Goal: Task Accomplishment & Management: Use online tool/utility

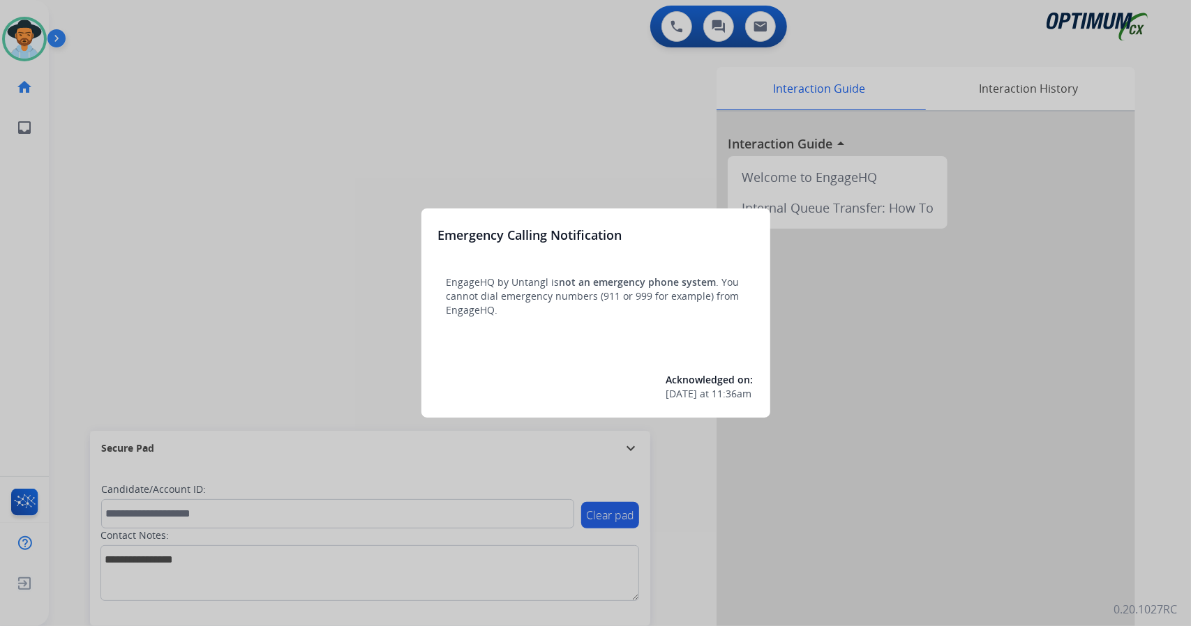
click at [247, 212] on div at bounding box center [595, 313] width 1191 height 626
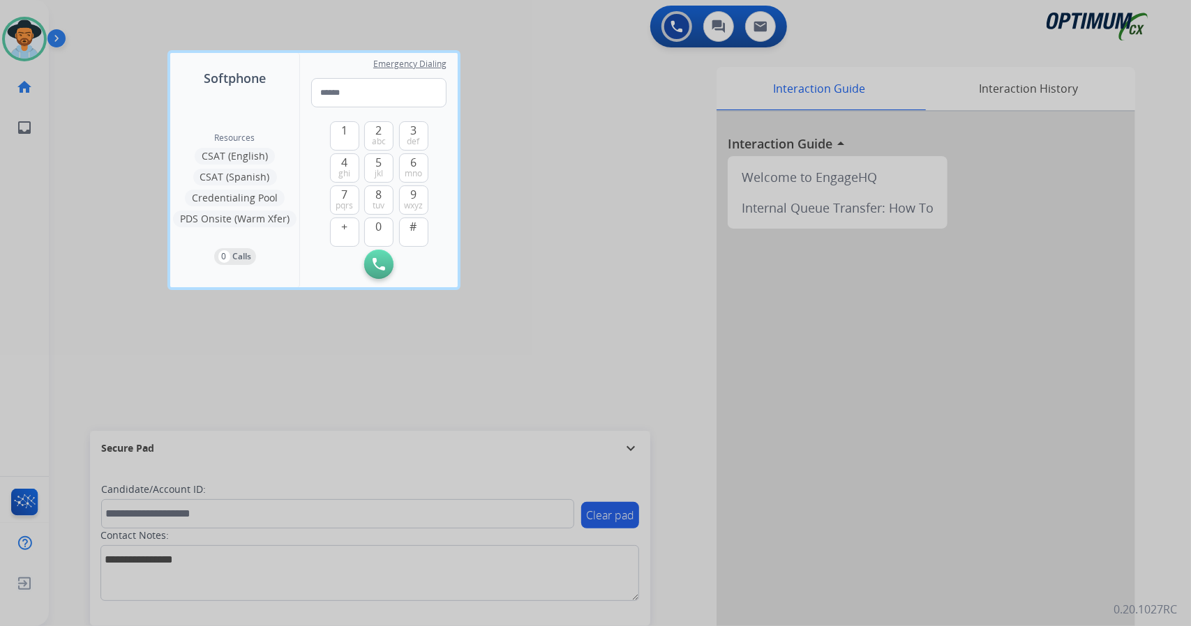
click at [629, 278] on div at bounding box center [595, 313] width 1191 height 626
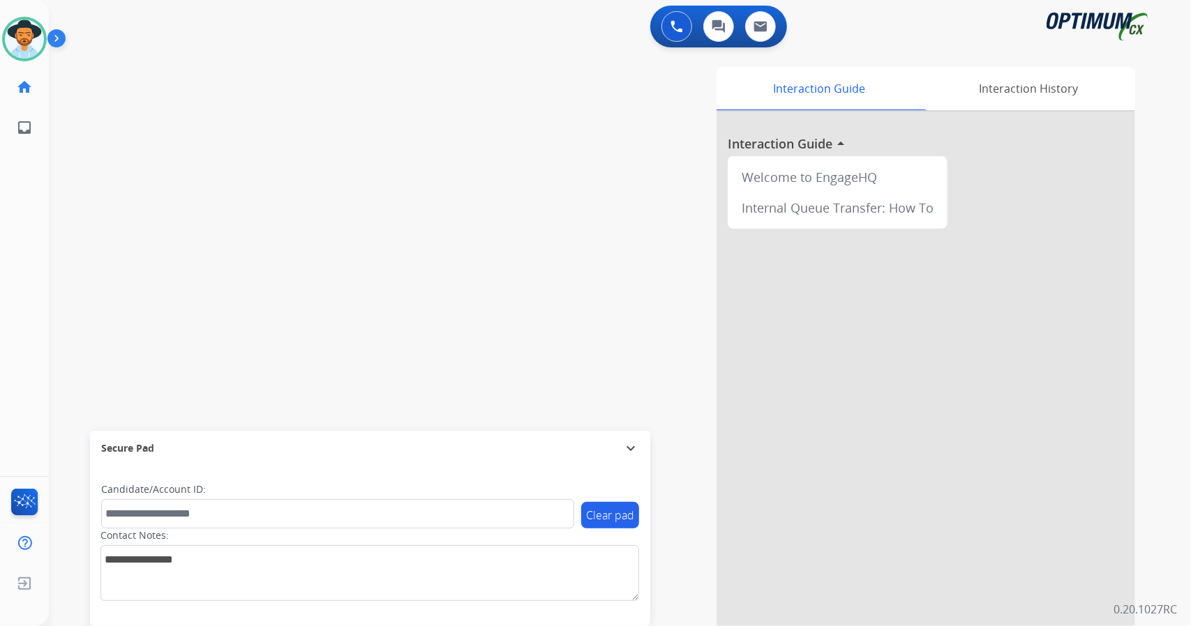
click at [449, 234] on div "Interaction Guide Interaction History Interaction Guide arrow_drop_up Welcome t…" at bounding box center [789, 349] width 691 height 565
click at [495, 228] on div "Interaction Guide Interaction History Interaction Guide arrow_drop_up Welcome t…" at bounding box center [789, 349] width 691 height 565
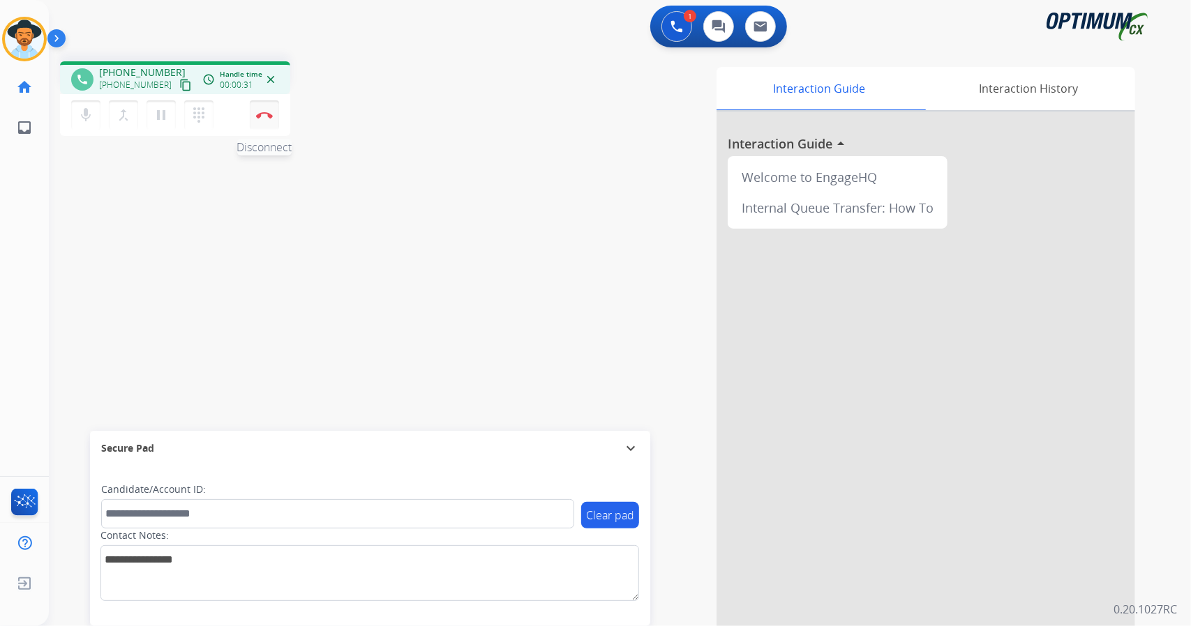
click at [265, 121] on button "Disconnect" at bounding box center [264, 114] width 29 height 29
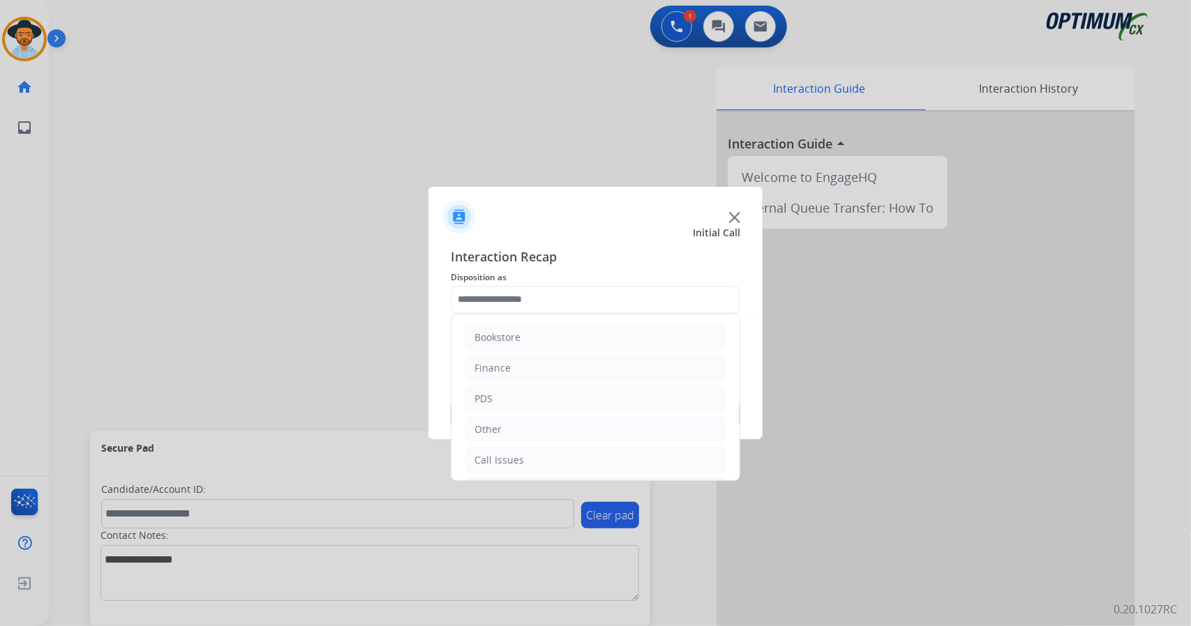
click at [600, 303] on input "text" at bounding box center [596, 300] width 290 height 28
click at [526, 377] on li "Call Issues" at bounding box center [595, 369] width 260 height 27
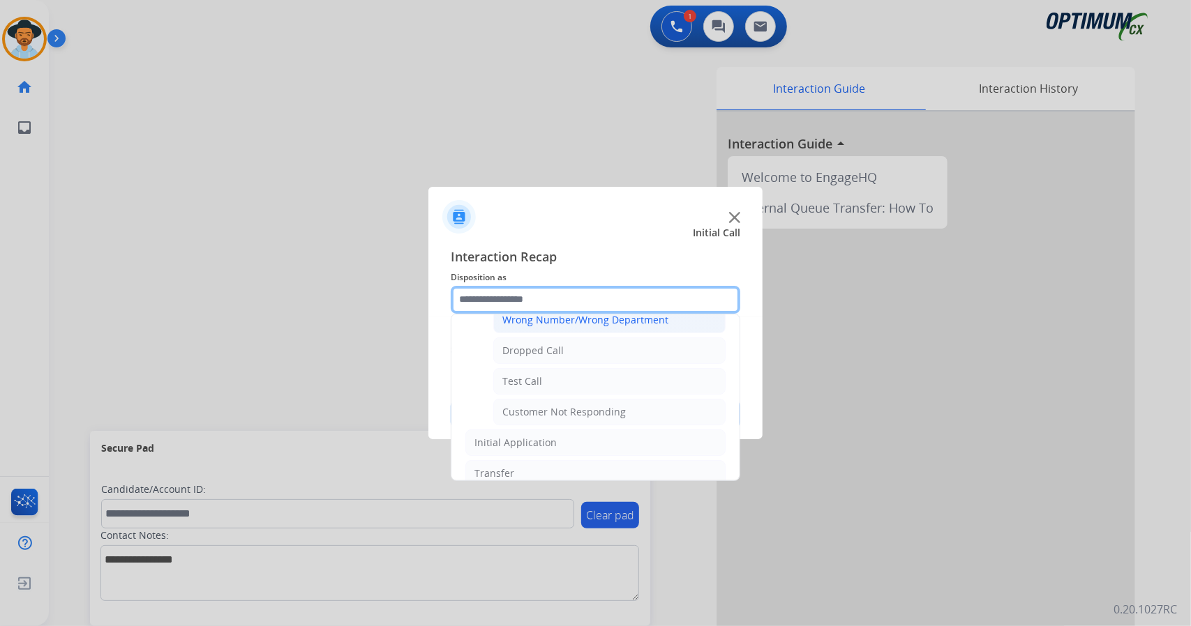
scroll to position [188, 0]
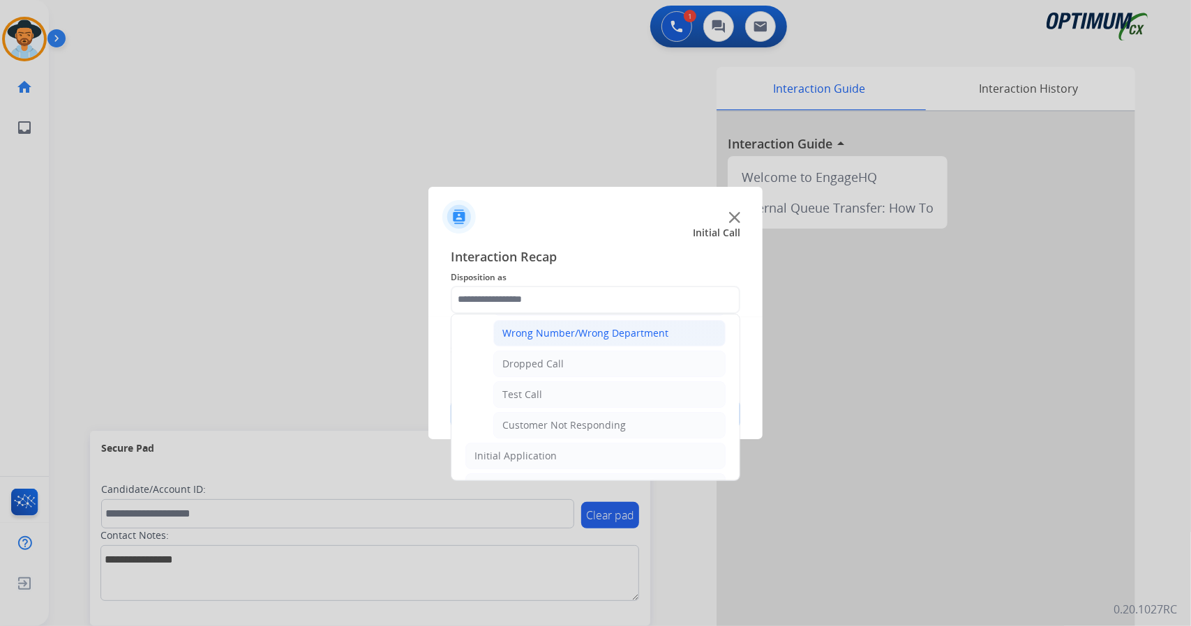
click at [567, 433] on li "Customer Not Responding" at bounding box center [609, 425] width 232 height 27
type input "**********"
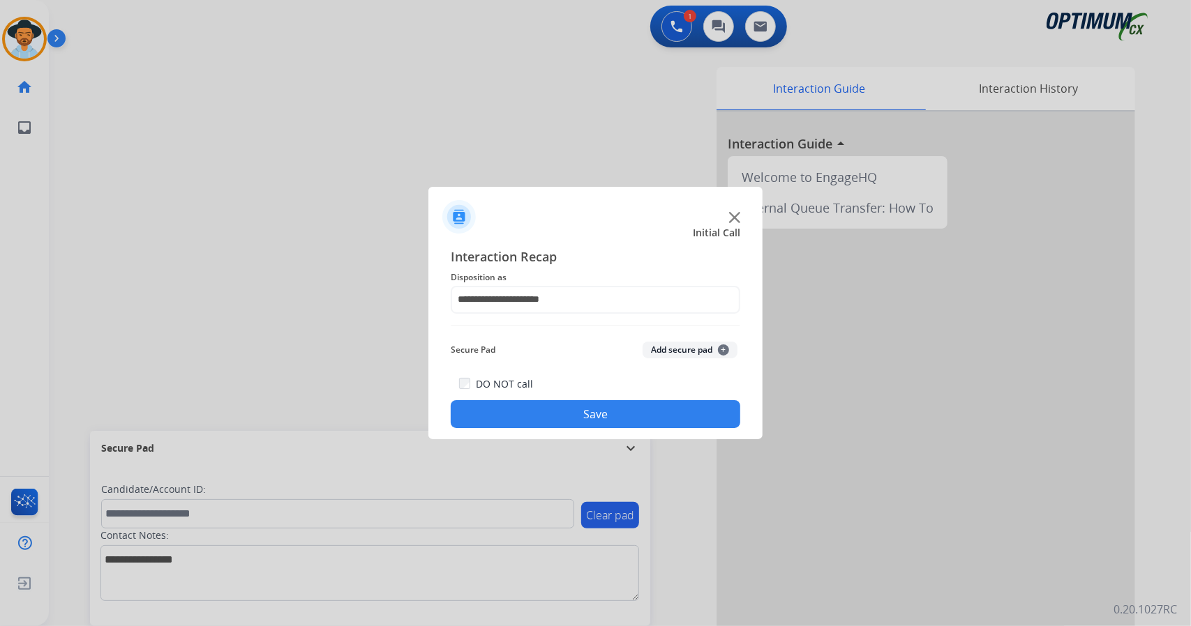
click at [553, 417] on button "Save" at bounding box center [596, 414] width 290 height 28
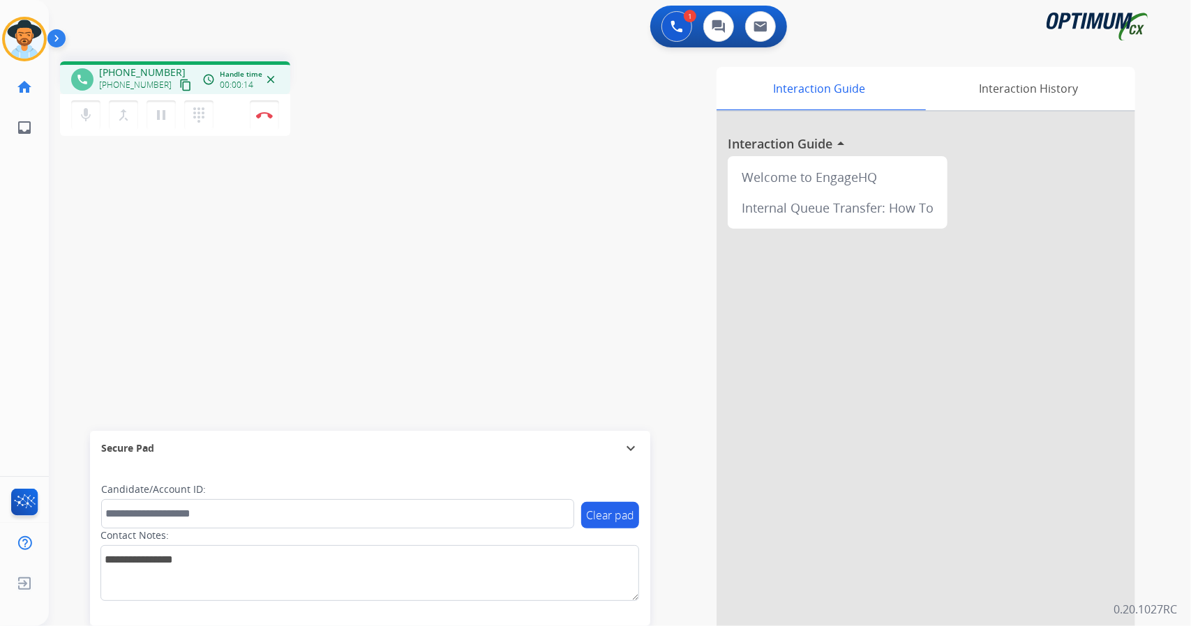
click at [200, 3] on app-navbar "1 Voice Interactions 0 Chat Interactions 0 Email Interactions" at bounding box center [603, 25] width 1108 height 50
click at [262, 116] on img at bounding box center [264, 115] width 17 height 7
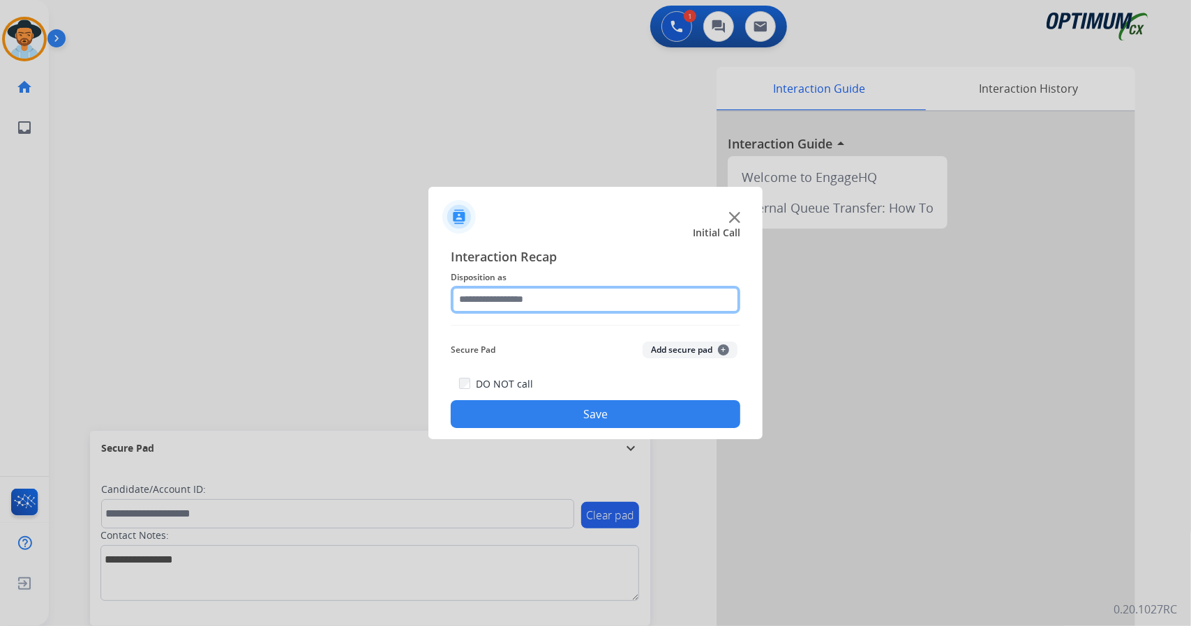
click at [483, 291] on input "text" at bounding box center [596, 300] width 290 height 28
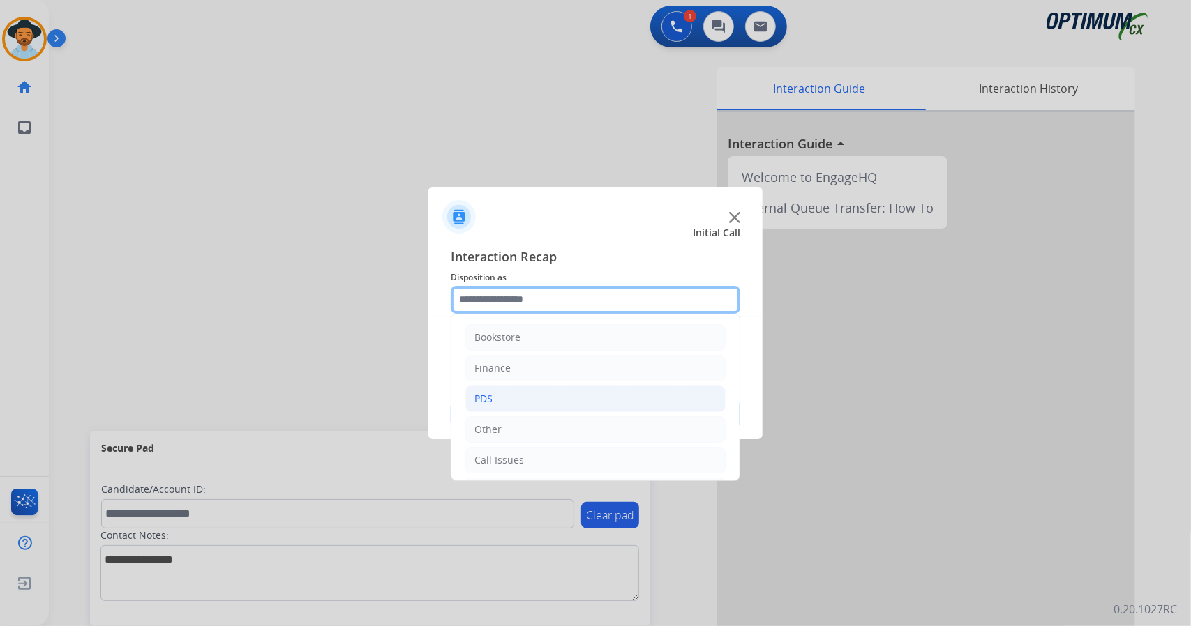
scroll to position [91, 0]
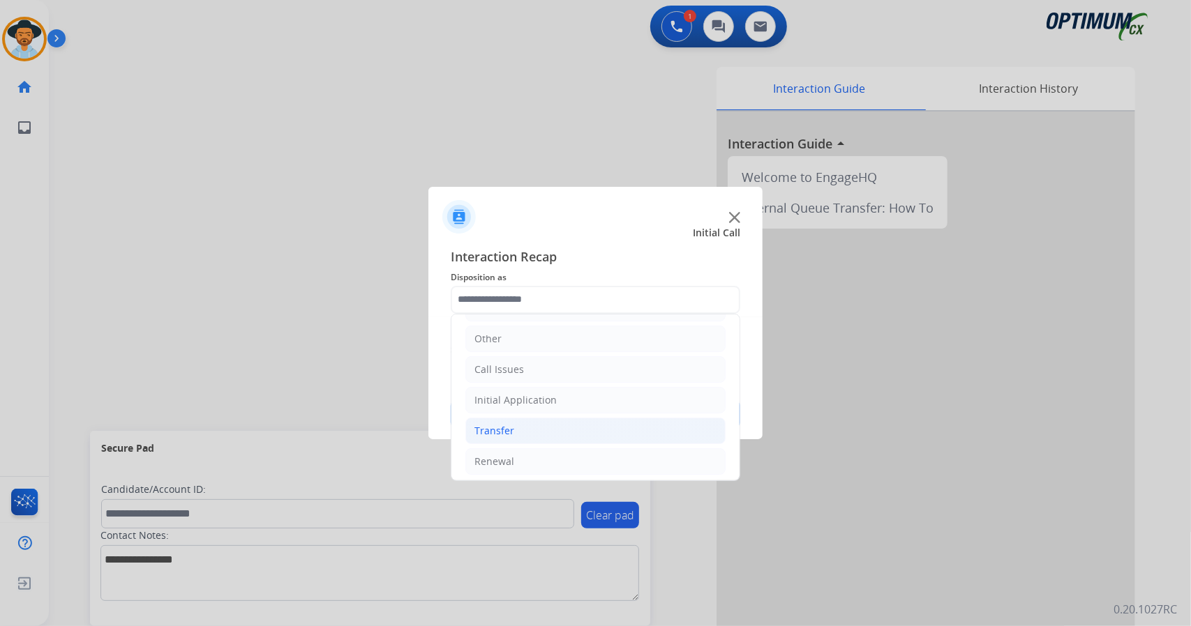
drag, startPoint x: 533, startPoint y: 362, endPoint x: 536, endPoint y: 419, distance: 56.6
click at [536, 419] on ul "Bookstore Finance PDS Other Call Issues Initial Application Transfer Renewal" at bounding box center [595, 354] width 288 height 261
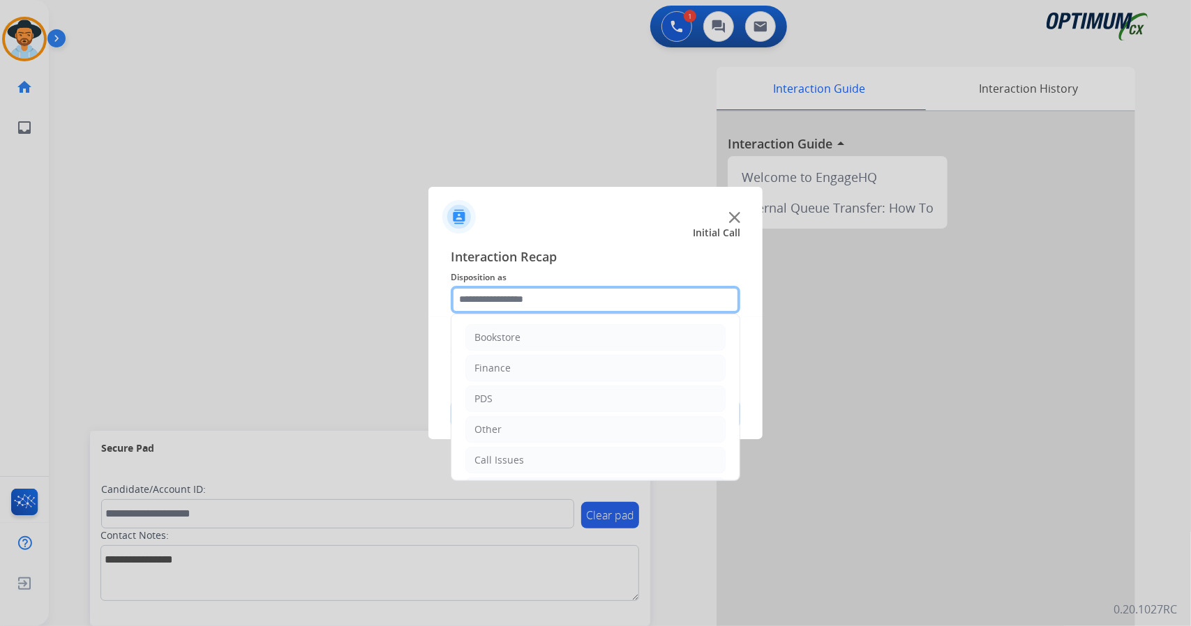
click at [541, 299] on input "text" at bounding box center [596, 300] width 290 height 28
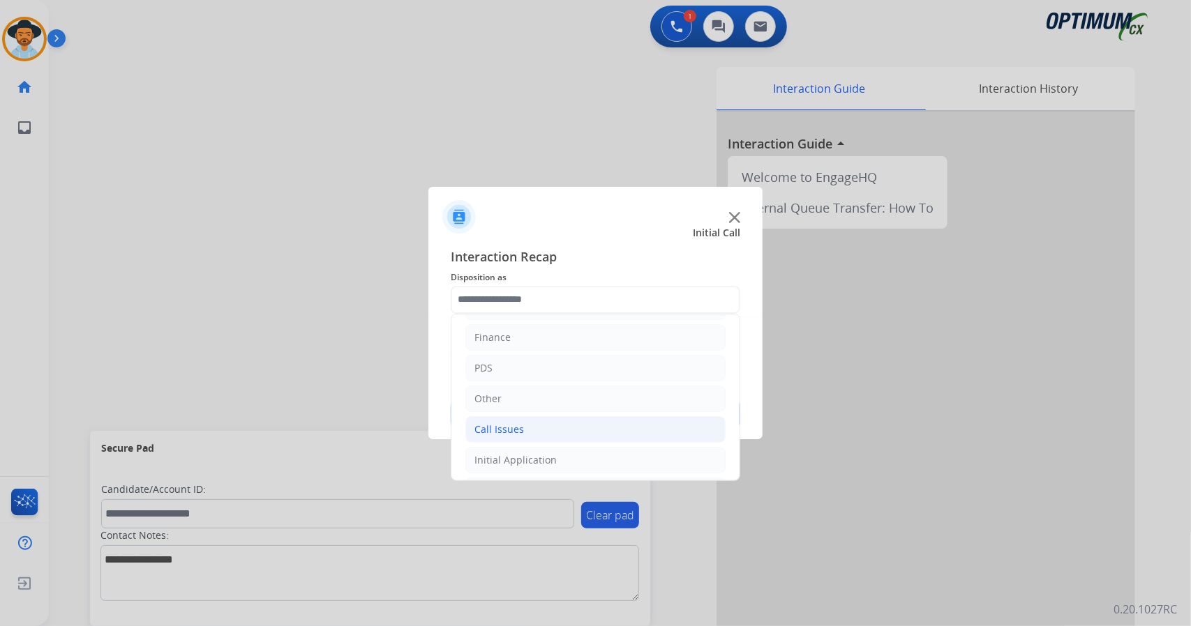
click at [536, 425] on li "Call Issues" at bounding box center [595, 429] width 260 height 27
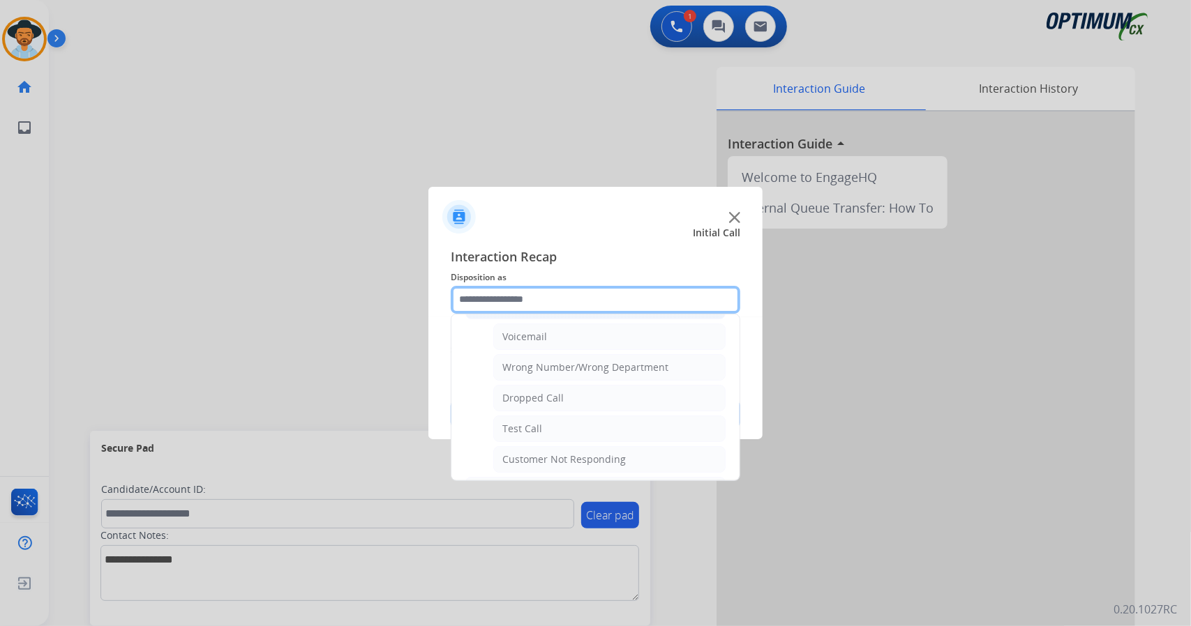
scroll to position [155, 0]
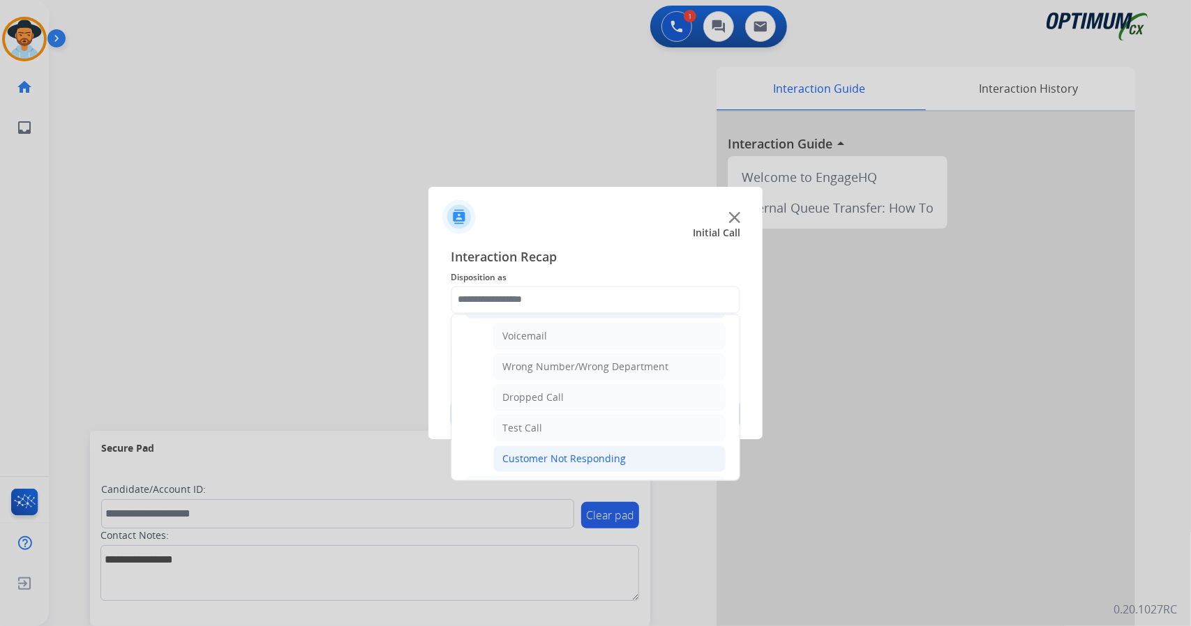
click at [543, 452] on div "Customer Not Responding" at bounding box center [563, 459] width 123 height 14
type input "**********"
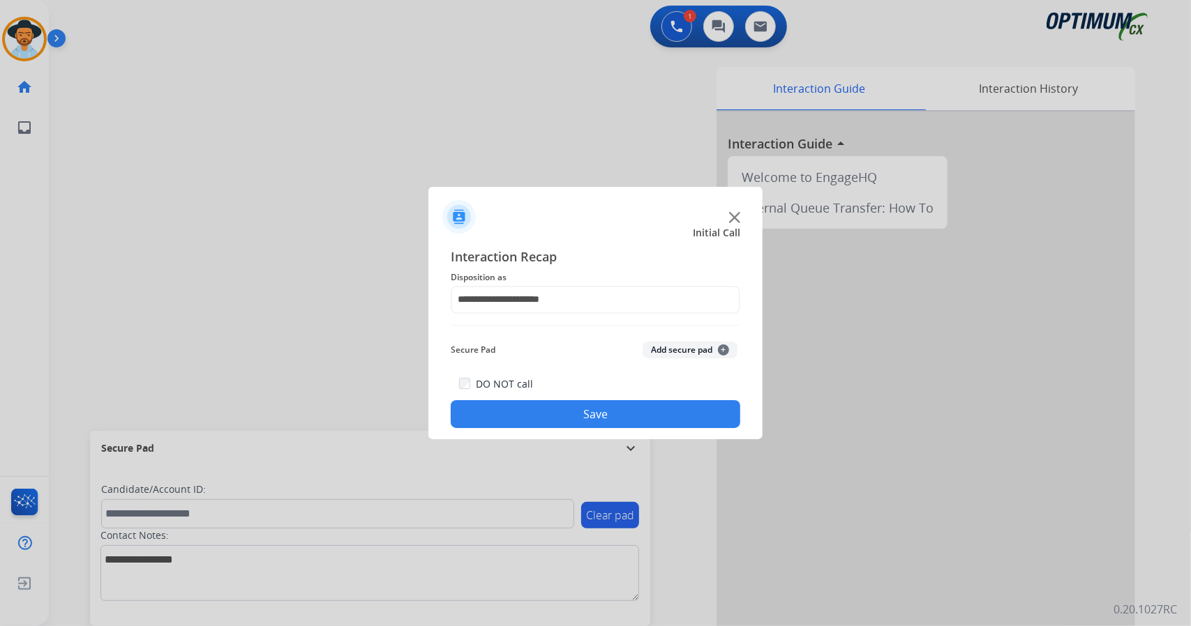
click at [522, 415] on button "Save" at bounding box center [596, 414] width 290 height 28
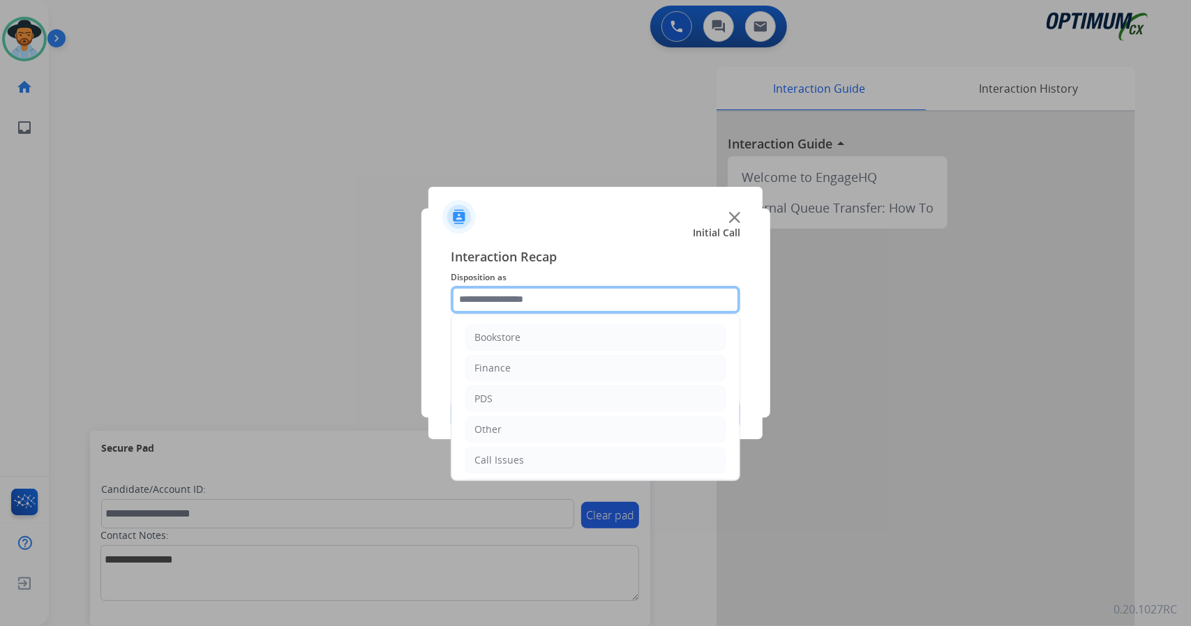
click at [541, 302] on input "text" at bounding box center [596, 300] width 290 height 28
click at [548, 468] on li "Call Issues" at bounding box center [595, 460] width 260 height 27
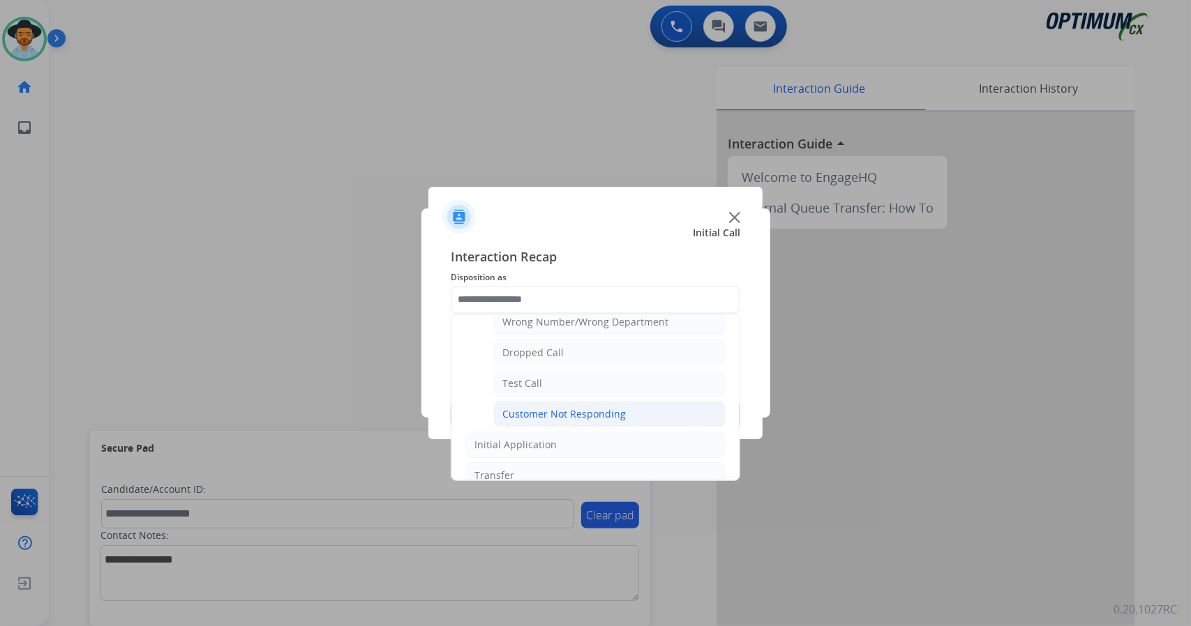
click at [558, 409] on div "Customer Not Responding" at bounding box center [563, 414] width 123 height 14
type input "**********"
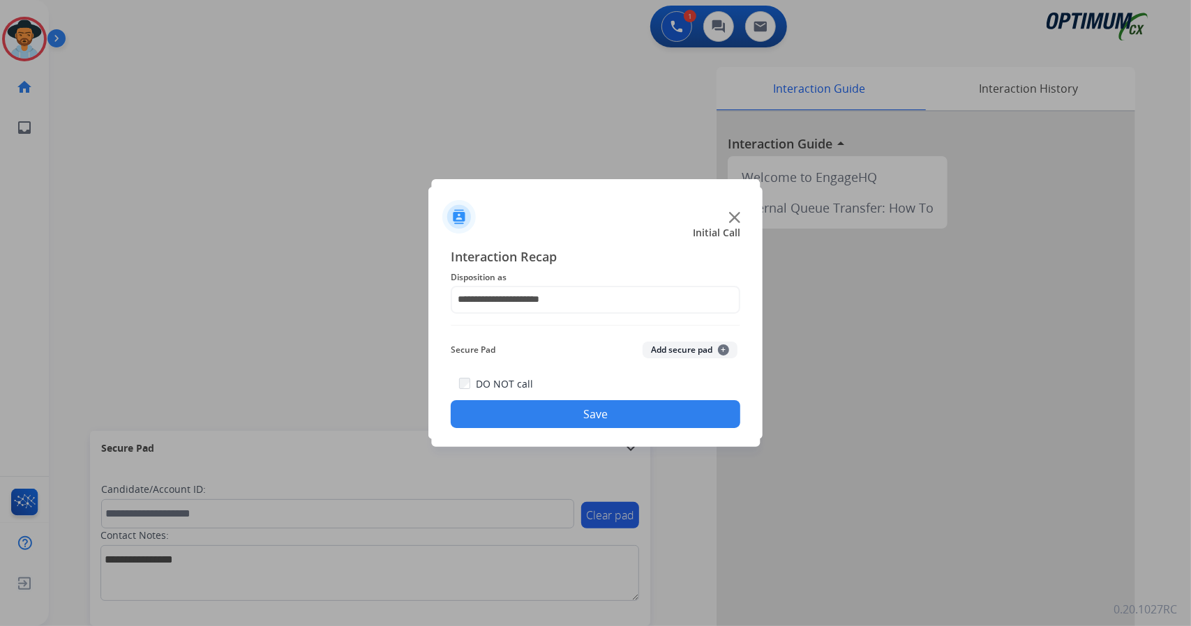
click at [559, 415] on button "Save" at bounding box center [596, 414] width 290 height 28
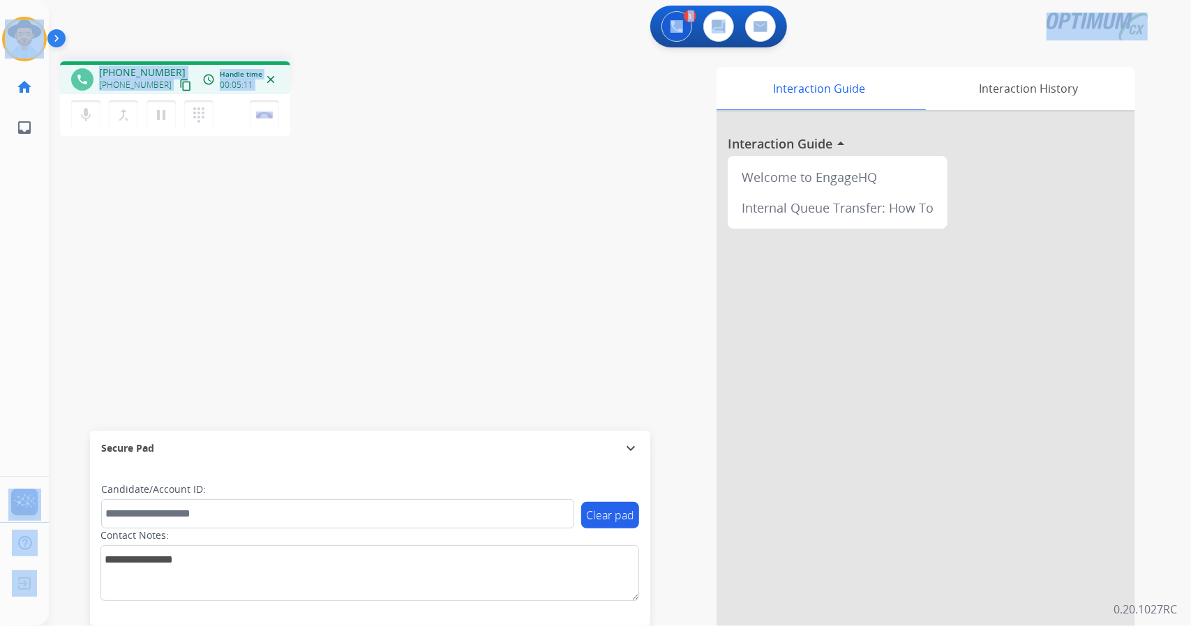
drag, startPoint x: 332, startPoint y: 118, endPoint x: 0, endPoint y: -2, distance: 353.1
click at [0, 0] on html "Outbound call Quit Outbound call Quit Schedule interaction + Add to my list Cus…" at bounding box center [595, 313] width 1191 height 626
click at [143, 11] on div "1 Voice Interactions 0 Chat Interactions 0 Email Interactions" at bounding box center [612, 28] width 1092 height 45
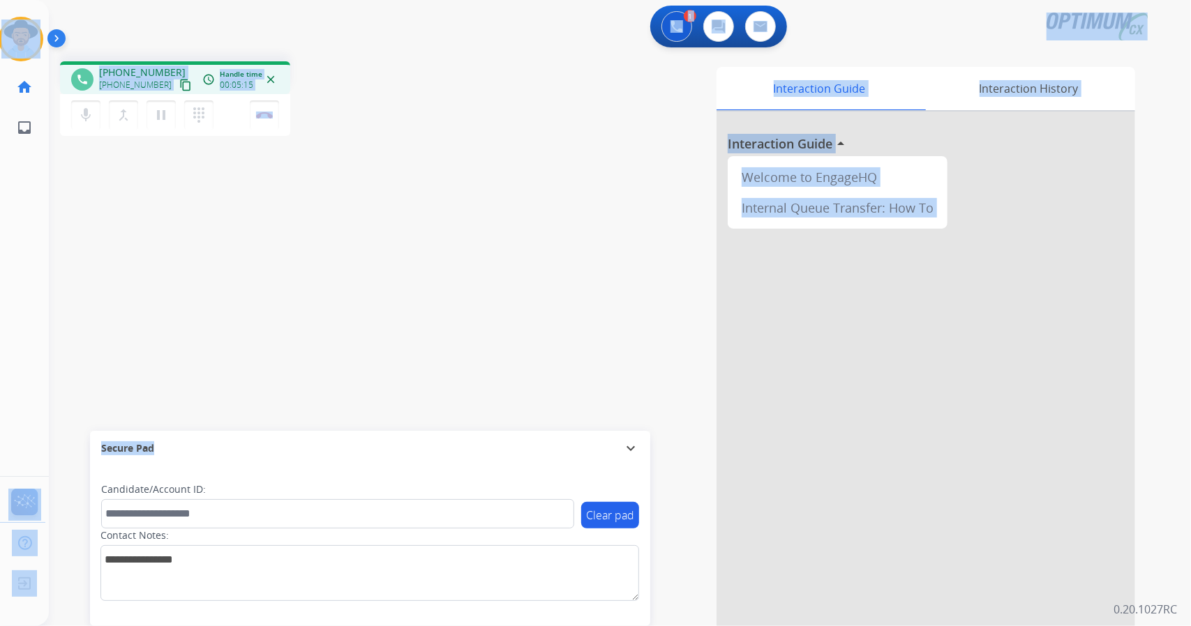
drag, startPoint x: 3, startPoint y: 3, endPoint x: 197, endPoint y: 468, distance: 503.4
click at [197, 468] on div "Outbound call Quit Outbound call Quit Schedule interaction + Add to my list Cus…" at bounding box center [595, 313] width 1191 height 626
click at [430, 280] on div "phone [PHONE_NUMBER] [PHONE_NUMBER] content_copy access_time Call metrics Queue…" at bounding box center [603, 341] width 1108 height 582
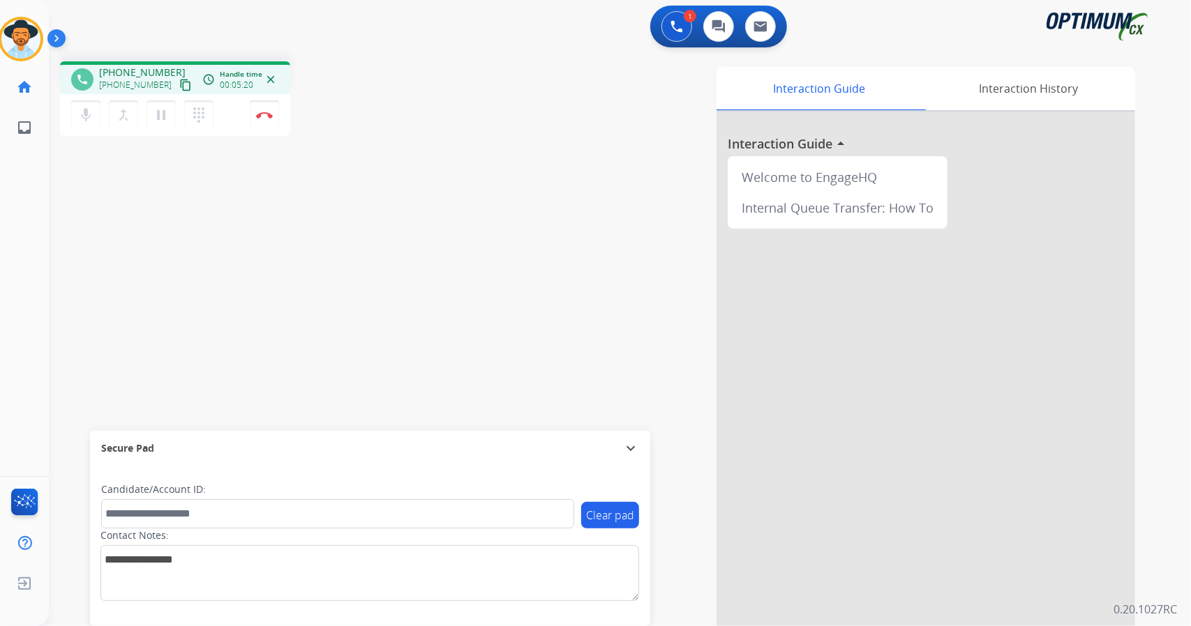
click at [293, 9] on div "1 Voice Interactions 0 Chat Interactions 0 Email Interactions" at bounding box center [612, 28] width 1092 height 45
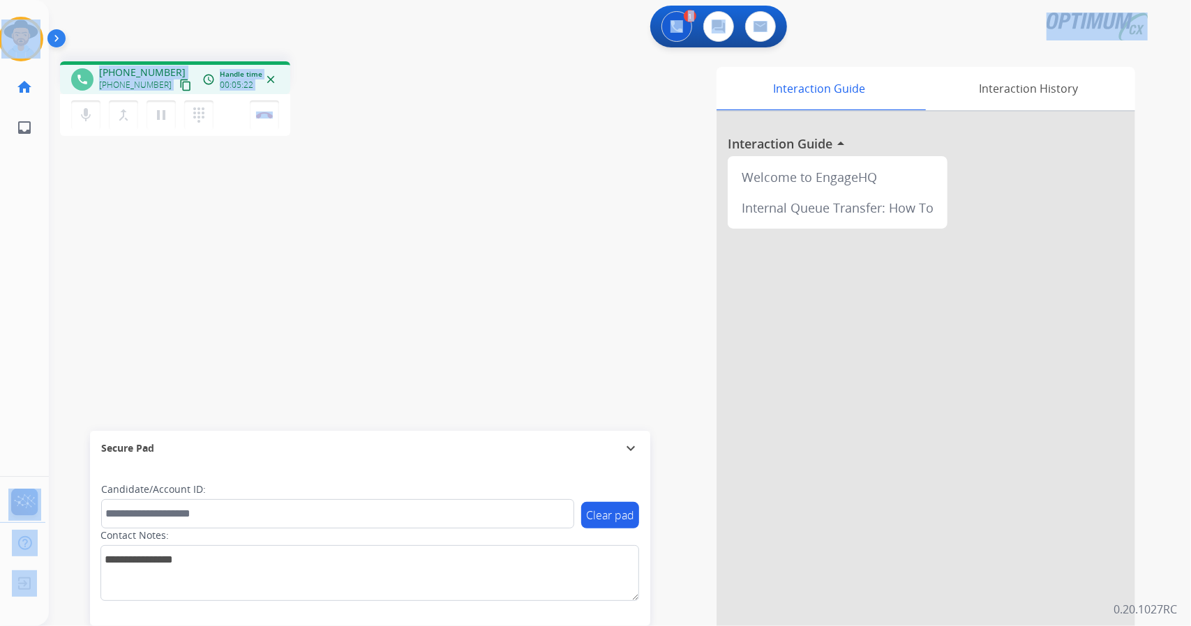
drag, startPoint x: 328, startPoint y: 117, endPoint x: 0, endPoint y: -12, distance: 352.4
click at [0, 0] on html "Outbound call Quit Outbound call Quit Schedule interaction + Add to my list Cus…" at bounding box center [595, 313] width 1191 height 626
click at [110, 30] on div "1 Voice Interactions 0 Chat Interactions 0 Email Interactions" at bounding box center [612, 28] width 1092 height 45
drag, startPoint x: 3, startPoint y: 3, endPoint x: 438, endPoint y: 286, distance: 518.9
click at [438, 286] on div "Outbound call Quit Outbound call Quit Schedule interaction + Add to my list Cus…" at bounding box center [595, 313] width 1191 height 626
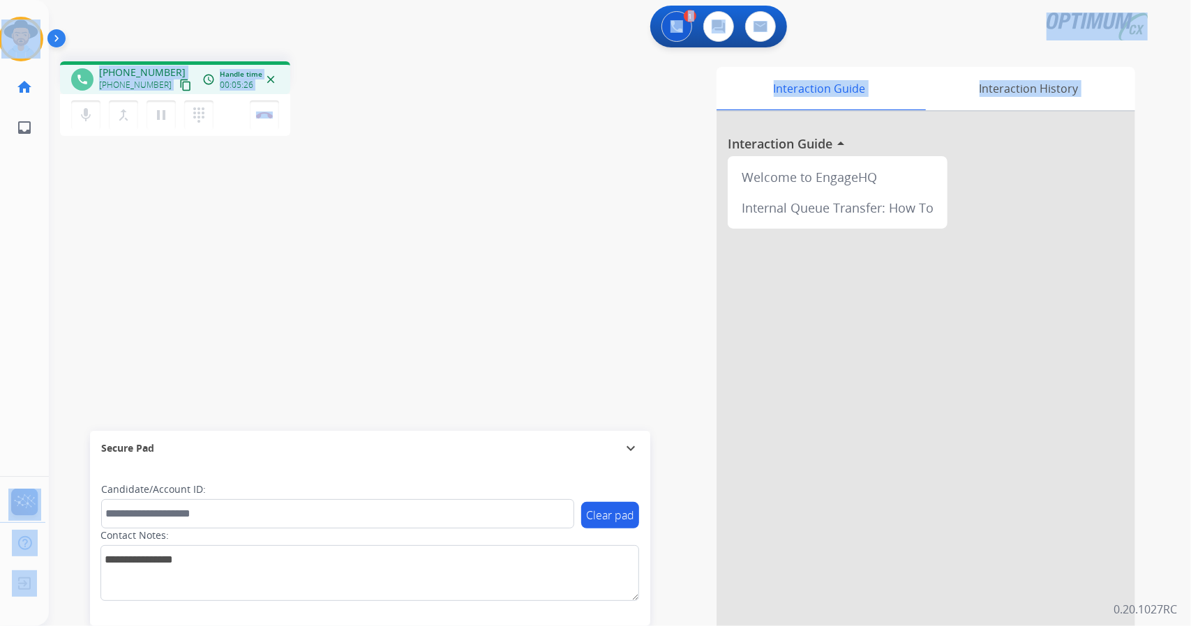
click at [370, 119] on div "phone [PHONE_NUMBER] [PHONE_NUMBER] content_copy access_time Call metrics Queue…" at bounding box center [249, 100] width 379 height 79
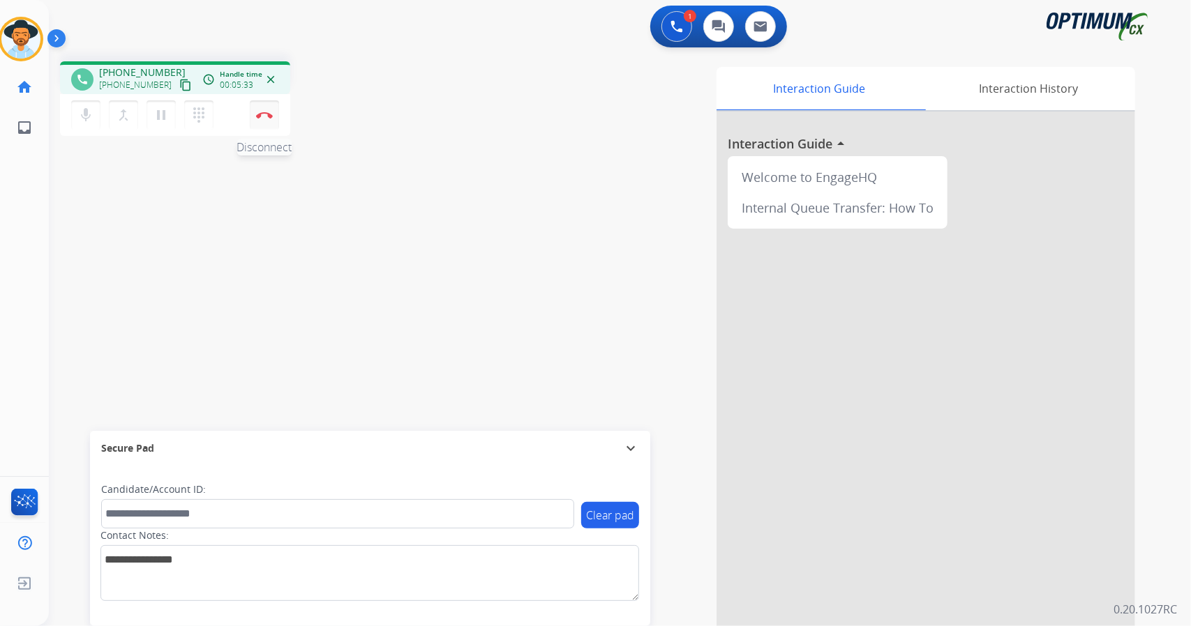
click at [254, 100] on div "mic Mute merge_type Bridge pause Hold dialpad Dialpad Disconnect" at bounding box center [175, 115] width 230 height 42
click at [265, 121] on button "Disconnect" at bounding box center [264, 114] width 29 height 29
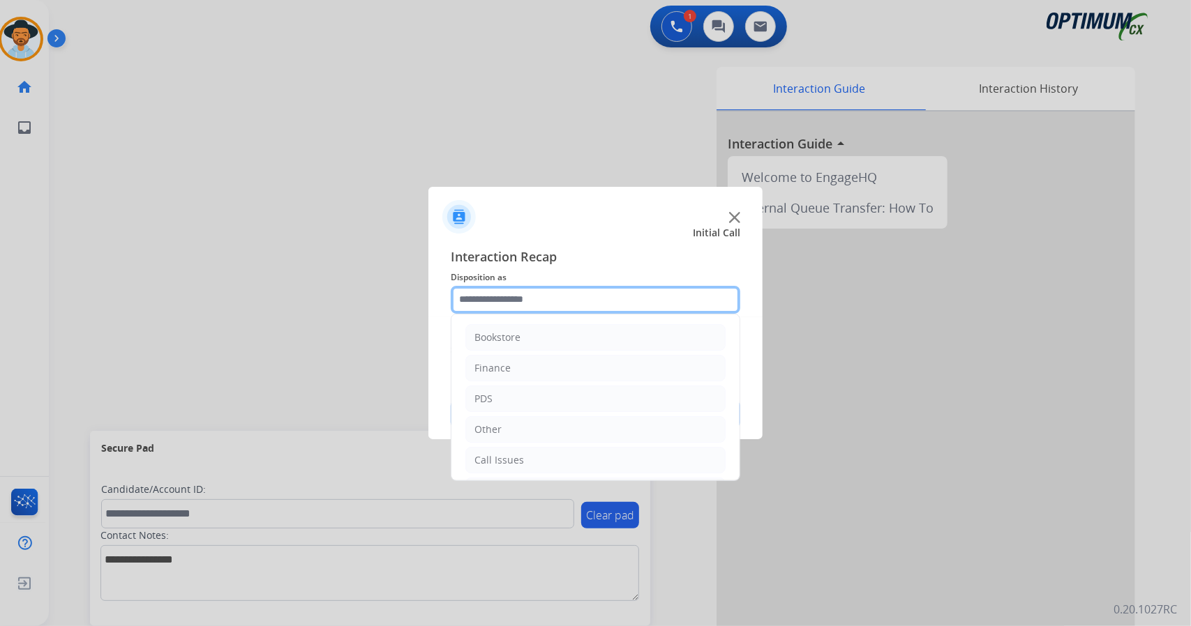
click at [530, 306] on input "text" at bounding box center [596, 300] width 290 height 28
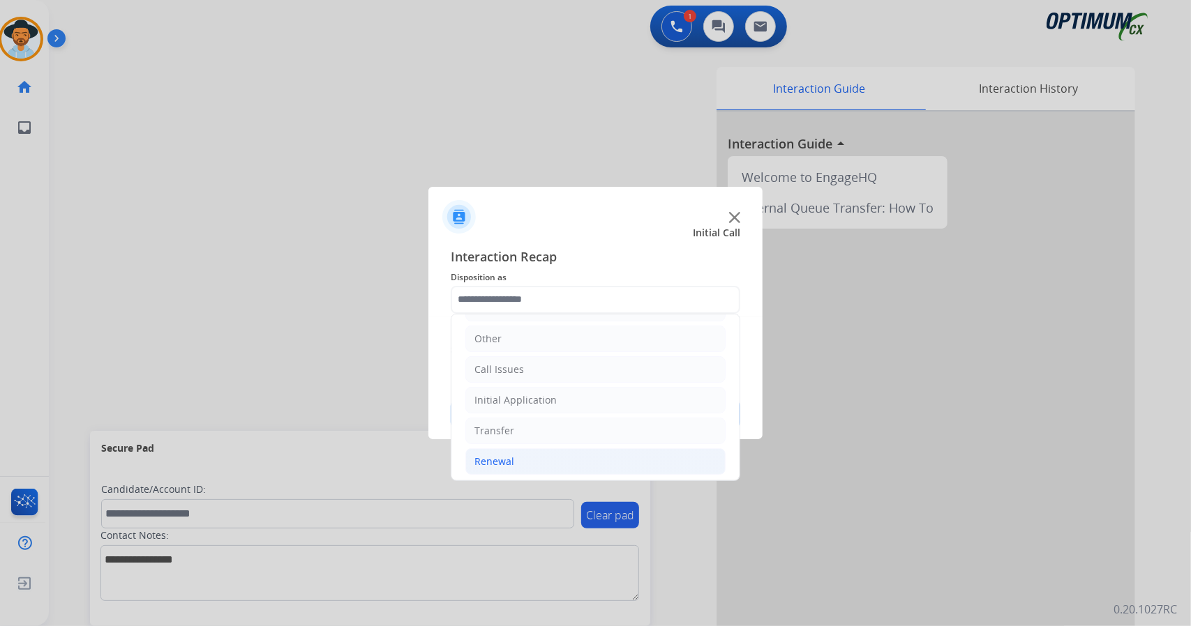
click at [571, 467] on li "Renewal" at bounding box center [595, 462] width 260 height 27
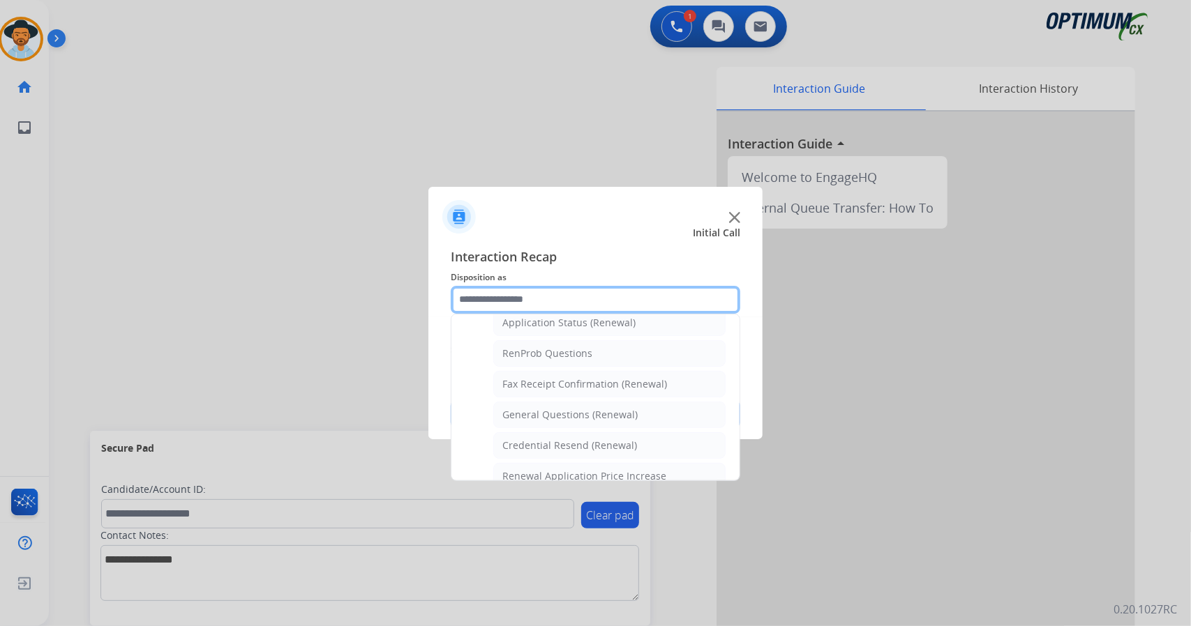
scroll to position [273, 0]
click at [571, 471] on div "General Questions (Renewal)" at bounding box center [569, 478] width 135 height 14
type input "**********"
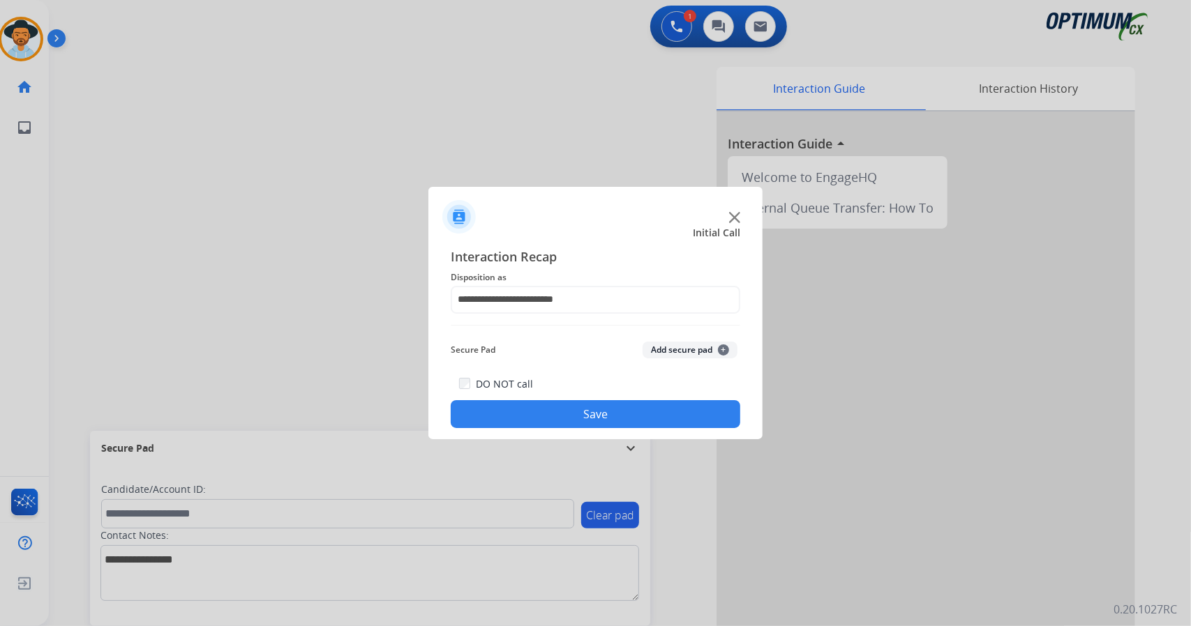
click at [575, 420] on button "Save" at bounding box center [596, 414] width 290 height 28
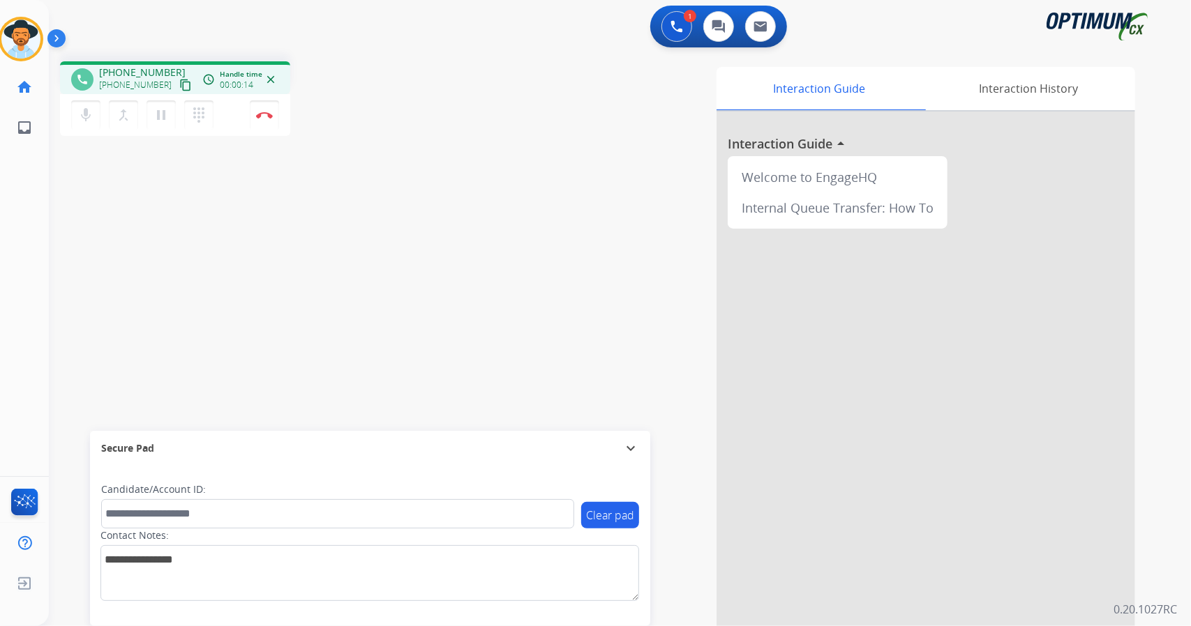
click at [379, 8] on div "1 Voice Interactions 0 Chat Interactions 0 Email Interactions" at bounding box center [612, 28] width 1092 height 45
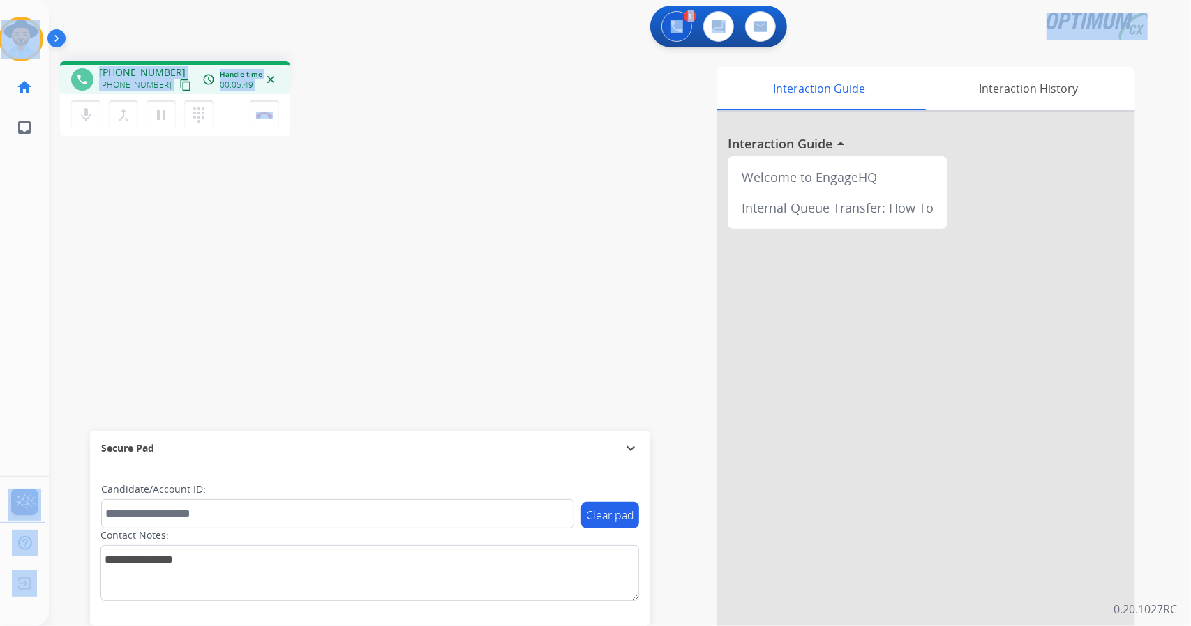
drag, startPoint x: 328, startPoint y: 118, endPoint x: 0, endPoint y: -1, distance: 348.9
click at [0, 0] on html "Outbound call Quit Outbound call Quit Schedule interaction + Add to my list Cus…" at bounding box center [595, 313] width 1191 height 626
click at [105, 19] on div "1 Voice Interactions 0 Chat Interactions 0 Email Interactions" at bounding box center [612, 28] width 1092 height 45
drag, startPoint x: 2, startPoint y: 2, endPoint x: 532, endPoint y: 132, distance: 545.1
click at [532, 132] on div "Outbound call Quit Outbound call Quit Schedule interaction + Add to my list Cus…" at bounding box center [595, 313] width 1191 height 626
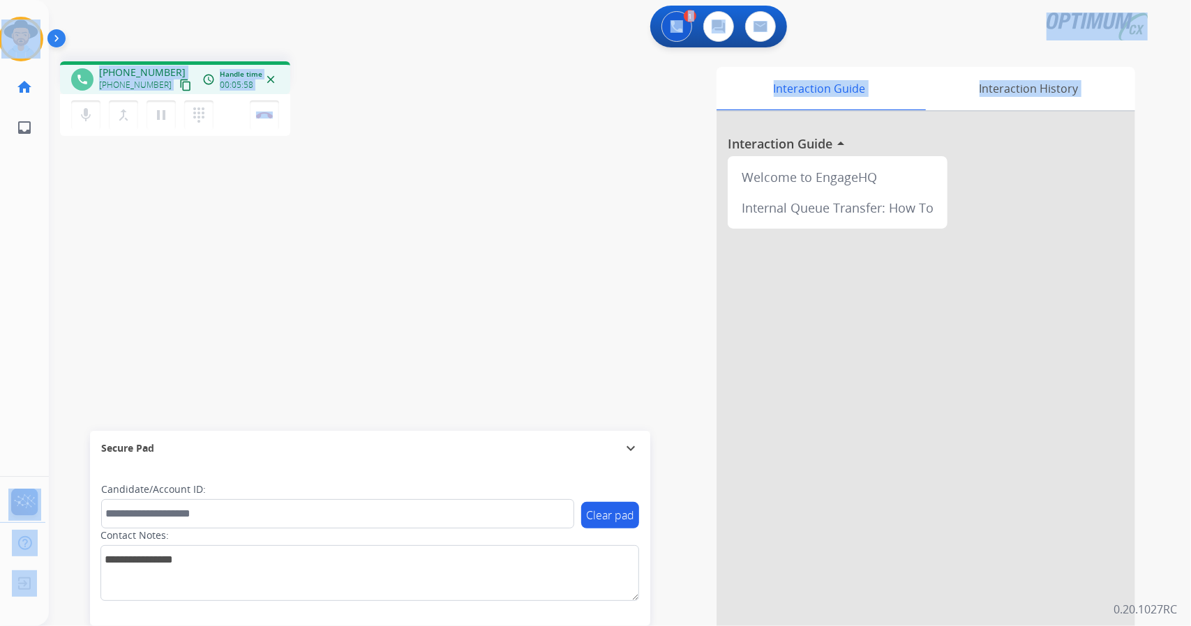
click at [335, 103] on div "phone [PHONE_NUMBER] [PHONE_NUMBER] content_copy access_time Call metrics Queue…" at bounding box center [249, 100] width 379 height 79
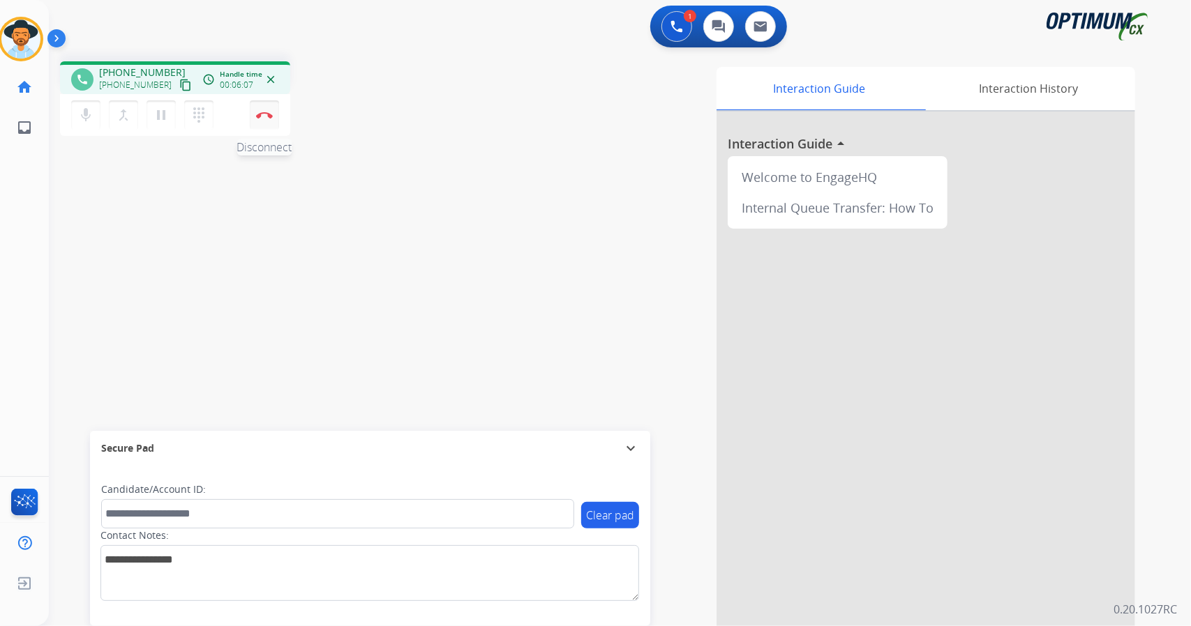
click at [259, 114] on img at bounding box center [264, 115] width 17 height 7
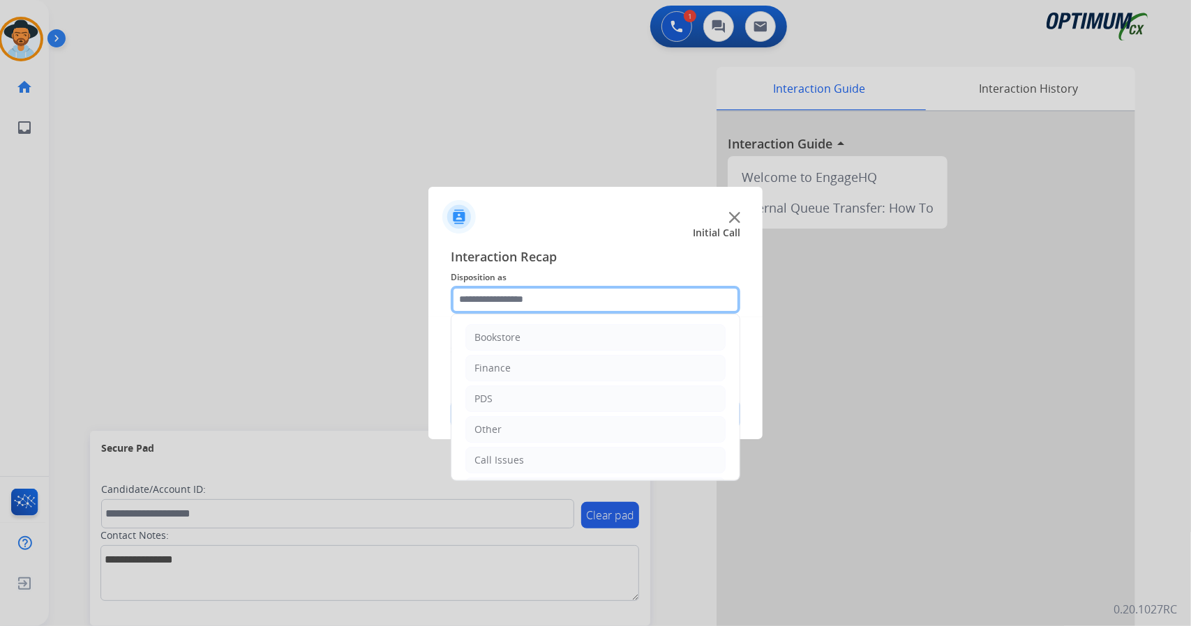
click at [488, 308] on input "text" at bounding box center [596, 300] width 290 height 28
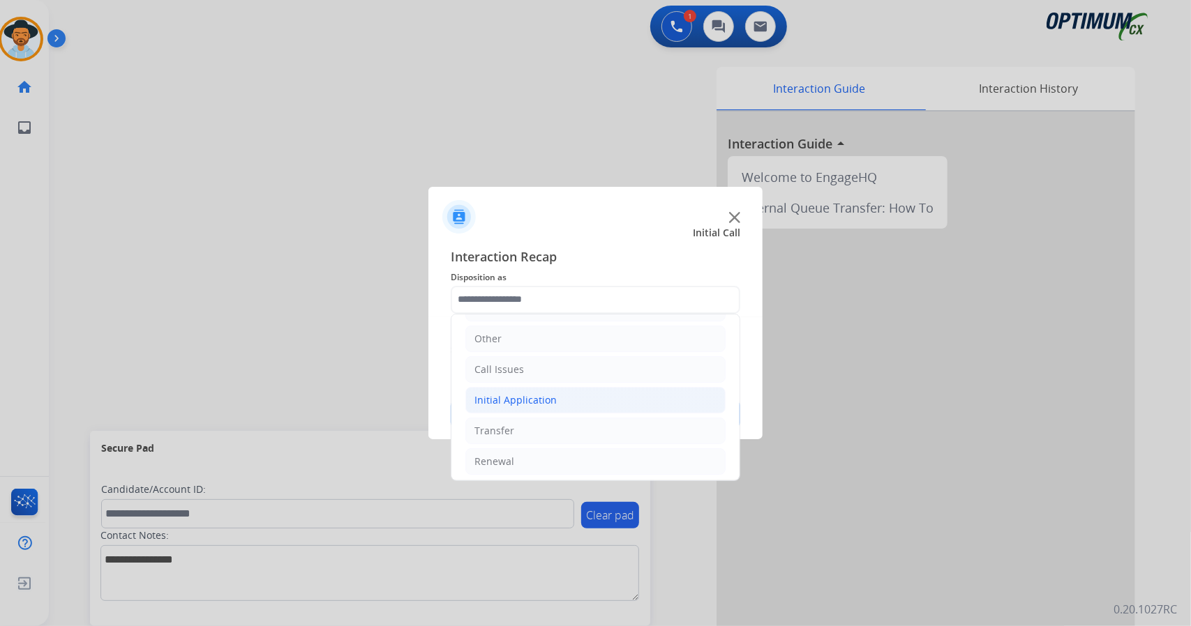
click at [547, 404] on li "Initial Application" at bounding box center [595, 400] width 260 height 27
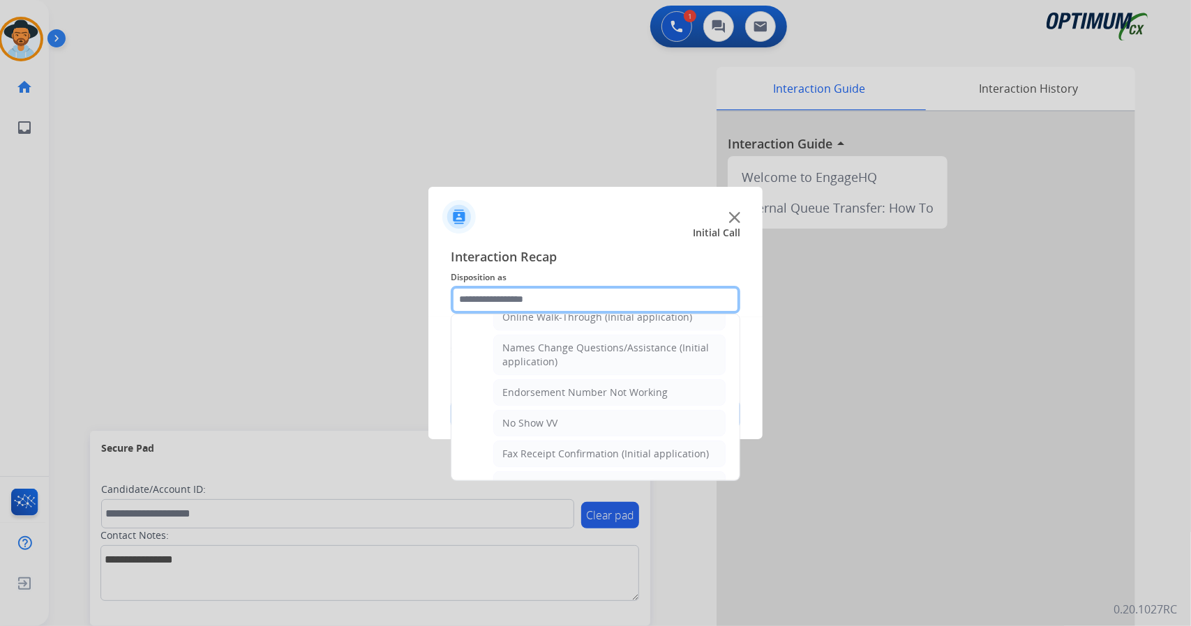
scroll to position [328, 0]
click at [547, 409] on li "No Show VV" at bounding box center [609, 422] width 232 height 27
type input "**********"
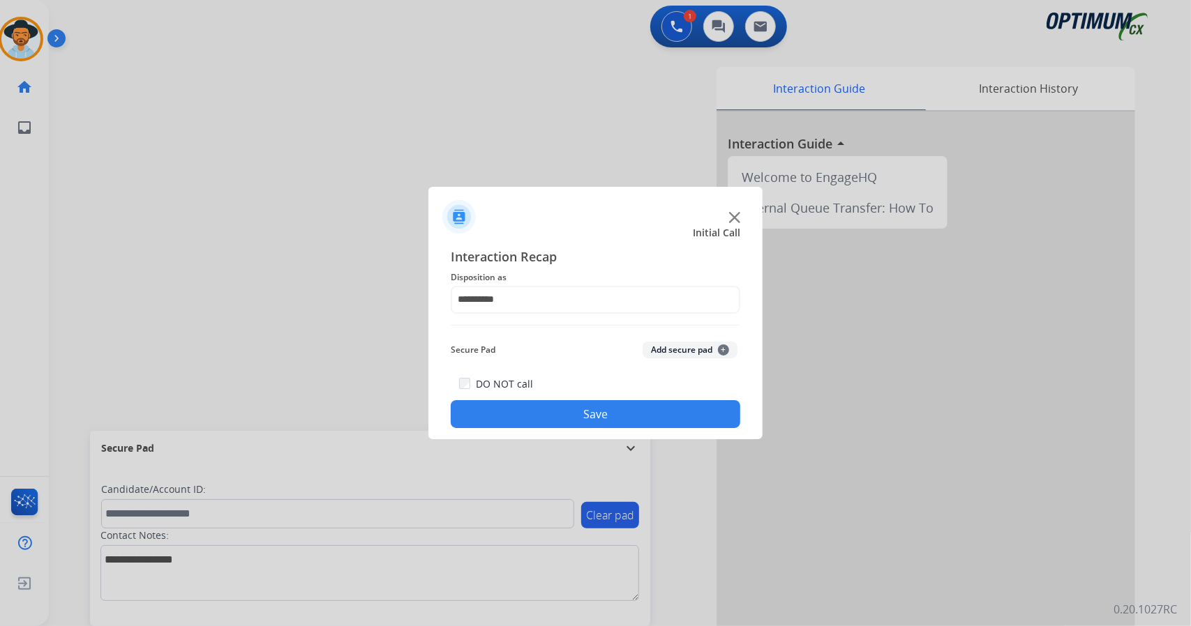
click at [547, 402] on button "Save" at bounding box center [596, 414] width 290 height 28
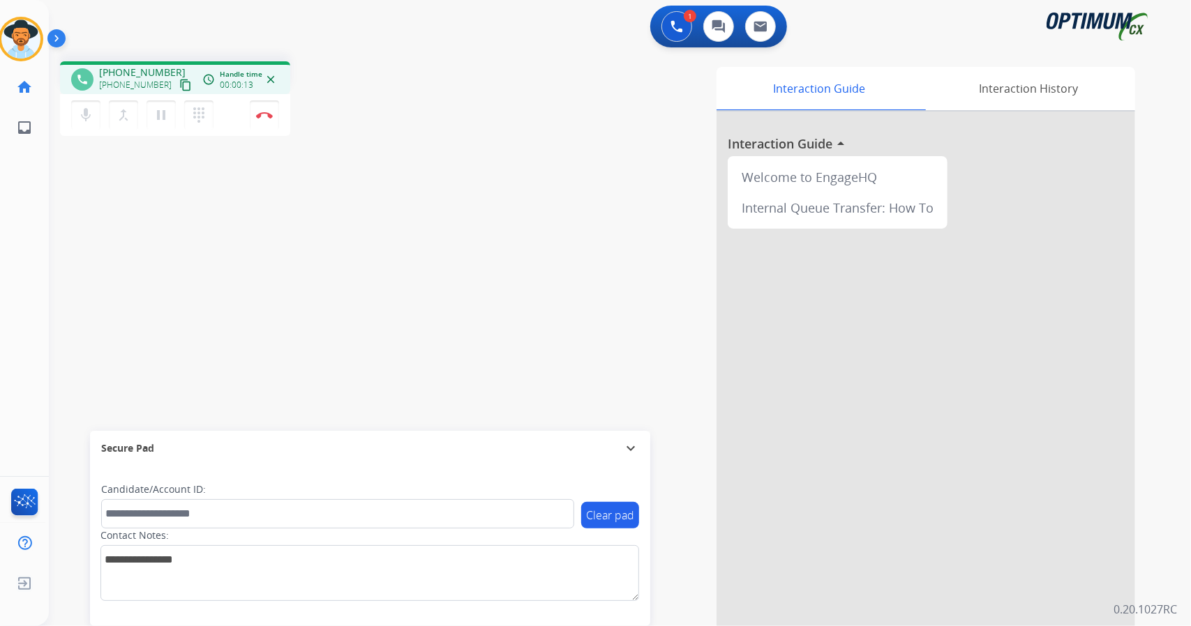
click at [340, 9] on div "1 Voice Interactions 0 Chat Interactions 0 Email Interactions" at bounding box center [612, 28] width 1092 height 45
click at [252, 13] on div "1 Voice Interactions 0 Chat Interactions 0 Email Interactions" at bounding box center [612, 28] width 1092 height 45
click at [265, 116] on img at bounding box center [264, 115] width 17 height 7
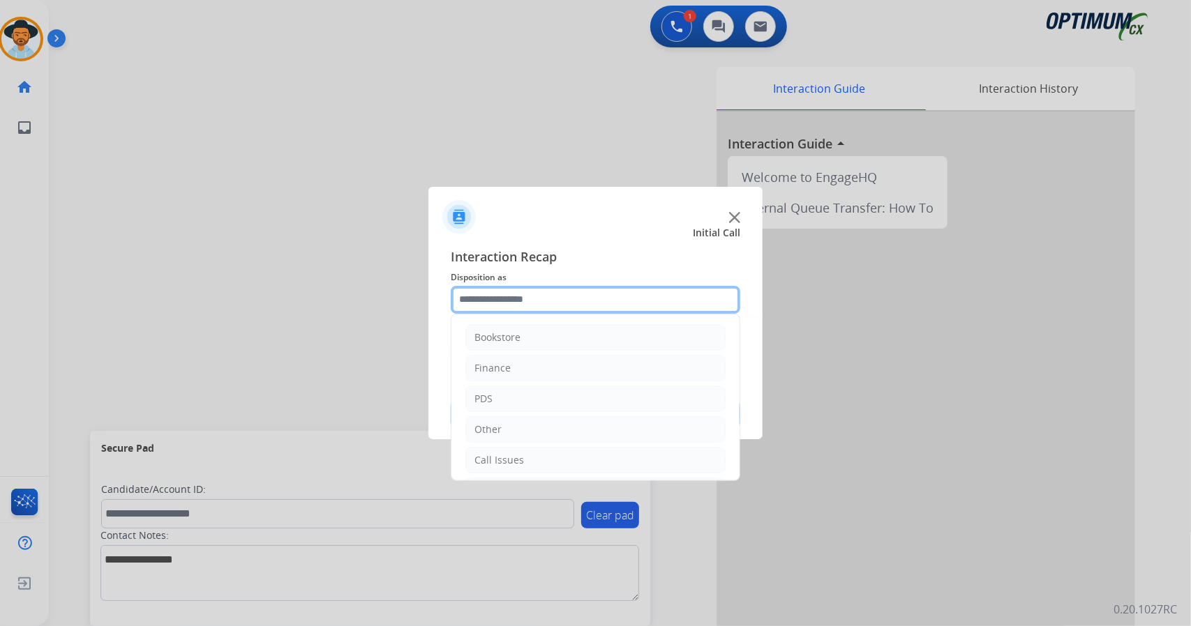
click at [534, 296] on input "text" at bounding box center [596, 300] width 290 height 28
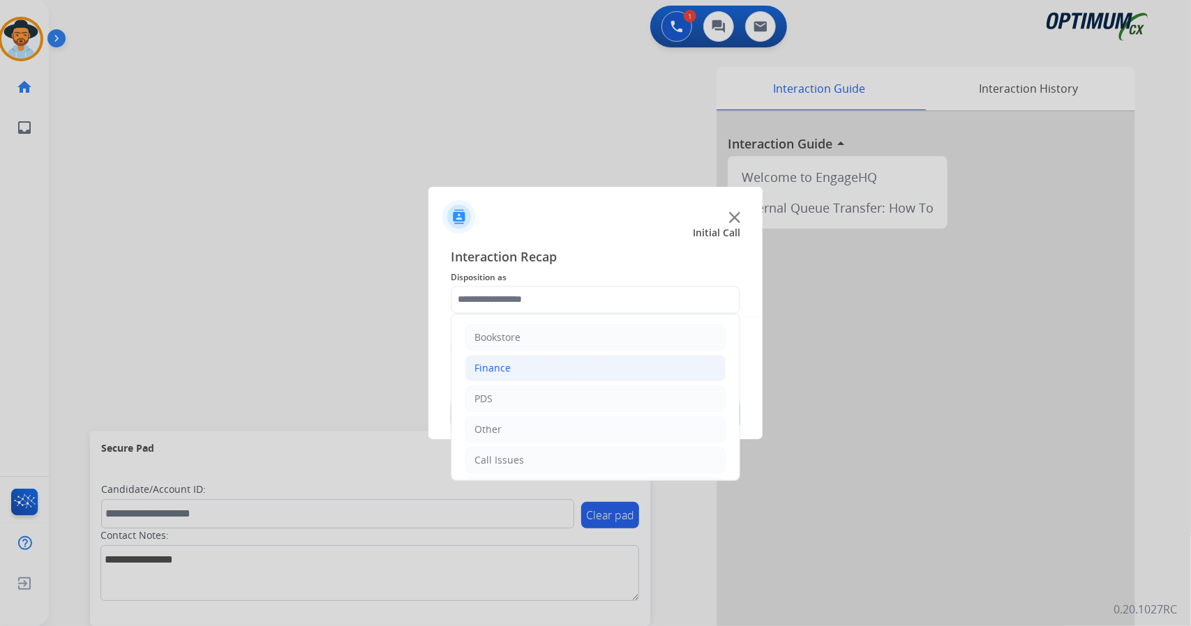
click at [583, 364] on li "Finance" at bounding box center [595, 368] width 260 height 27
click at [583, 364] on li "Finance Invoice" at bounding box center [609, 370] width 232 height 27
type input "**********"
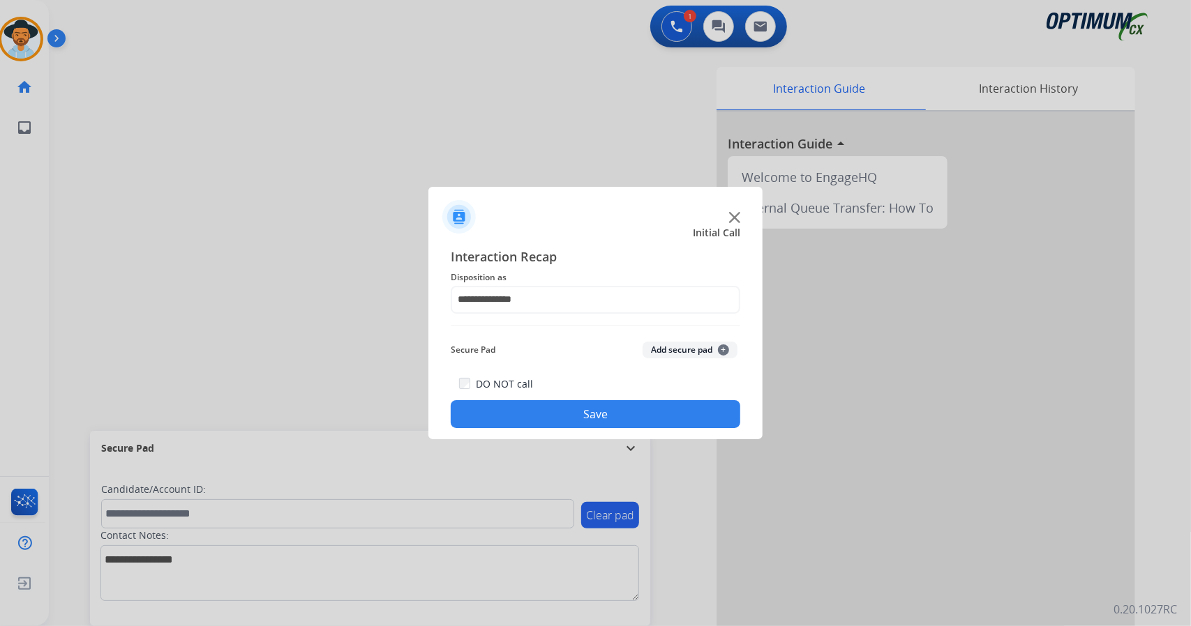
click at [589, 407] on button "Save" at bounding box center [596, 414] width 290 height 28
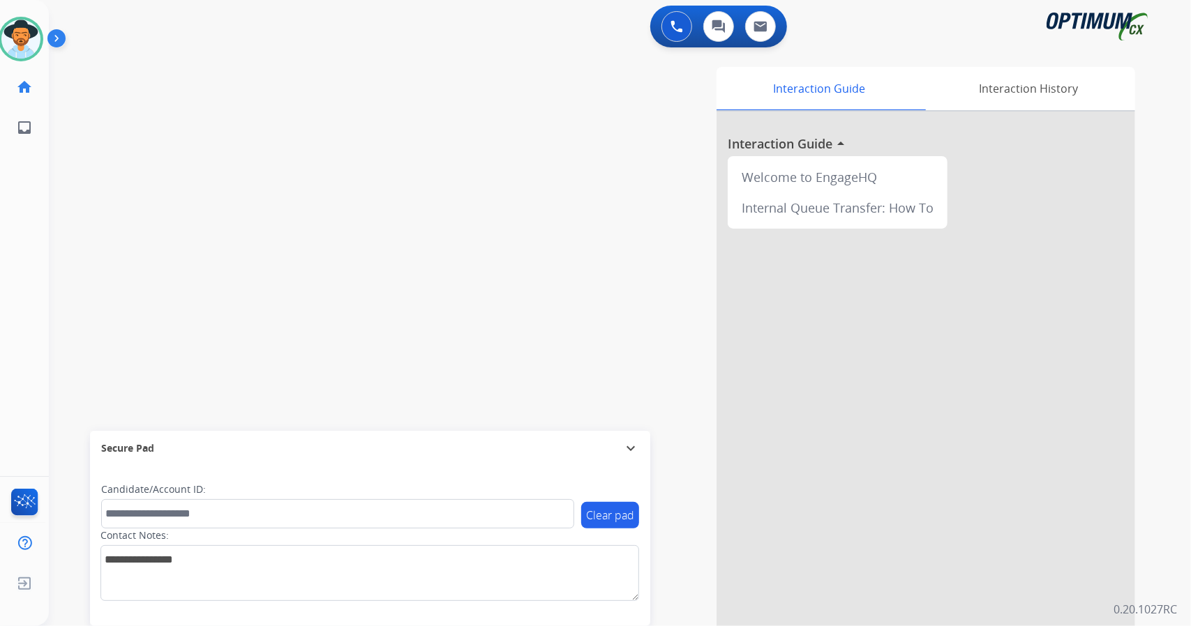
click at [589, 407] on div "Interaction Guide Interaction History Interaction Guide arrow_drop_up Welcome t…" at bounding box center [789, 349] width 691 height 565
click at [103, 10] on div "0 Voice Interactions 0 Chat Interactions 0 Email Interactions" at bounding box center [612, 28] width 1092 height 45
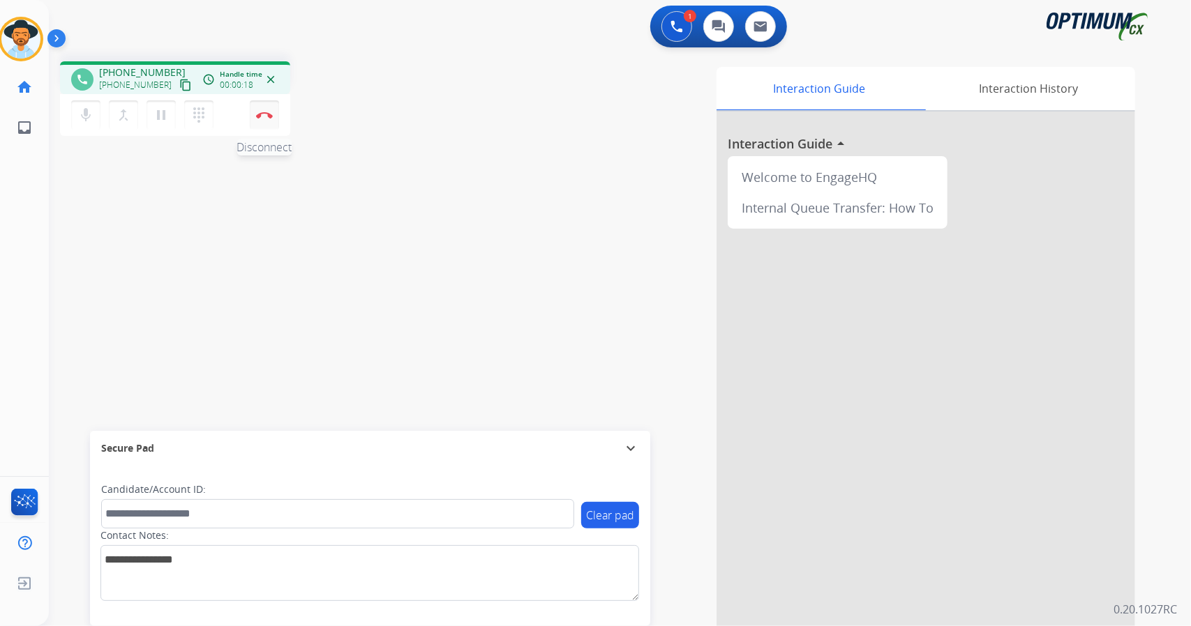
click at [271, 118] on img at bounding box center [264, 115] width 17 height 7
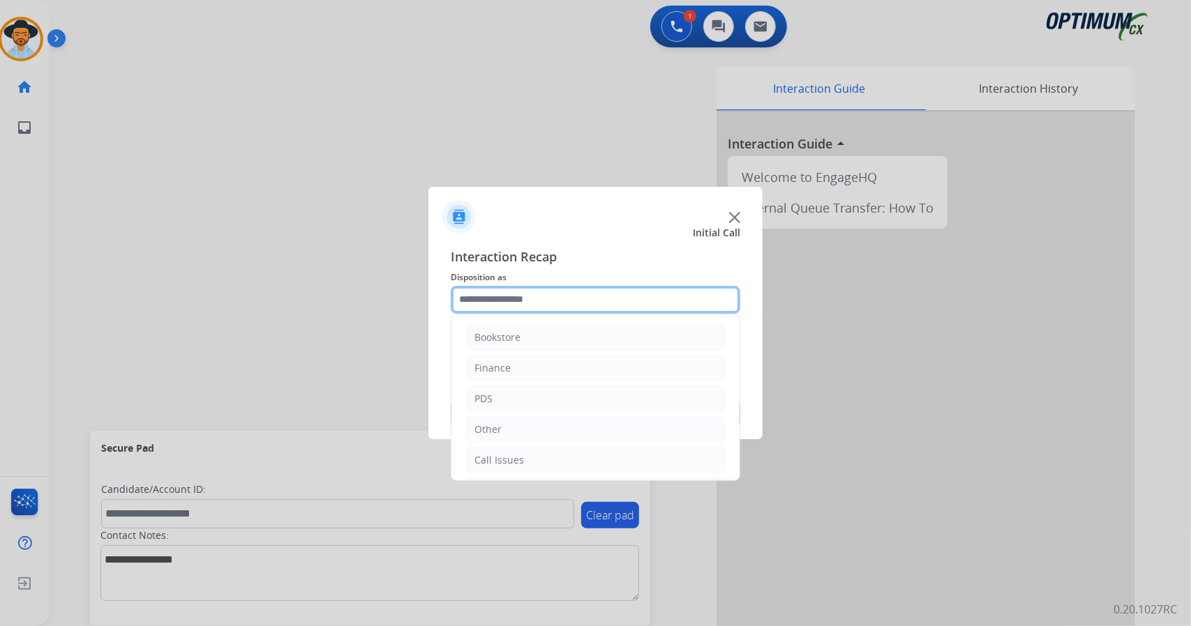
click at [632, 305] on input "text" at bounding box center [596, 300] width 290 height 28
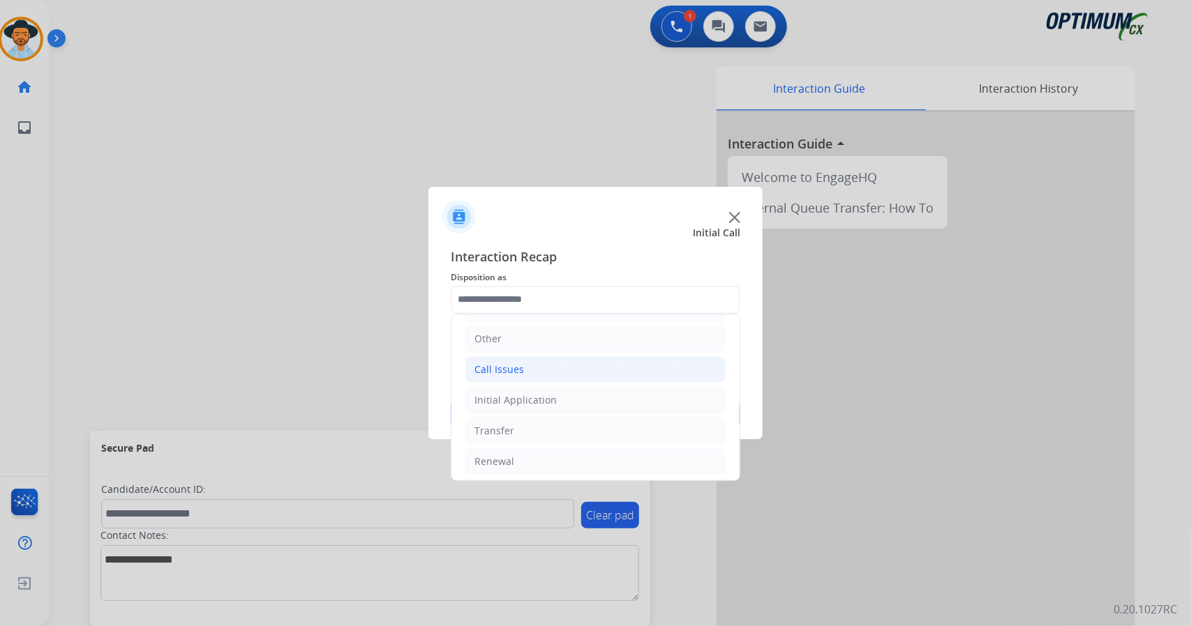
click at [571, 367] on li "Call Issues" at bounding box center [595, 369] width 260 height 27
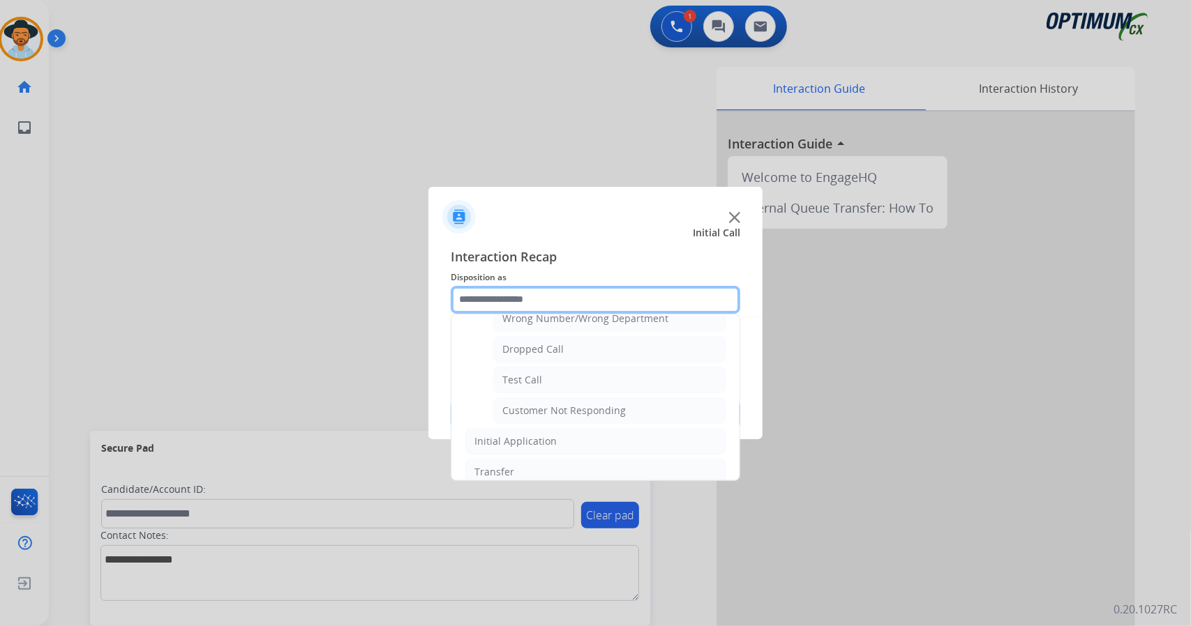
scroll to position [204, 0]
click at [578, 403] on div "Customer Not Responding" at bounding box center [563, 410] width 123 height 14
type input "**********"
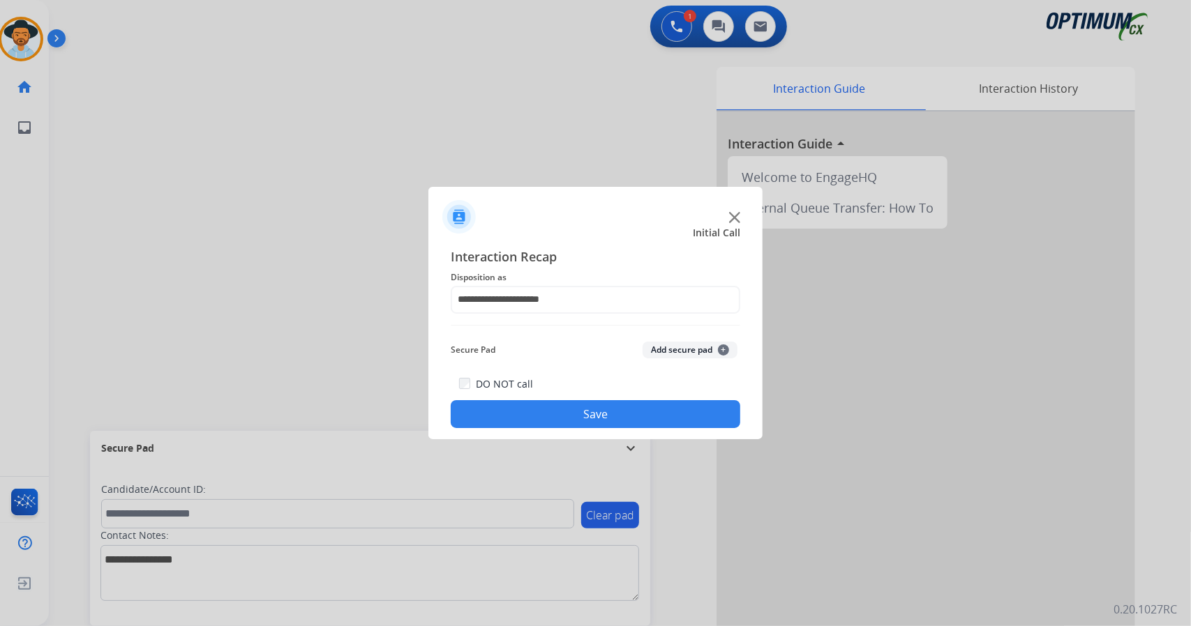
click at [582, 411] on button "Save" at bounding box center [596, 414] width 290 height 28
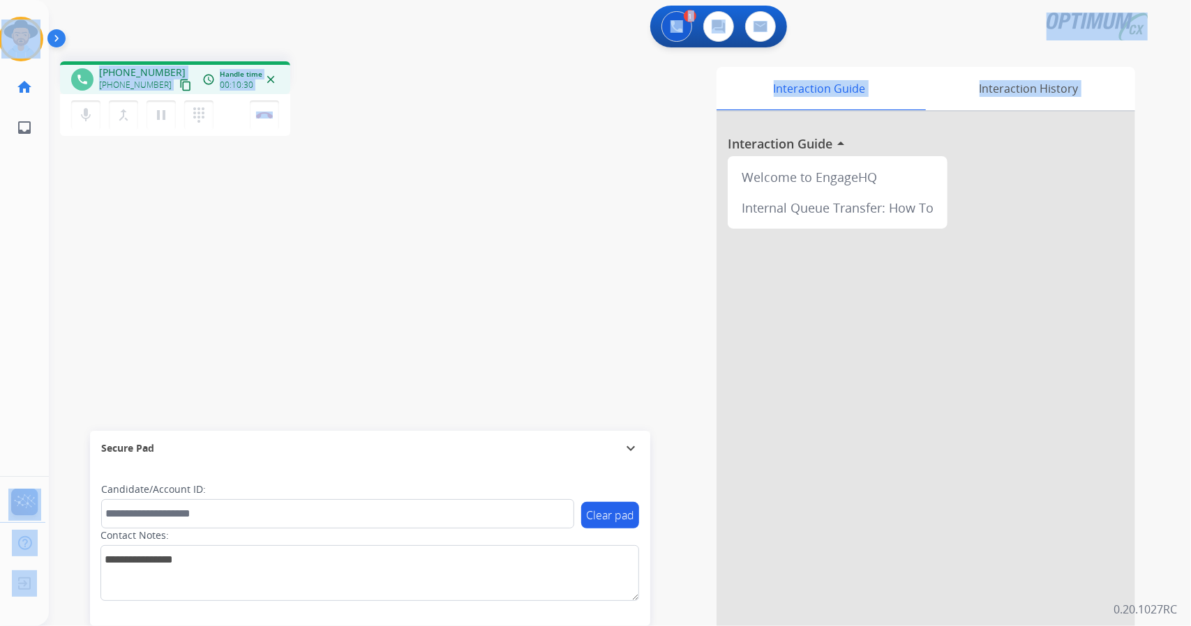
drag, startPoint x: 3, startPoint y: 5, endPoint x: 409, endPoint y: 349, distance: 532.5
click at [409, 349] on div "Outbound call Quit Outbound call Quit Schedule interaction + Add to my list Cus…" at bounding box center [595, 313] width 1191 height 626
click at [409, 349] on div "phone [PHONE_NUMBER] [PHONE_NUMBER] content_copy access_time Call metrics Queue…" at bounding box center [603, 341] width 1108 height 582
drag, startPoint x: 320, startPoint y: 123, endPoint x: 0, endPoint y: 8, distance: 340.5
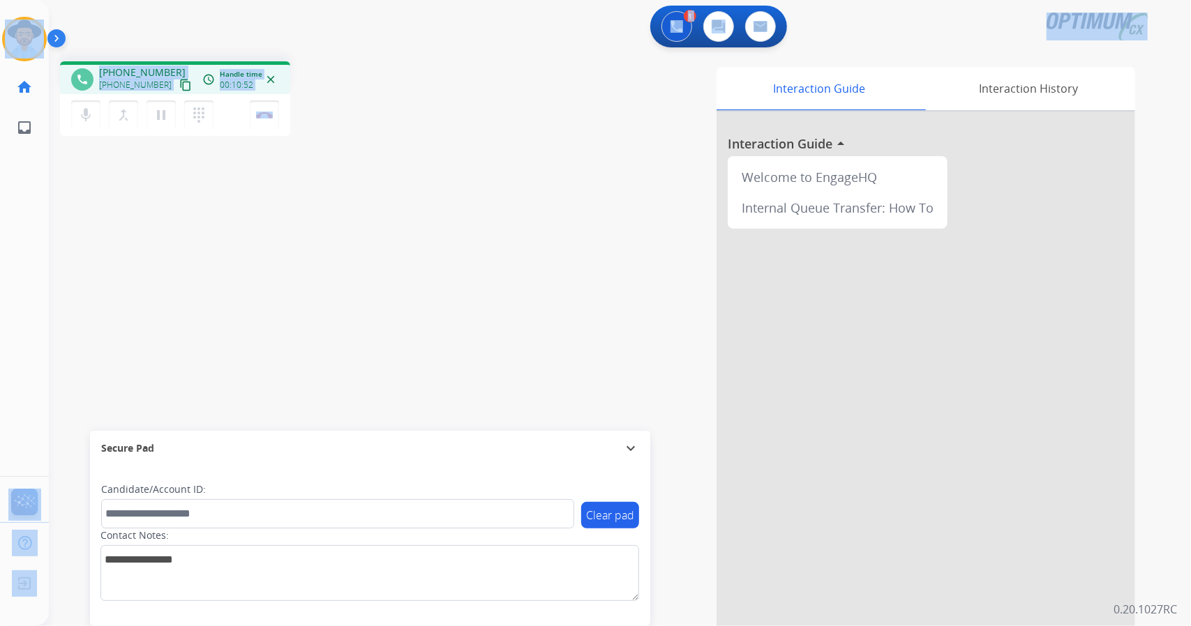
click at [0, 8] on div "Outbound call Quit Outbound call Quit Schedule interaction + Add to my list Cus…" at bounding box center [595, 313] width 1191 height 626
click at [92, 23] on div "1 Voice Interactions 0 Chat Interactions 0 Email Interactions" at bounding box center [612, 28] width 1092 height 45
drag, startPoint x: 6, startPoint y: 3, endPoint x: 452, endPoint y: 188, distance: 483.2
click at [452, 188] on div "Outbound call Quit Outbound call Quit Schedule interaction + Add to my list Cus…" at bounding box center [595, 313] width 1191 height 626
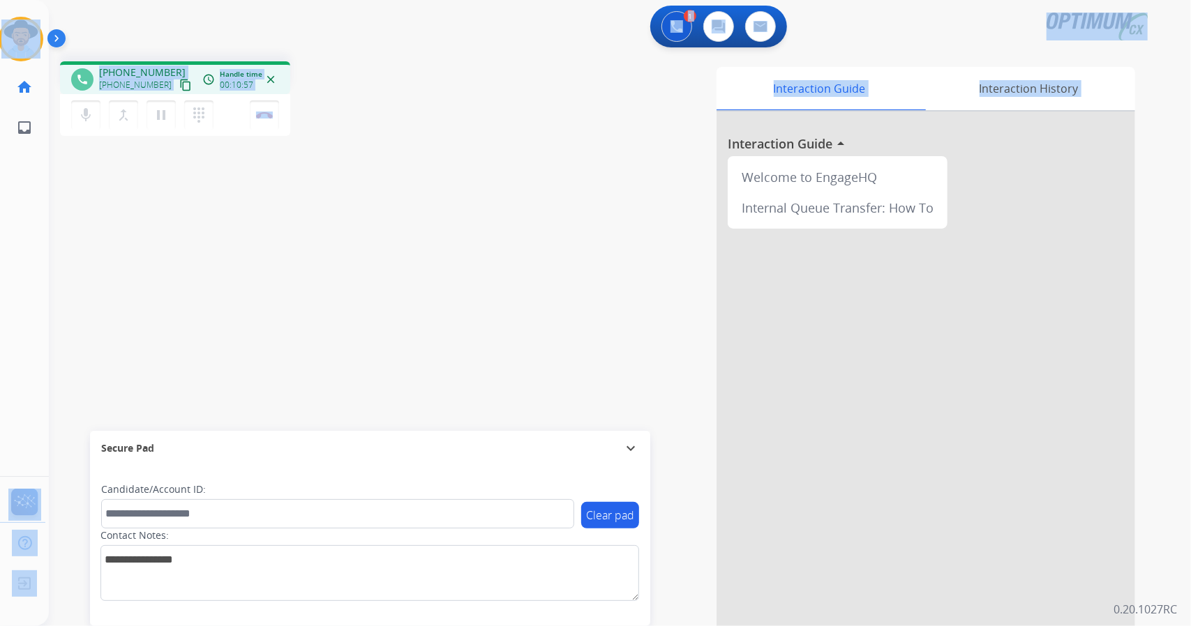
click at [452, 188] on div "Interaction Guide Interaction History Interaction Guide arrow_drop_up Welcome t…" at bounding box center [789, 349] width 691 height 565
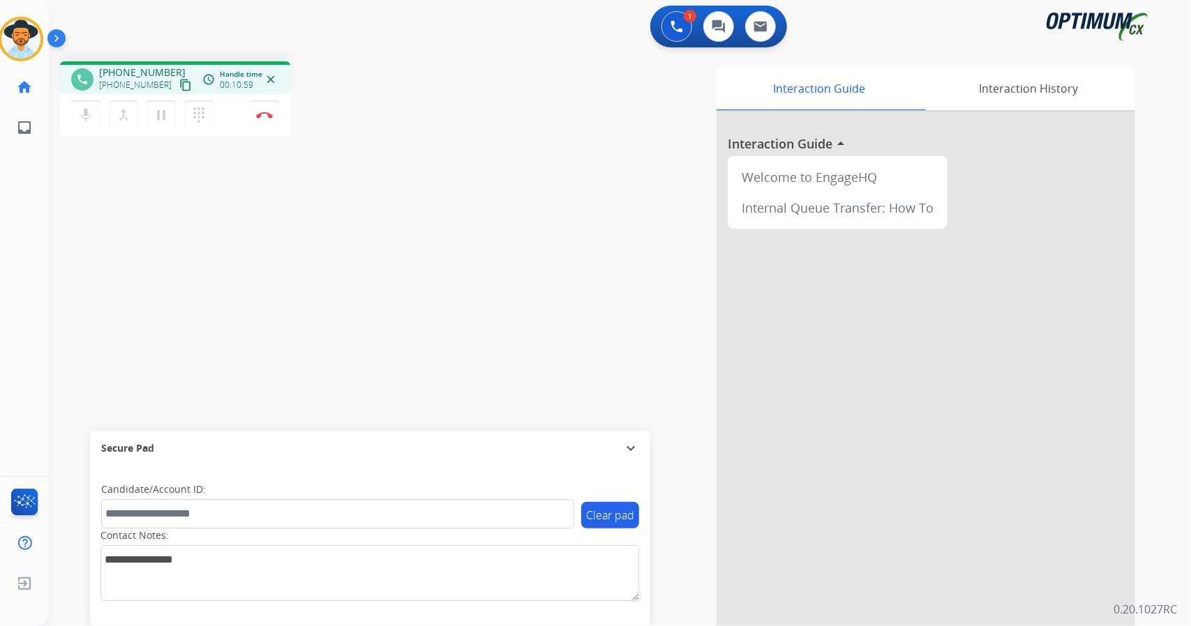
click at [4, 4] on div "[PERSON_NAME] Edit Avatar Agent: [PERSON_NAME] Profile: OCX Training home Home …" at bounding box center [21, 74] width 49 height 148
click at [395, 160] on div "phone [PHONE_NUMBER] [PHONE_NUMBER] content_copy access_time Call metrics Queue…" at bounding box center [603, 341] width 1108 height 582
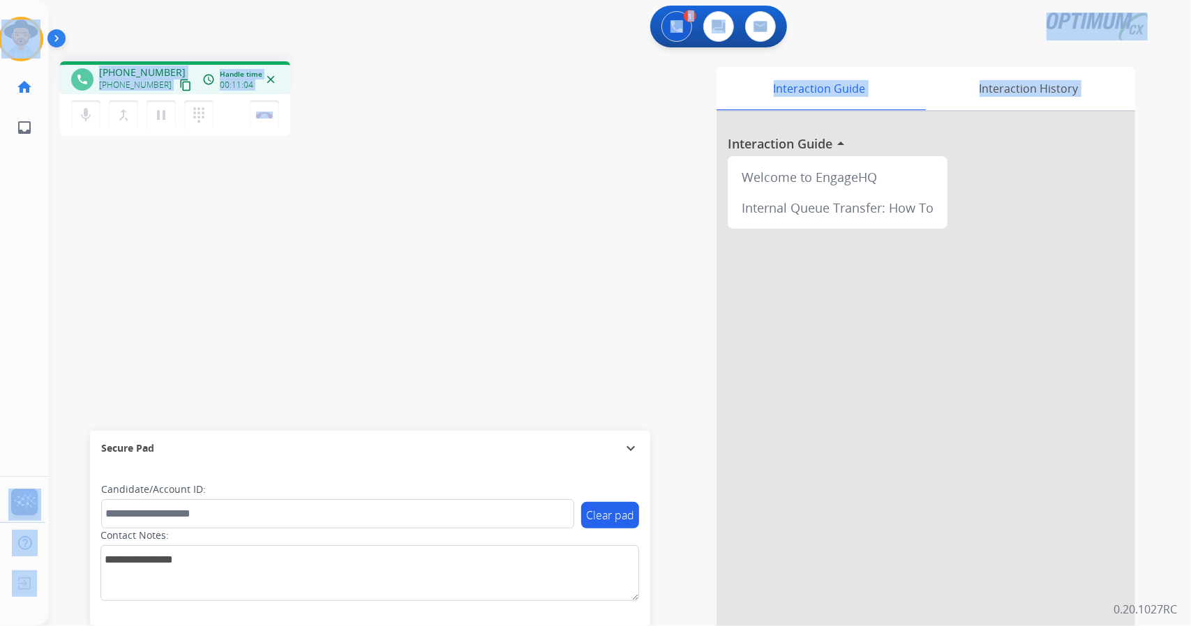
drag, startPoint x: 1, startPoint y: 1, endPoint x: 518, endPoint y: 191, distance: 550.2
click at [518, 191] on div "Outbound call Quit Outbound call Quit Schedule interaction + Add to my list Cus…" at bounding box center [595, 313] width 1191 height 626
click at [518, 191] on div "Interaction Guide Interaction History Interaction Guide arrow_drop_up Welcome t…" at bounding box center [789, 349] width 691 height 565
drag, startPoint x: 7, startPoint y: 8, endPoint x: 386, endPoint y: 140, distance: 401.1
click at [386, 140] on div "Outbound call Quit Outbound call Quit Schedule interaction + Add to my list Cus…" at bounding box center [595, 313] width 1191 height 626
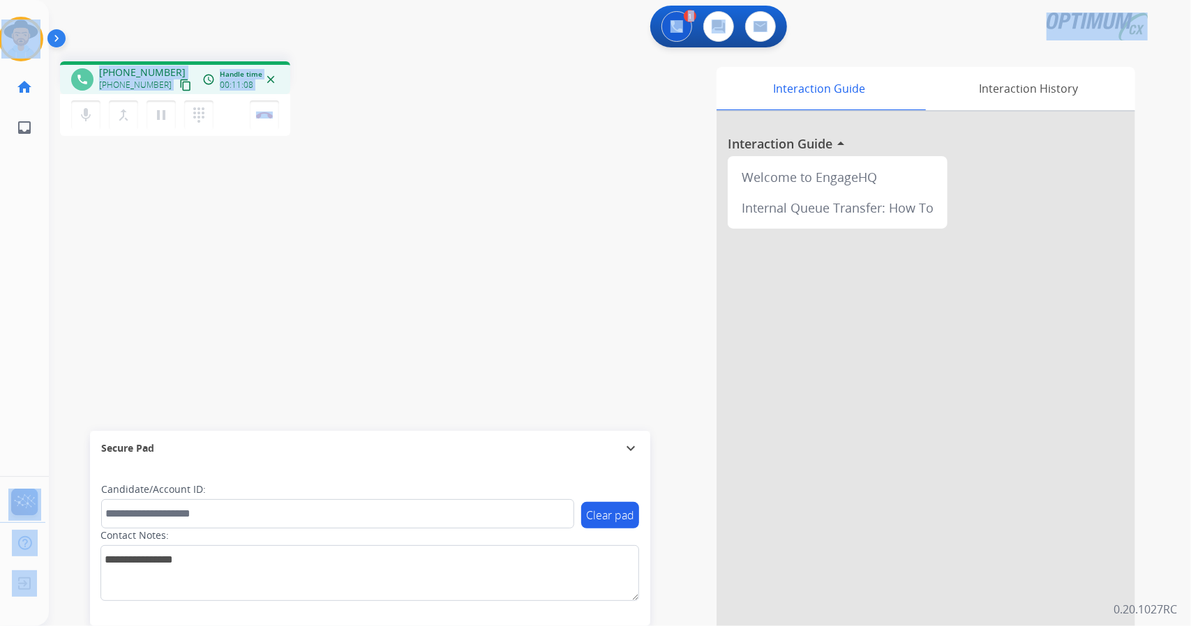
click at [386, 140] on div "phone [PHONE_NUMBER] [PHONE_NUMBER] content_copy access_time Call metrics Queue…" at bounding box center [249, 100] width 379 height 79
drag, startPoint x: 4, startPoint y: 2, endPoint x: 445, endPoint y: 178, distance: 474.6
click at [445, 178] on div "Outbound call Quit Outbound call Quit Schedule interaction + Add to my list Cus…" at bounding box center [595, 313] width 1191 height 626
click at [445, 178] on div "Interaction Guide Interaction History Interaction Guide arrow_drop_up Welcome t…" at bounding box center [789, 349] width 691 height 565
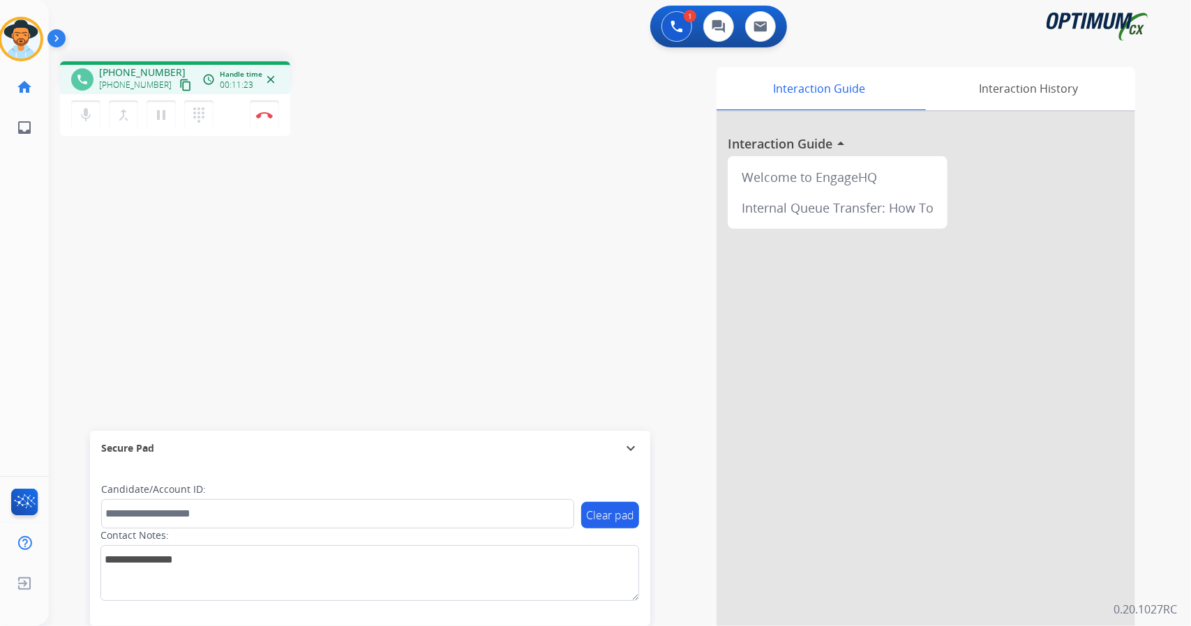
click at [302, 8] on div "1 Voice Interactions 0 Chat Interactions 0 Email Interactions" at bounding box center [612, 28] width 1092 height 45
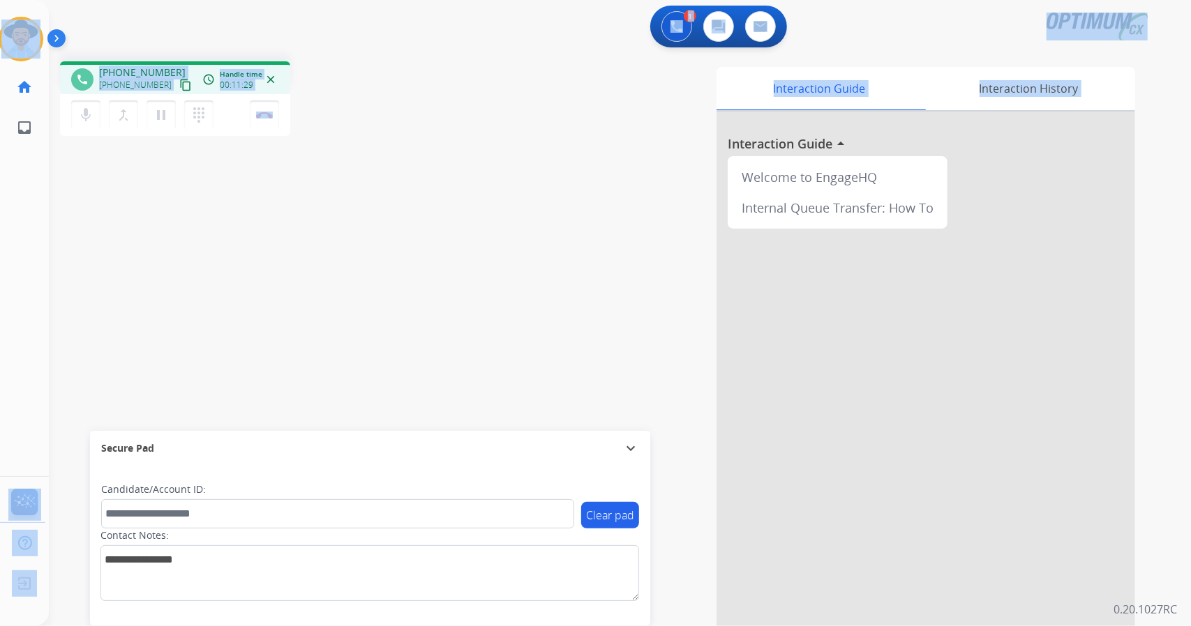
drag, startPoint x: 3, startPoint y: 6, endPoint x: 454, endPoint y: 174, distance: 481.4
click at [454, 174] on div "Outbound call Quit Outbound call Quit Schedule interaction + Add to my list Cus…" at bounding box center [595, 313] width 1191 height 626
click at [454, 174] on div "Interaction Guide Interaction History Interaction Guide arrow_drop_up Welcome t…" at bounding box center [789, 349] width 691 height 565
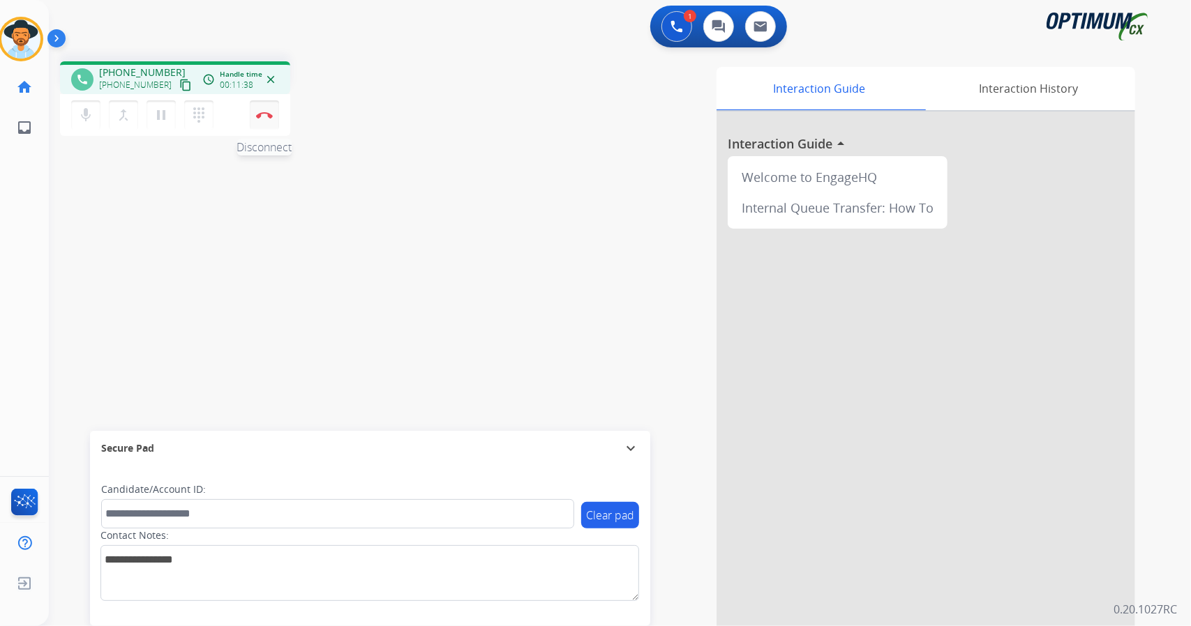
click at [269, 110] on button "Disconnect" at bounding box center [264, 114] width 29 height 29
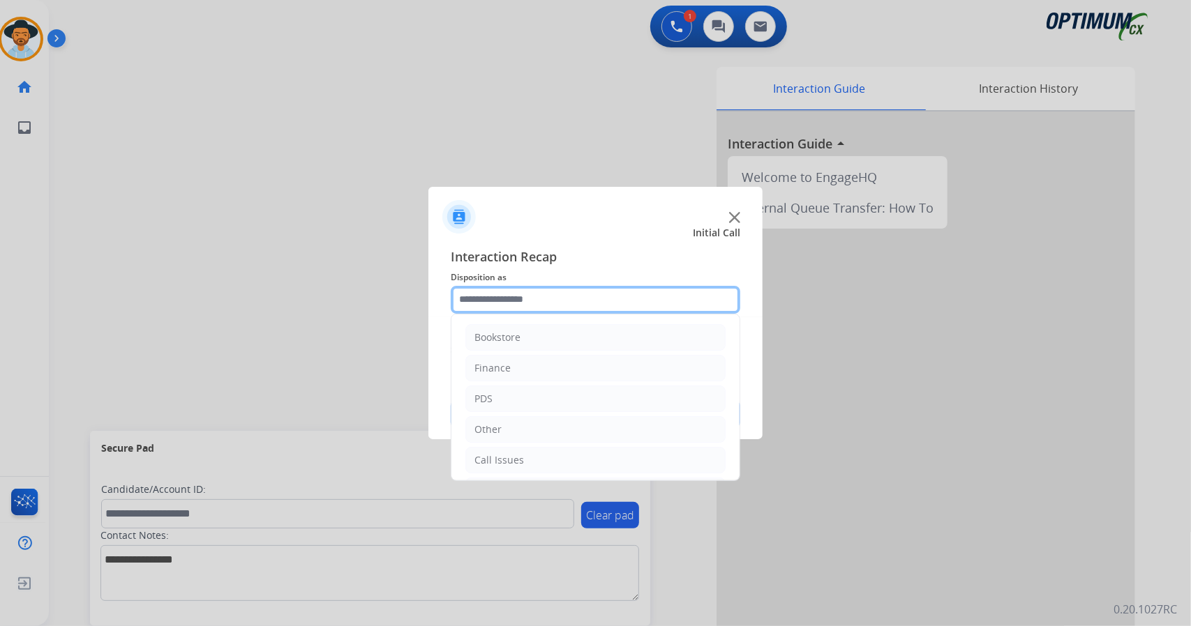
click at [547, 296] on input "text" at bounding box center [596, 300] width 290 height 28
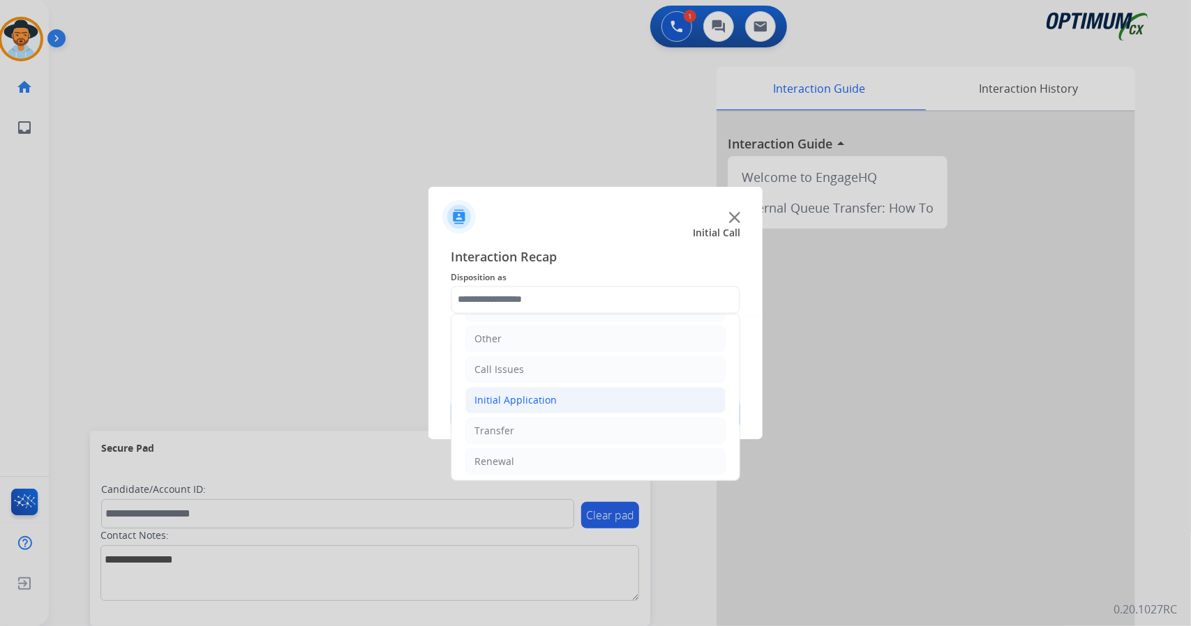
click at [590, 397] on li "Initial Application" at bounding box center [595, 400] width 260 height 27
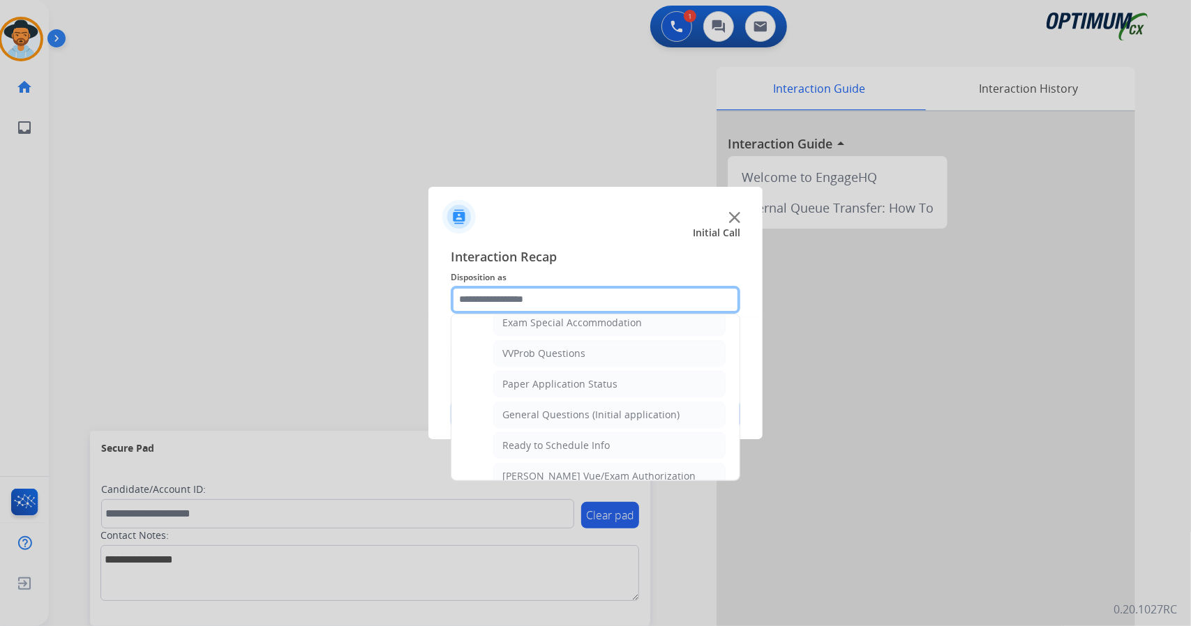
scroll to position [735, 0]
click at [590, 407] on div "General Questions (Initial application)" at bounding box center [590, 414] width 177 height 14
type input "**********"
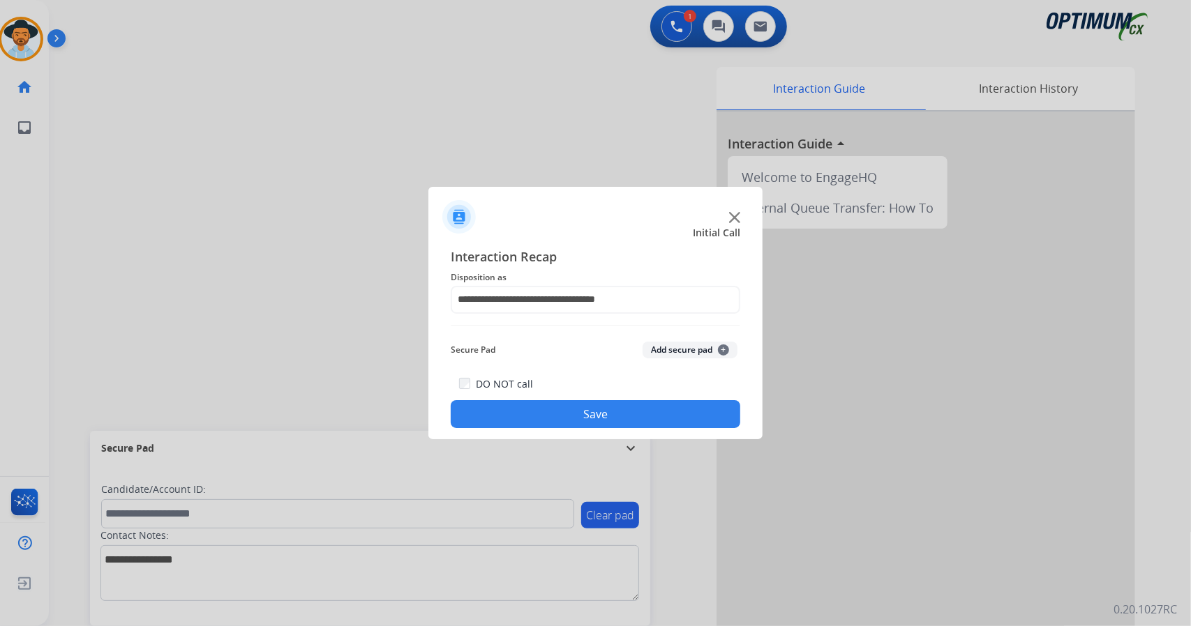
click at [601, 415] on button "Save" at bounding box center [596, 414] width 290 height 28
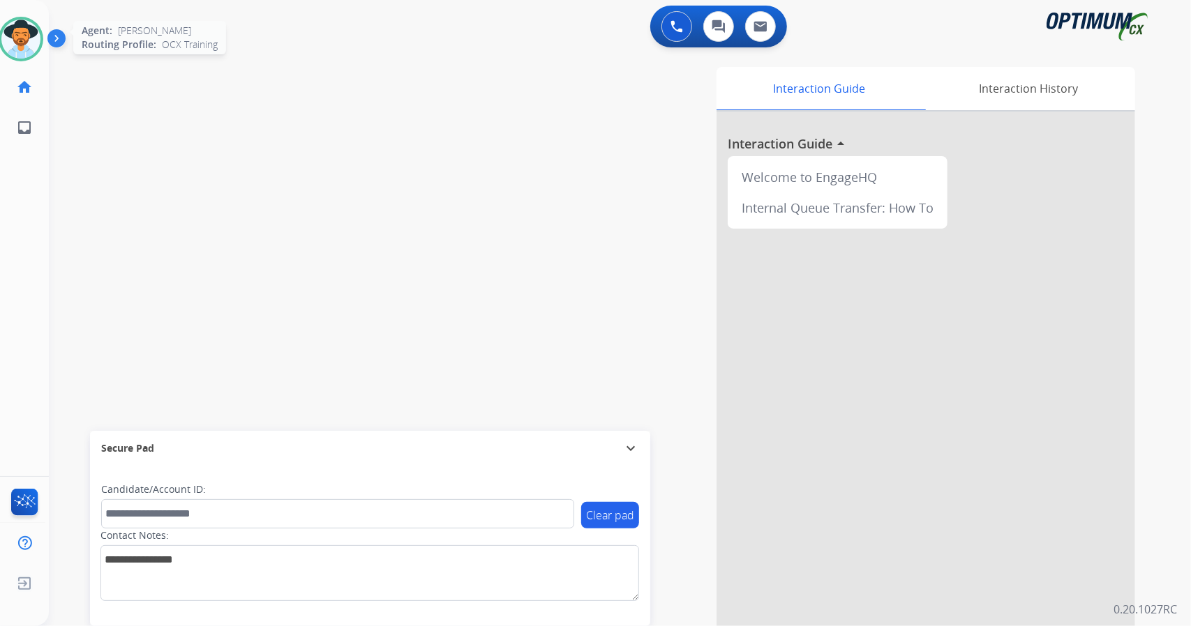
click at [8, 45] on img at bounding box center [20, 39] width 39 height 39
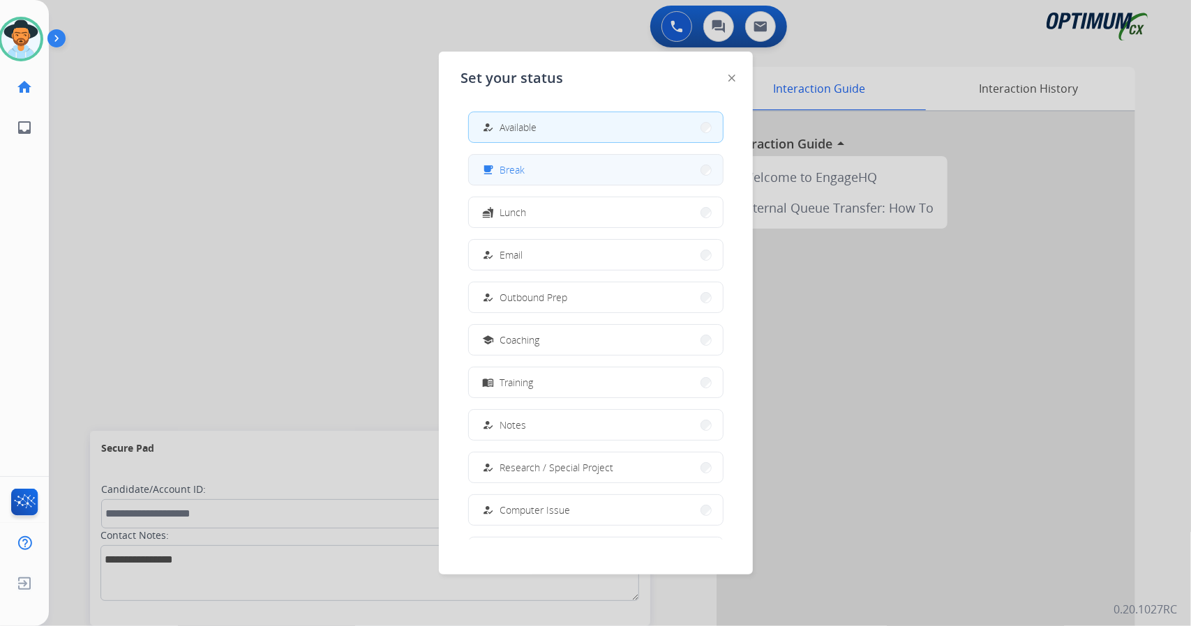
click at [619, 172] on button "free_breakfast Break" at bounding box center [596, 170] width 254 height 30
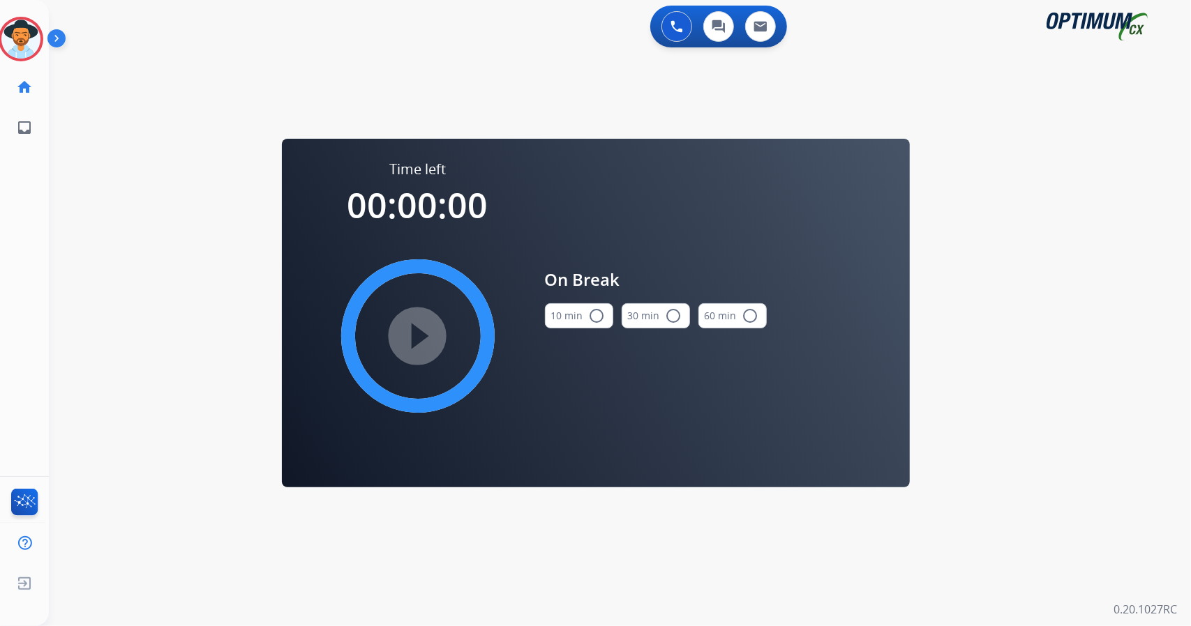
drag, startPoint x: 731, startPoint y: 624, endPoint x: 739, endPoint y: 636, distance: 14.1
click at [739, 626] on html "Outbound call Quit Outbound call Quit Schedule interaction + Add to my list Cus…" at bounding box center [595, 313] width 1191 height 626
click at [1136, 371] on div "0 Voice Interactions 0 Chat Interactions 0 Email Interactions swap_horiz Break …" at bounding box center [620, 313] width 1142 height 626
click at [578, 313] on button "10 min radio_button_unchecked" at bounding box center [579, 315] width 68 height 25
click at [409, 333] on mat-icon "play_circle_filled" at bounding box center [417, 336] width 17 height 17
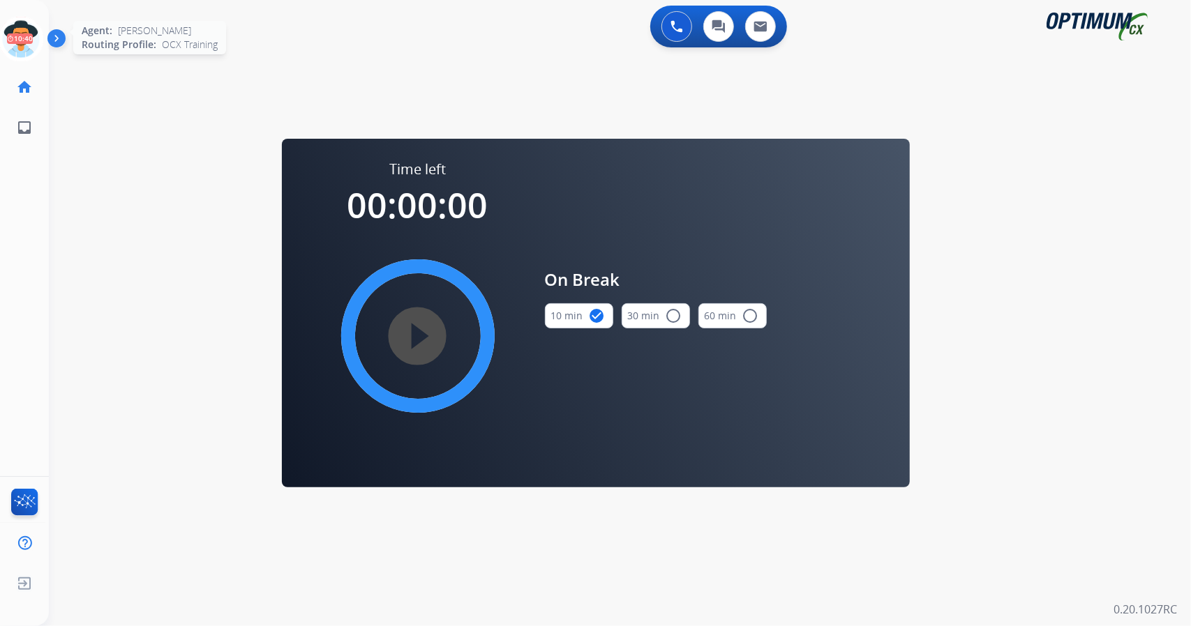
click at [13, 50] on icon at bounding box center [21, 39] width 45 height 45
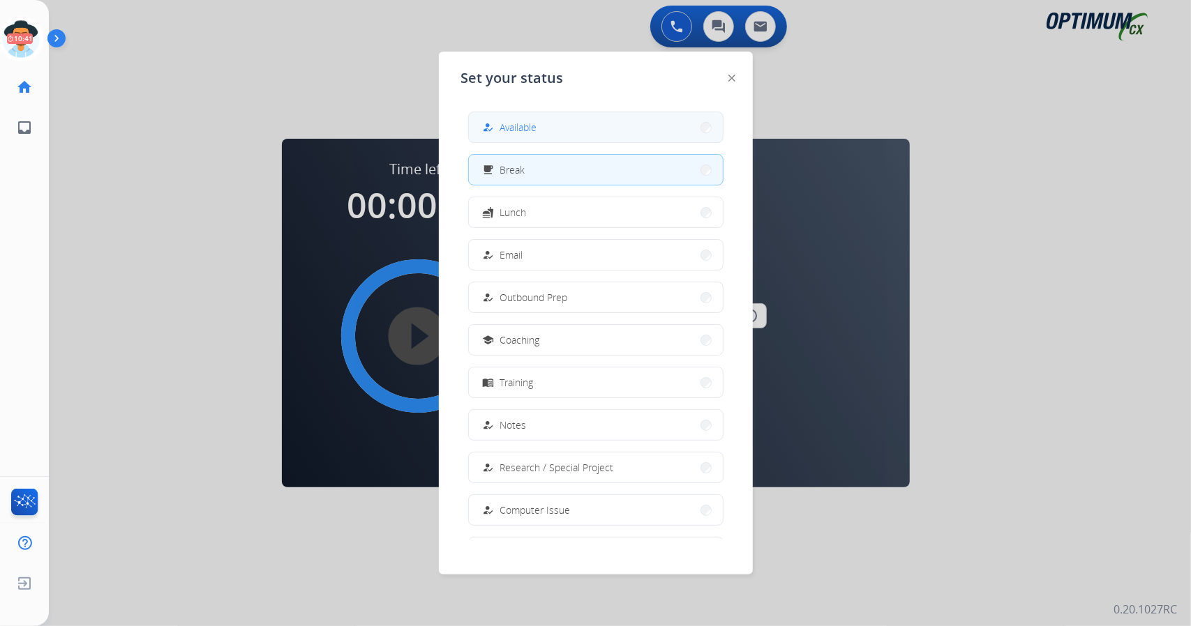
click at [499, 127] on div "how_to_reg Available" at bounding box center [508, 127] width 57 height 17
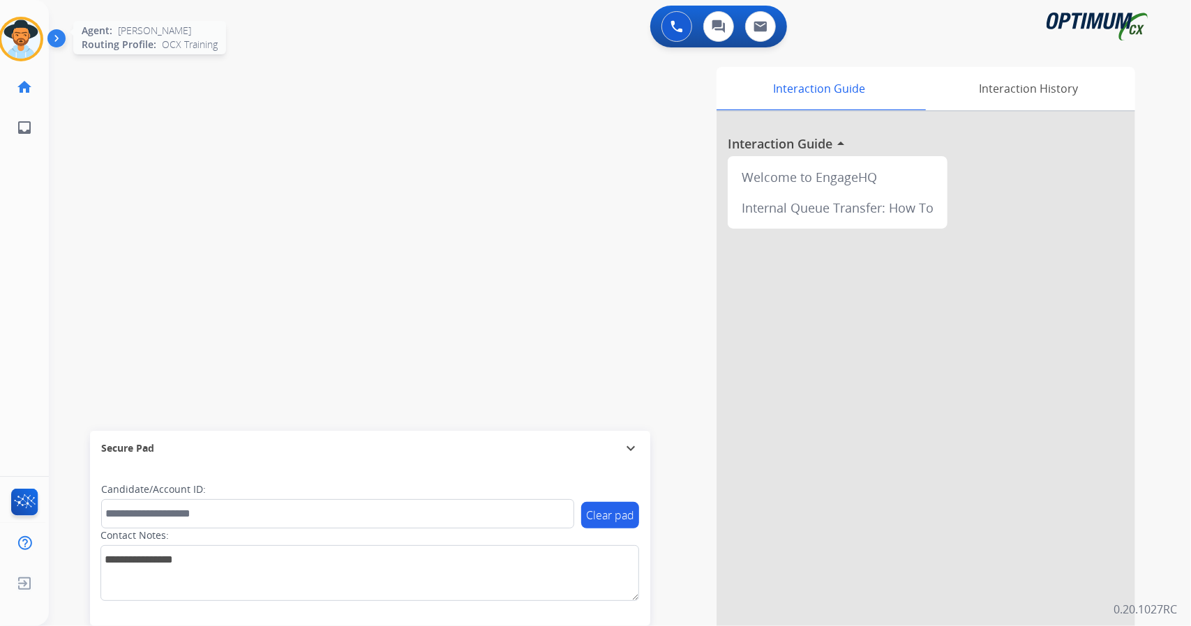
click at [15, 25] on img at bounding box center [20, 39] width 39 height 39
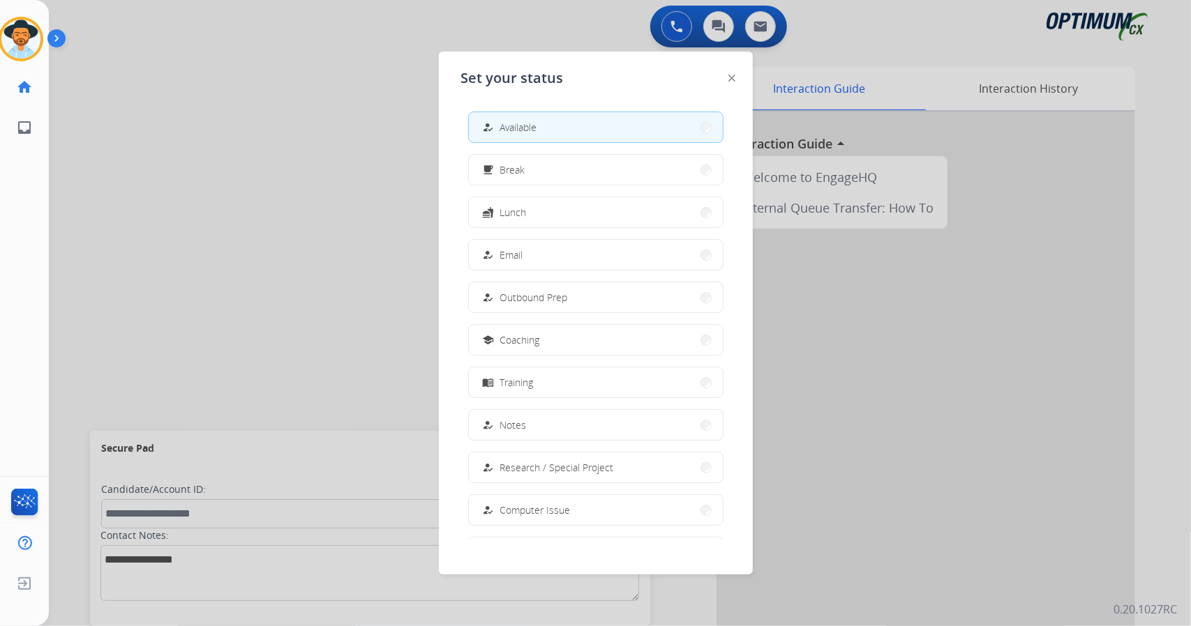
click at [158, 111] on div at bounding box center [595, 313] width 1191 height 626
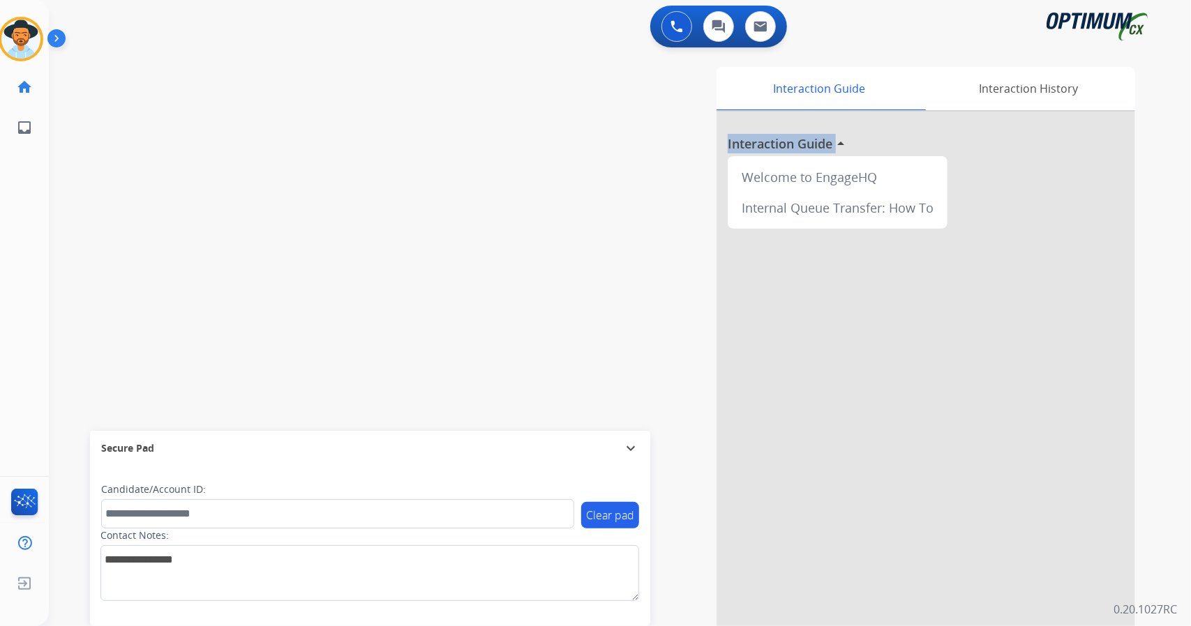
scroll to position [6, 0]
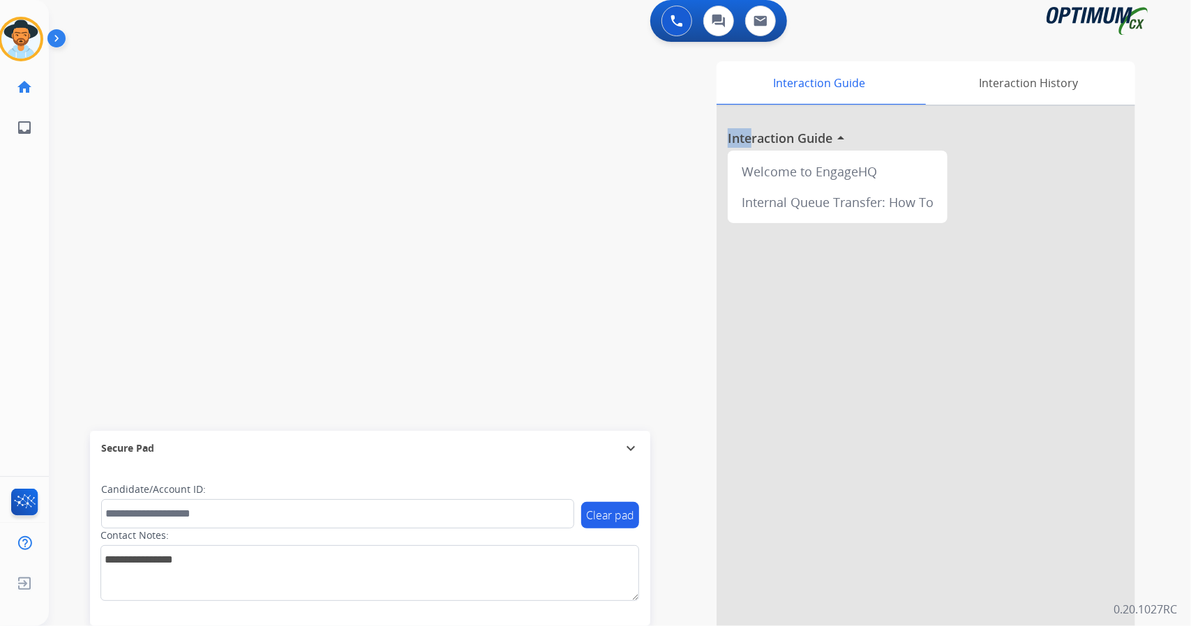
drag, startPoint x: 712, startPoint y: 402, endPoint x: 750, endPoint y: 646, distance: 247.2
click at [750, 626] on html "Outbound call Quit Outbound call Quit Schedule interaction + Add to my list Cus…" at bounding box center [595, 313] width 1191 height 626
click at [681, 601] on div "Interaction Guide Interaction History Interaction Guide arrow_drop_up Welcome t…" at bounding box center [789, 343] width 691 height 565
click at [1141, 439] on div "Interaction Guide Interaction History Interaction Guide arrow_drop_up Welcome t…" at bounding box center [800, 341] width 713 height 571
click at [27, 24] on img at bounding box center [20, 39] width 39 height 39
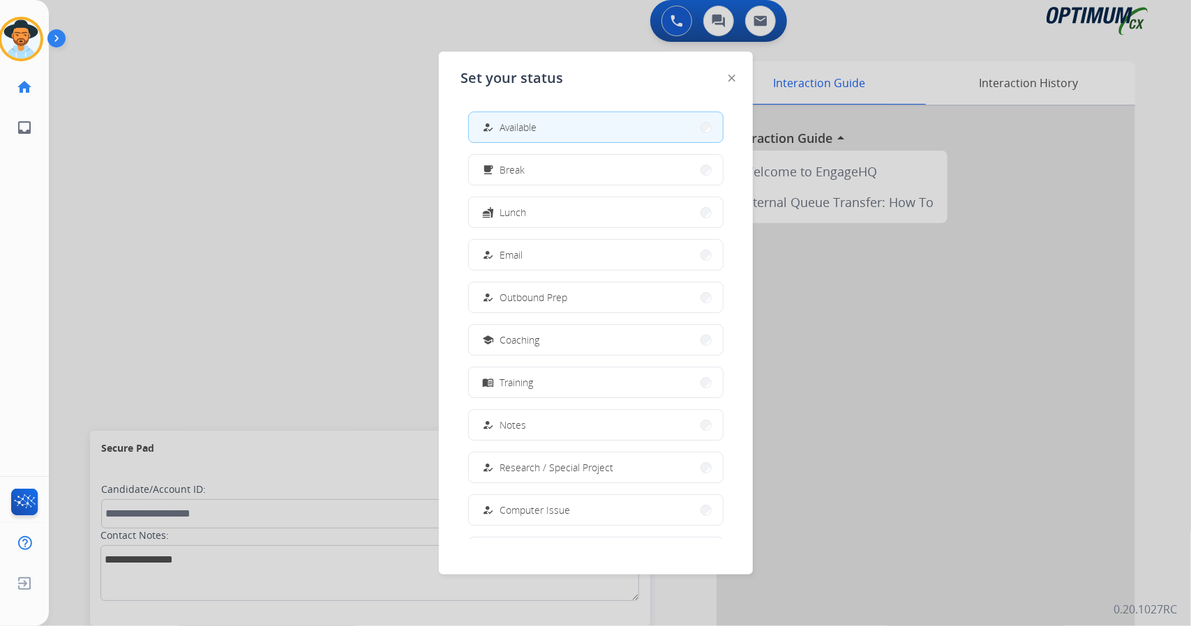
click at [189, 164] on div at bounding box center [595, 313] width 1191 height 626
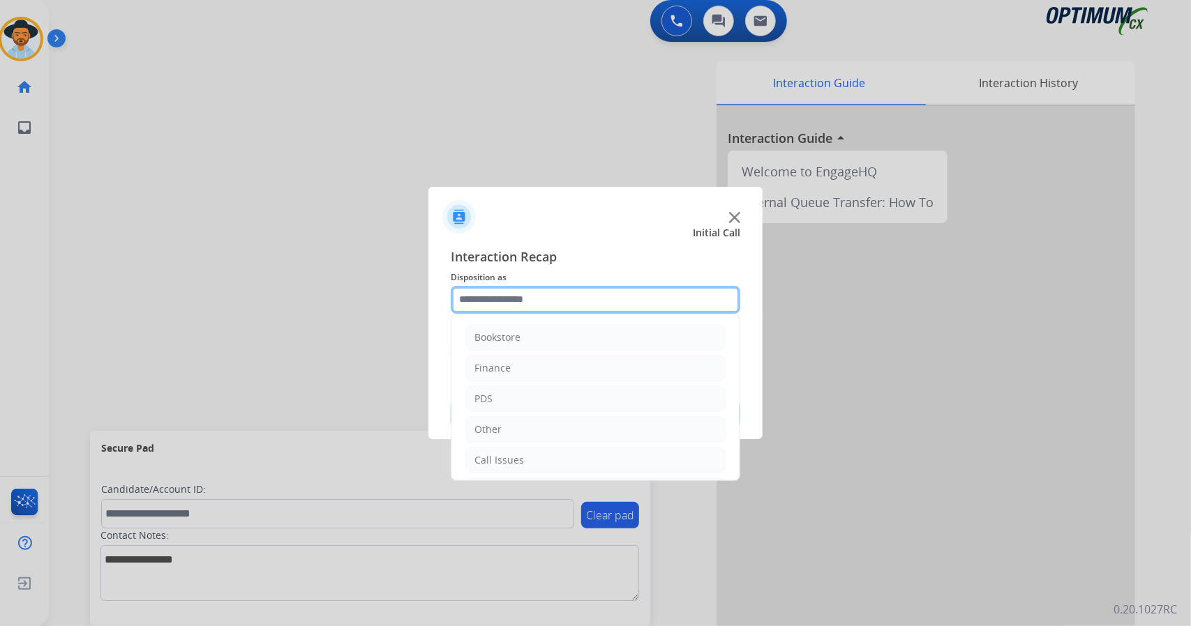
click at [543, 301] on input "text" at bounding box center [596, 300] width 290 height 28
click at [534, 467] on li "Call Issues" at bounding box center [595, 460] width 260 height 27
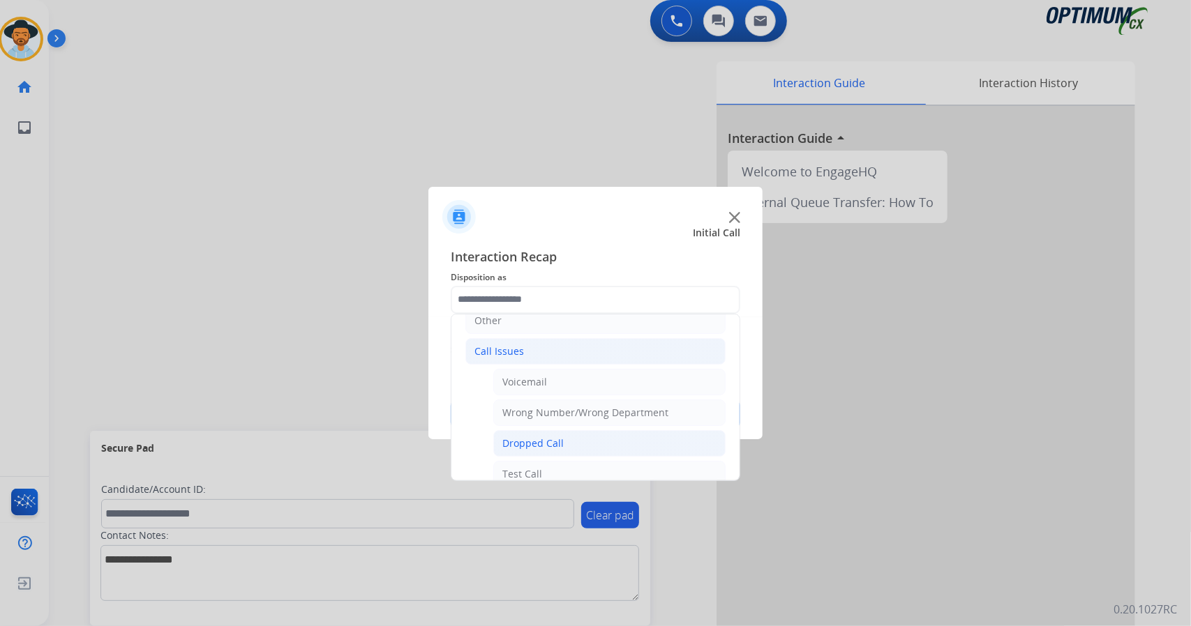
click at [537, 443] on div "Dropped Call" at bounding box center [532, 444] width 61 height 14
type input "**********"
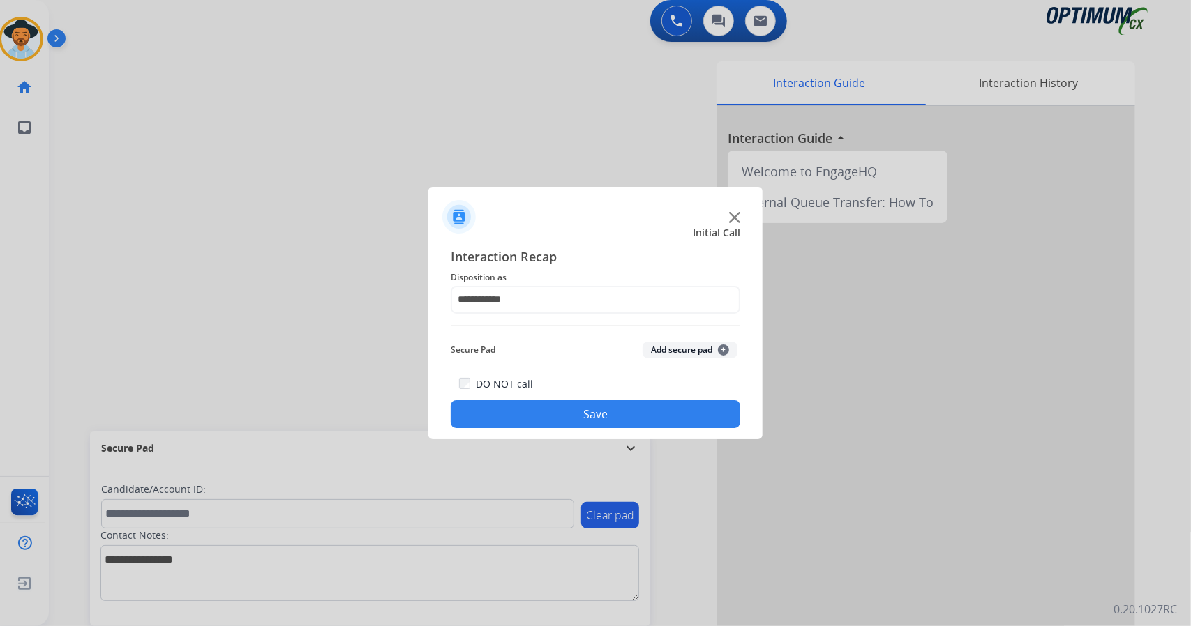
click at [530, 411] on button "Save" at bounding box center [596, 414] width 290 height 28
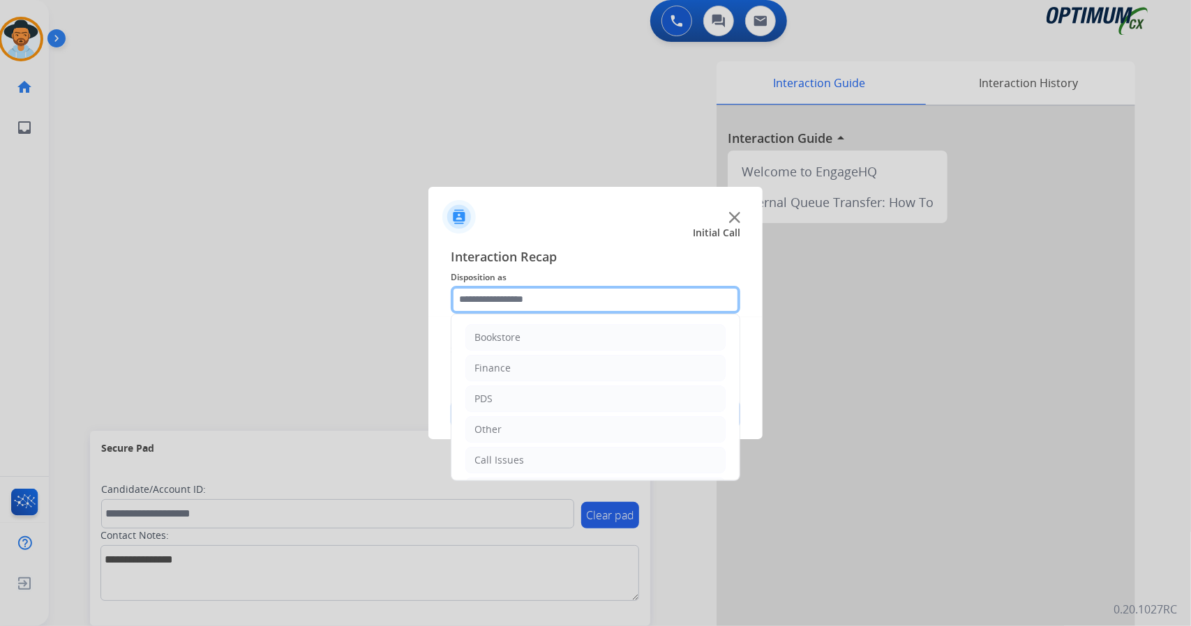
click at [580, 295] on input "text" at bounding box center [596, 300] width 290 height 28
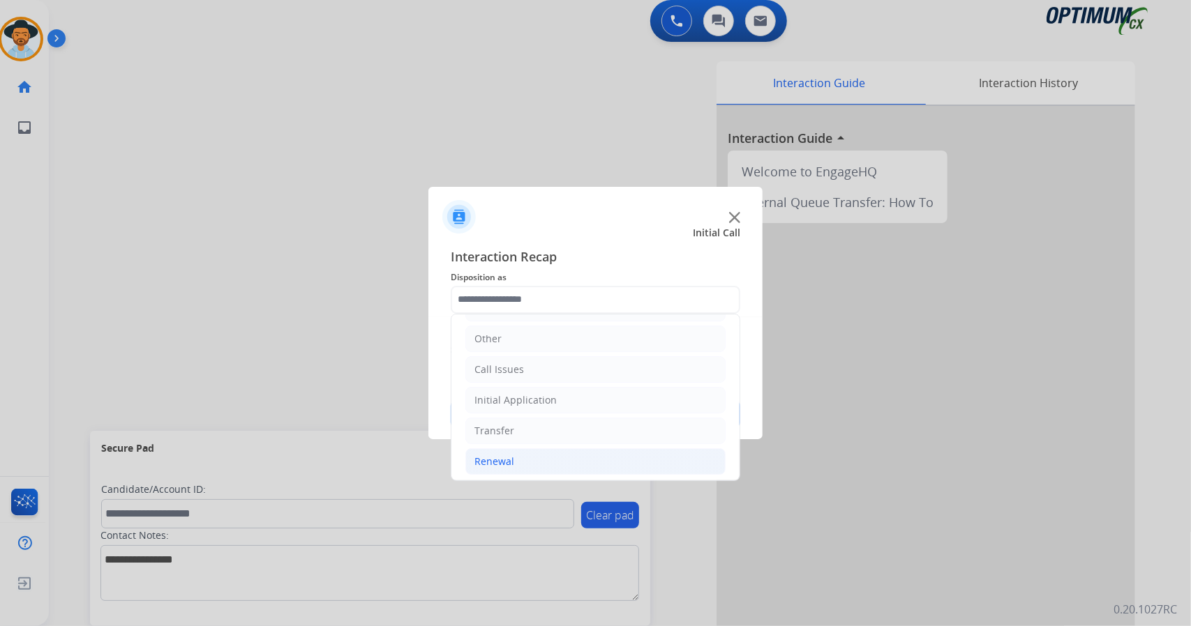
click at [578, 460] on li "Renewal" at bounding box center [595, 462] width 260 height 27
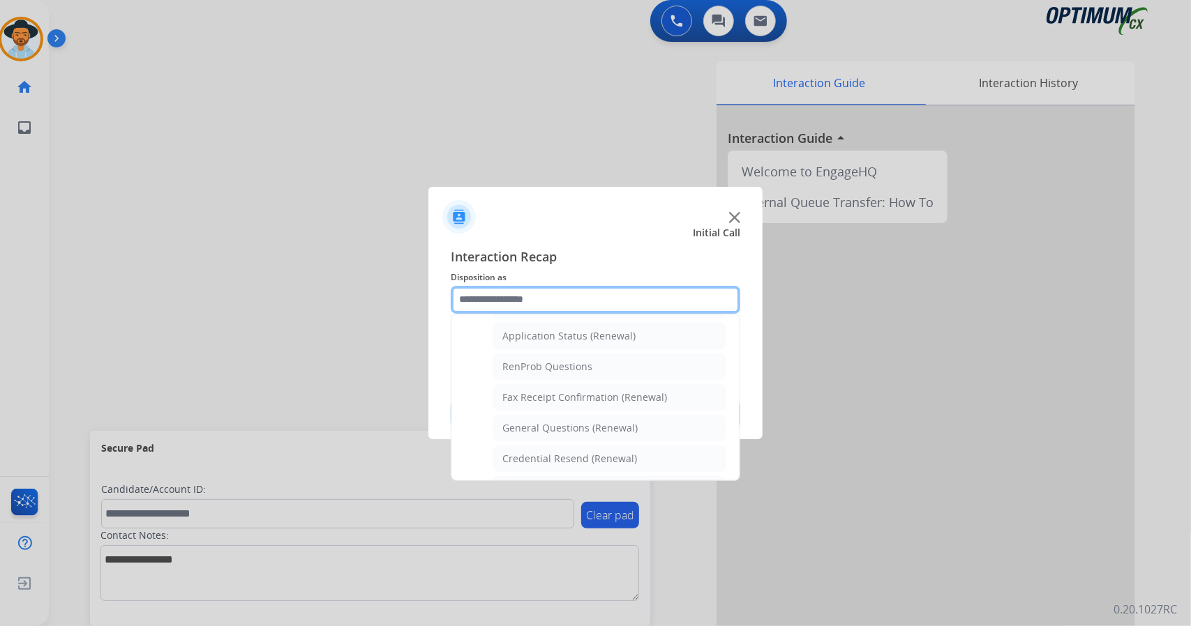
scroll to position [323, 0]
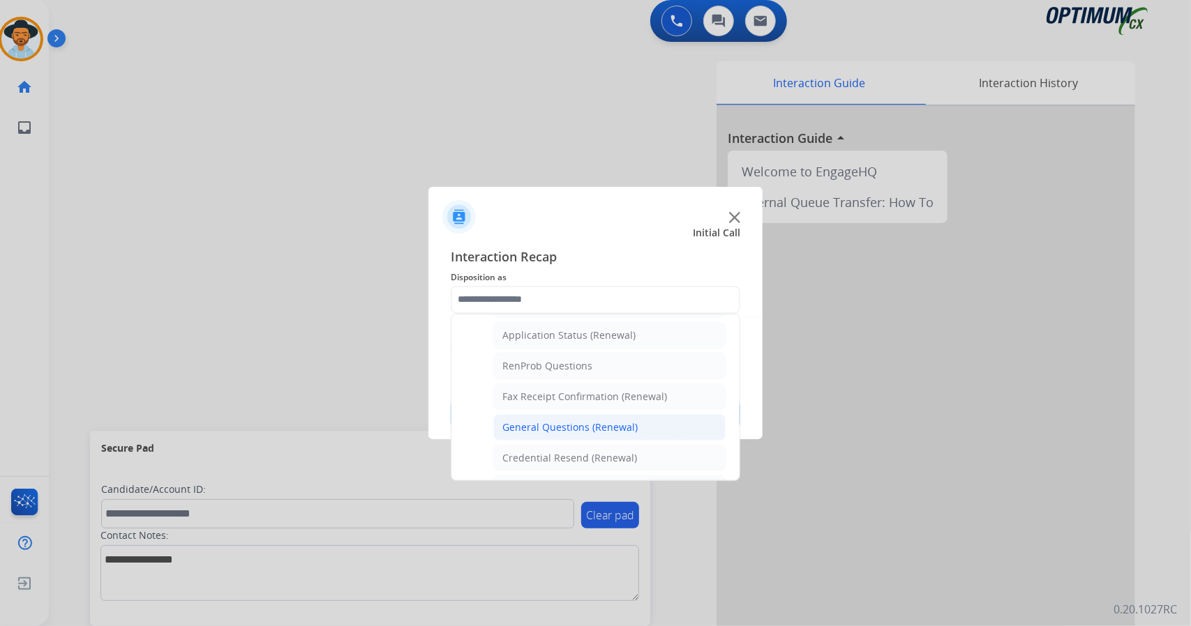
click at [578, 428] on li "General Questions (Renewal)" at bounding box center [609, 427] width 232 height 27
type input "**********"
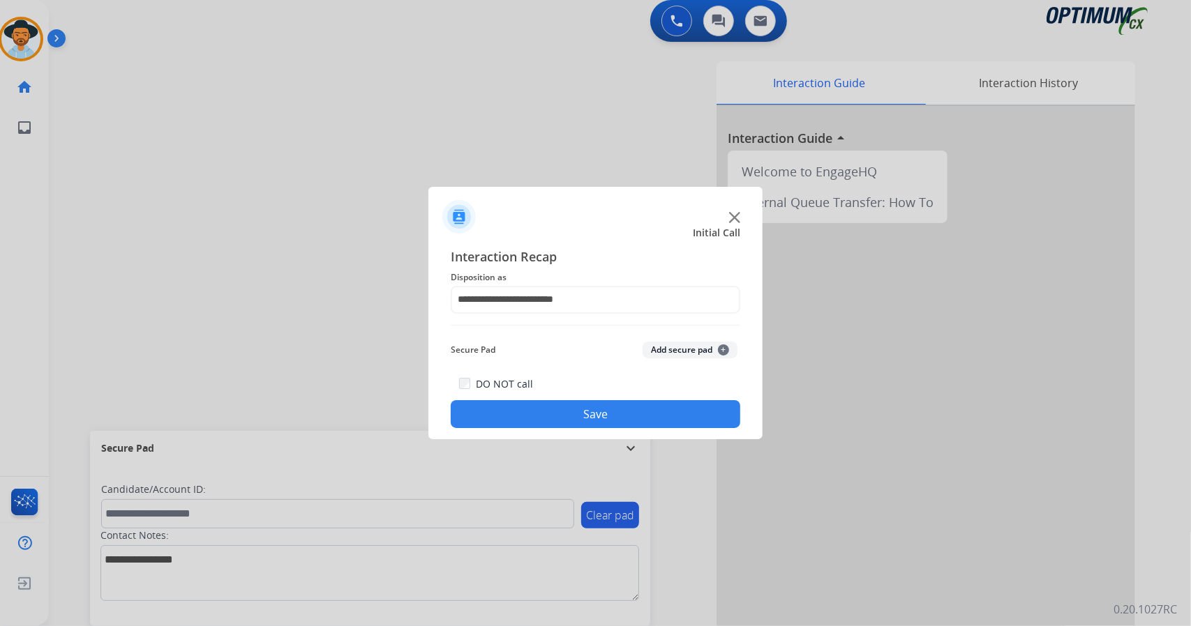
click at [578, 428] on button "Save" at bounding box center [596, 414] width 290 height 28
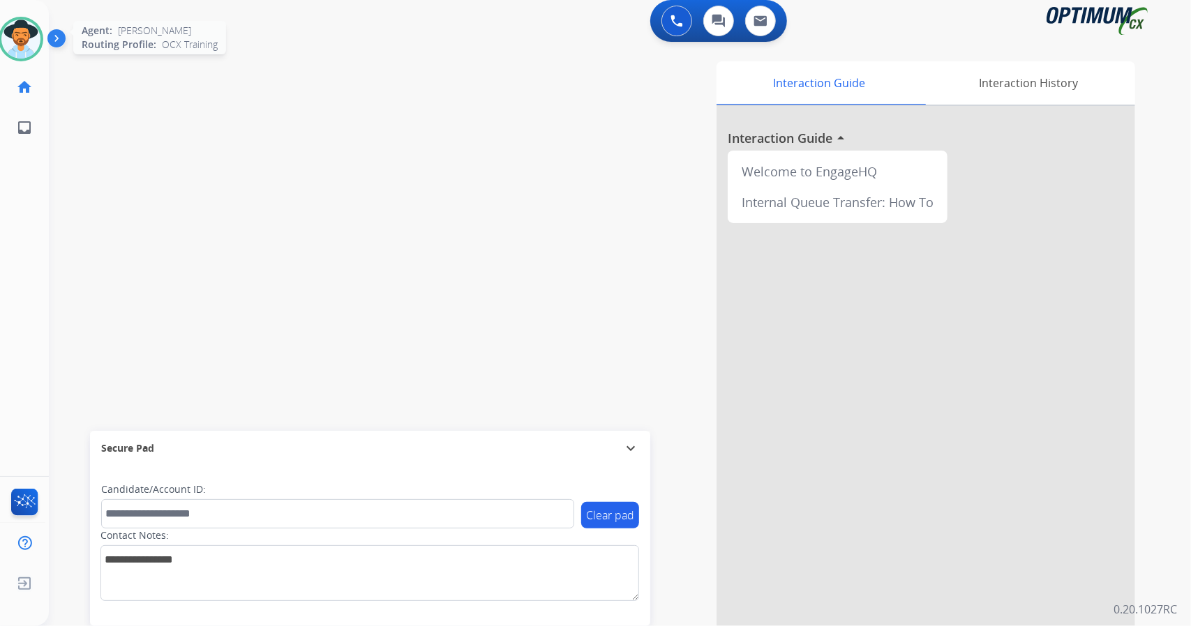
click at [0, 49] on div "Agent: [PERSON_NAME] Profile: OCX Training" at bounding box center [21, 39] width 45 height 45
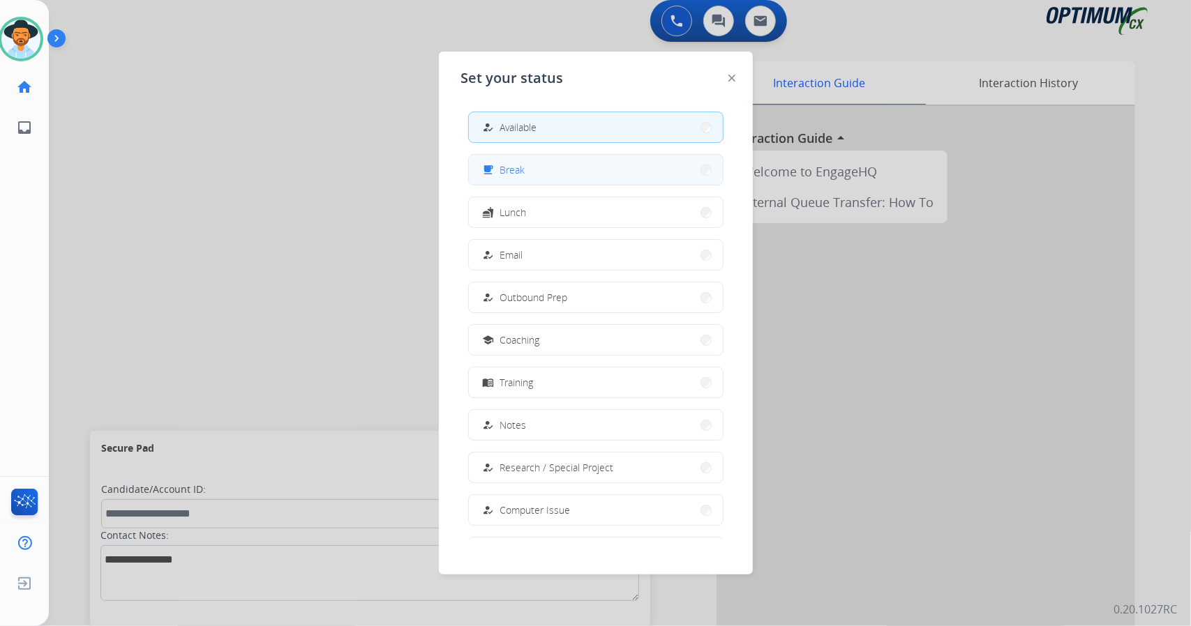
click at [515, 168] on span "Break" at bounding box center [512, 170] width 25 height 15
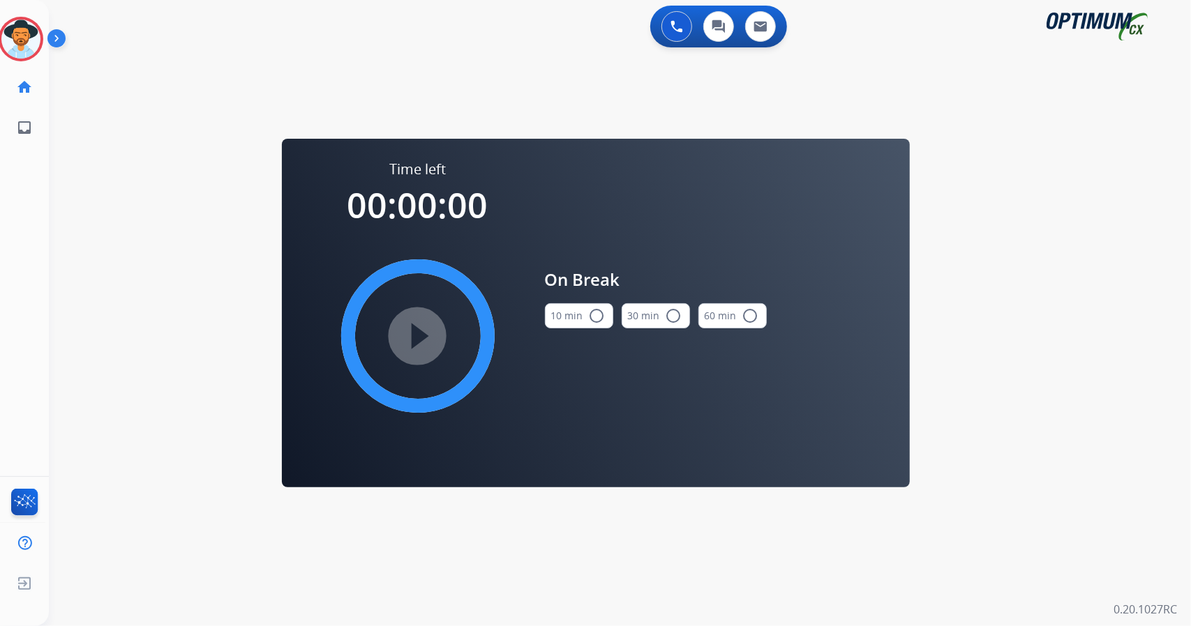
scroll to position [0, 0]
click at [25, 63] on div "[PERSON_NAME] Break Edit Avatar Agent: [PERSON_NAME] Profile: OCX Training home…" at bounding box center [21, 74] width 49 height 148
click at [24, 38] on img at bounding box center [20, 39] width 39 height 39
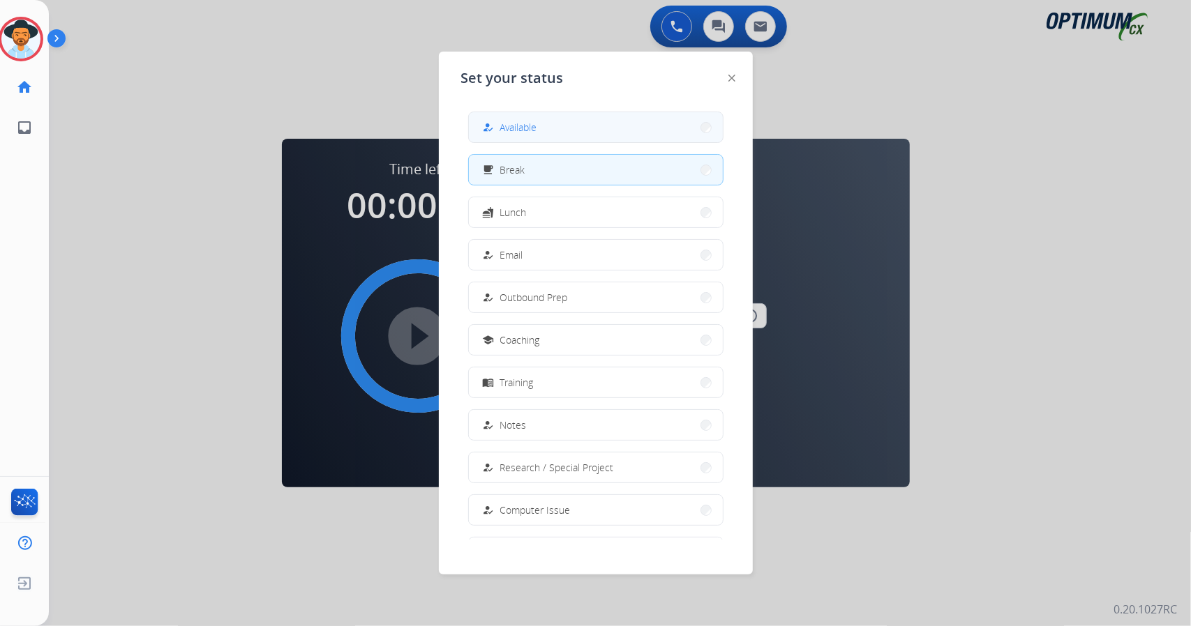
click at [677, 128] on button "how_to_reg Available" at bounding box center [596, 127] width 254 height 30
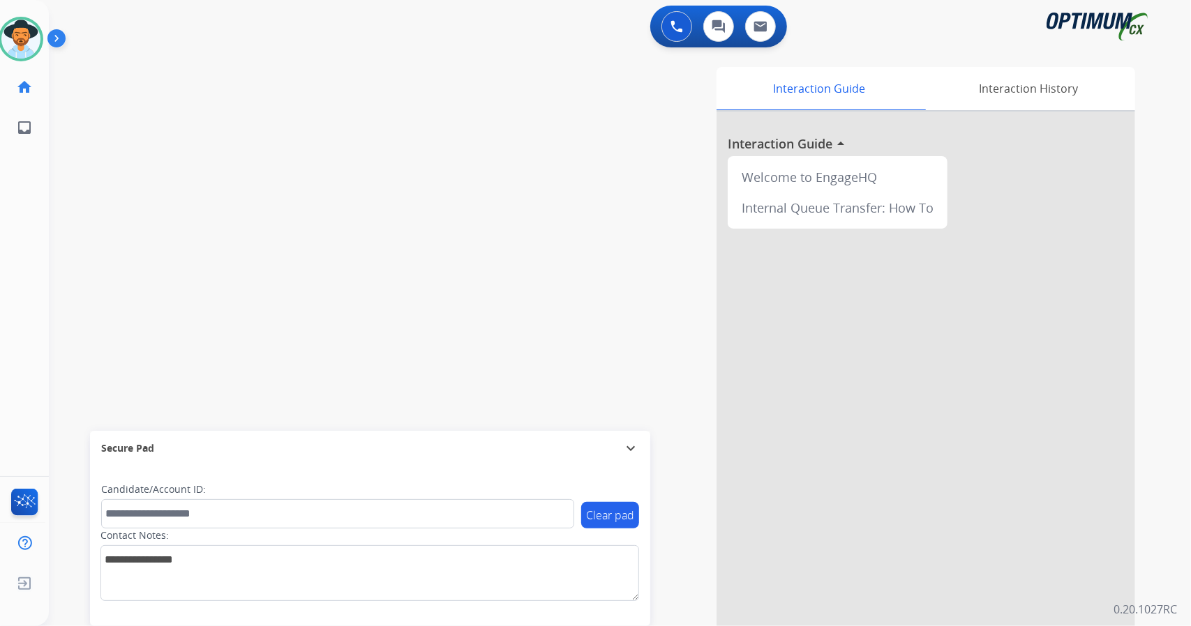
drag, startPoint x: 663, startPoint y: 128, endPoint x: 212, endPoint y: 122, distance: 450.7
click at [212, 122] on div "swap_horiz Break voice bridge close_fullscreen Connect 3-Way Call merge_type Se…" at bounding box center [603, 341] width 1108 height 582
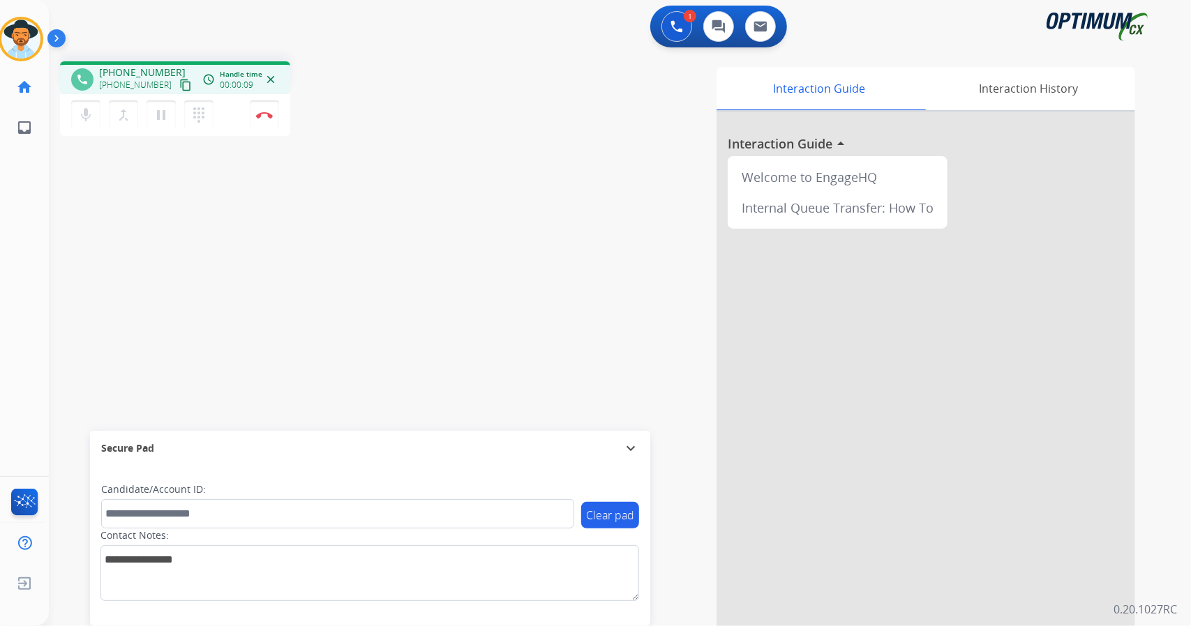
click at [320, 254] on div "phone [PHONE_NUMBER] [PHONE_NUMBER] content_copy access_time Call metrics Queue…" at bounding box center [603, 341] width 1108 height 582
click at [255, 118] on button "Disconnect" at bounding box center [264, 114] width 29 height 29
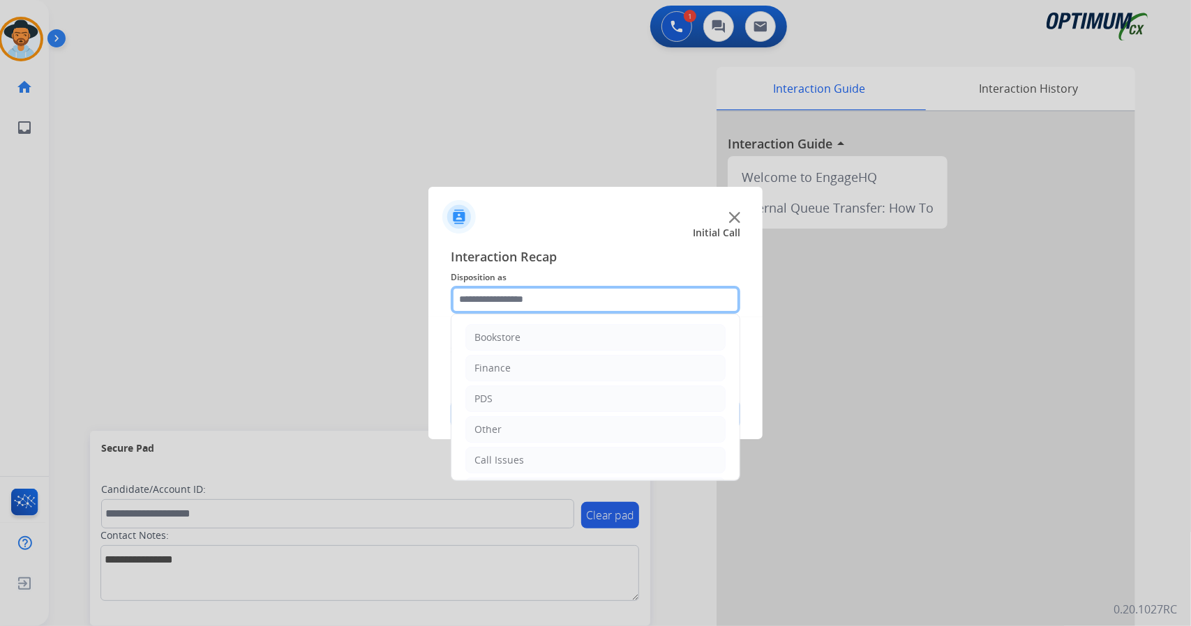
click at [592, 312] on input "text" at bounding box center [596, 300] width 290 height 28
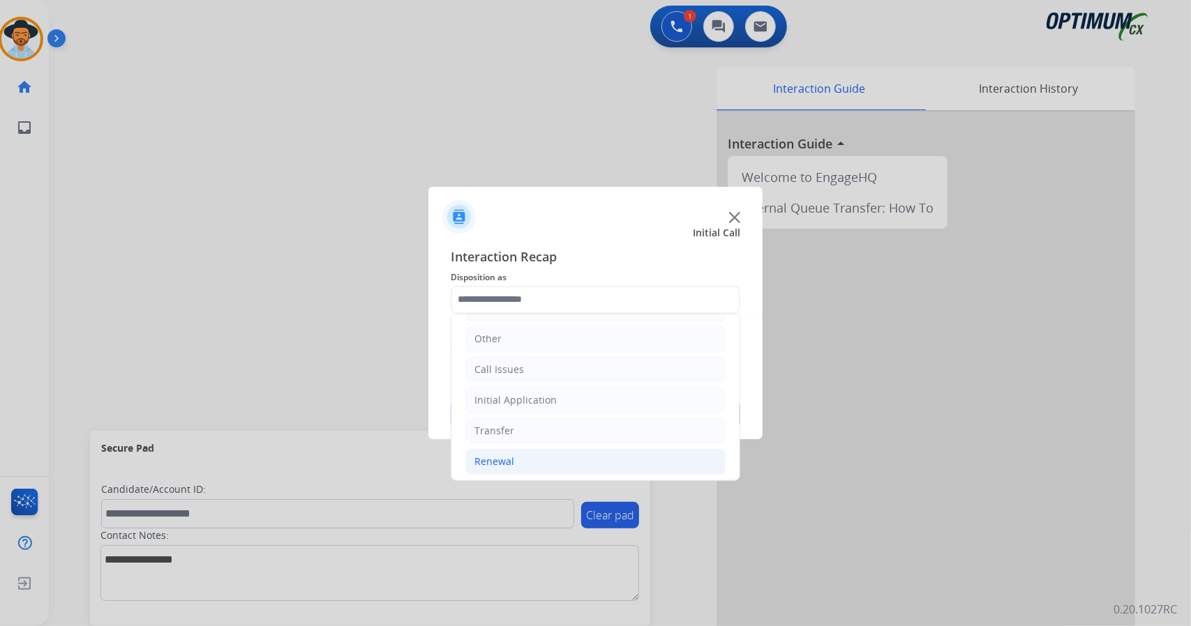
click at [530, 453] on li "Renewal" at bounding box center [595, 462] width 260 height 27
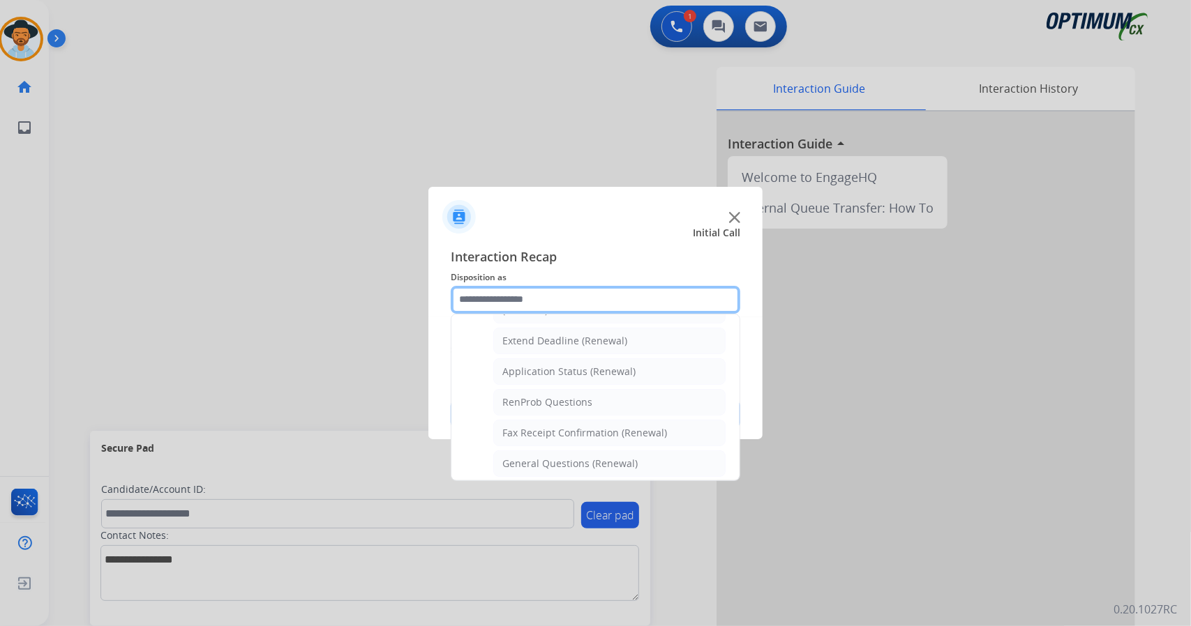
scroll to position [279, 0]
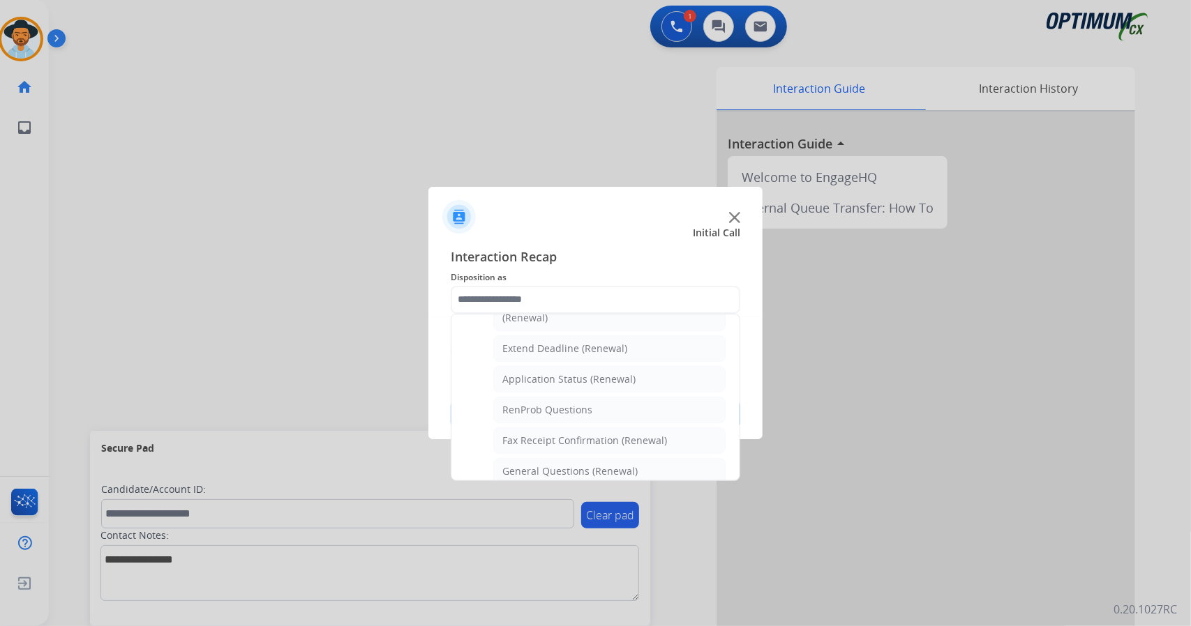
click at [530, 458] on li "General Questions (Renewal)" at bounding box center [609, 471] width 232 height 27
type input "**********"
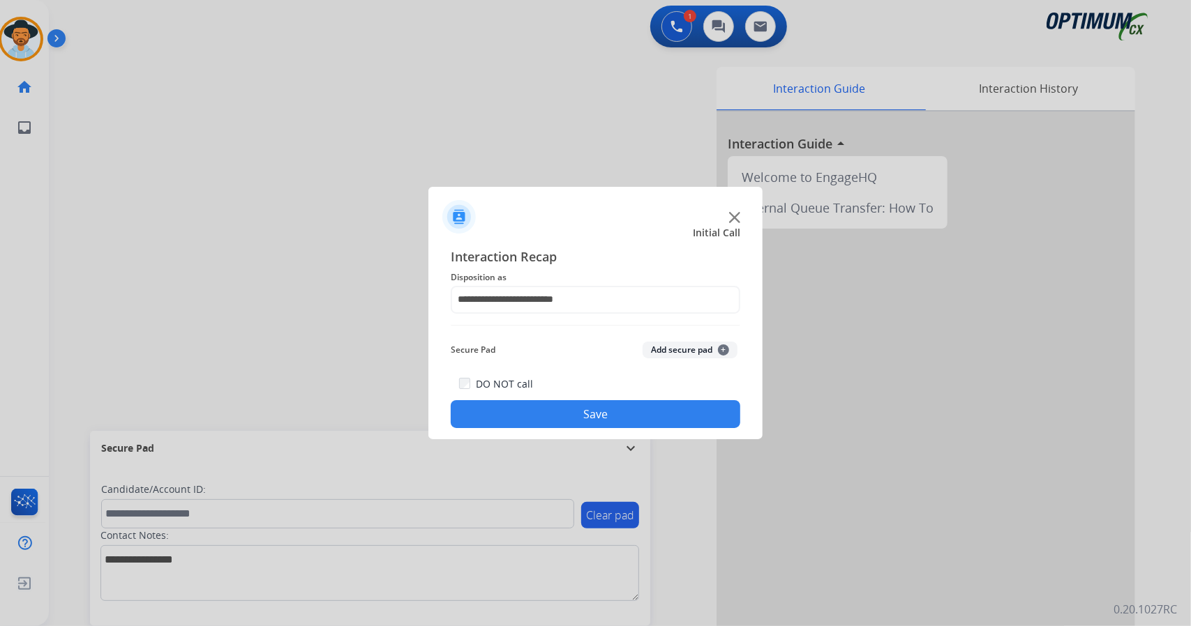
click at [522, 413] on button "Save" at bounding box center [596, 414] width 290 height 28
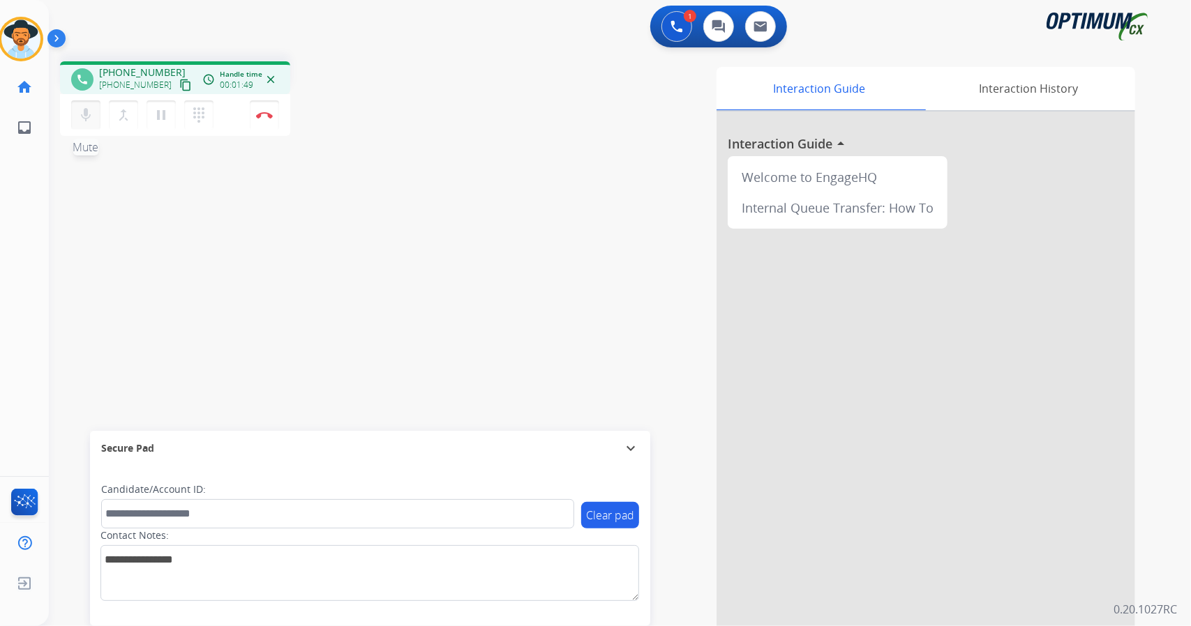
click at [87, 111] on mat-icon "mic" at bounding box center [85, 115] width 17 height 17
click at [81, 123] on mat-icon "mic_off" at bounding box center [85, 115] width 17 height 17
click at [77, 116] on button "mic Mute" at bounding box center [85, 114] width 29 height 29
click at [81, 117] on mat-icon "mic_off" at bounding box center [85, 115] width 17 height 17
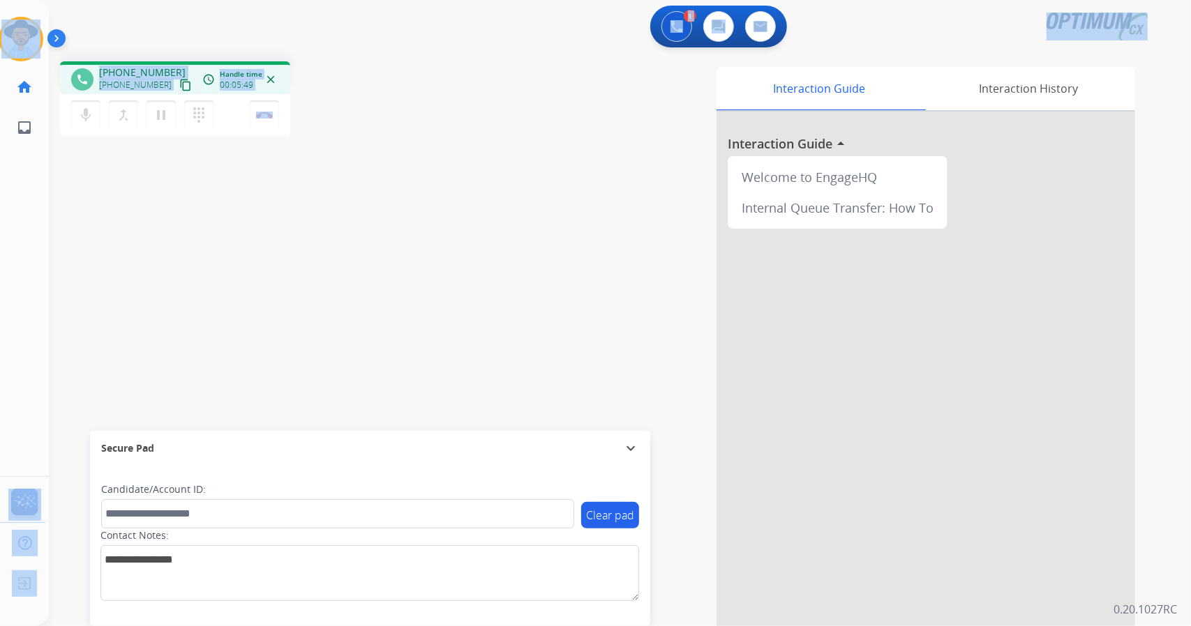
drag, startPoint x: 339, startPoint y: 118, endPoint x: 0, endPoint y: -28, distance: 369.0
click at [0, 0] on html "Outbound call Quit Outbound call Quit Schedule interaction + Add to my list Cus…" at bounding box center [595, 313] width 1191 height 626
click at [117, 33] on div "1 Voice Interactions 0 Chat Interactions 0 Email Interactions" at bounding box center [612, 28] width 1092 height 45
drag, startPoint x: 3, startPoint y: 2, endPoint x: 390, endPoint y: 322, distance: 502.0
click at [390, 322] on div "Outbound call Quit Outbound call Quit Schedule interaction + Add to my list Cus…" at bounding box center [595, 313] width 1191 height 626
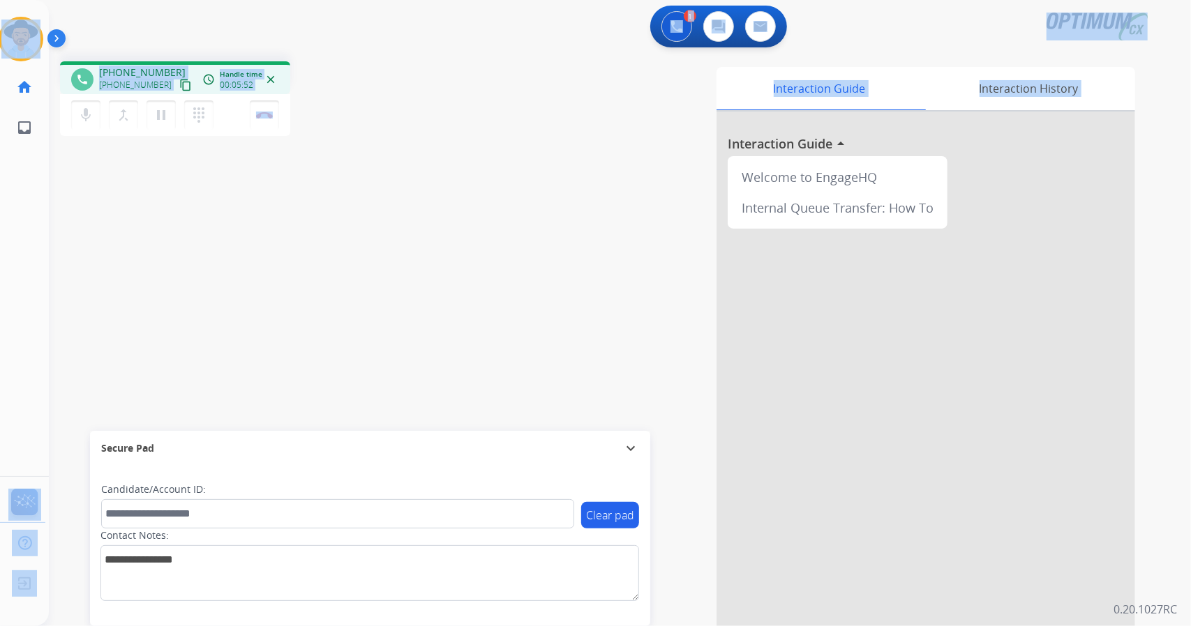
click at [342, 61] on div "phone [PHONE_NUMBER] [PHONE_NUMBER] content_copy access_time Call metrics Queue…" at bounding box center [603, 341] width 1108 height 582
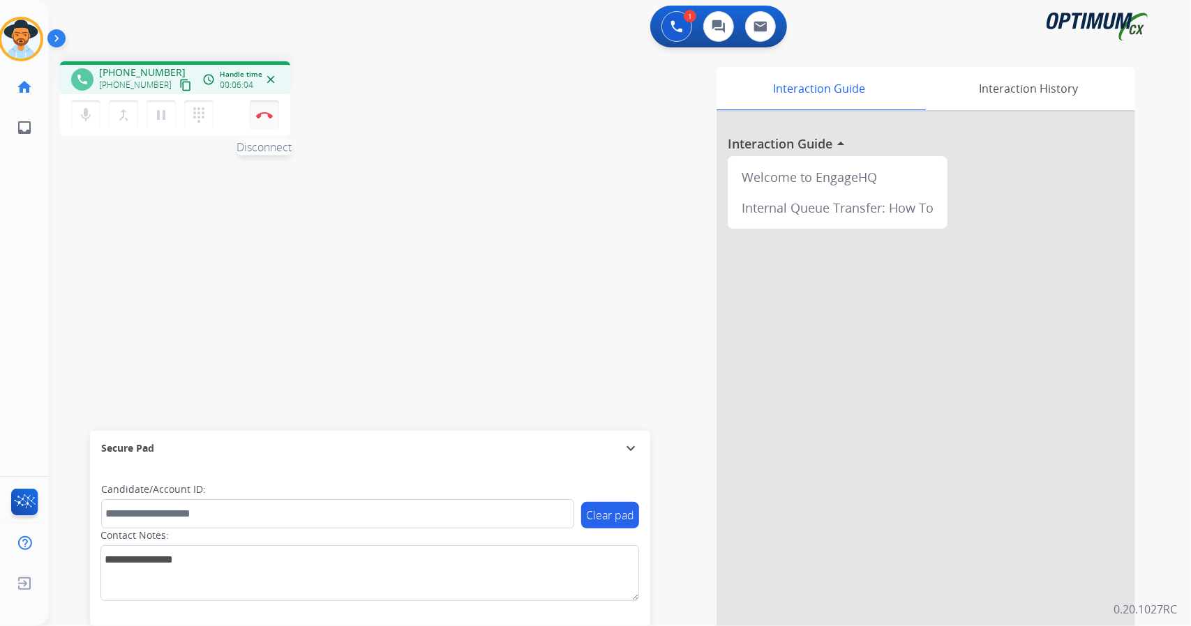
click at [273, 123] on button "Disconnect" at bounding box center [264, 114] width 29 height 29
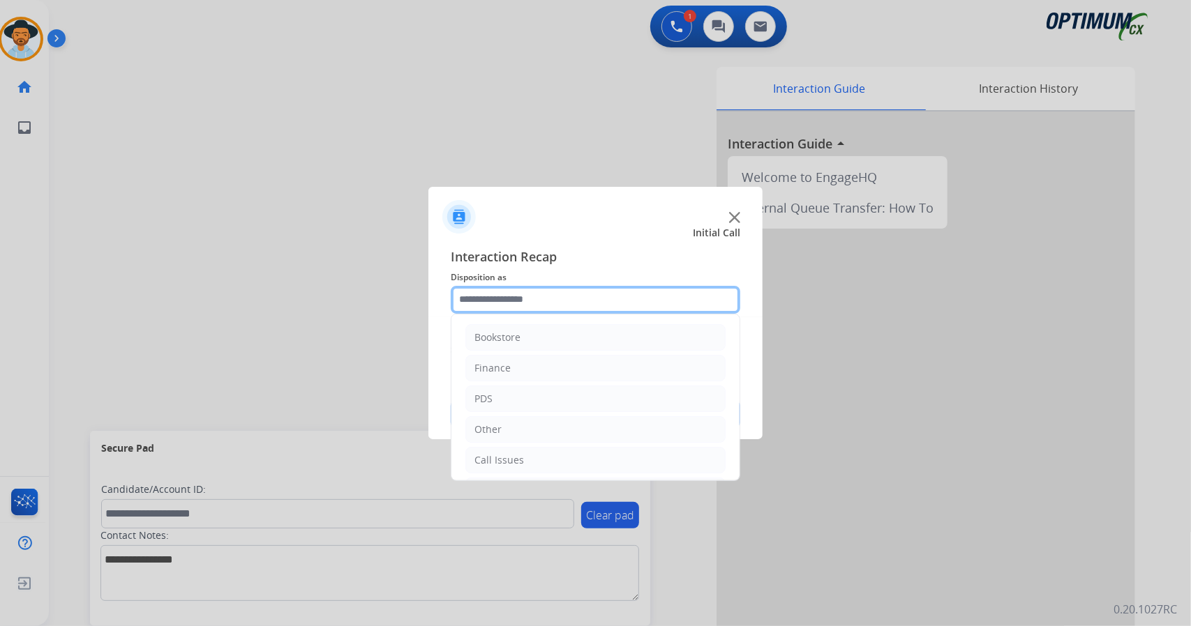
click at [520, 308] on input "text" at bounding box center [596, 300] width 290 height 28
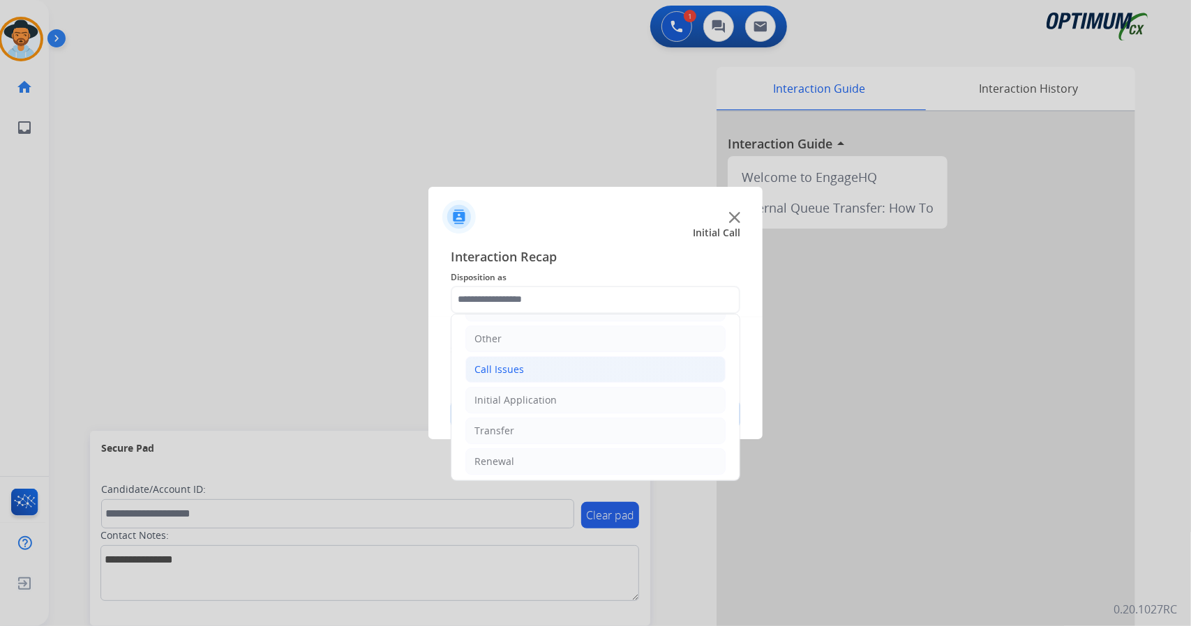
click at [583, 449] on li "Renewal" at bounding box center [595, 462] width 260 height 27
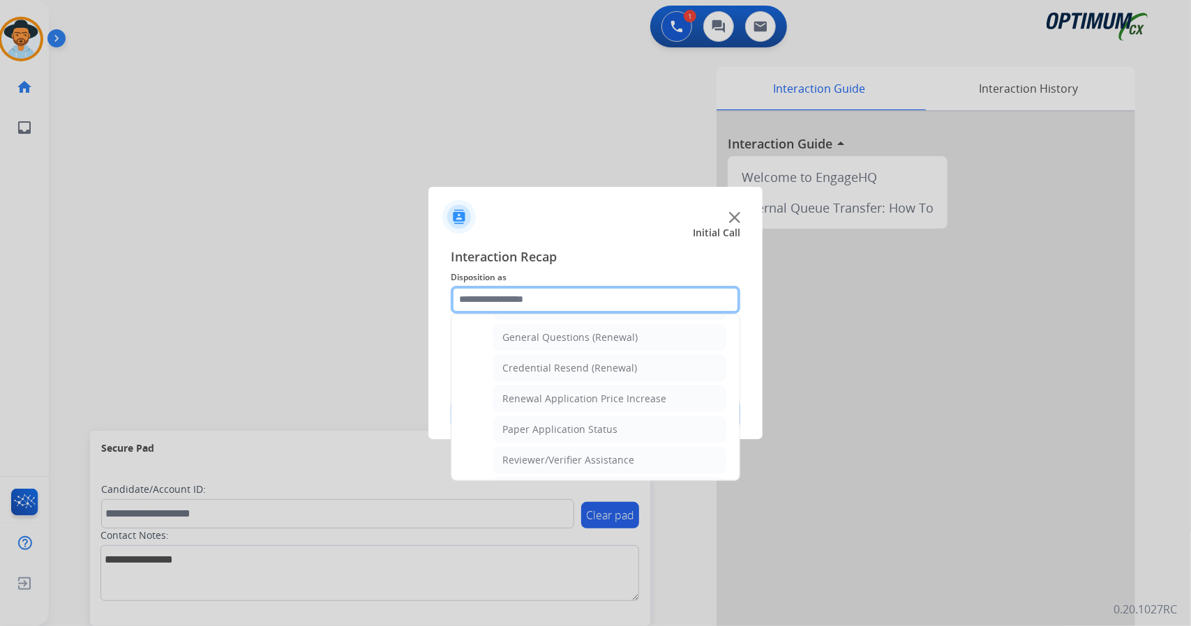
scroll to position [527, 0]
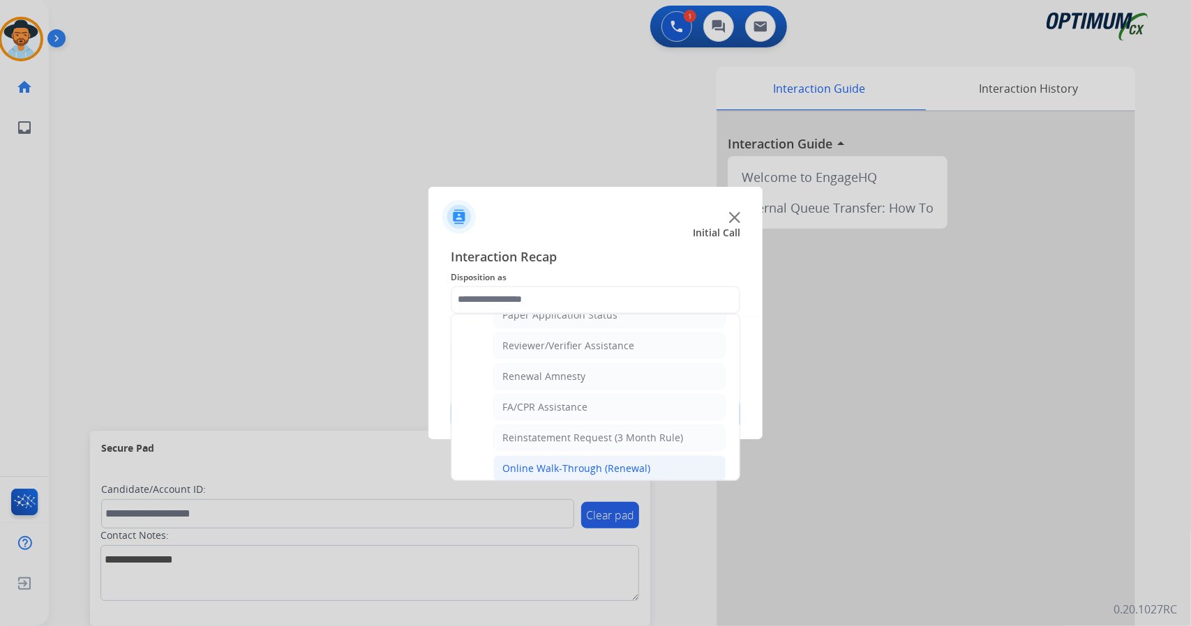
click at [586, 462] on div "Online Walk-Through (Renewal)" at bounding box center [576, 469] width 148 height 14
type input "**********"
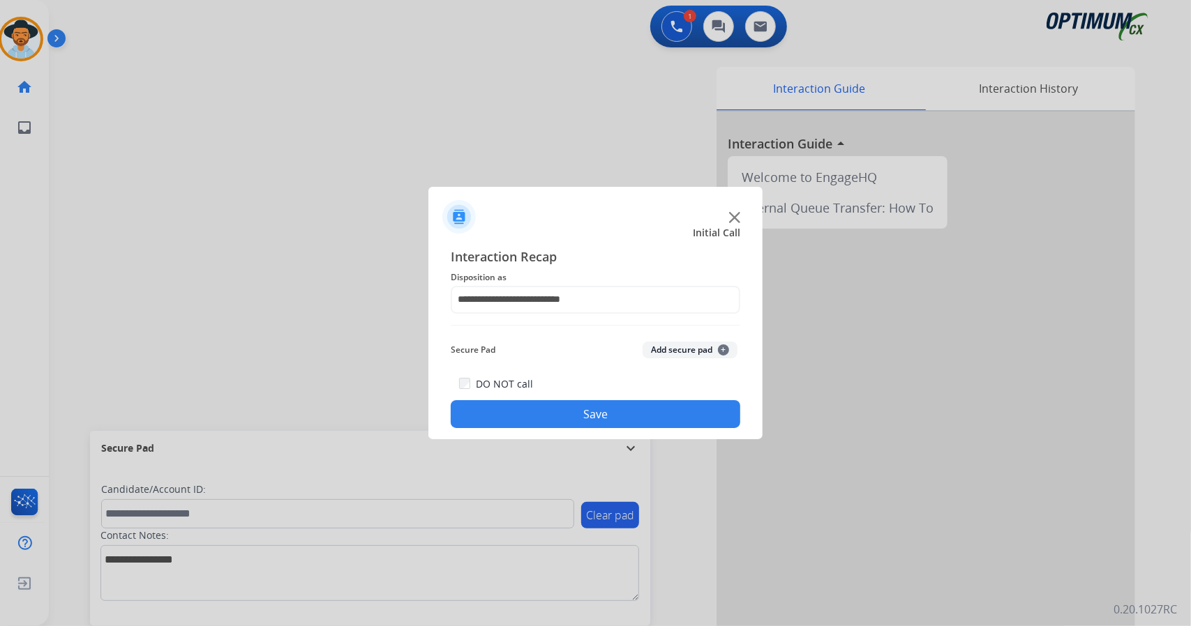
click at [582, 419] on button "Save" at bounding box center [596, 414] width 290 height 28
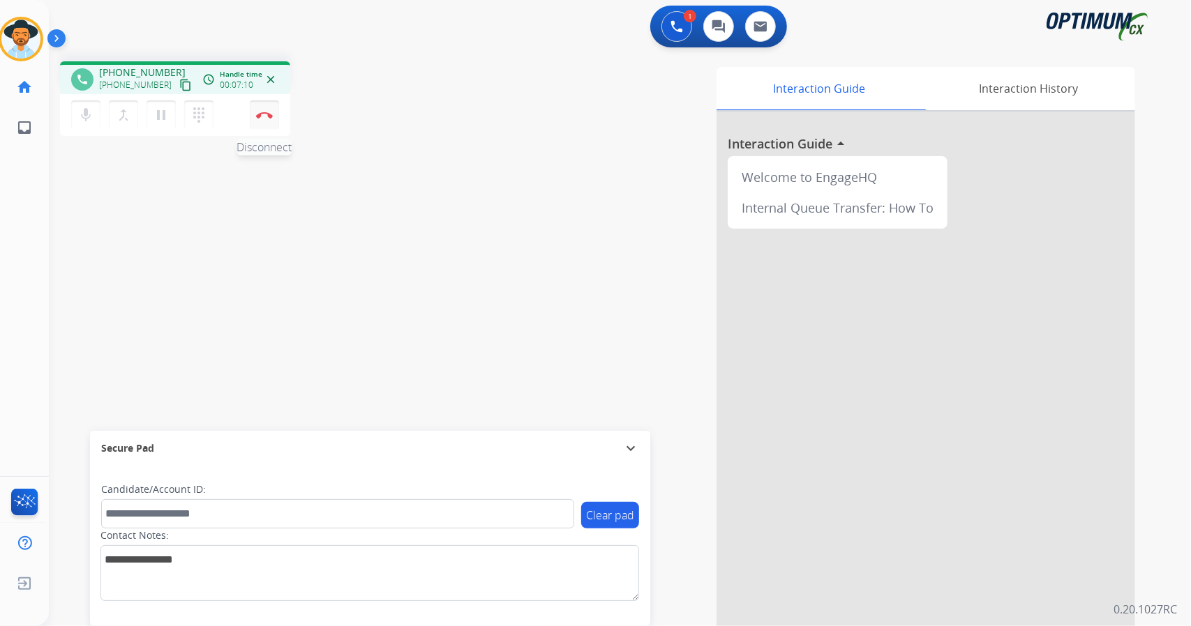
click at [259, 111] on button "Disconnect" at bounding box center [264, 114] width 29 height 29
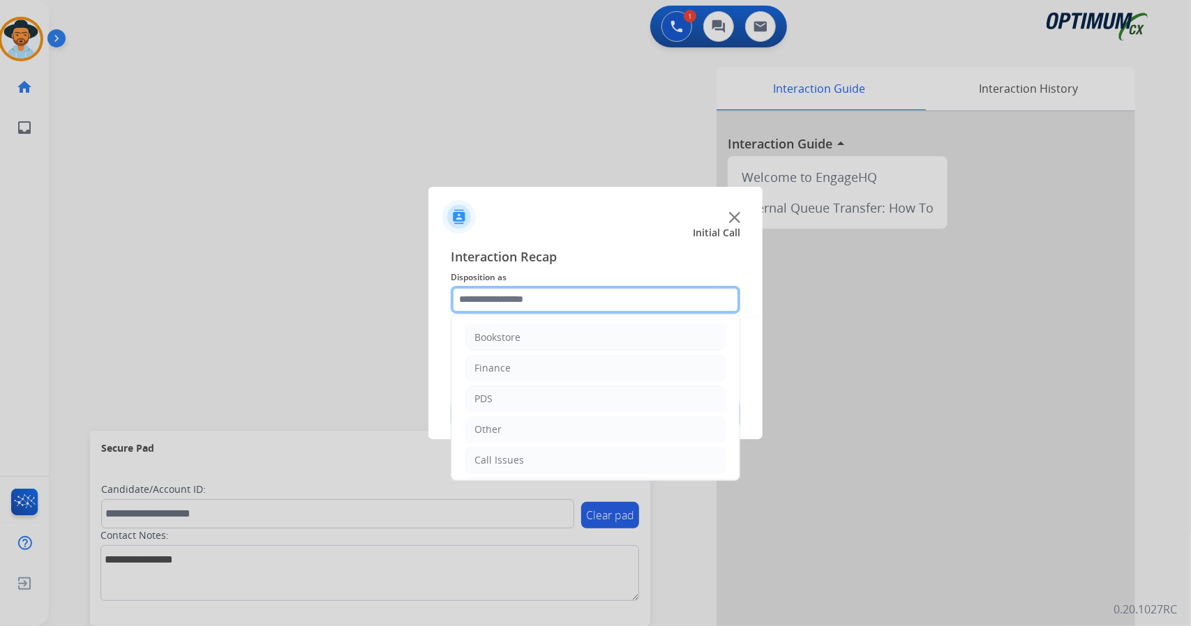
click at [621, 298] on input "text" at bounding box center [596, 300] width 290 height 28
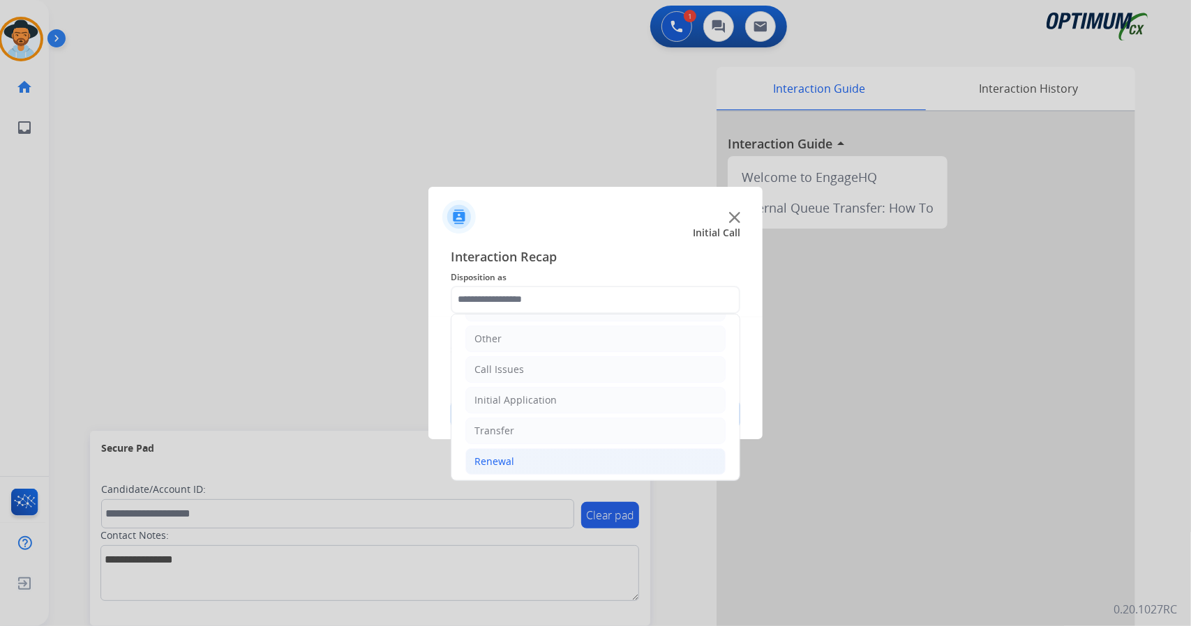
click at [604, 451] on li "Renewal" at bounding box center [595, 462] width 260 height 27
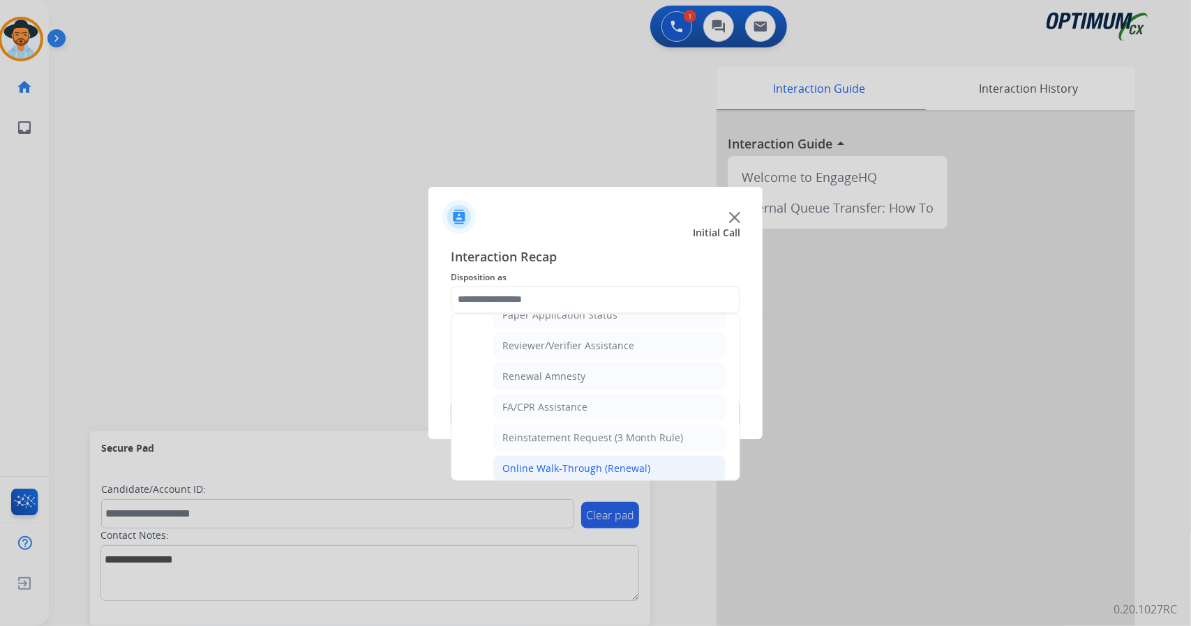
click at [612, 462] on div "Online Walk-Through (Renewal)" at bounding box center [576, 469] width 148 height 14
type input "**********"
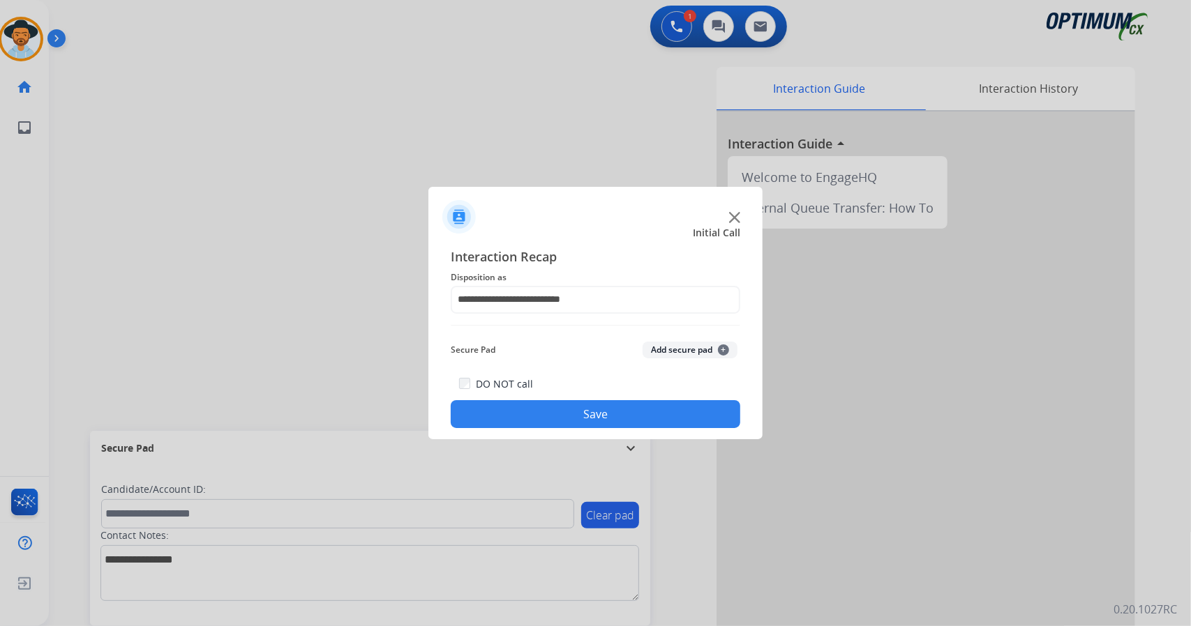
click at [604, 405] on button "Save" at bounding box center [596, 414] width 290 height 28
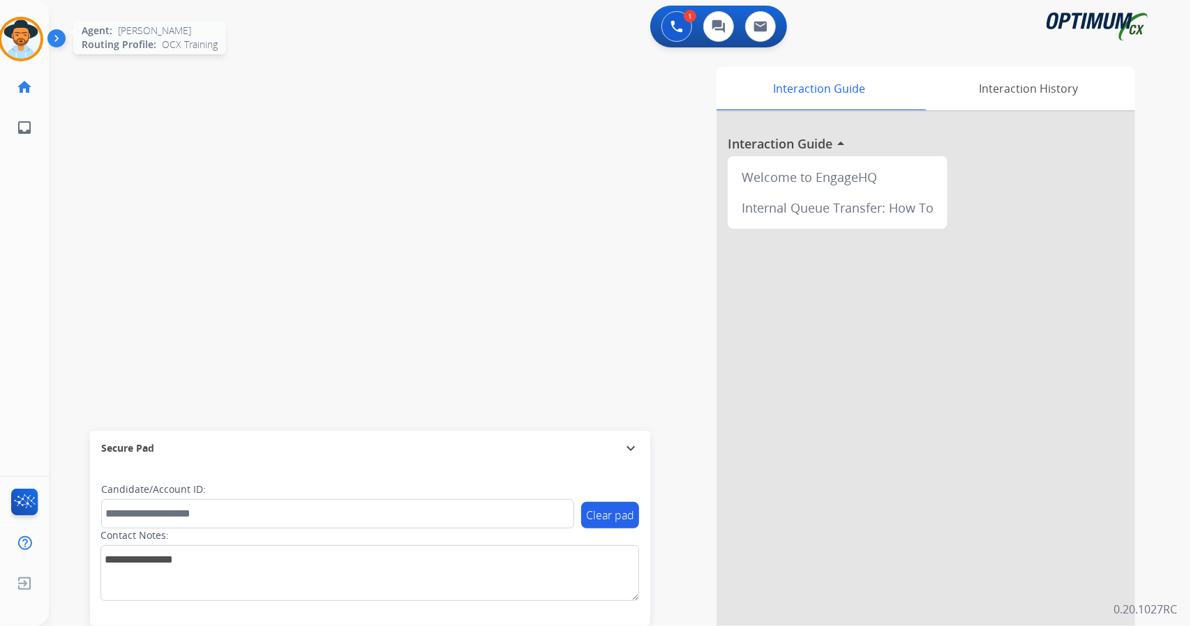
click at [26, 53] on img at bounding box center [20, 39] width 39 height 39
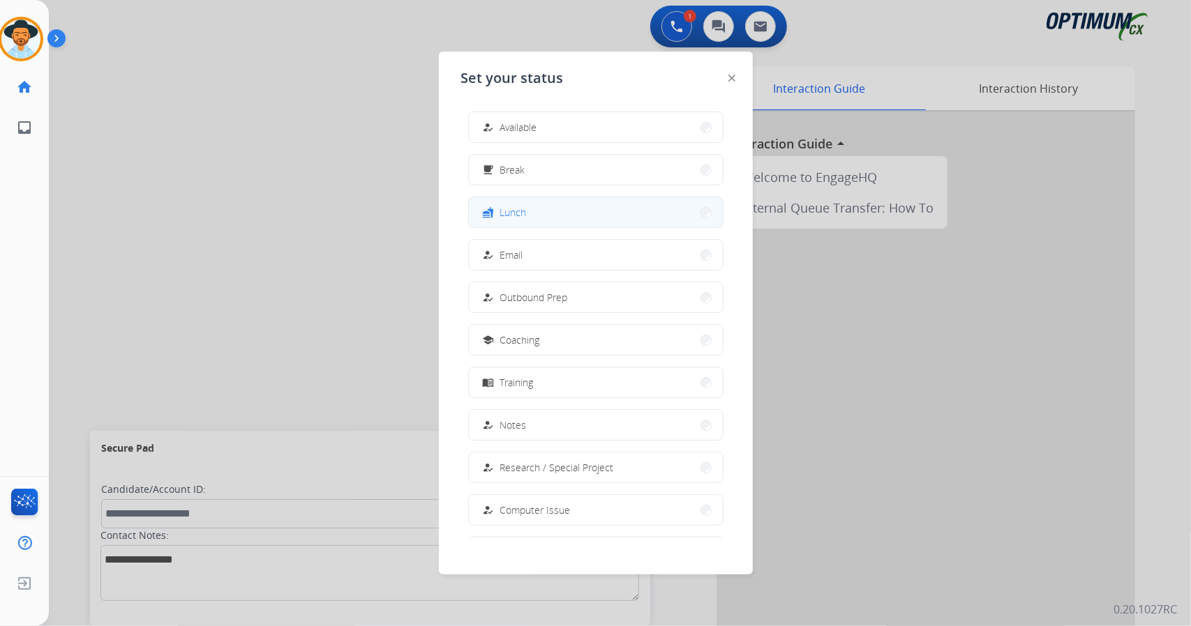
click at [571, 220] on button "fastfood Lunch" at bounding box center [596, 212] width 254 height 30
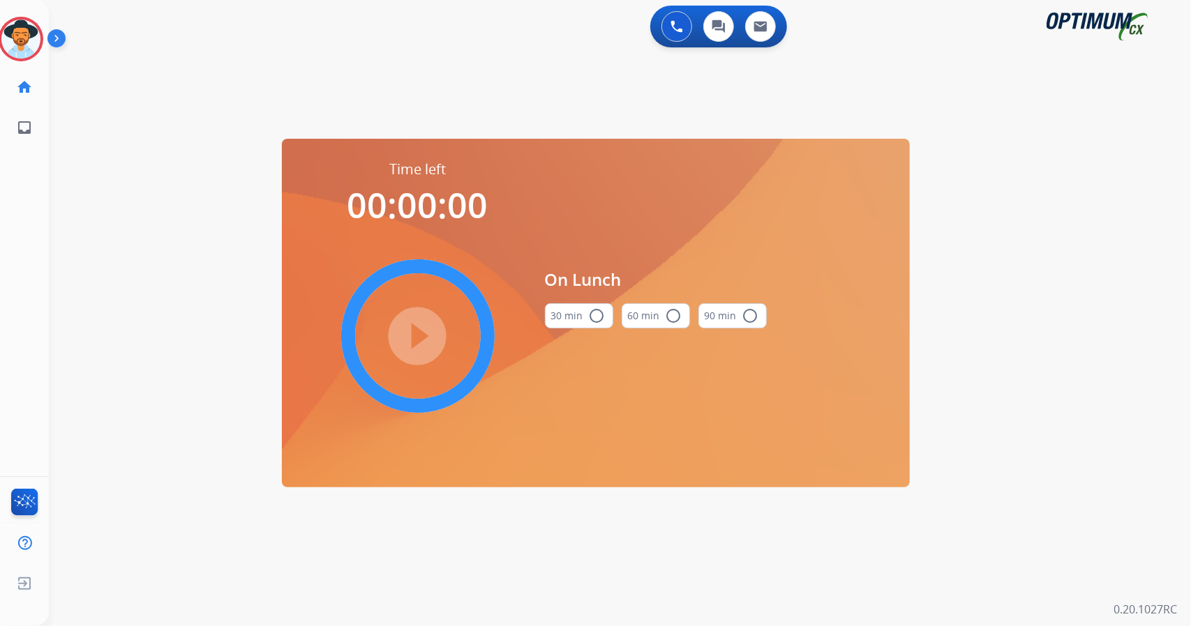
click at [1190, 451] on div "0 Voice Interactions 0 Chat Interactions 0 Email Interactions swap_horiz Break …" at bounding box center [620, 313] width 1142 height 626
click at [1024, 308] on div "0 Voice Interactions 0 Chat Interactions 0 Email Interactions swap_horiz Break …" at bounding box center [620, 313] width 1142 height 626
click at [611, 311] on div "30 min radio_button_unchecked" at bounding box center [579, 315] width 68 height 47
click at [594, 317] on mat-icon "radio_button_unchecked" at bounding box center [597, 316] width 17 height 17
click at [426, 335] on mat-icon "play_circle_filled" at bounding box center [417, 336] width 17 height 17
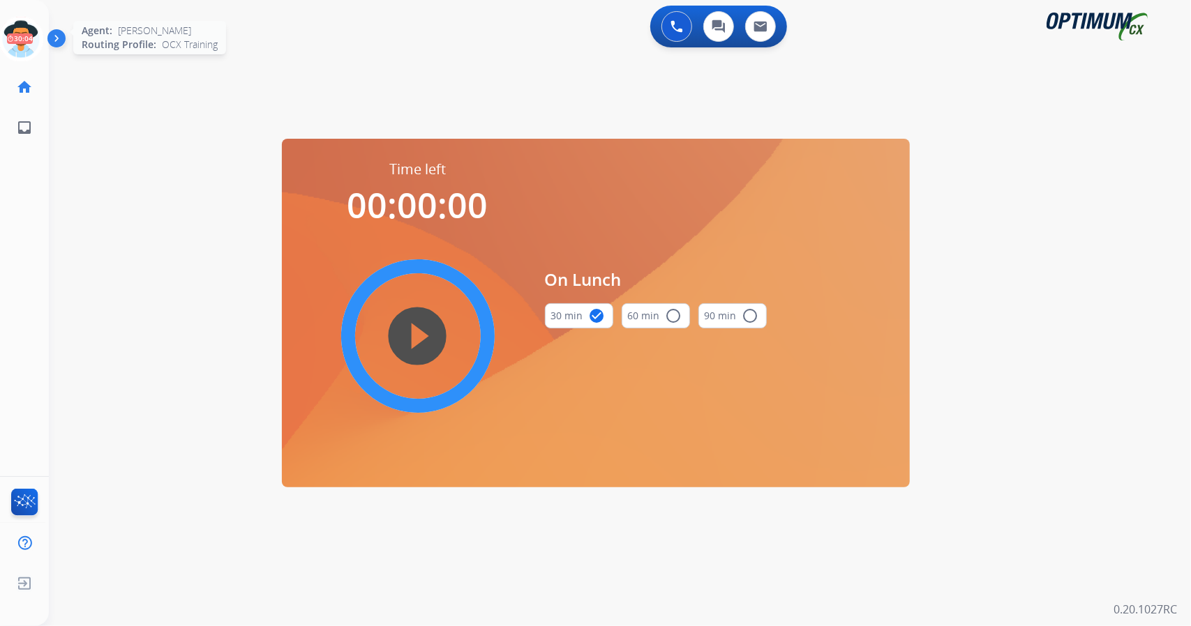
click at [13, 43] on icon at bounding box center [21, 39] width 45 height 45
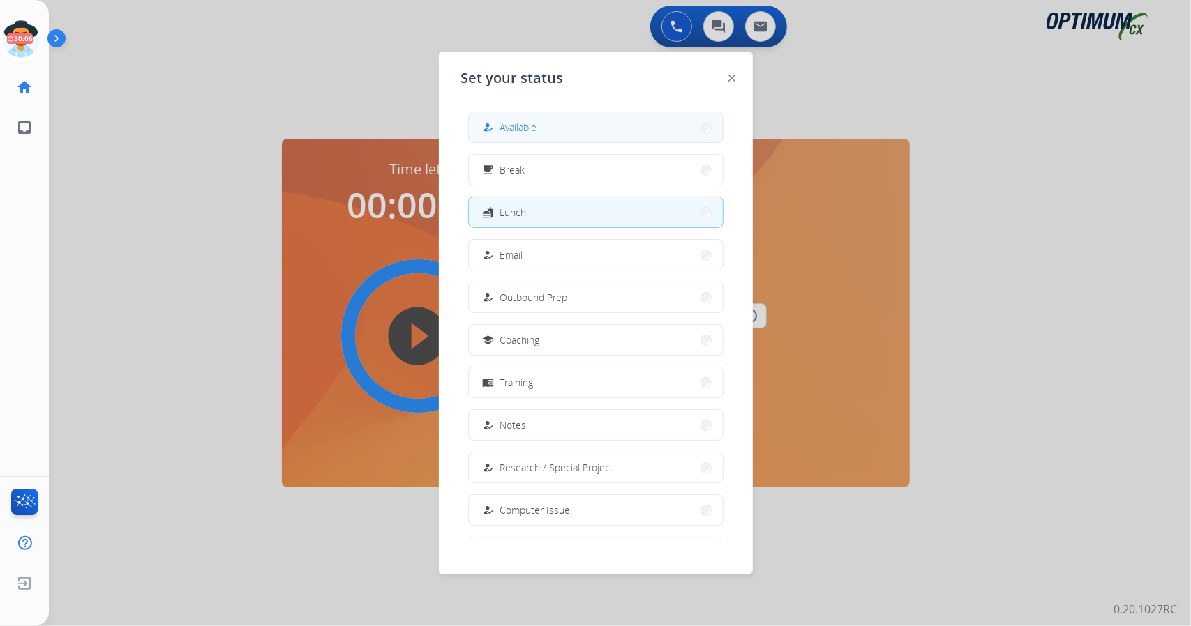
click at [601, 125] on button "how_to_reg Available" at bounding box center [596, 127] width 254 height 30
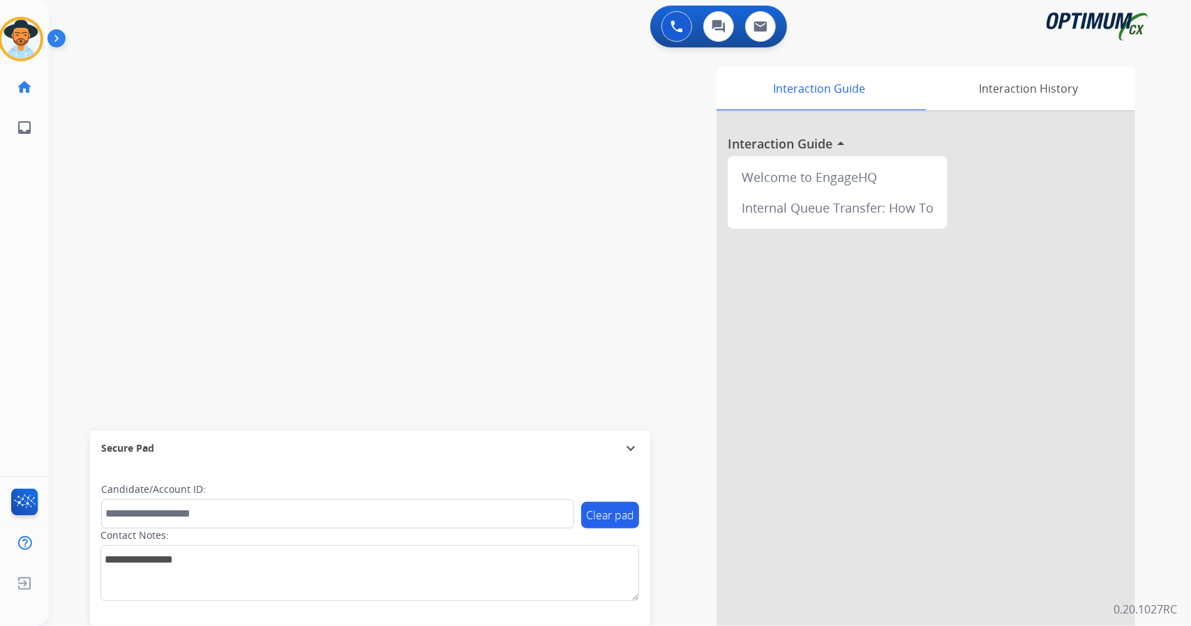
click at [660, 319] on div "Interaction Guide Interaction History Interaction Guide arrow_drop_up Welcome t…" at bounding box center [789, 349] width 691 height 565
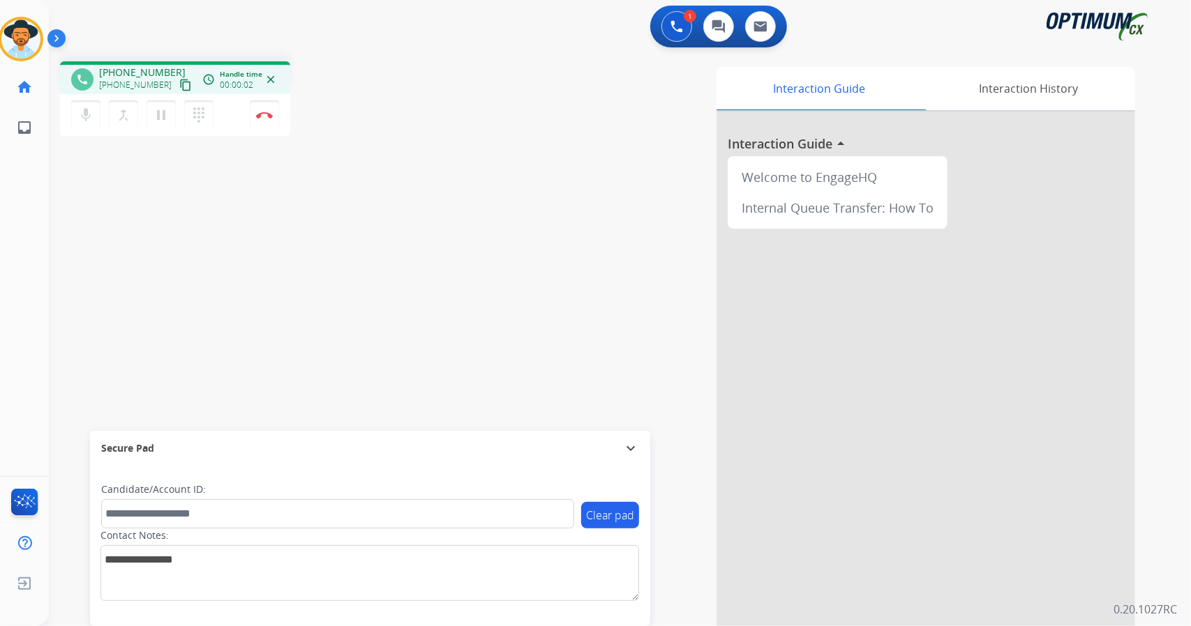
click at [699, 451] on div "Interaction Guide Interaction History Interaction Guide arrow_drop_up Welcome t…" at bounding box center [789, 349] width 691 height 565
click at [89, 119] on mat-icon "mic" at bounding box center [85, 115] width 17 height 17
click at [89, 119] on mat-icon "mic_off" at bounding box center [85, 115] width 17 height 17
click at [78, 111] on mat-icon "mic" at bounding box center [85, 115] width 17 height 17
click at [75, 117] on button "mic_off Mute" at bounding box center [85, 114] width 29 height 29
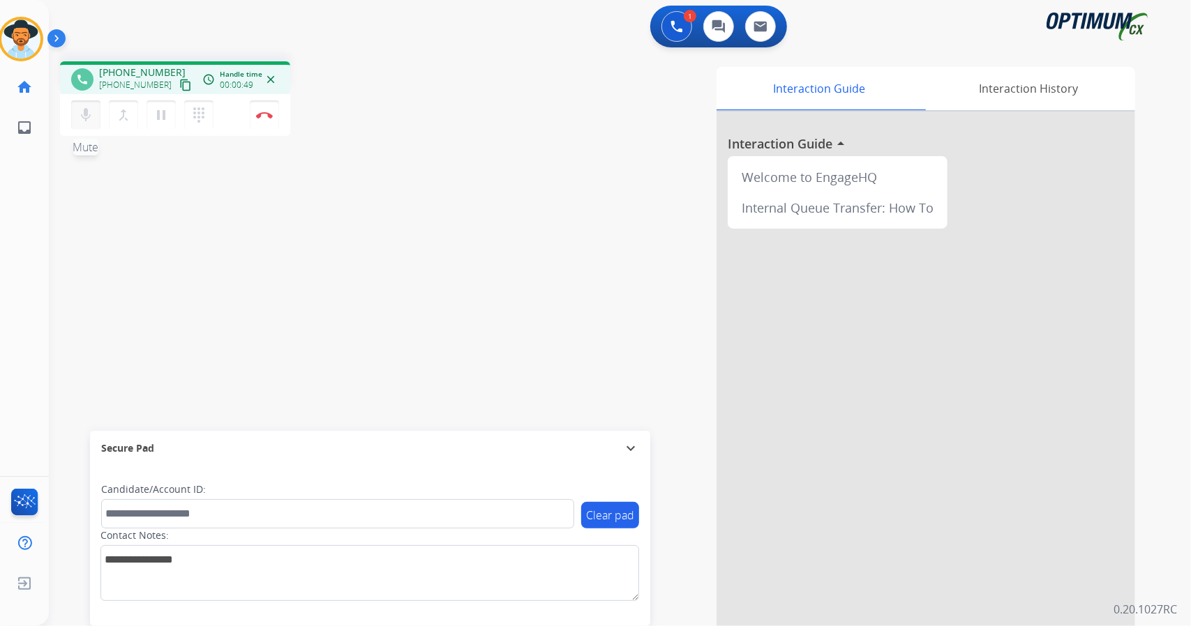
click at [75, 117] on button "mic Mute" at bounding box center [85, 114] width 29 height 29
click at [75, 117] on button "mic_off Mute" at bounding box center [85, 114] width 29 height 29
click at [262, 112] on img at bounding box center [264, 115] width 17 height 7
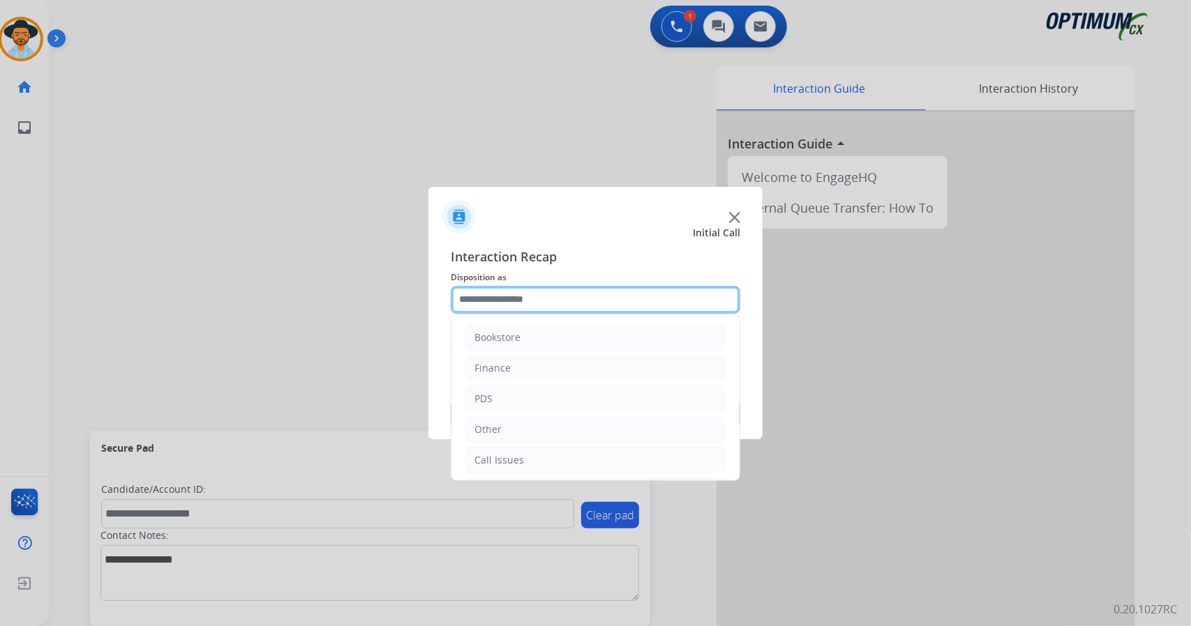
click at [578, 308] on input "text" at bounding box center [596, 300] width 290 height 28
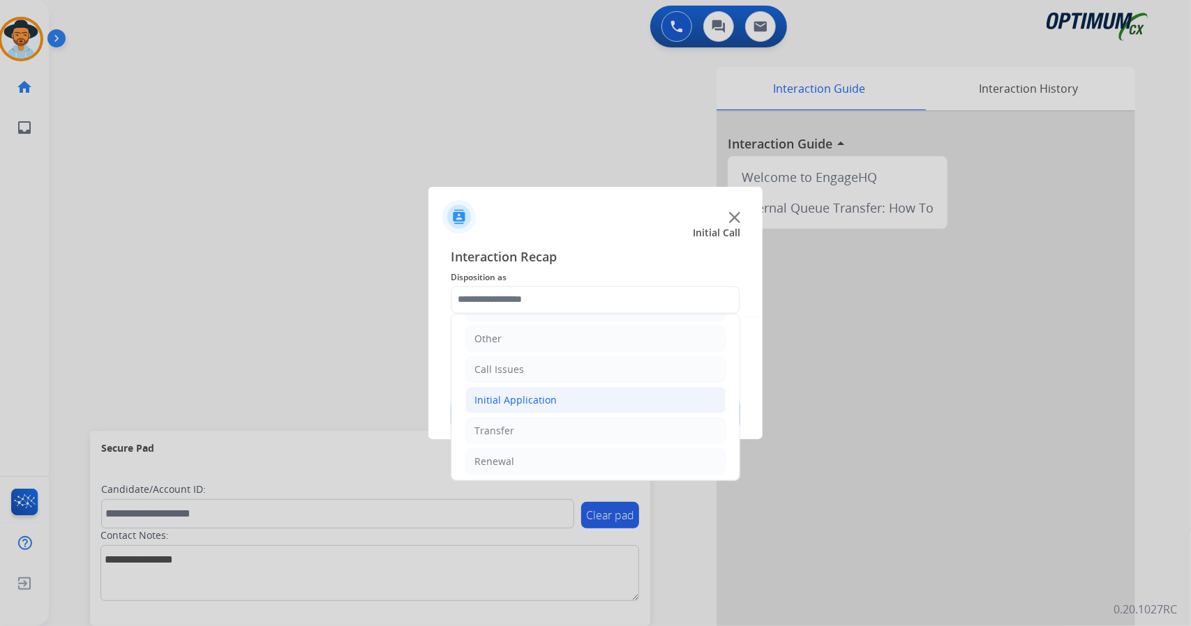
click at [559, 391] on li "Initial Application" at bounding box center [595, 400] width 260 height 27
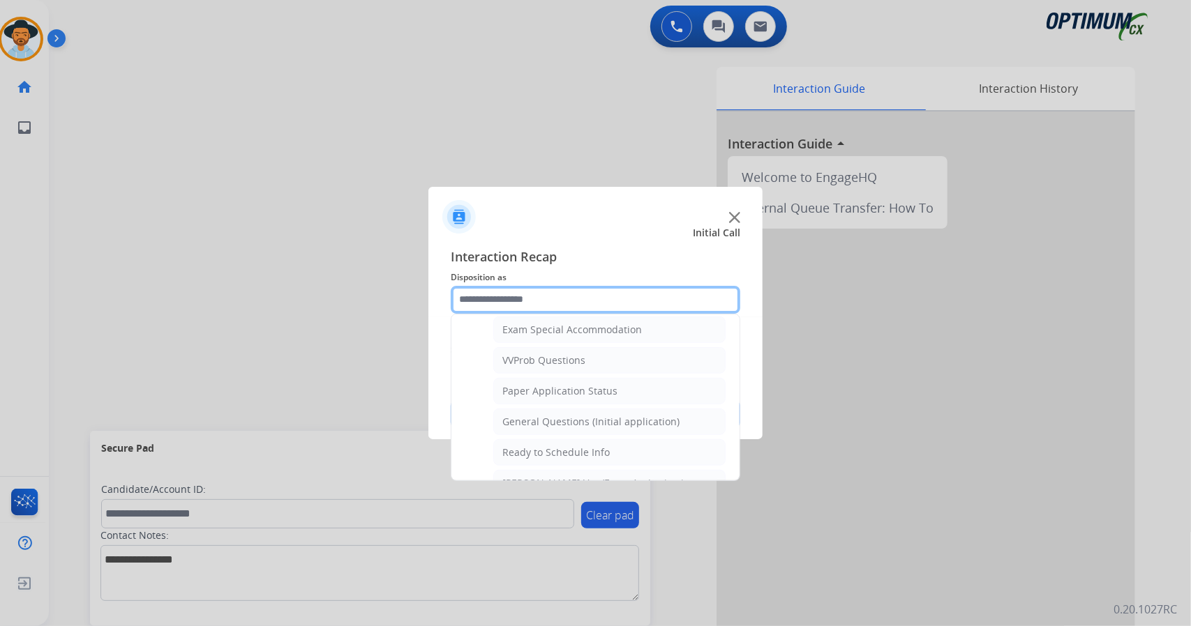
scroll to position [735, 0]
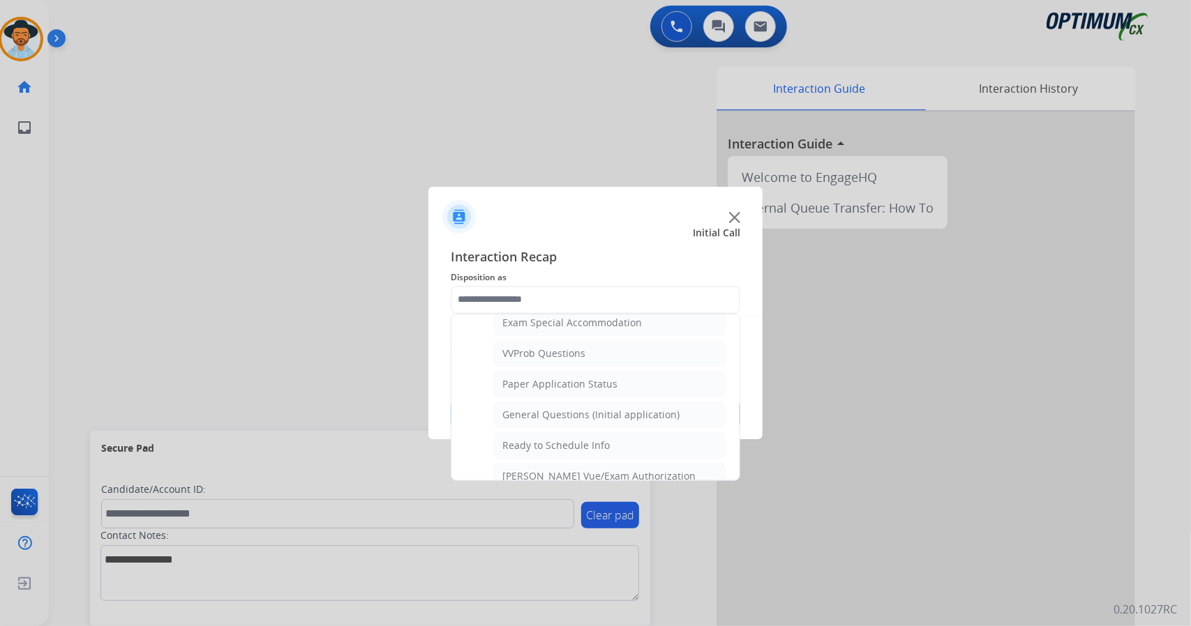
click at [559, 402] on li "General Questions (Initial application)" at bounding box center [609, 415] width 232 height 27
type input "**********"
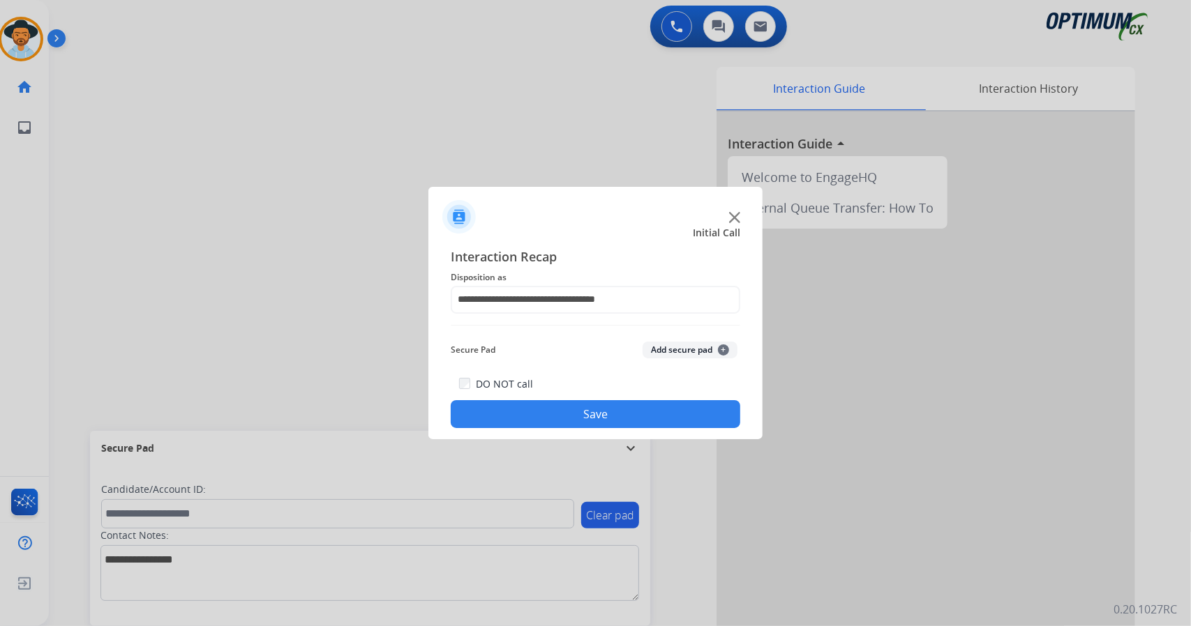
click at [561, 408] on button "Save" at bounding box center [596, 414] width 290 height 28
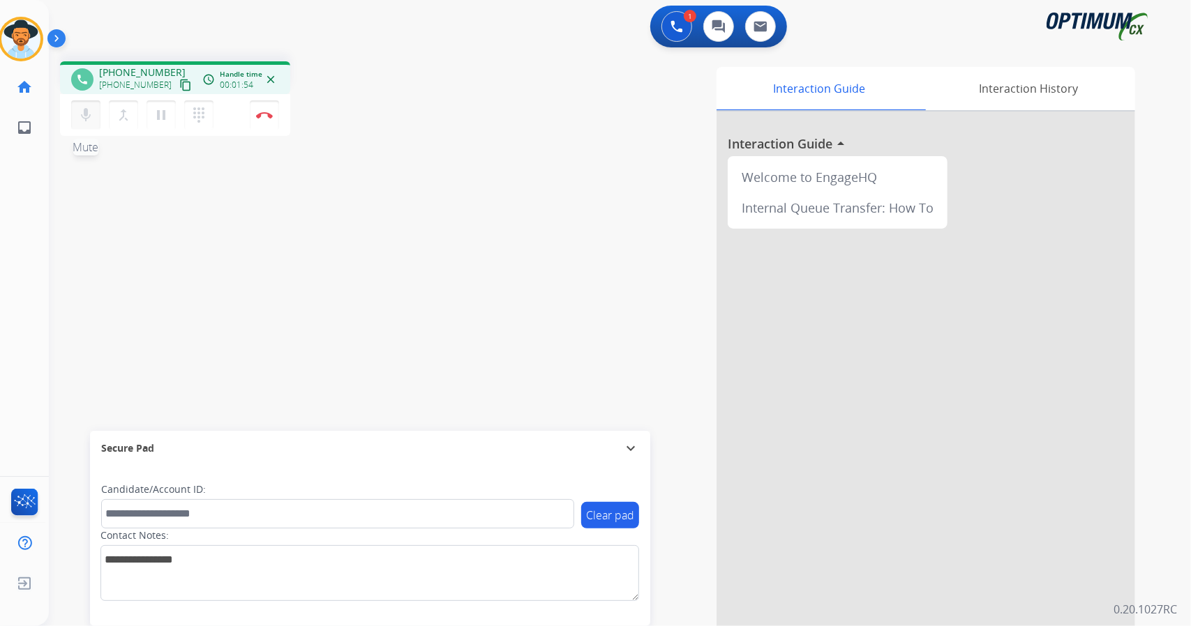
click at [93, 115] on mat-icon "mic" at bounding box center [85, 115] width 17 height 17
click at [84, 119] on mat-icon "mic_off" at bounding box center [85, 115] width 17 height 17
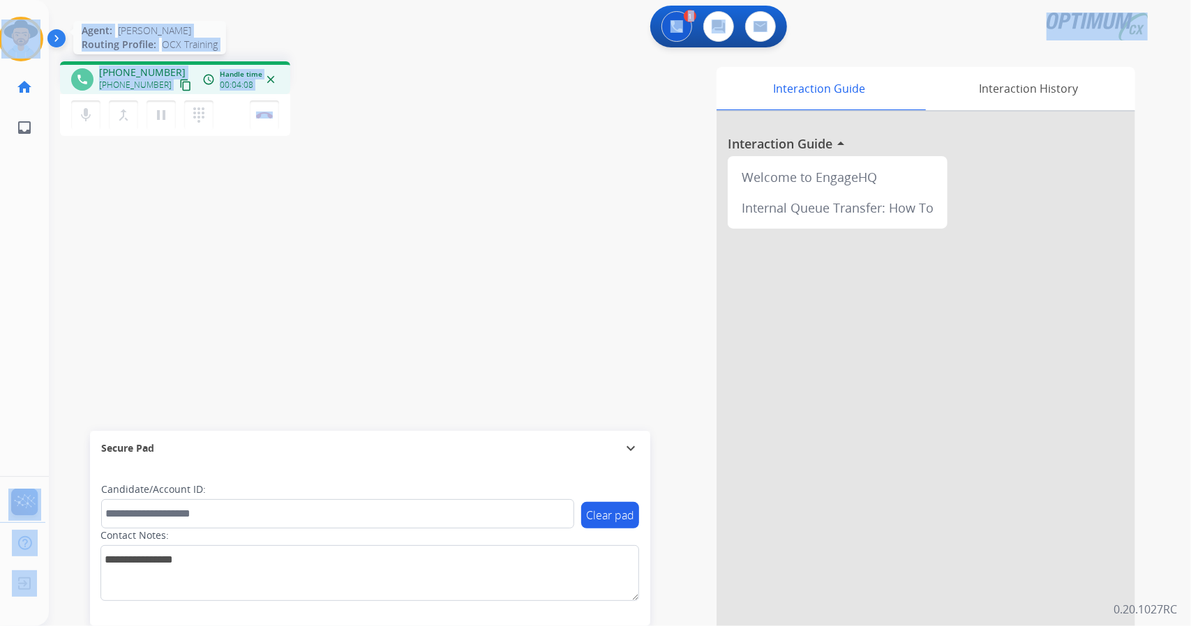
drag, startPoint x: 340, startPoint y: 118, endPoint x: 12, endPoint y: 34, distance: 339.1
click at [12, 34] on div "Outbound call Quit Outbound call Quit Schedule interaction + Add to my list Cus…" at bounding box center [595, 313] width 1191 height 626
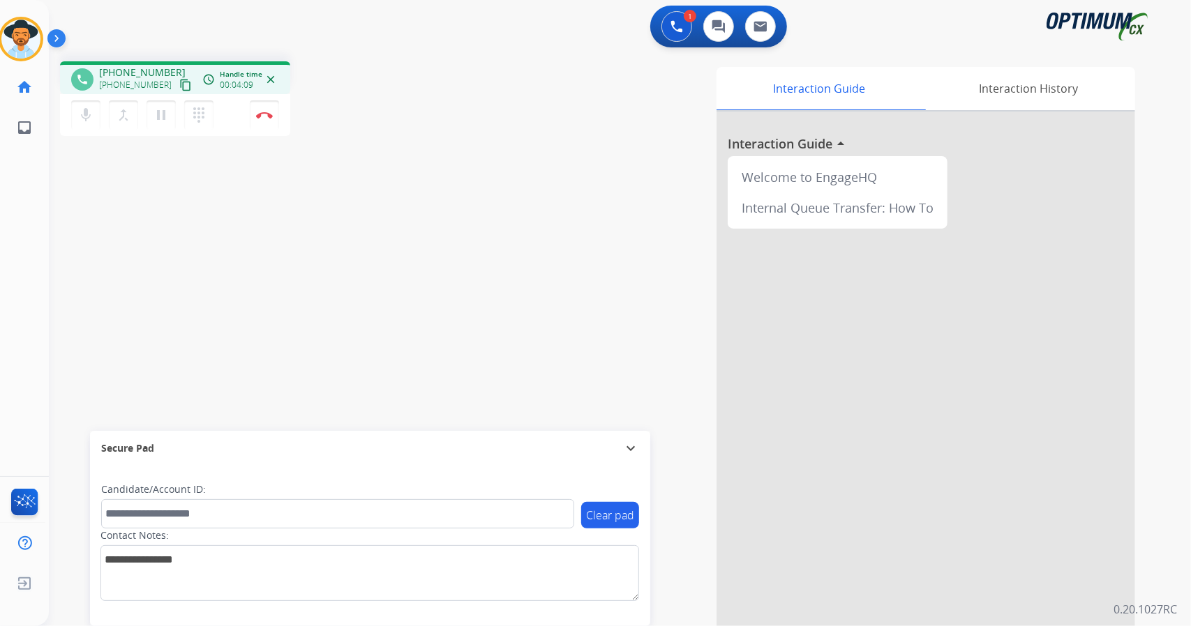
click at [513, 147] on div "Interaction Guide Interaction History Interaction Guide arrow_drop_up Welcome t…" at bounding box center [789, 349] width 691 height 565
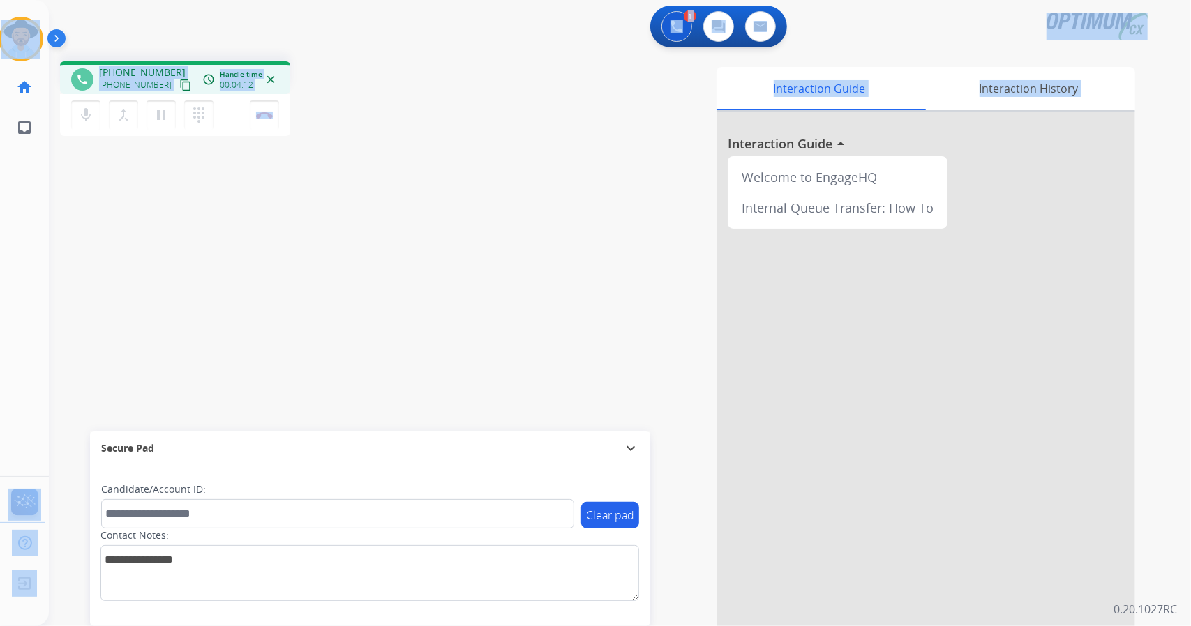
drag, startPoint x: 4, startPoint y: 6, endPoint x: 525, endPoint y: 127, distance: 534.9
click at [525, 127] on div "Outbound call Quit Outbound call Quit Schedule interaction + Add to my list Cus…" at bounding box center [595, 313] width 1191 height 626
click at [442, 89] on div "phone [PHONE_NUMBER] [PHONE_NUMBER] content_copy access_time Call metrics Queue…" at bounding box center [603, 341] width 1108 height 582
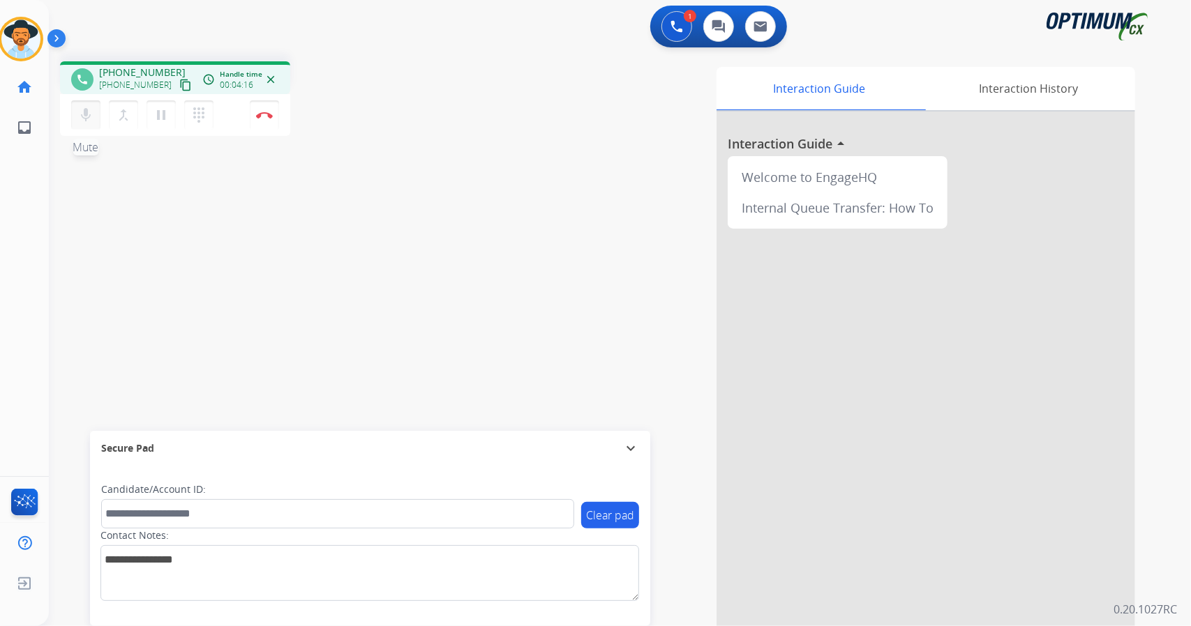
click at [82, 116] on mat-icon "mic" at bounding box center [85, 115] width 17 height 17
click at [98, 105] on button "mic_off Mute" at bounding box center [85, 114] width 29 height 29
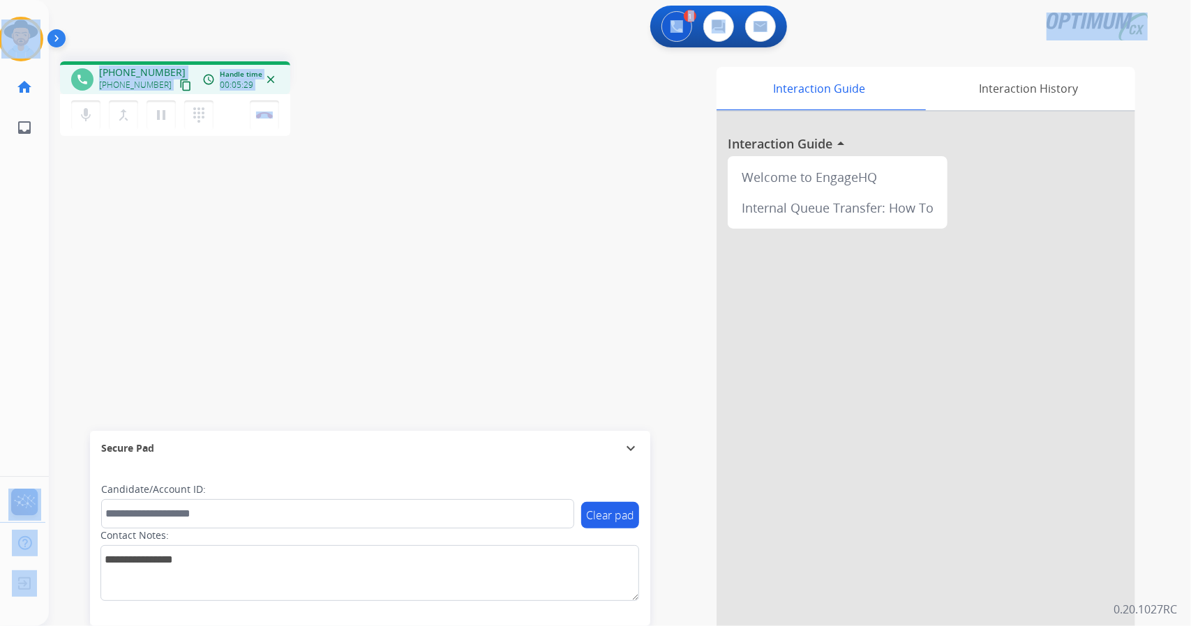
drag, startPoint x: 317, startPoint y: 119, endPoint x: 21, endPoint y: 12, distance: 314.7
click at [21, 12] on div "Outbound call Quit Outbound call Quit Schedule interaction + Add to my list Cus…" at bounding box center [595, 313] width 1191 height 626
click at [142, 21] on div "1 Voice Interactions 0 Chat Interactions 0 Email Interactions" at bounding box center [612, 28] width 1092 height 45
drag, startPoint x: 1, startPoint y: 1, endPoint x: 393, endPoint y: 93, distance: 401.9
click at [393, 93] on div "Outbound call Quit Outbound call Quit Schedule interaction + Add to my list Cus…" at bounding box center [595, 313] width 1191 height 626
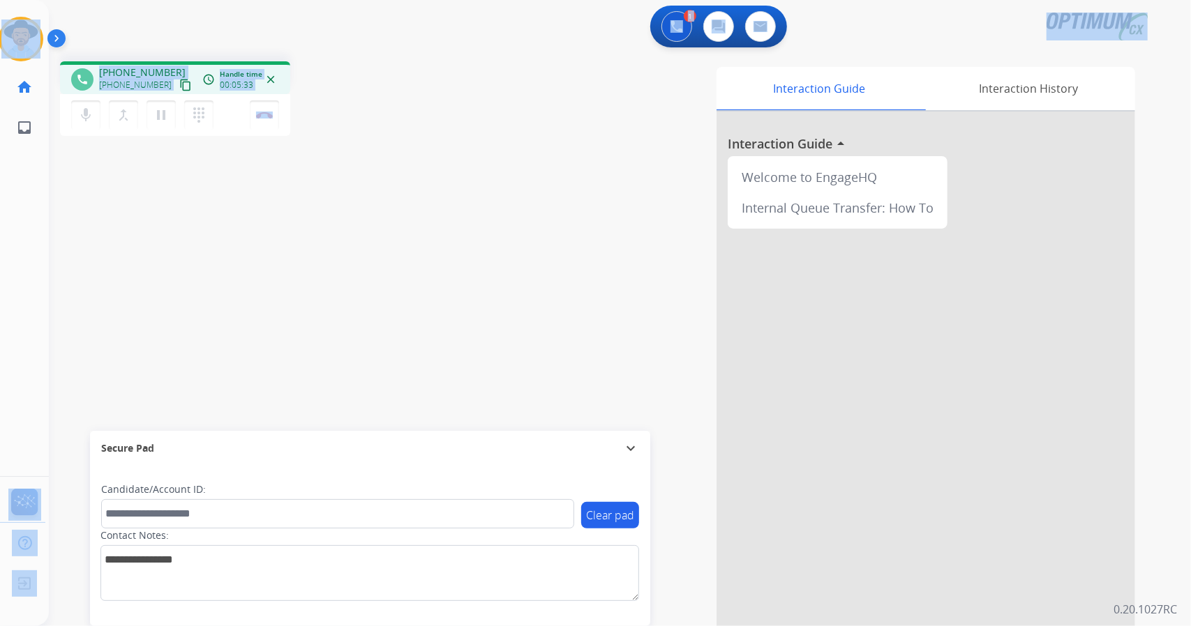
click at [393, 93] on div "phone [PHONE_NUMBER] [PHONE_NUMBER] content_copy access_time Call metrics Queue…" at bounding box center [249, 100] width 379 height 79
drag, startPoint x: 5, startPoint y: 2, endPoint x: 596, endPoint y: 243, distance: 638.3
click at [596, 243] on div "Outbound call Quit Outbound call Quit Schedule interaction + Add to my list Cus…" at bounding box center [595, 313] width 1191 height 626
click at [452, 126] on div "Interaction Guide Interaction History Interaction Guide arrow_drop_up Welcome t…" at bounding box center [789, 349] width 691 height 565
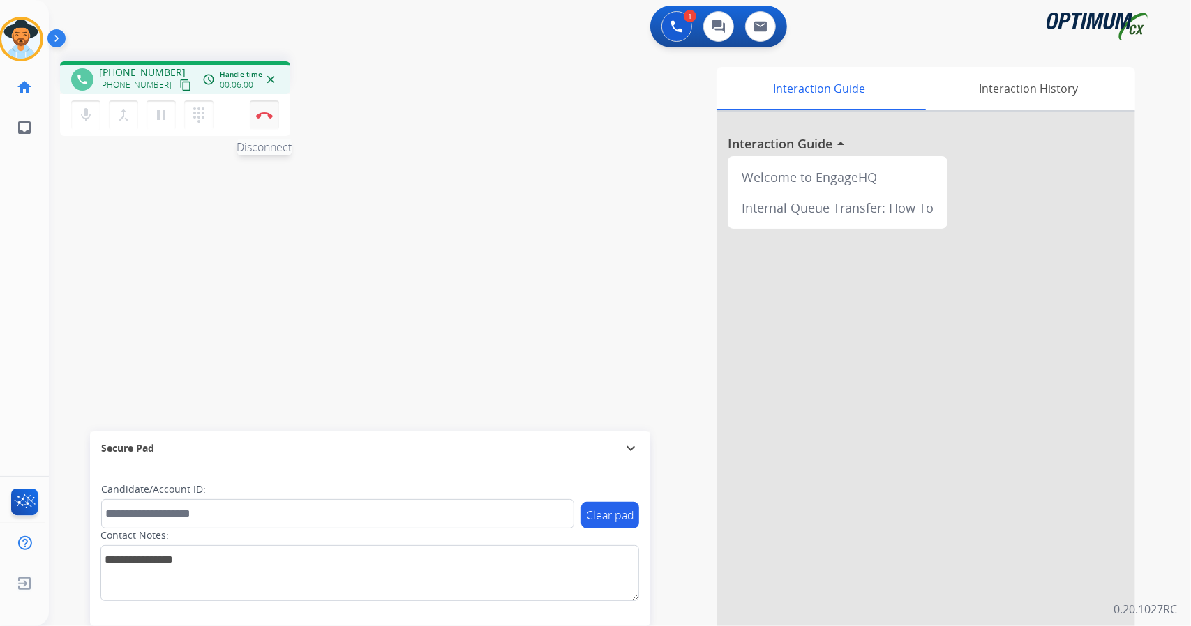
click at [261, 103] on button "Disconnect" at bounding box center [264, 114] width 29 height 29
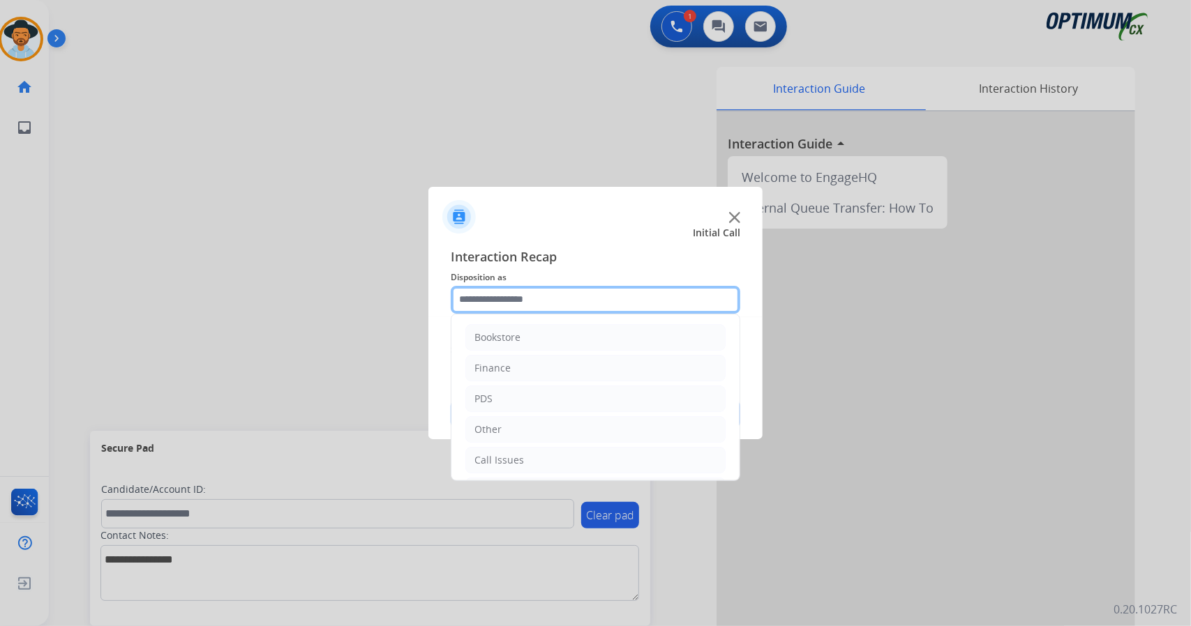
click at [574, 312] on input "text" at bounding box center [596, 300] width 290 height 28
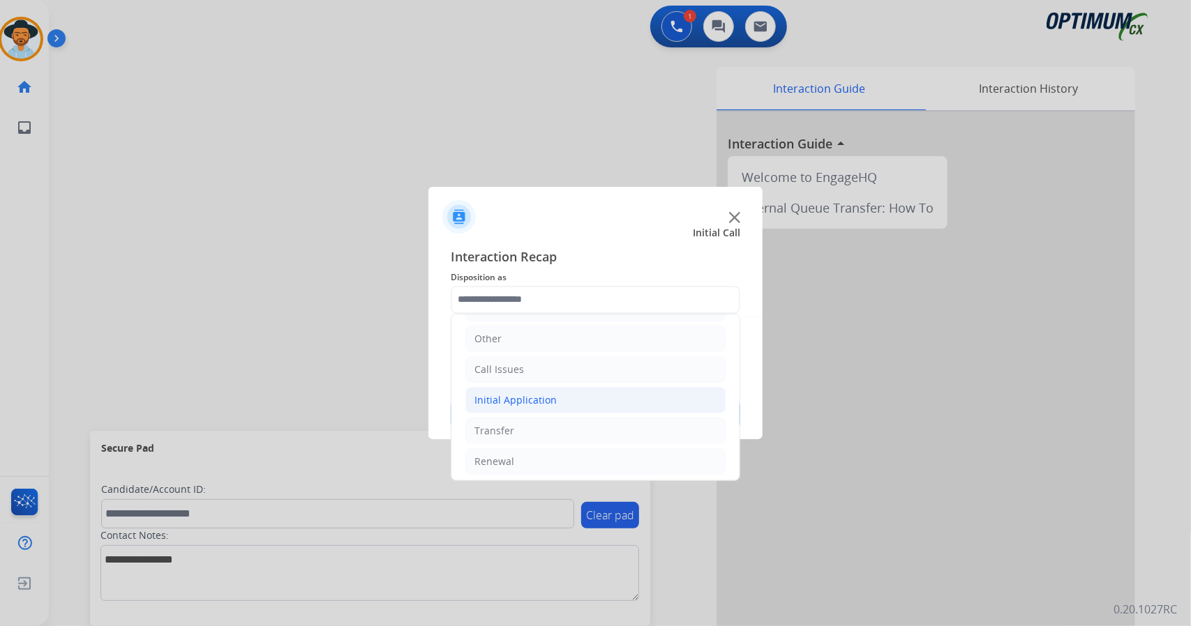
click at [612, 400] on li "Initial Application" at bounding box center [595, 400] width 260 height 27
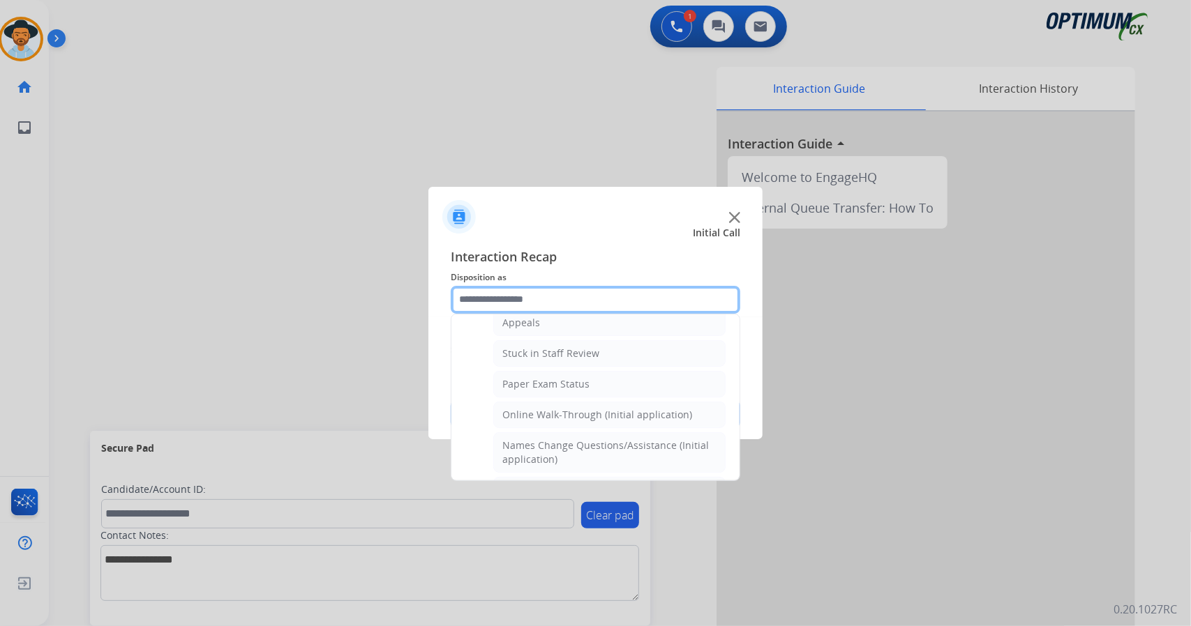
scroll to position [231, 0]
click at [612, 400] on li "Online Walk-Through (Initial application)" at bounding box center [609, 413] width 232 height 27
type input "**********"
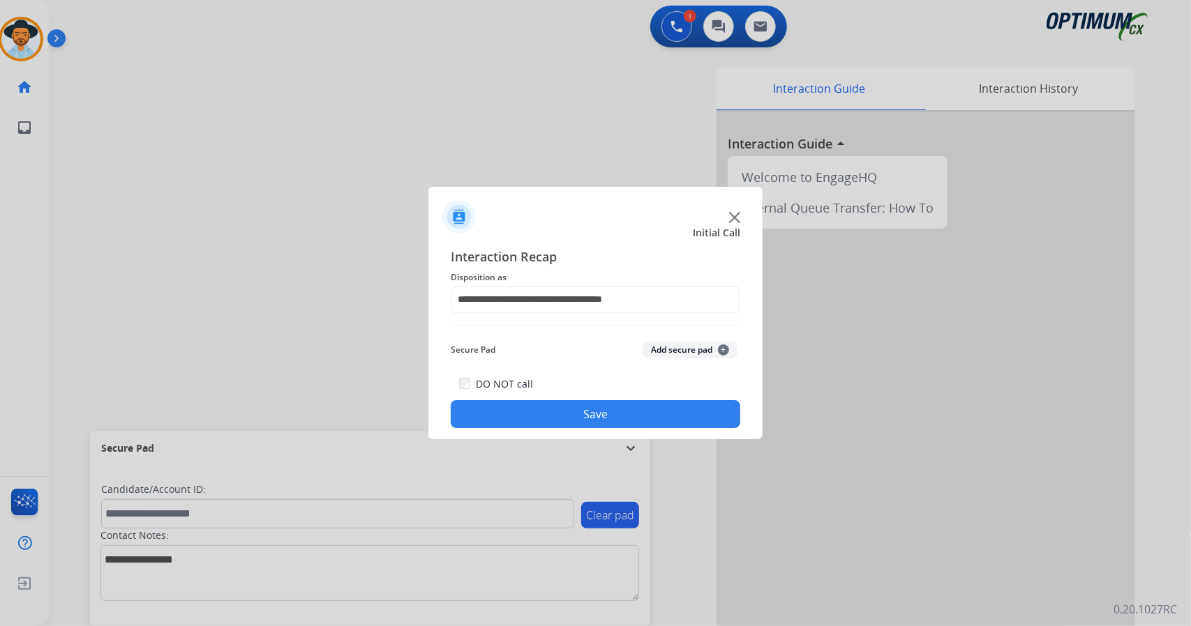
click at [623, 414] on button "Save" at bounding box center [596, 414] width 290 height 28
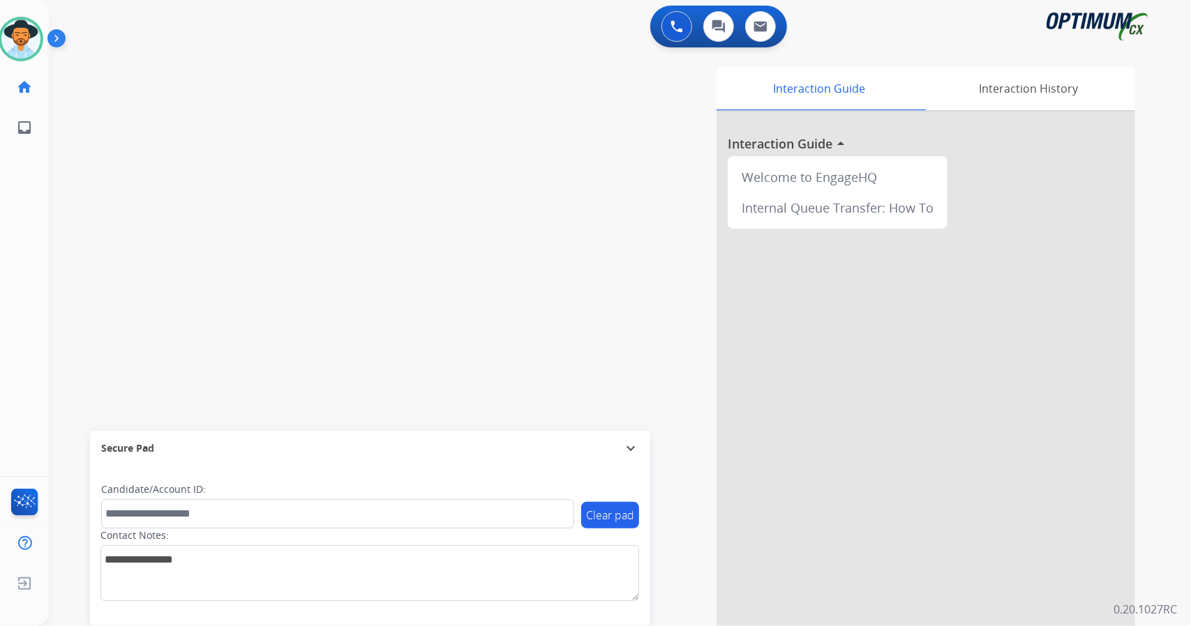
click at [652, 552] on div "Interaction Guide Interaction History Interaction Guide arrow_drop_up Welcome t…" at bounding box center [789, 349] width 691 height 565
click at [539, 372] on div "Interaction Guide Interaction History Interaction Guide arrow_drop_up Welcome t…" at bounding box center [789, 349] width 691 height 565
click at [344, 255] on div "swap_horiz Break voice bridge close_fullscreen Connect 3-Way Call merge_type Se…" at bounding box center [603, 341] width 1108 height 582
click at [222, 154] on div "swap_horiz Break voice bridge close_fullscreen Connect 3-Way Call merge_type Se…" at bounding box center [603, 341] width 1108 height 582
click at [102, 73] on div "swap_horiz Break voice bridge close_fullscreen Connect 3-Way Call merge_type Se…" at bounding box center [603, 341] width 1108 height 582
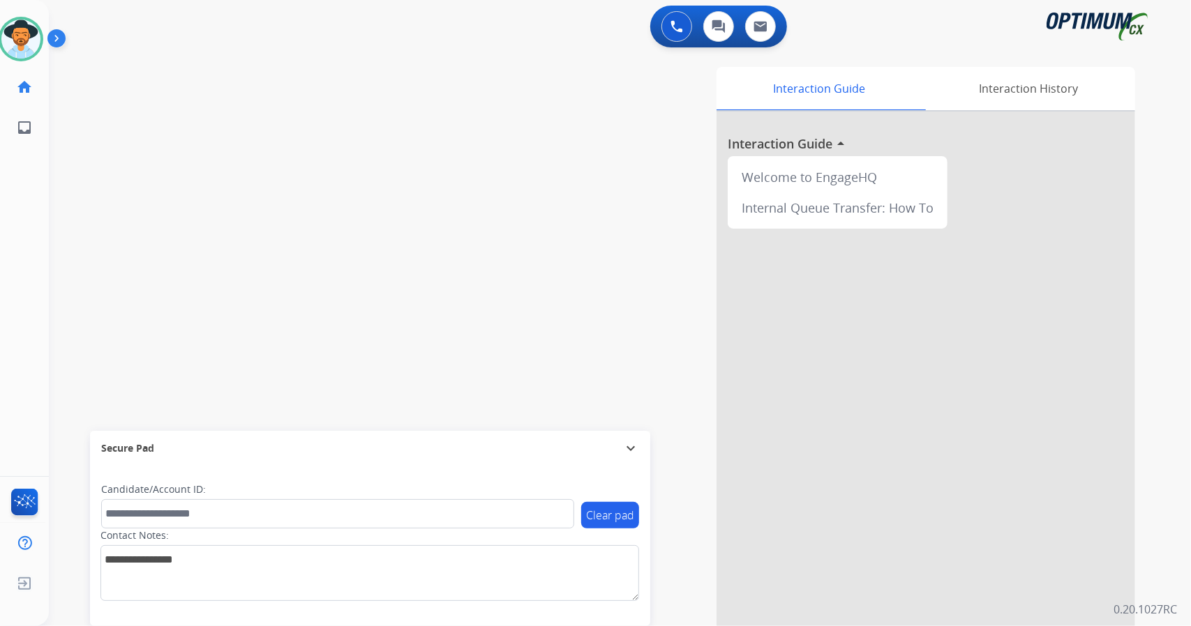
click at [220, 123] on div "swap_horiz Break voice bridge close_fullscreen Connect 3-Way Call merge_type Se…" at bounding box center [603, 341] width 1108 height 582
click at [373, 235] on div "swap_horiz Break voice bridge close_fullscreen Connect 3-Way Call merge_type Se…" at bounding box center [603, 341] width 1108 height 582
click at [516, 359] on div "Interaction Guide Interaction History Interaction Guide arrow_drop_up Welcome t…" at bounding box center [789, 349] width 691 height 565
click at [598, 429] on div "Interaction Guide Interaction History Interaction Guide arrow_drop_up Welcome t…" at bounding box center [789, 349] width 691 height 565
click at [424, 264] on div "swap_horiz Break voice bridge close_fullscreen Connect 3-Way Call merge_type Se…" at bounding box center [603, 341] width 1108 height 582
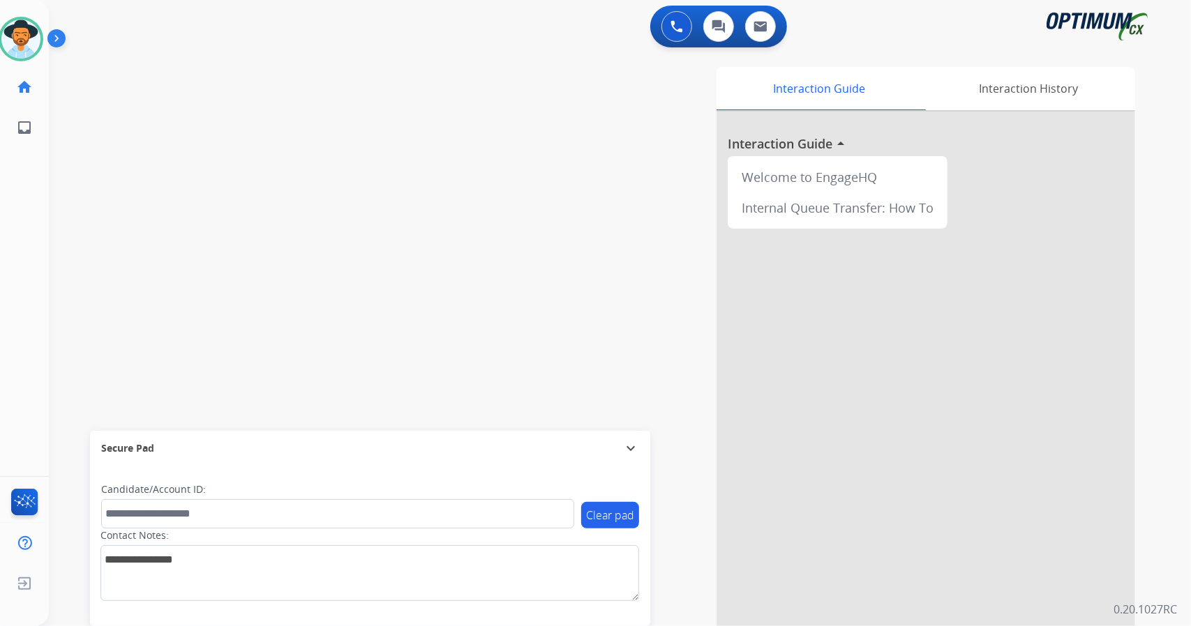
click at [329, 195] on div "swap_horiz Break voice bridge close_fullscreen Connect 3-Way Call merge_type Se…" at bounding box center [603, 341] width 1108 height 582
click at [267, 132] on div "swap_horiz Break voice bridge close_fullscreen Connect 3-Way Call merge_type Se…" at bounding box center [603, 341] width 1108 height 582
click at [127, 24] on div "0 Voice Interactions 0 Chat Interactions 0 Email Interactions" at bounding box center [612, 28] width 1092 height 45
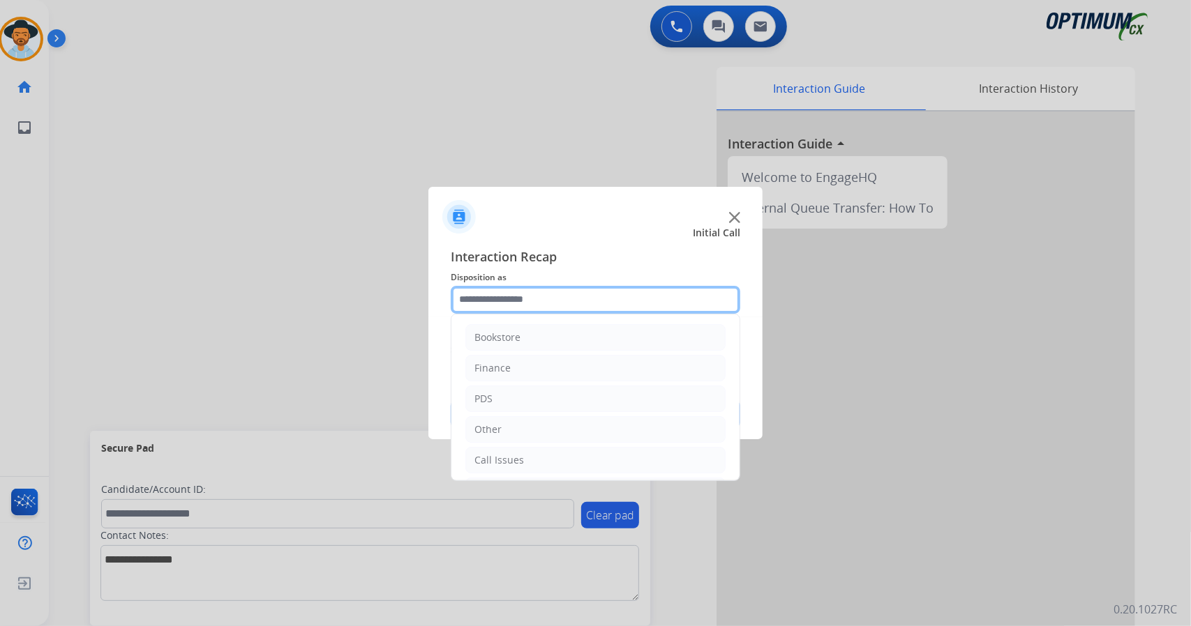
click at [518, 298] on input "text" at bounding box center [596, 300] width 290 height 28
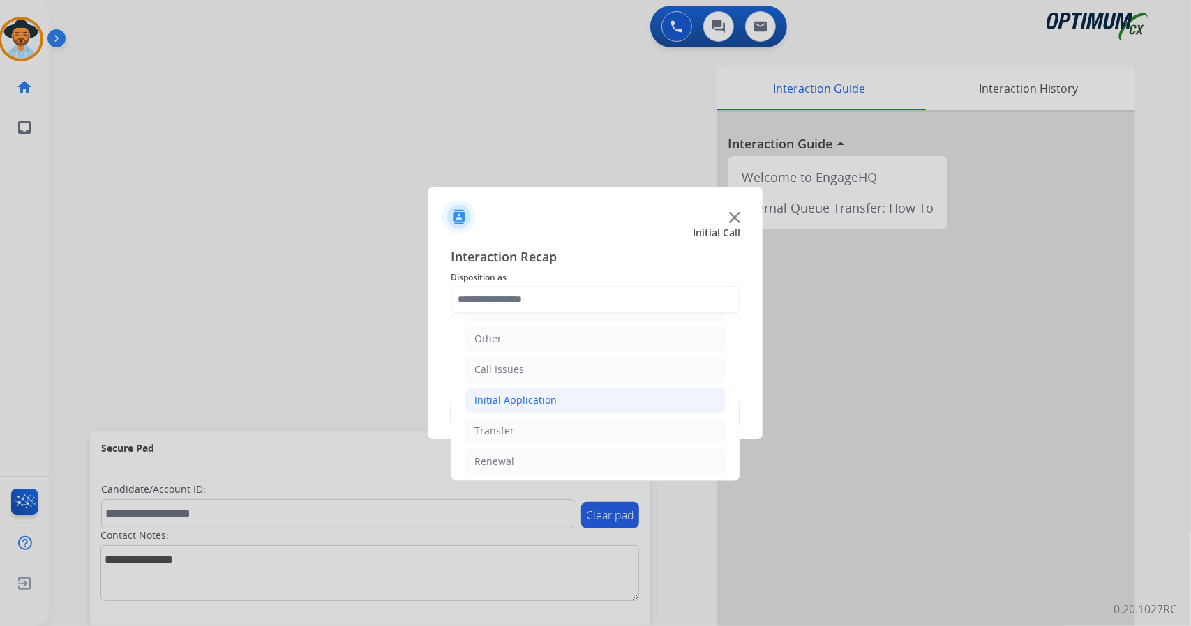
click at [600, 391] on li "Initial Application" at bounding box center [595, 400] width 260 height 27
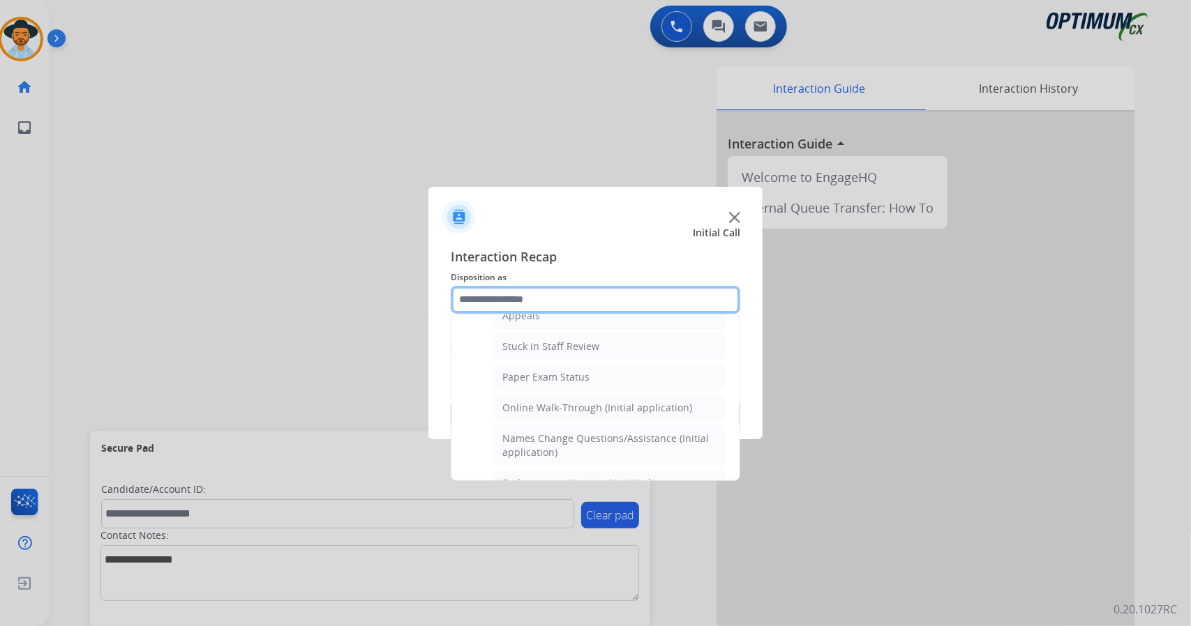
scroll to position [236, 0]
click at [600, 396] on li "Online Walk-Through (Initial application)" at bounding box center [609, 409] width 232 height 27
type input "**********"
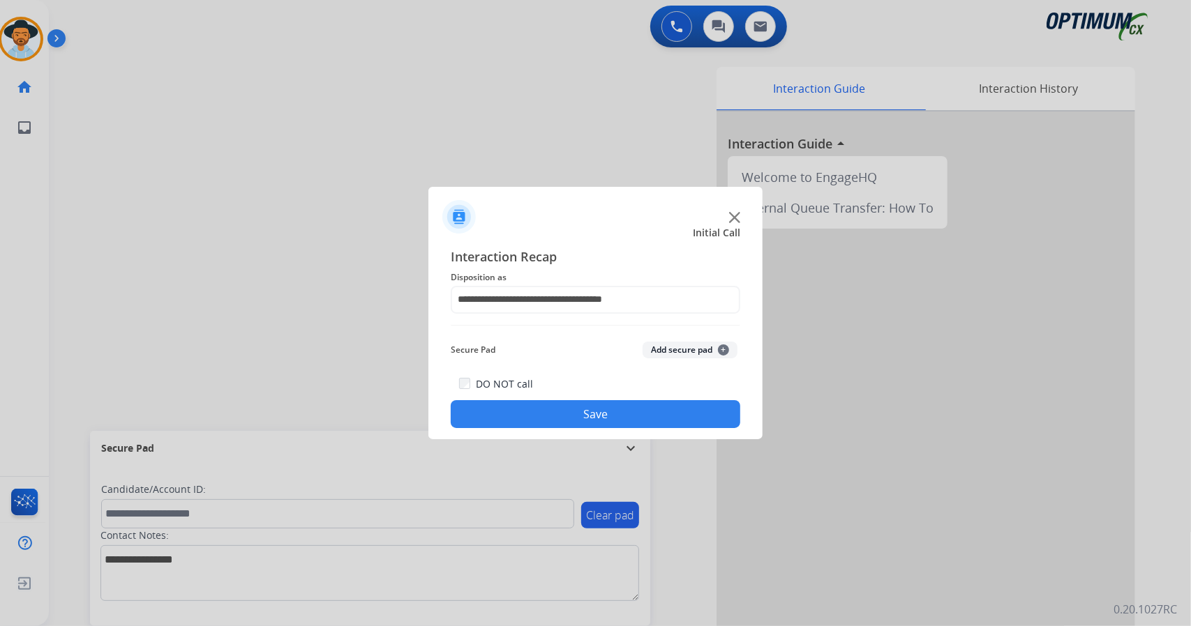
click at [616, 418] on button "Save" at bounding box center [596, 414] width 290 height 28
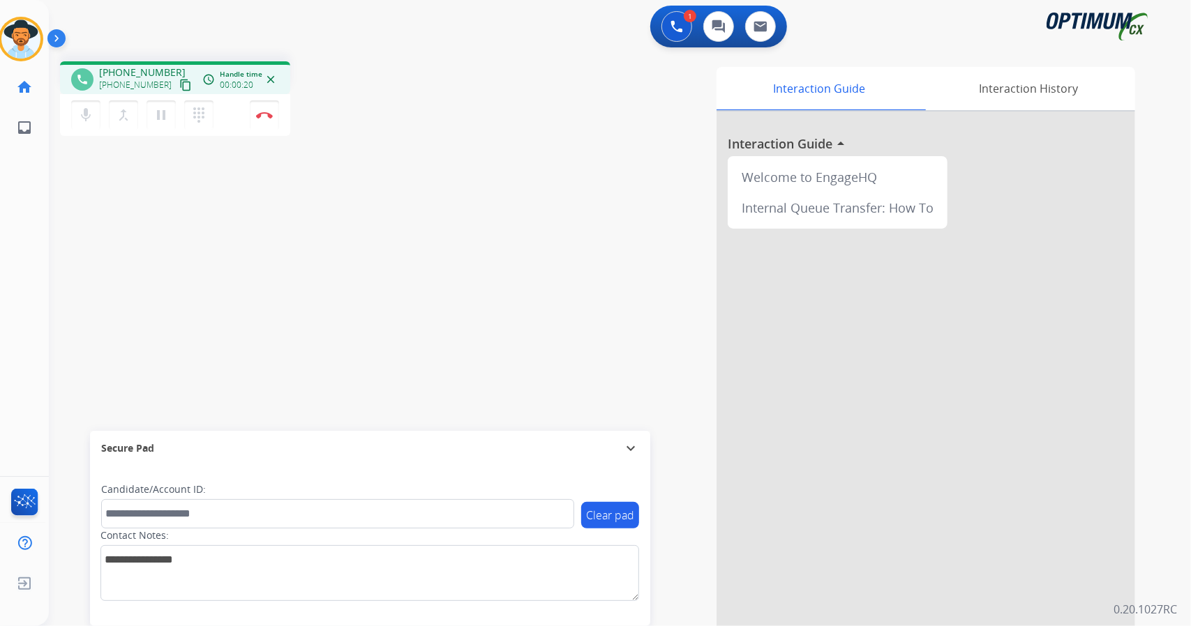
click at [417, 6] on div "1 Voice Interactions 0 Chat Interactions 0 Email Interactions" at bounding box center [612, 28] width 1092 height 45
click at [271, 116] on img at bounding box center [264, 115] width 17 height 7
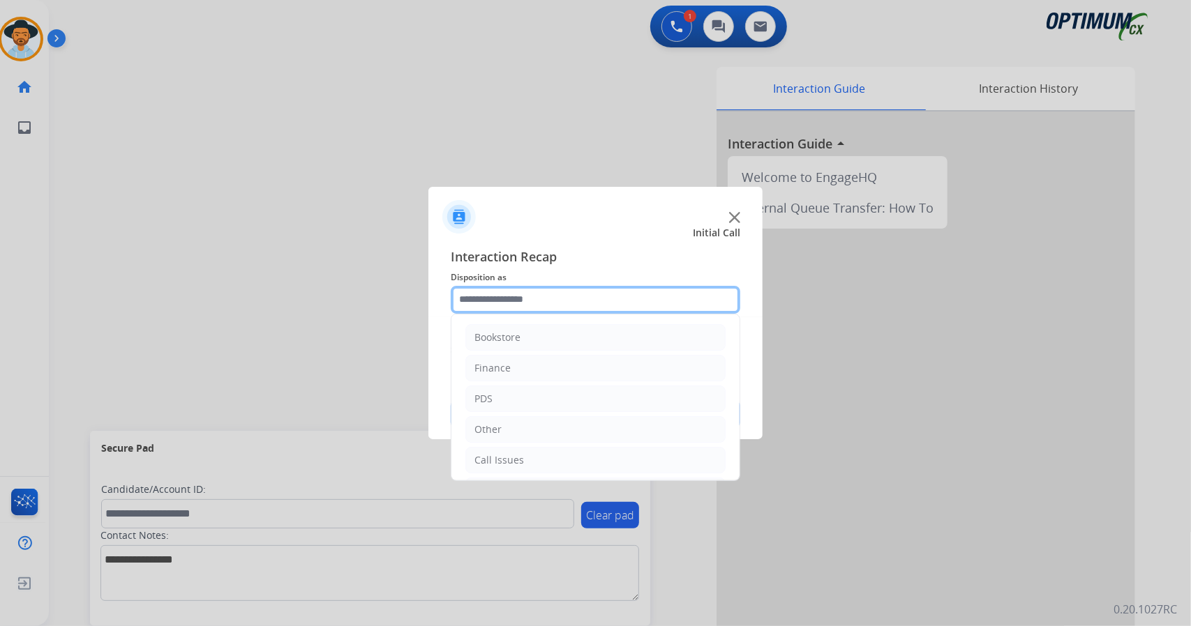
click at [543, 305] on input "text" at bounding box center [596, 300] width 290 height 28
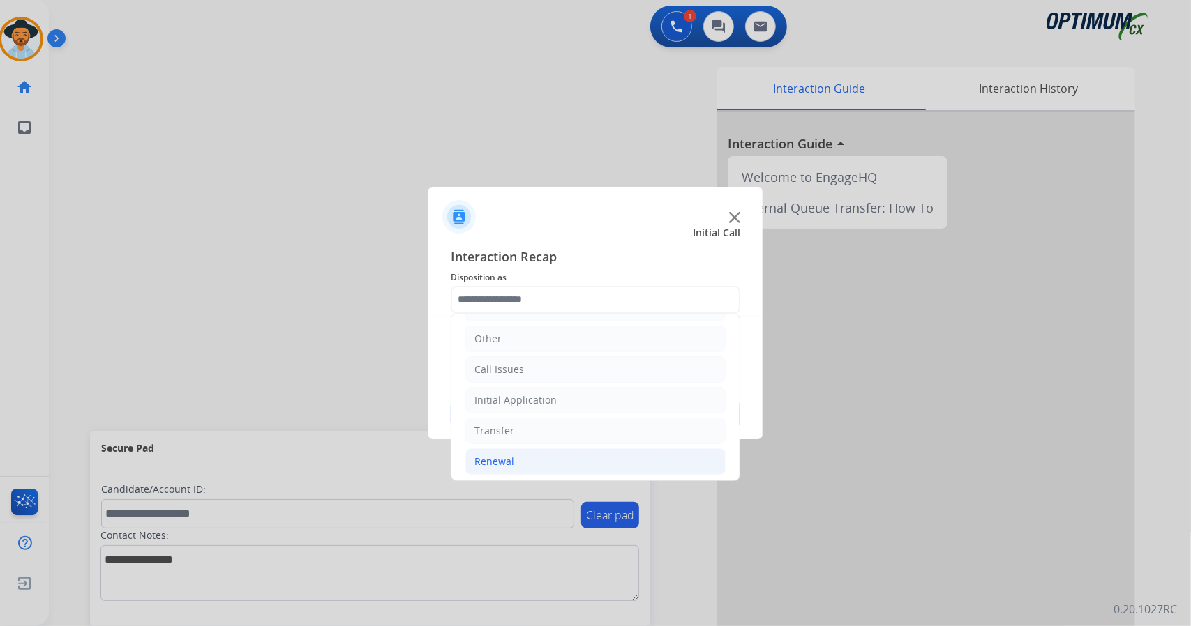
click at [543, 461] on li "Renewal" at bounding box center [595, 462] width 260 height 27
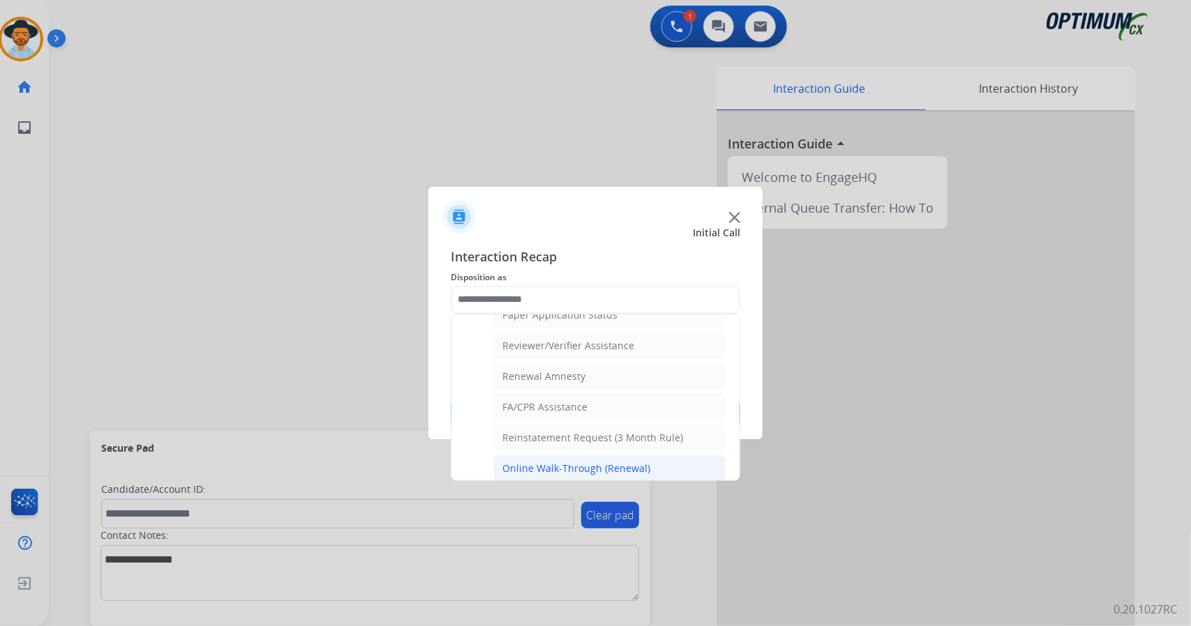
click at [559, 462] on div "Online Walk-Through (Renewal)" at bounding box center [576, 469] width 148 height 14
type input "**********"
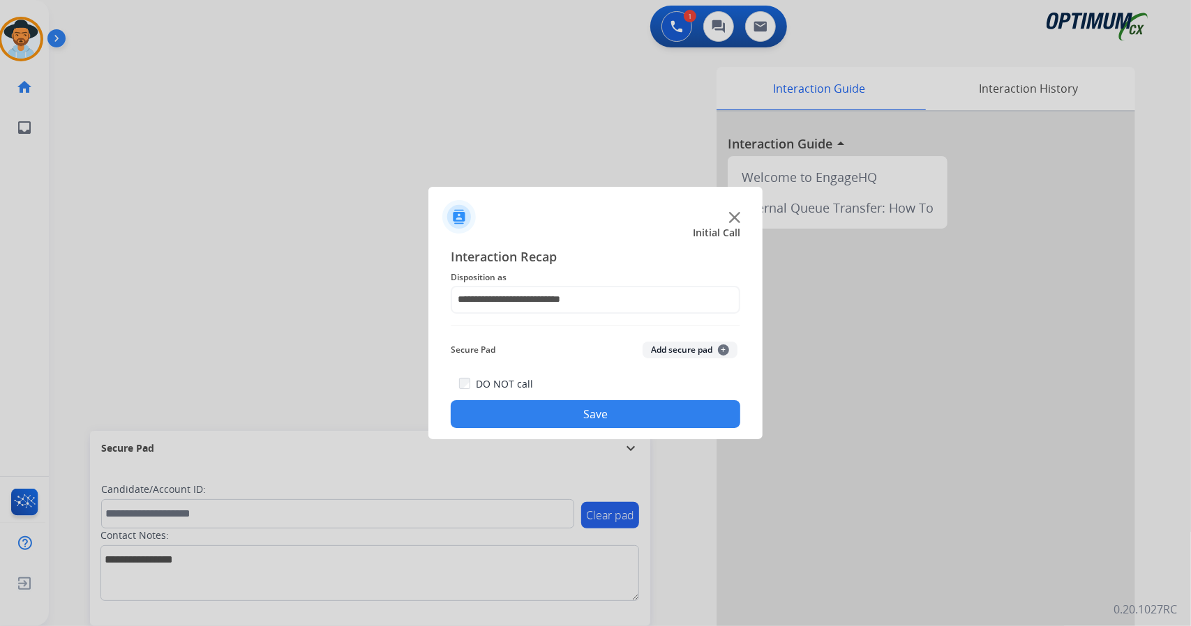
drag, startPoint x: 539, startPoint y: 400, endPoint x: 541, endPoint y: 426, distance: 26.5
click at [541, 426] on div "DO NOT call Save" at bounding box center [596, 401] width 290 height 53
click at [541, 426] on button "Save" at bounding box center [596, 414] width 290 height 28
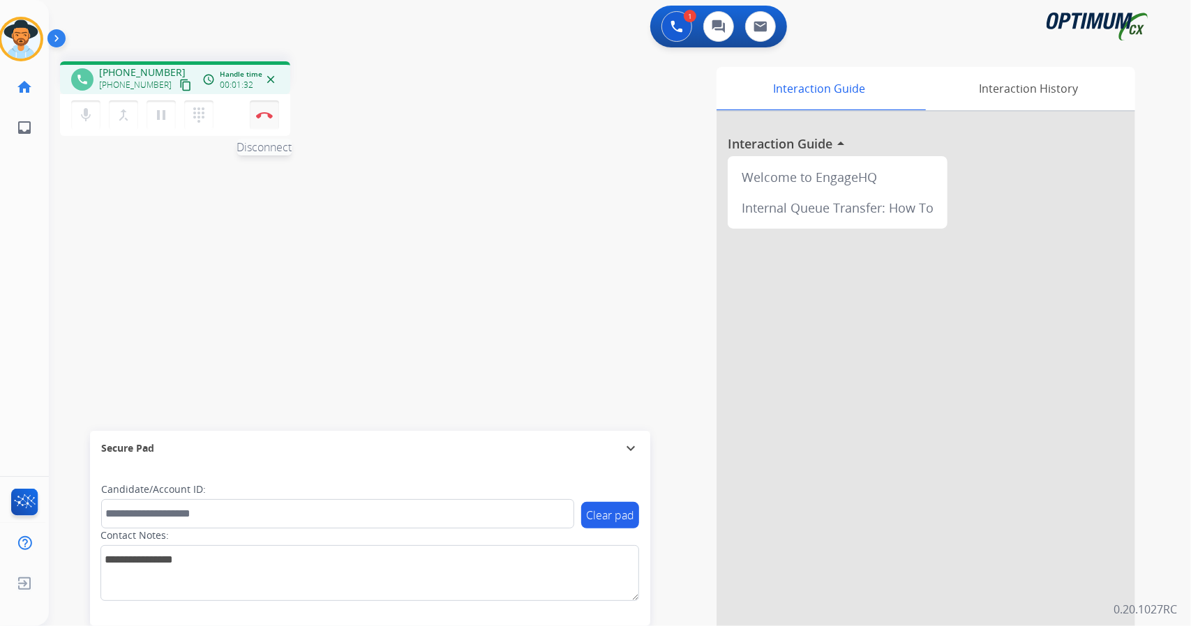
click at [265, 107] on button "Disconnect" at bounding box center [264, 114] width 29 height 29
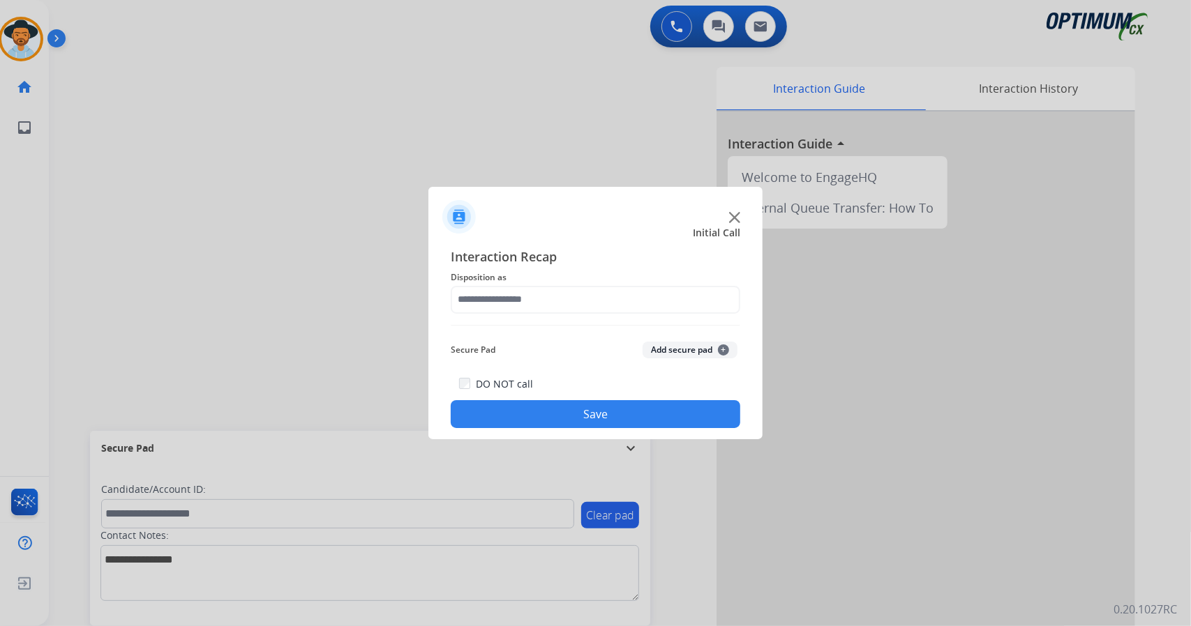
drag, startPoint x: 533, startPoint y: 284, endPoint x: 536, endPoint y: 299, distance: 15.6
click at [536, 299] on div "Interaction Recap Disposition as Secure Pad Add secure pad + DO NOT call Save" at bounding box center [596, 338] width 290 height 182
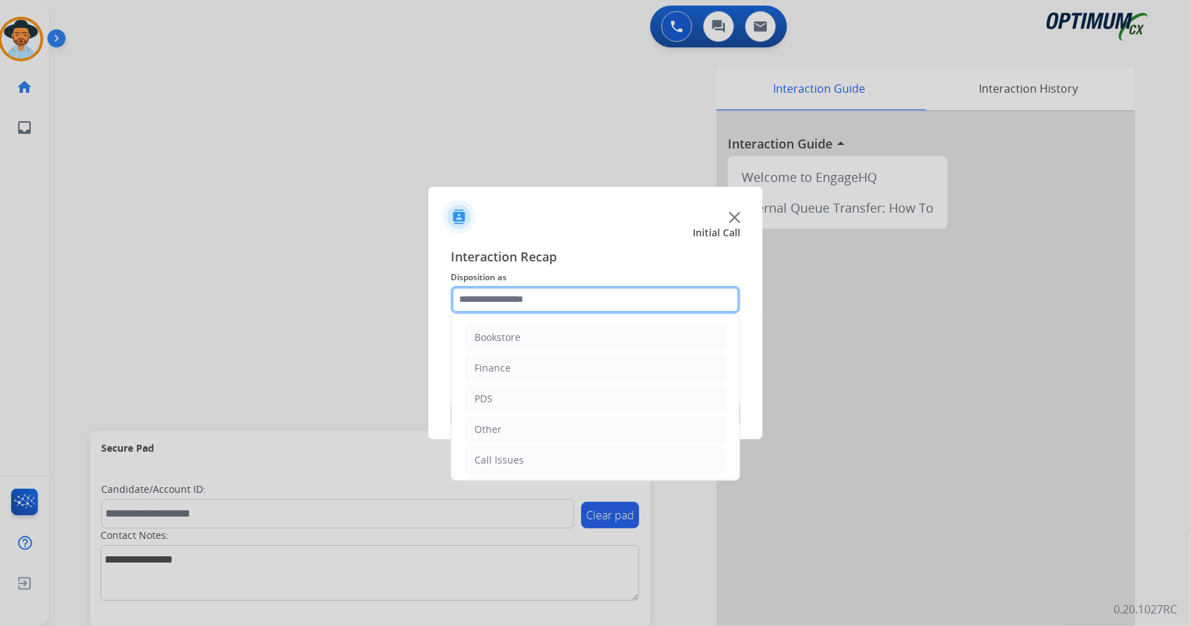
click at [536, 299] on input "text" at bounding box center [596, 300] width 290 height 28
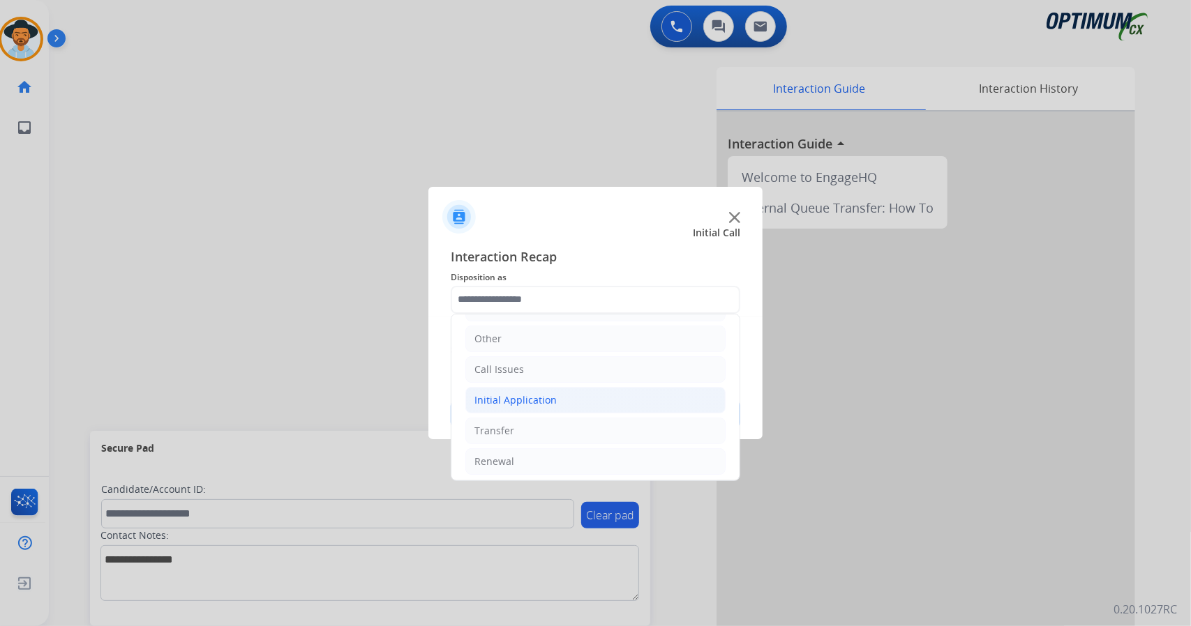
click at [566, 409] on li "Initial Application" at bounding box center [595, 400] width 260 height 27
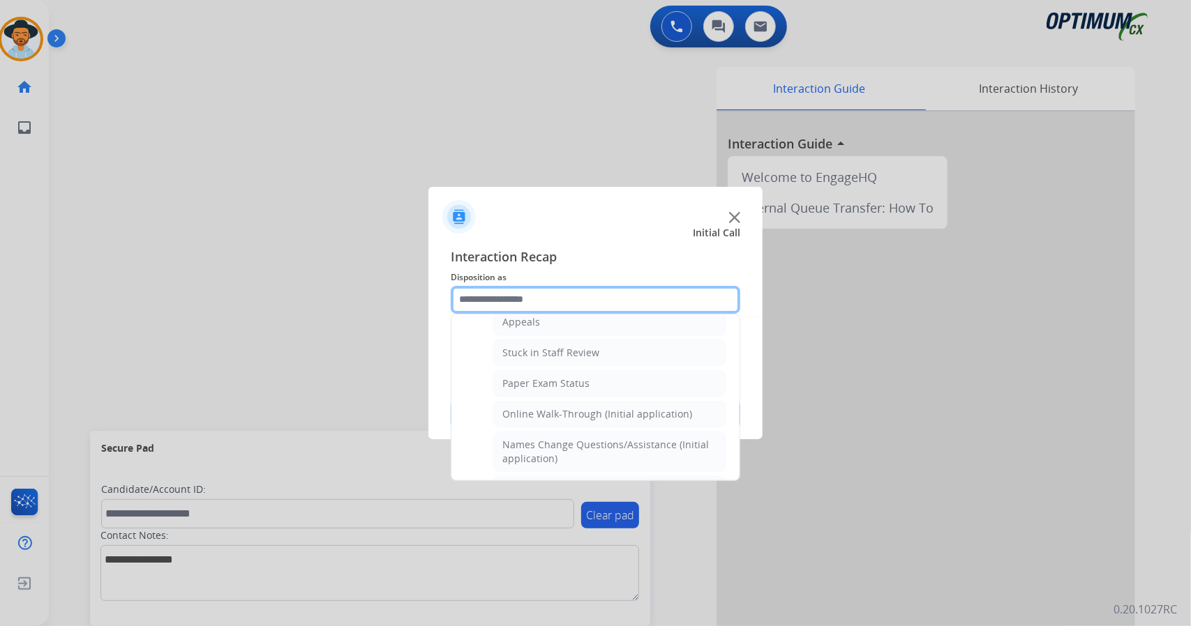
scroll to position [232, 0]
click at [566, 409] on div "Online Walk-Through (Initial application)" at bounding box center [597, 413] width 190 height 14
type input "**********"
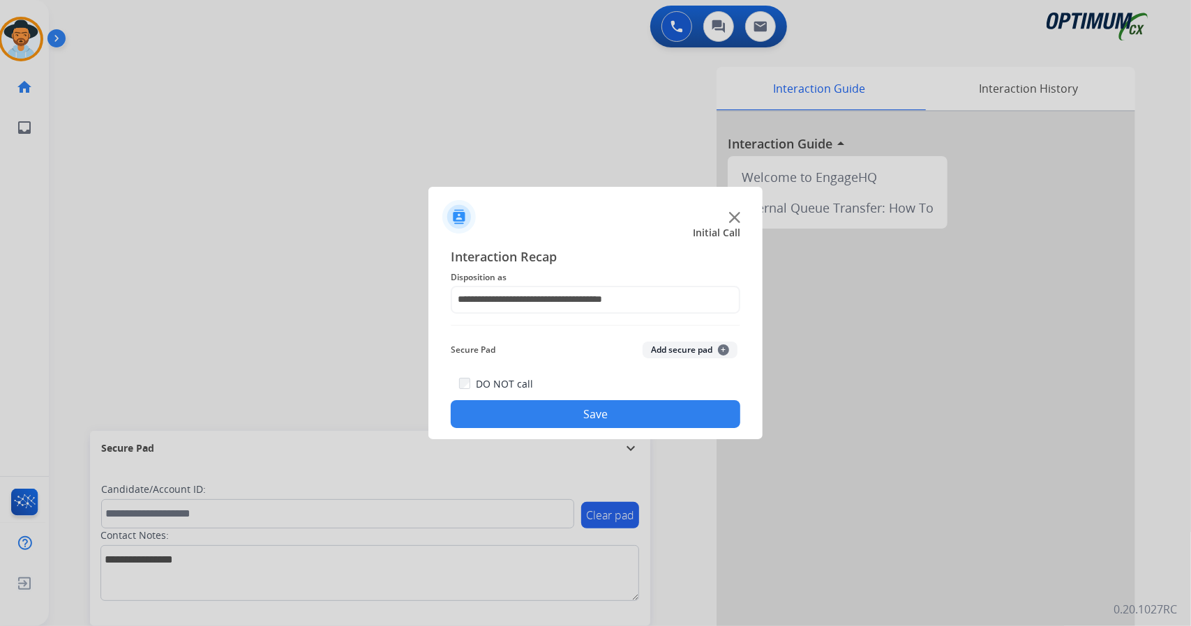
click at [570, 415] on button "Save" at bounding box center [596, 414] width 290 height 28
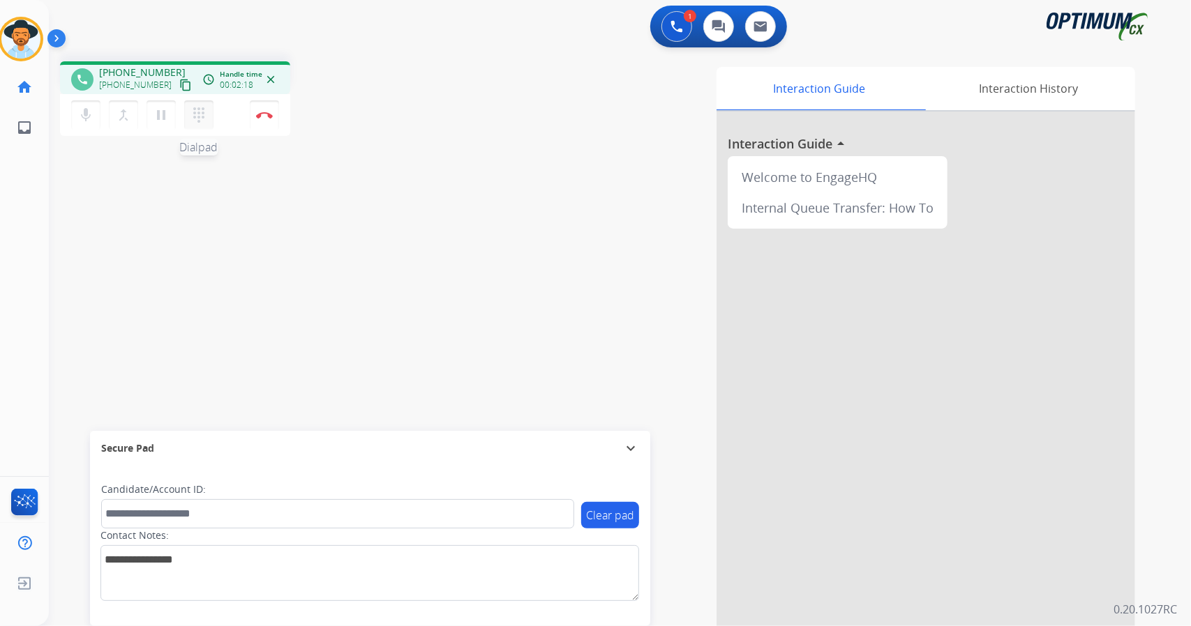
click at [204, 115] on mat-icon "dialpad" at bounding box center [198, 115] width 17 height 17
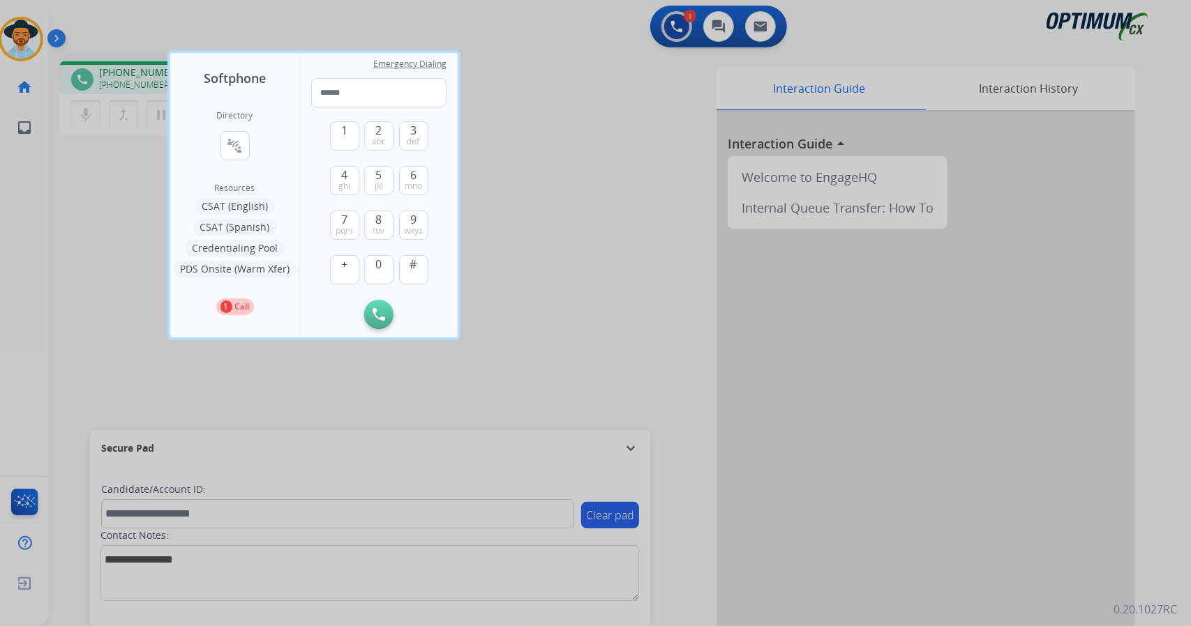
click at [248, 246] on button "Credentialing Pool" at bounding box center [235, 248] width 100 height 17
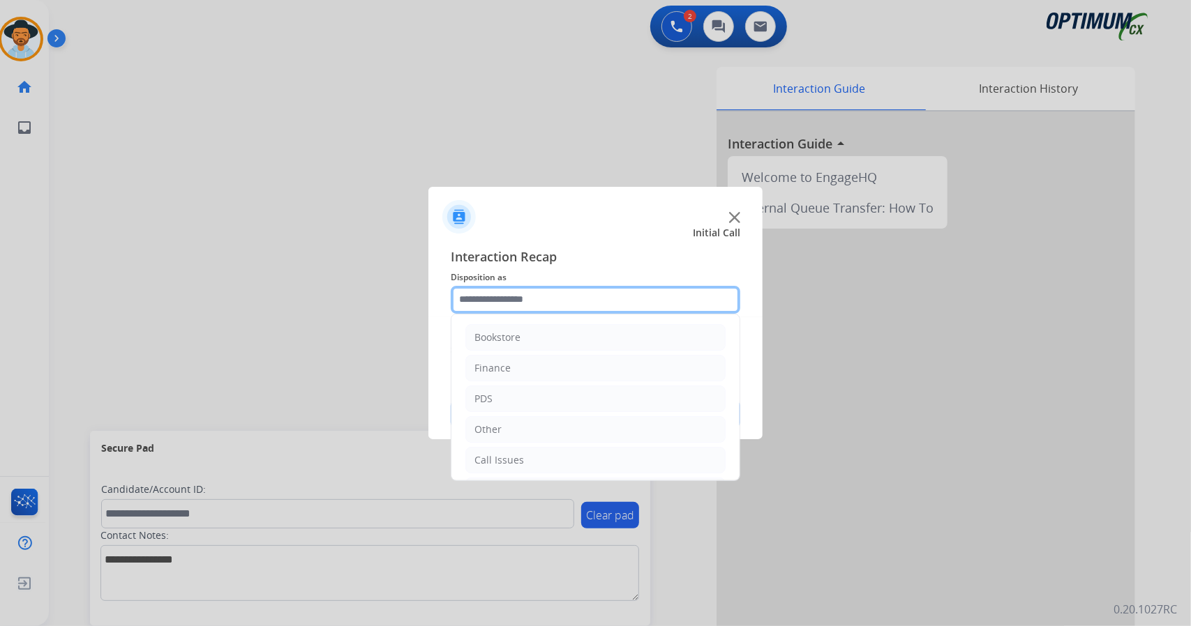
click at [573, 305] on input "text" at bounding box center [596, 300] width 290 height 28
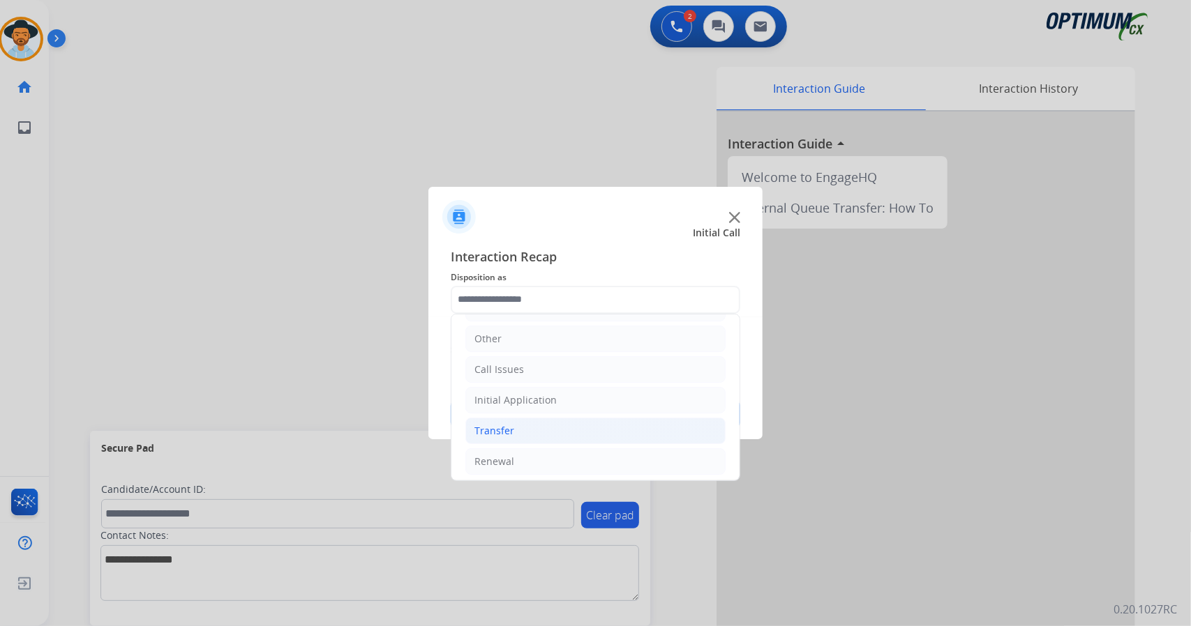
click at [534, 434] on li "Transfer" at bounding box center [595, 431] width 260 height 27
click at [541, 455] on div "Transferred for Credentialing" at bounding box center [571, 462] width 138 height 14
type input "**********"
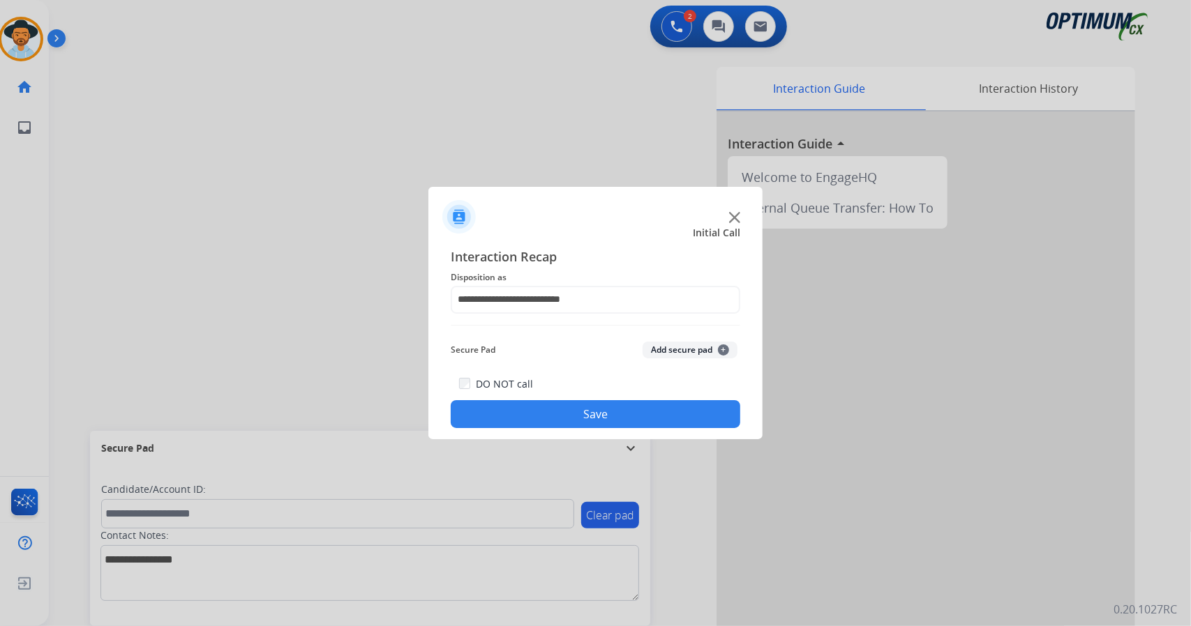
click at [532, 423] on button "Save" at bounding box center [596, 414] width 290 height 28
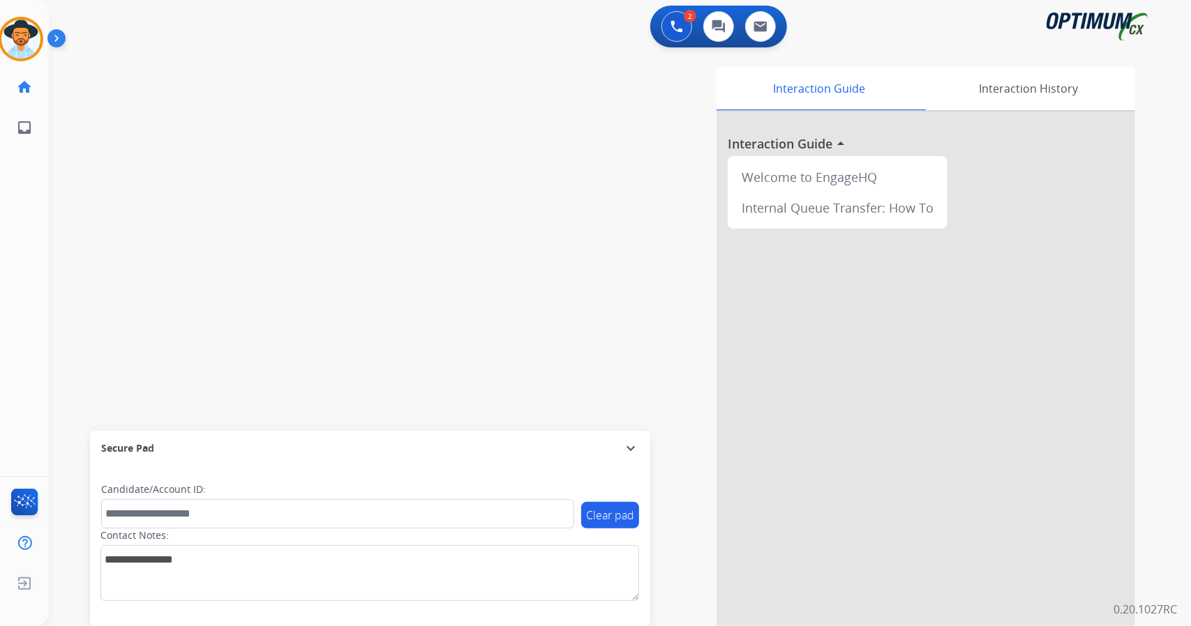
click at [254, 200] on div "swap_horiz Break voice bridge close_fullscreen Connect 3-Way Call merge_type Se…" at bounding box center [603, 341] width 1108 height 582
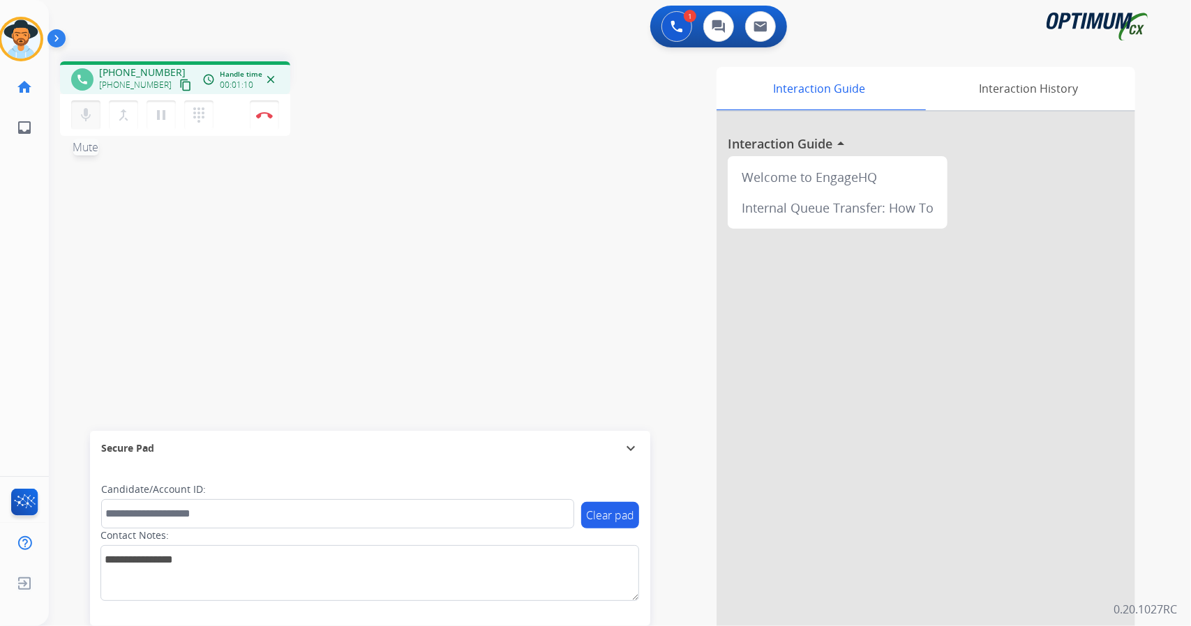
click at [93, 100] on div "mic Mute merge_type Bridge pause Hold dialpad Dialpad" at bounding box center [146, 114] width 151 height 29
click at [92, 114] on mat-icon "mic" at bounding box center [85, 115] width 17 height 17
click at [87, 110] on mat-icon "mic_off" at bounding box center [85, 115] width 17 height 17
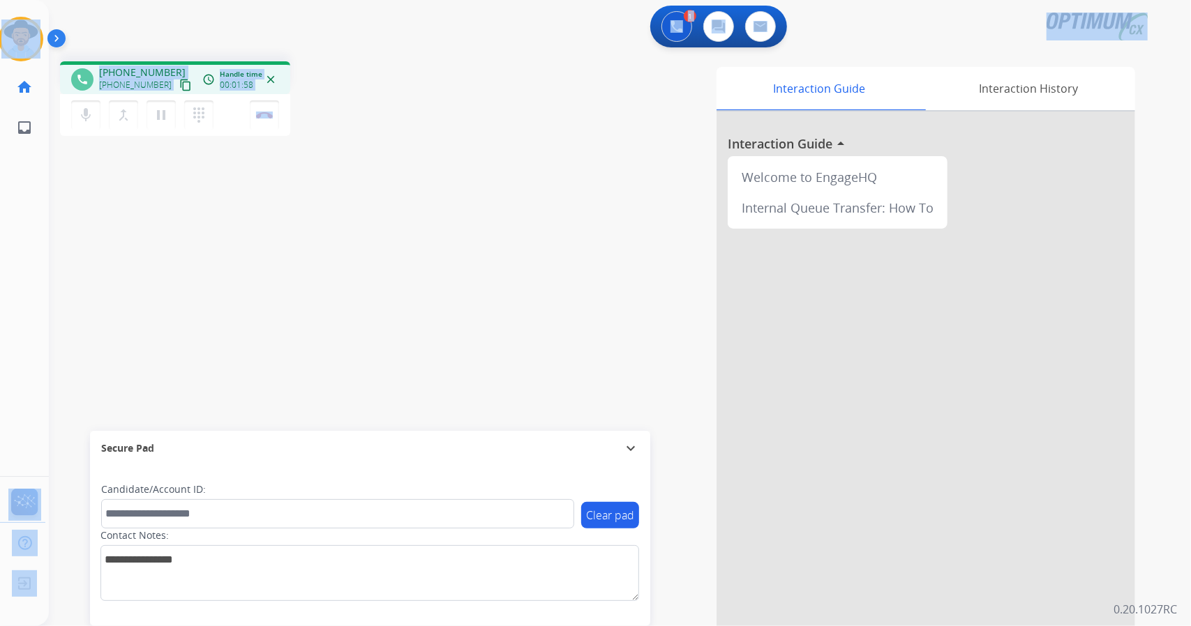
drag, startPoint x: 308, startPoint y: 110, endPoint x: 0, endPoint y: -74, distance: 358.2
click at [0, 0] on html "Outbound call Quit Outbound call Quit Schedule interaction + Add to my list Cus…" at bounding box center [595, 313] width 1191 height 626
click at [123, 26] on div "1 Voice Interactions 0 Chat Interactions 0 Email Interactions" at bounding box center [612, 28] width 1092 height 45
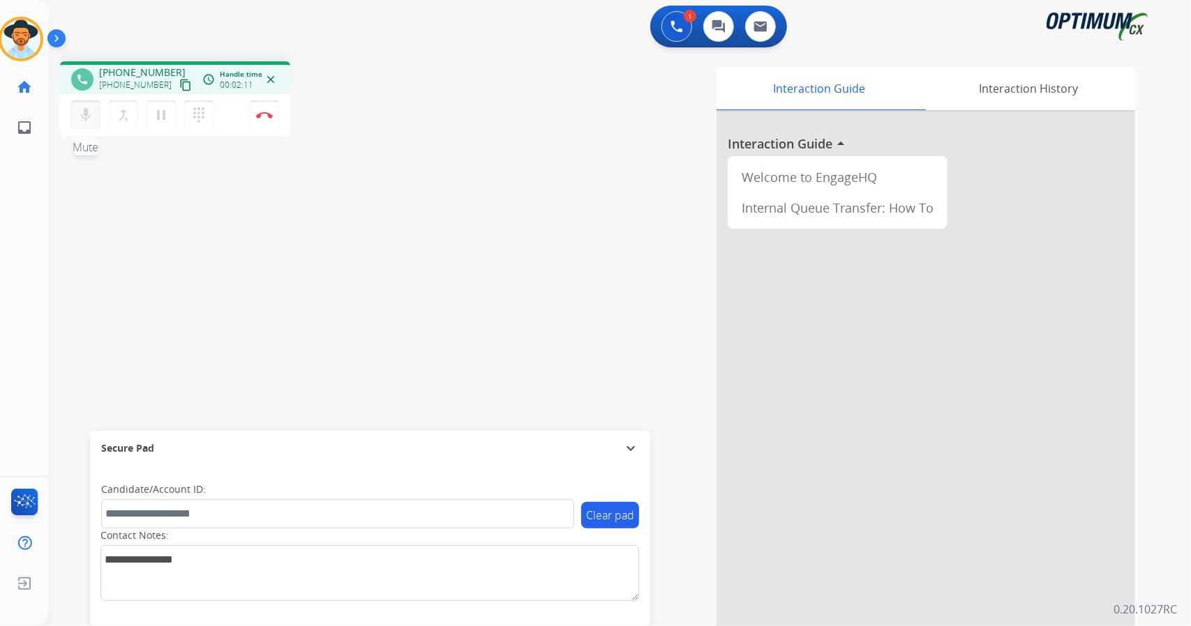
click at [88, 111] on mat-icon "mic" at bounding box center [85, 115] width 17 height 17
click at [88, 111] on mat-icon "mic_off" at bounding box center [85, 115] width 17 height 17
click at [80, 107] on mat-icon "mic" at bounding box center [85, 115] width 17 height 17
click at [80, 107] on mat-icon "mic_off" at bounding box center [85, 115] width 17 height 17
click at [273, 124] on button "Disconnect" at bounding box center [264, 114] width 29 height 29
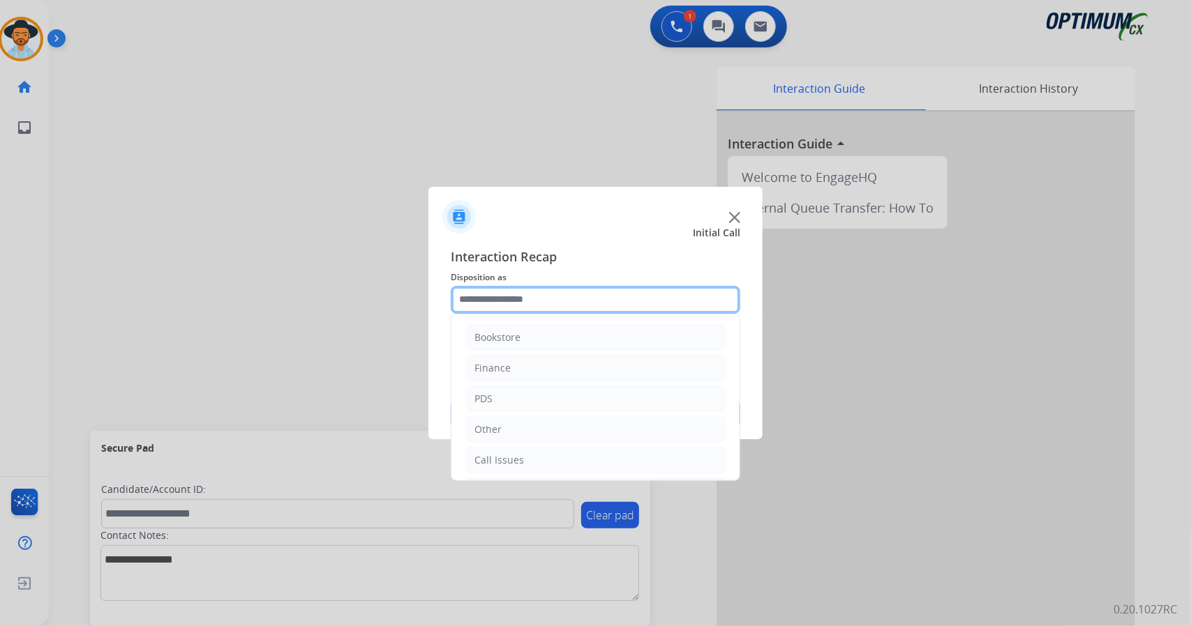
click at [539, 303] on input "text" at bounding box center [596, 300] width 290 height 28
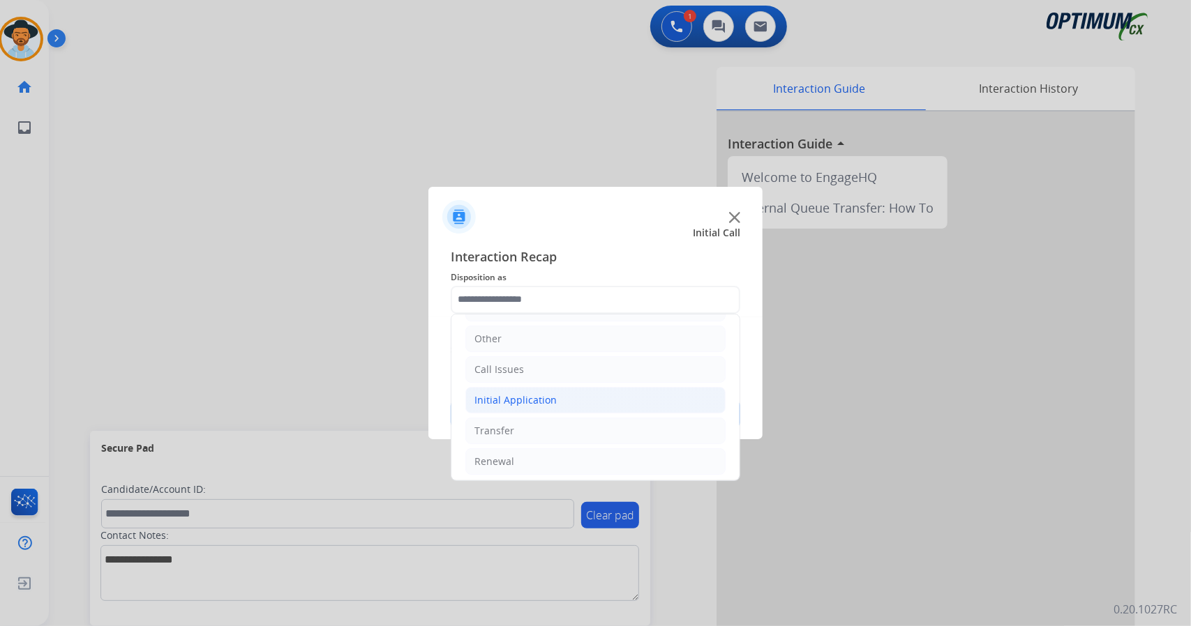
click at [541, 398] on div "Initial Application" at bounding box center [515, 400] width 82 height 14
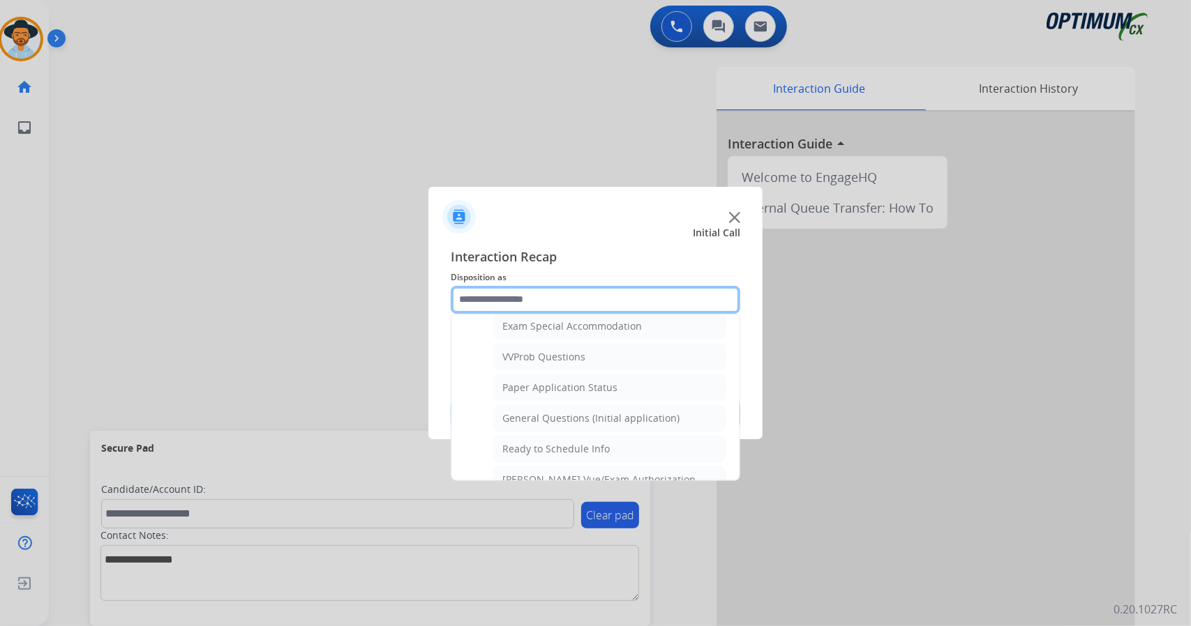
scroll to position [734, 0]
click at [541, 409] on div "General Questions (Initial application)" at bounding box center [590, 416] width 177 height 14
type input "**********"
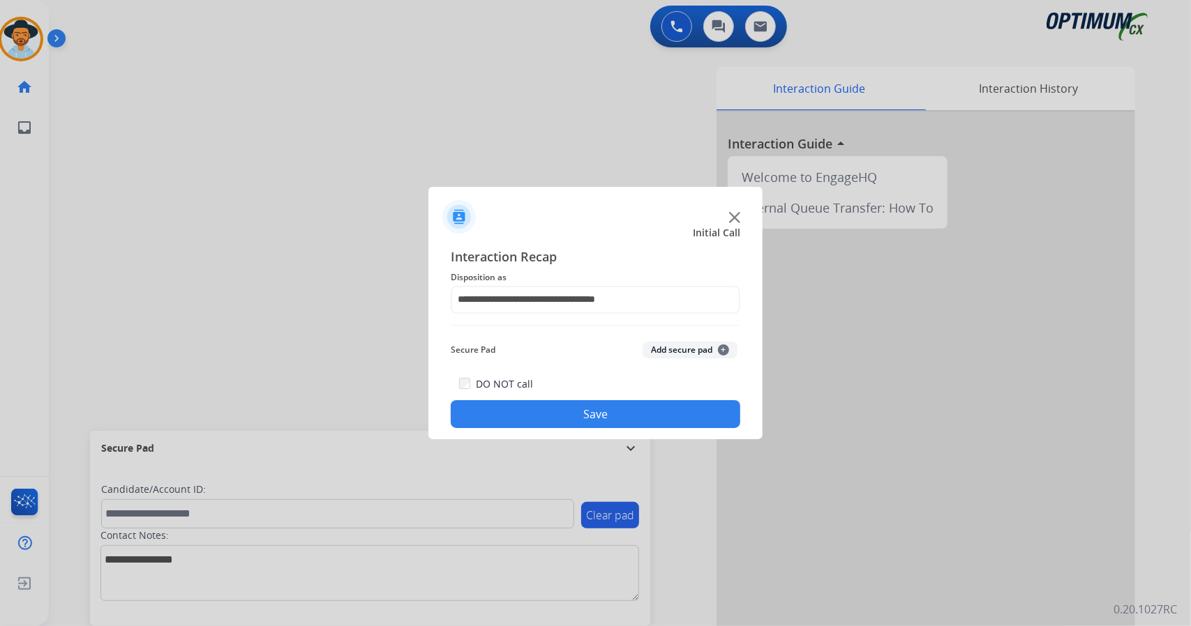
click at [541, 409] on button "Save" at bounding box center [596, 414] width 290 height 28
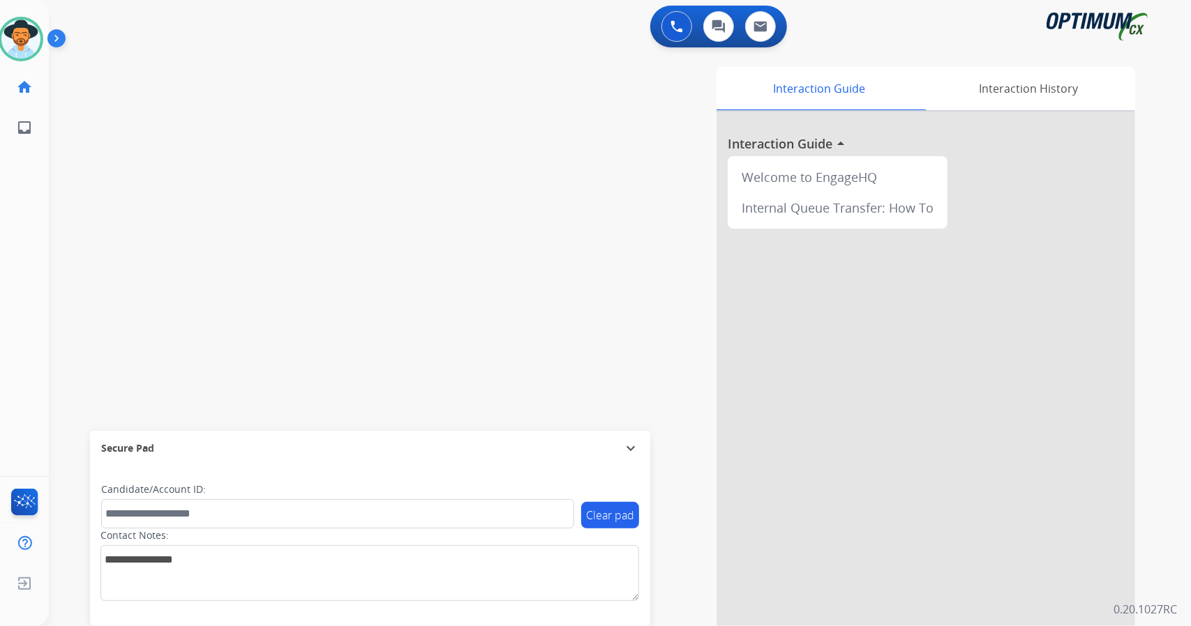
click at [389, 2] on app-navbar "0 Voice Interactions 0 Chat Interactions 0 Email Interactions" at bounding box center [603, 25] width 1108 height 50
click at [1, 57] on div "Agent: [PERSON_NAME] Profile: OCX Training" at bounding box center [21, 39] width 45 height 45
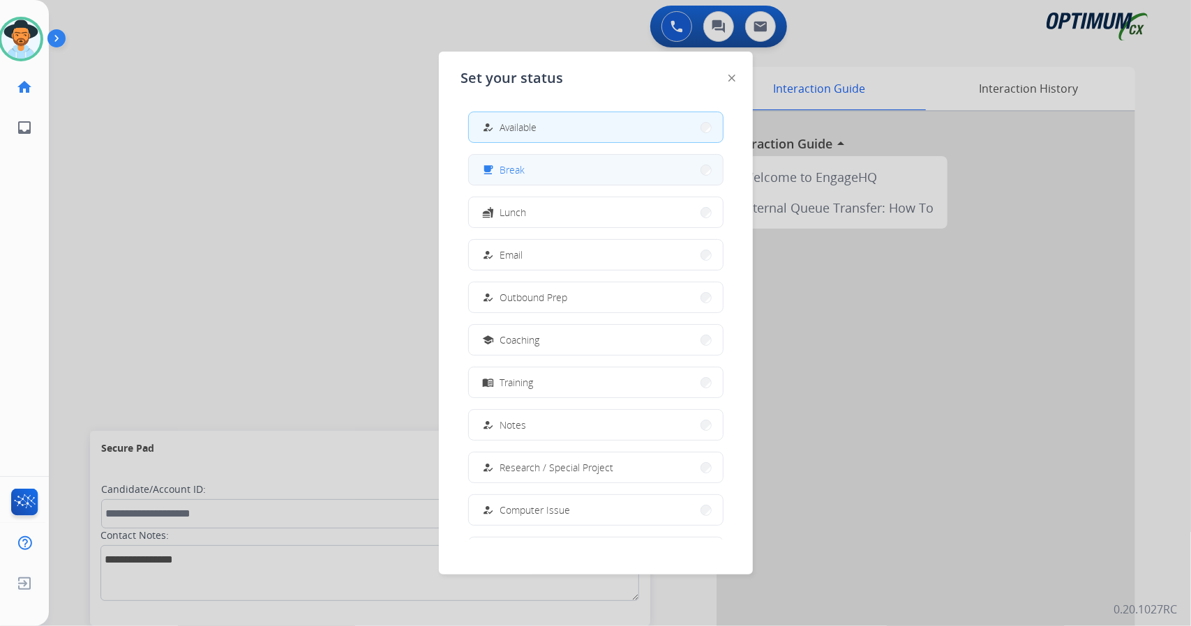
click at [538, 163] on button "free_breakfast Break" at bounding box center [596, 170] width 254 height 30
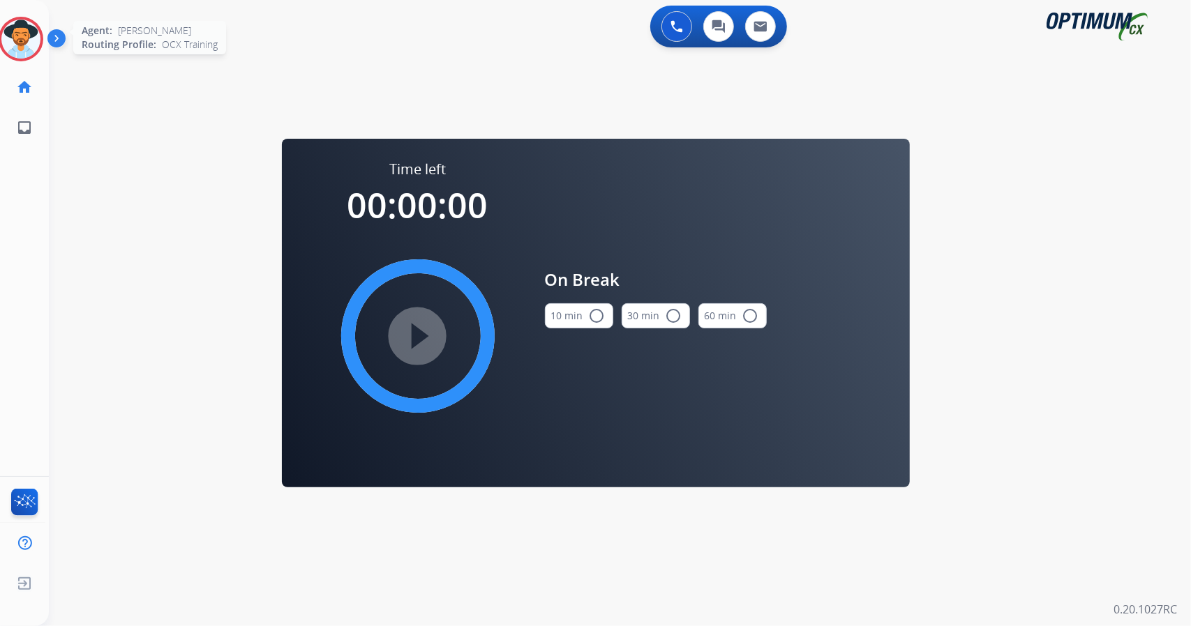
click at [17, 29] on img at bounding box center [20, 39] width 39 height 39
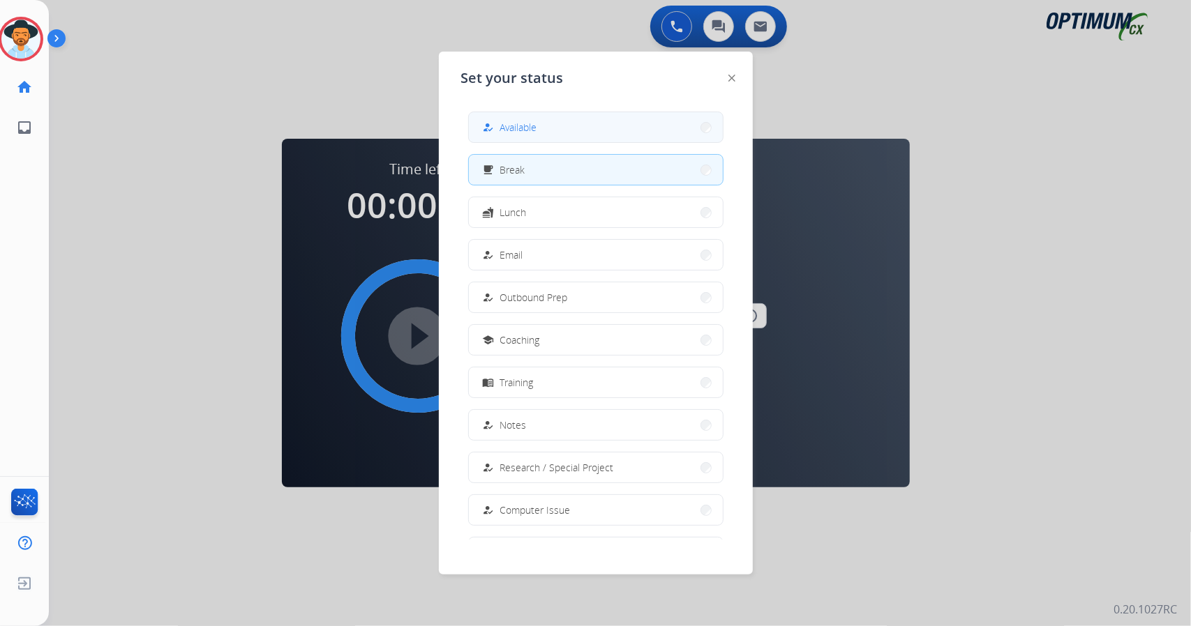
click at [522, 133] on span "Available" at bounding box center [518, 127] width 37 height 15
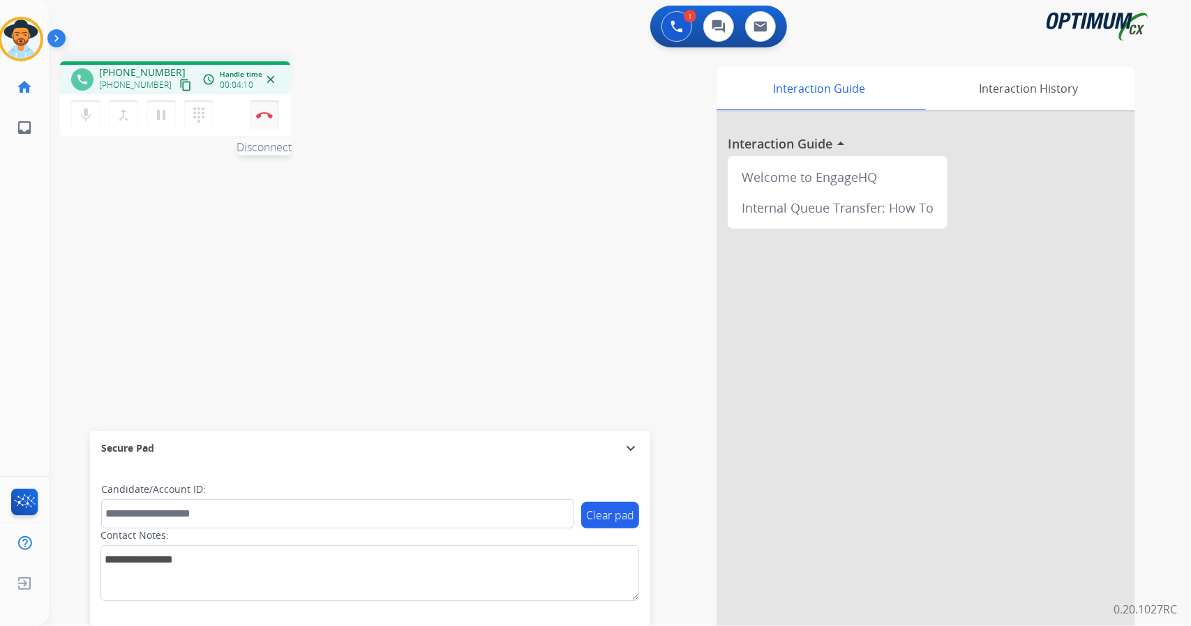
click at [271, 126] on button "Disconnect" at bounding box center [264, 114] width 29 height 29
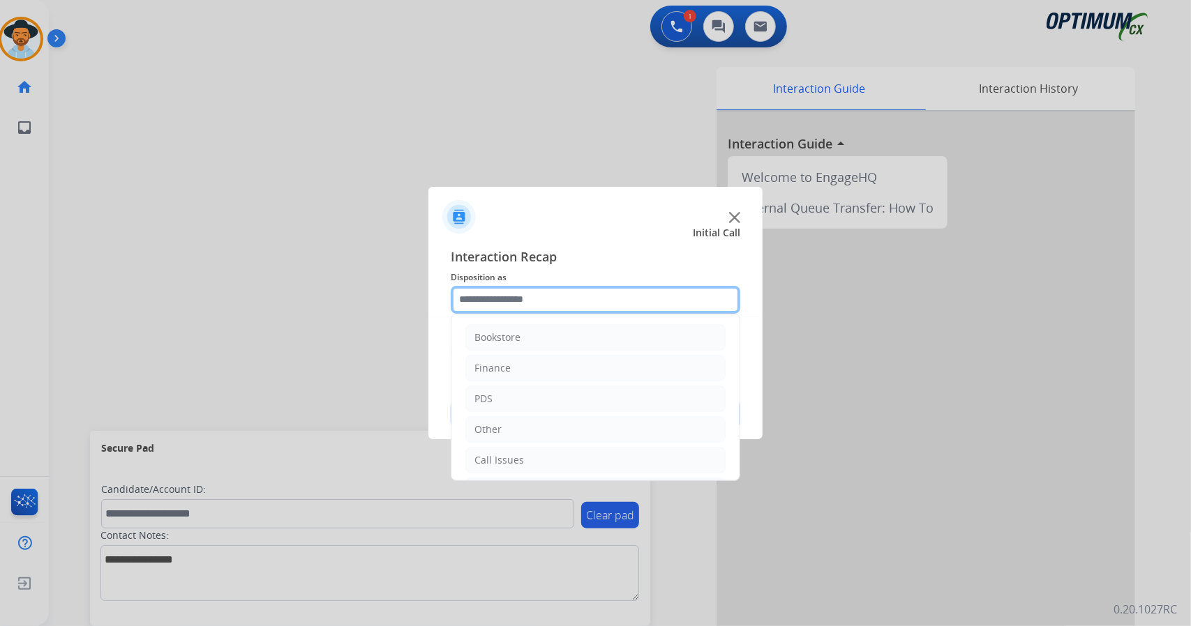
click at [556, 305] on input "text" at bounding box center [596, 300] width 290 height 28
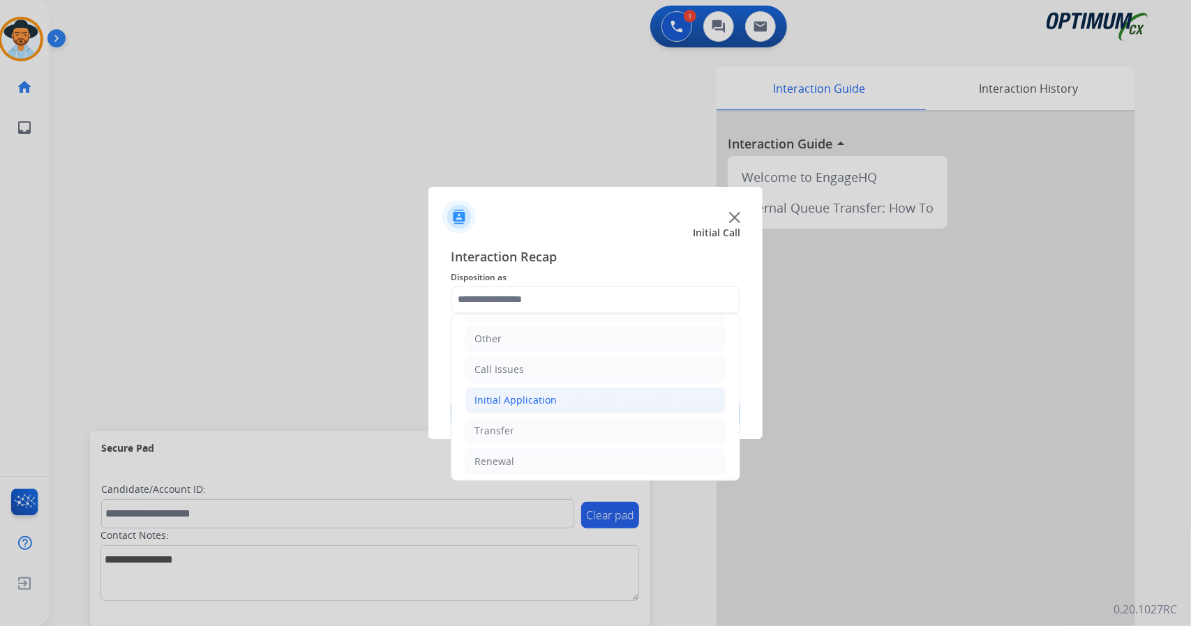
click at [576, 391] on li "Initial Application" at bounding box center [595, 400] width 260 height 27
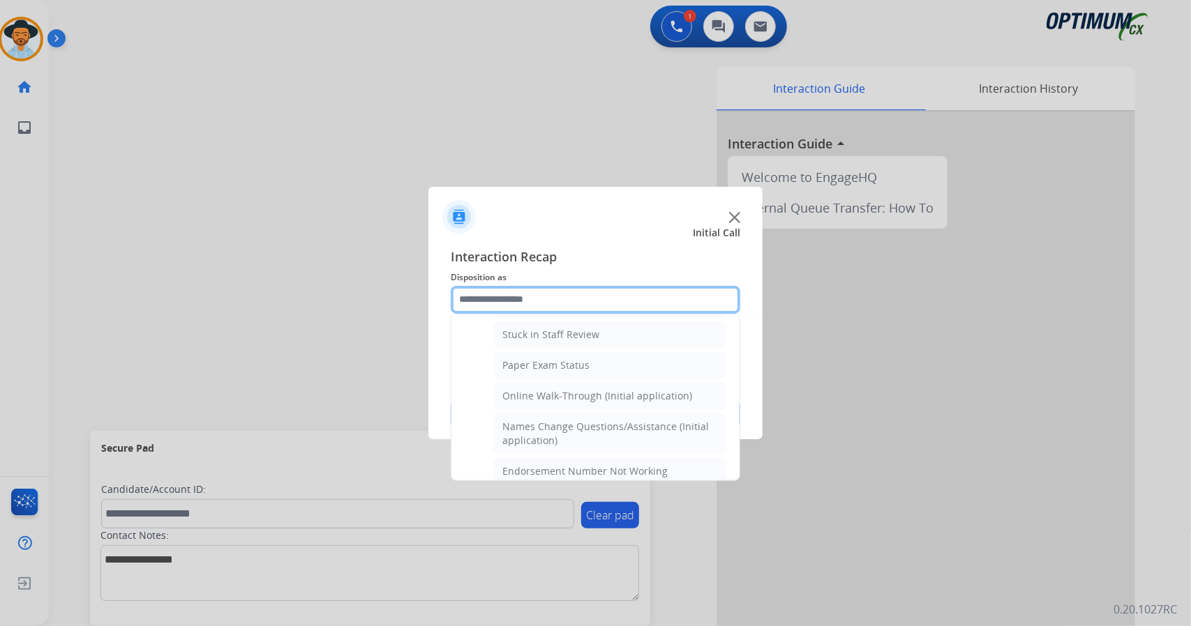
scroll to position [250, 0]
click at [576, 391] on div "Online Walk-Through (Initial application)" at bounding box center [597, 395] width 190 height 14
type input "**********"
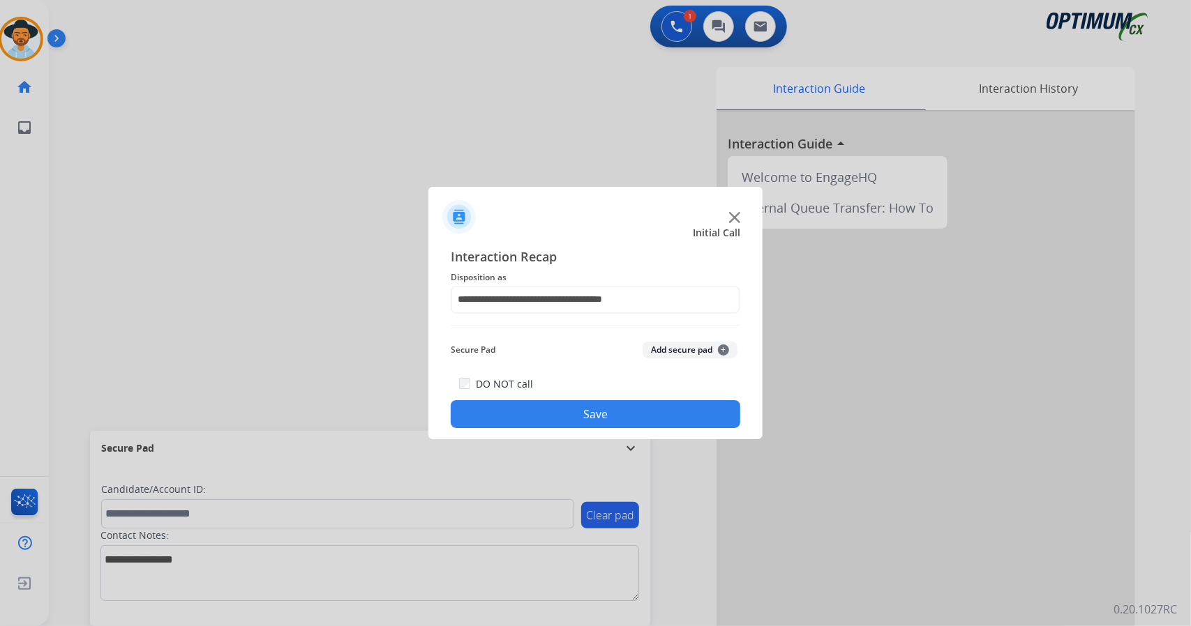
click at [592, 423] on button "Save" at bounding box center [596, 414] width 290 height 28
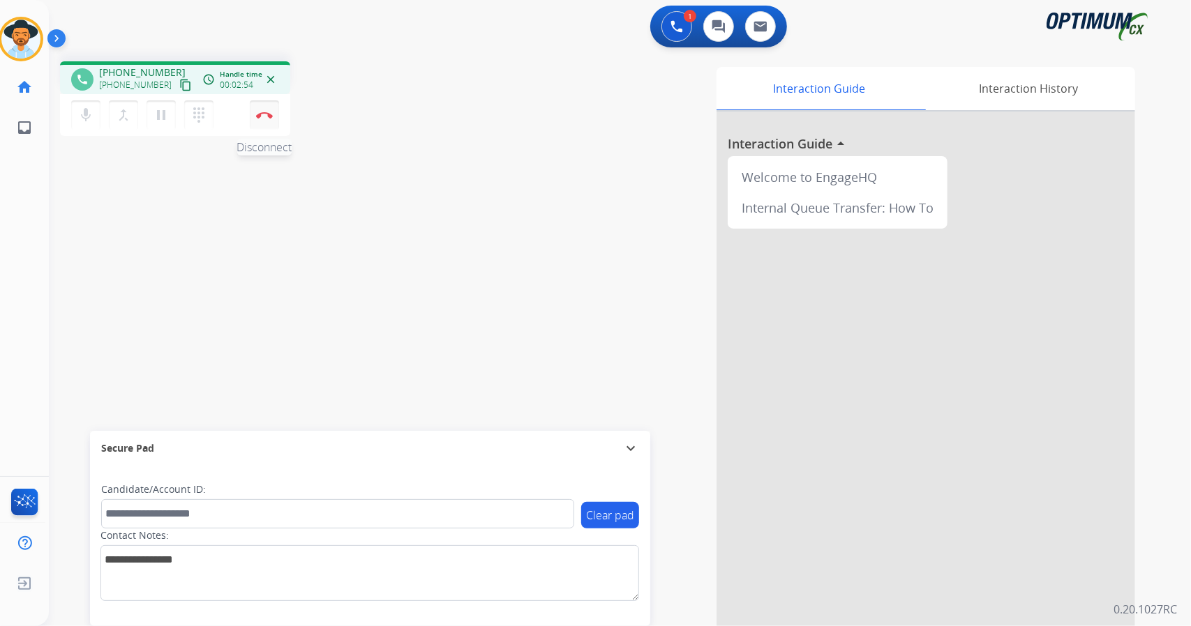
click at [266, 124] on button "Disconnect" at bounding box center [264, 114] width 29 height 29
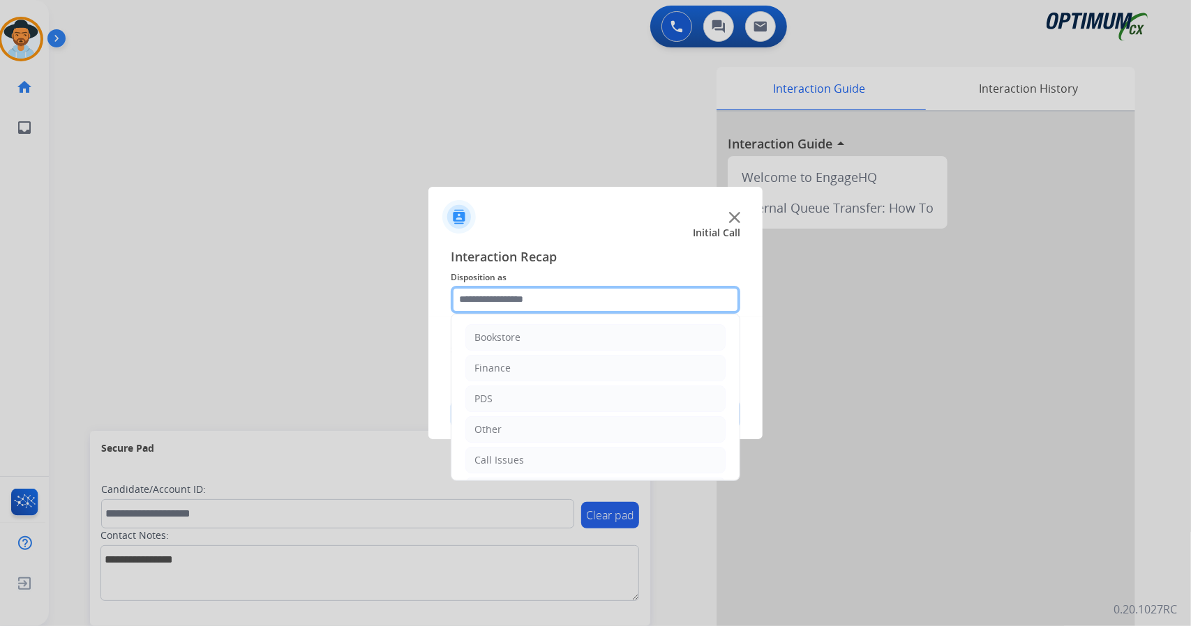
click at [529, 296] on input "text" at bounding box center [596, 300] width 290 height 28
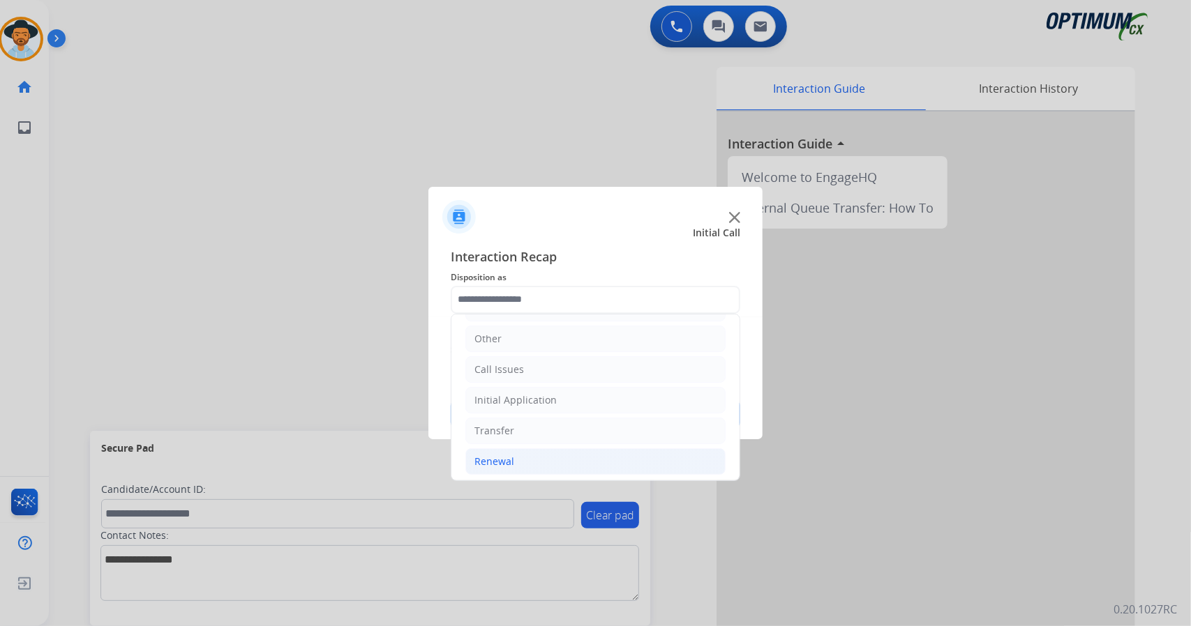
click at [596, 451] on li "Renewal" at bounding box center [595, 462] width 260 height 27
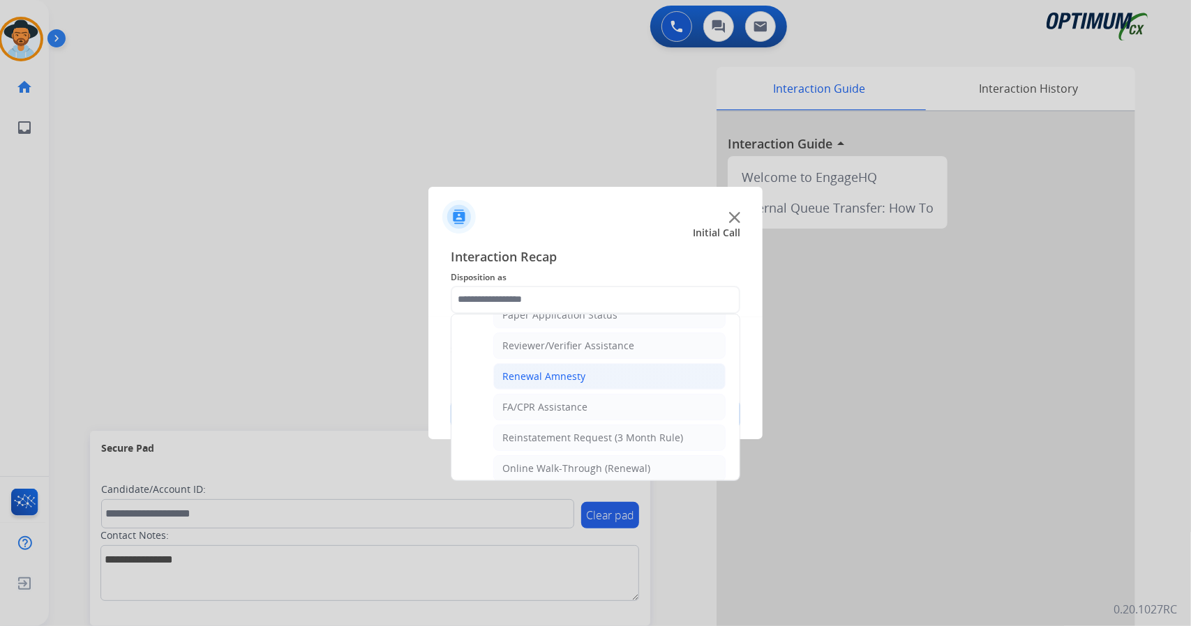
click at [594, 366] on li "Renewal Amnesty" at bounding box center [609, 376] width 232 height 27
type input "**********"
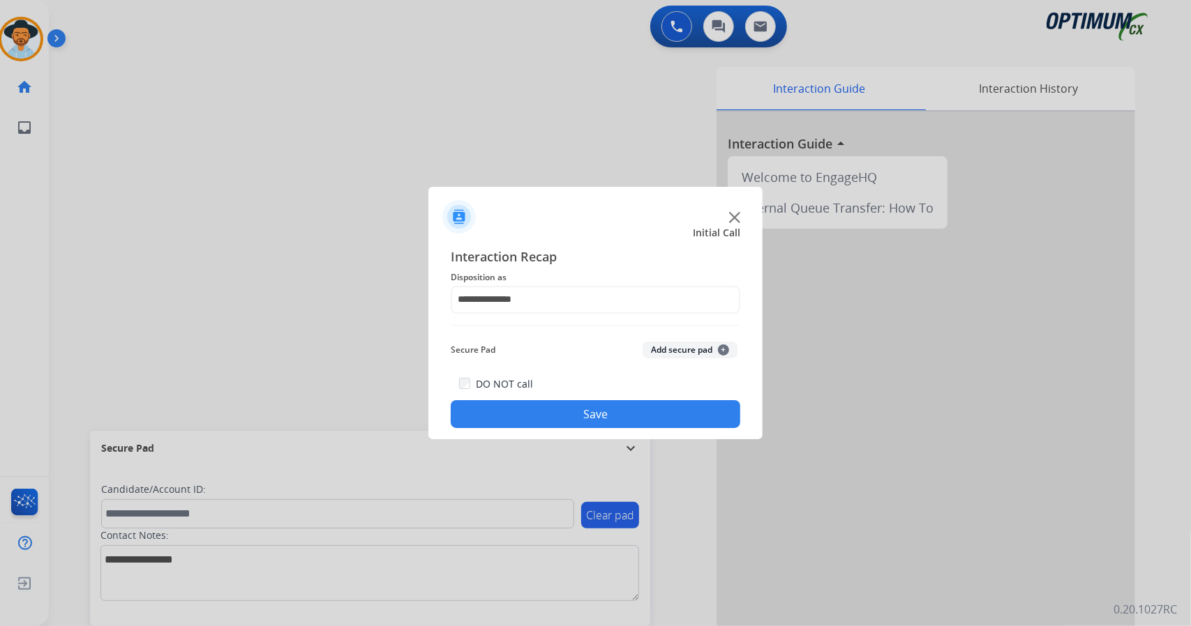
click at [597, 410] on button "Save" at bounding box center [596, 414] width 290 height 28
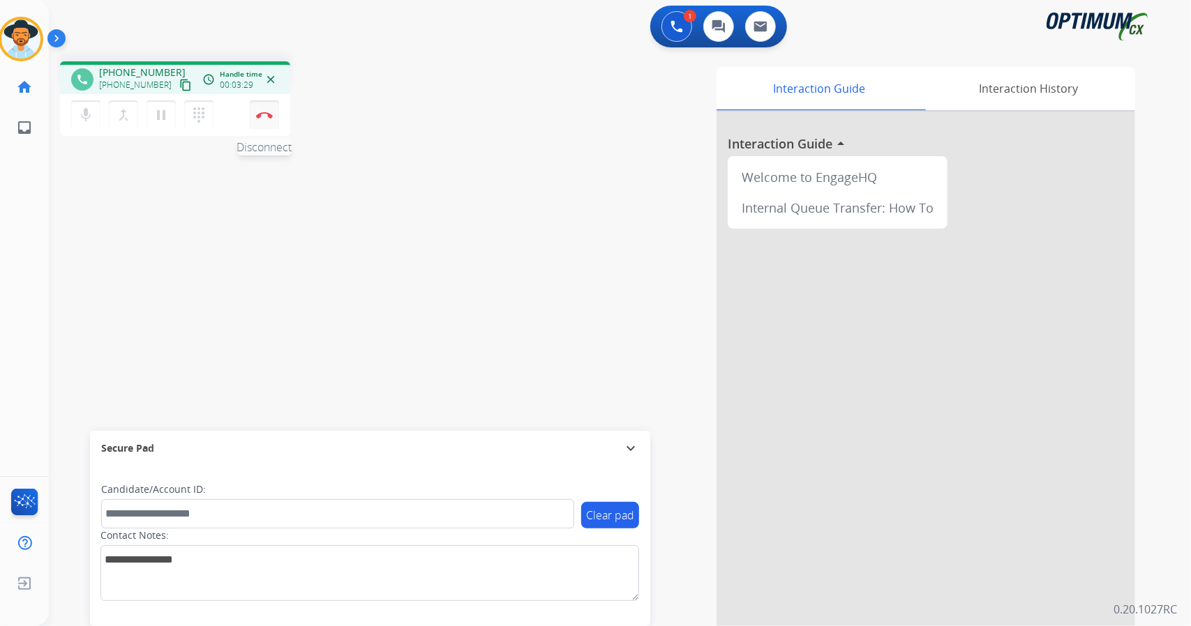
click at [260, 116] on img at bounding box center [264, 115] width 17 height 7
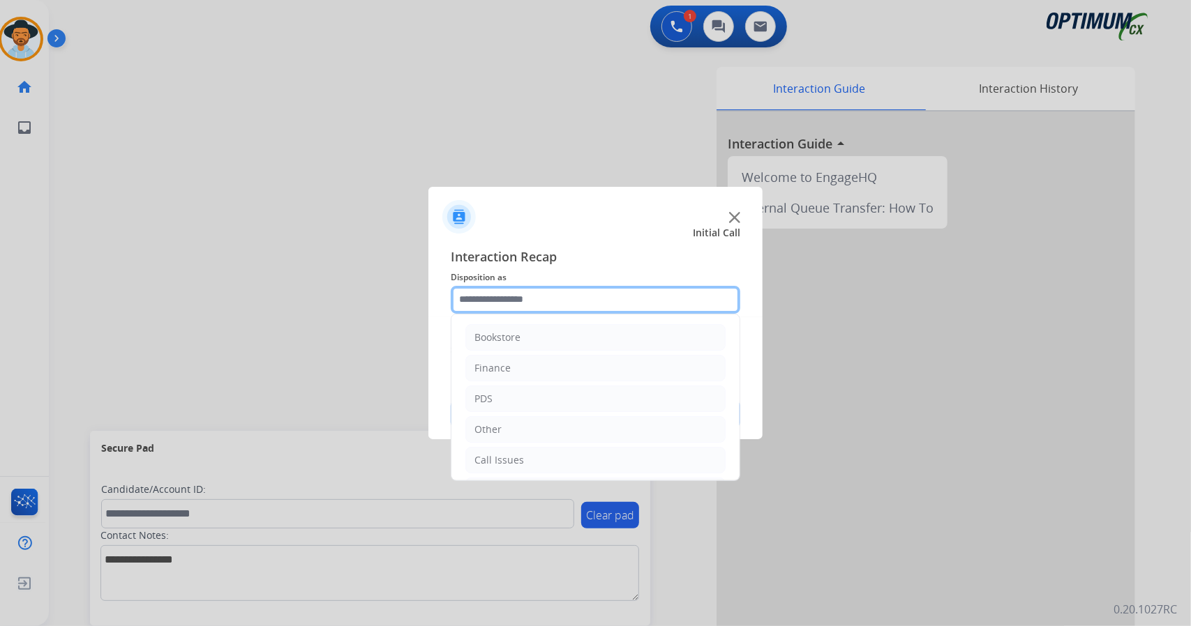
click at [562, 308] on input "text" at bounding box center [596, 300] width 290 height 28
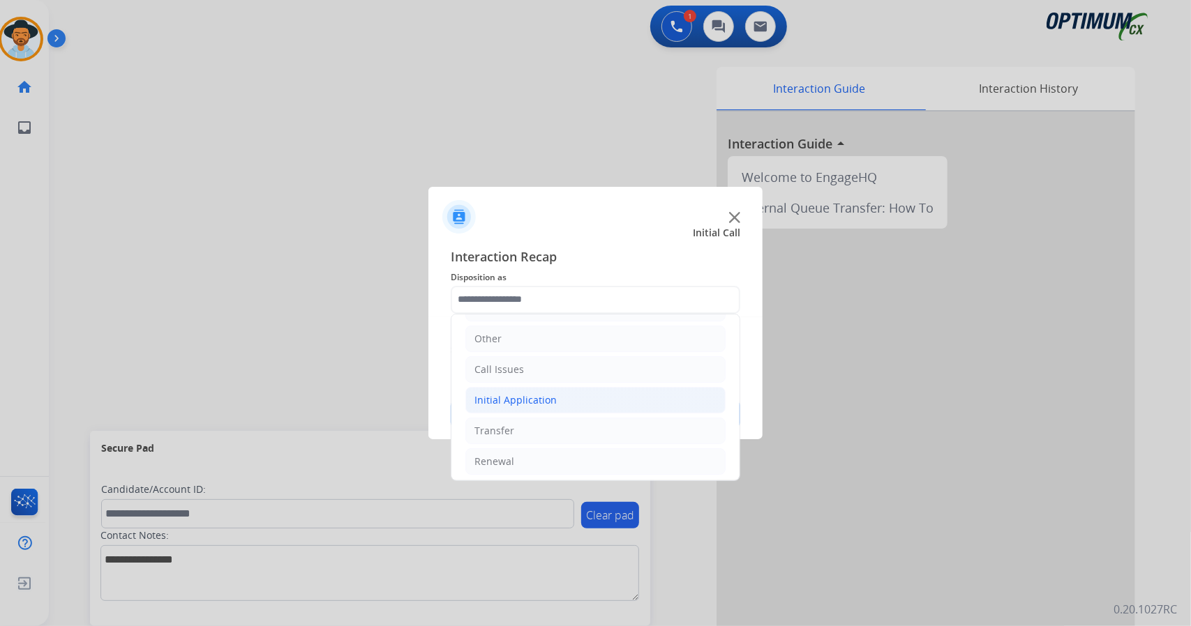
click at [604, 405] on li "Initial Application" at bounding box center [595, 400] width 260 height 27
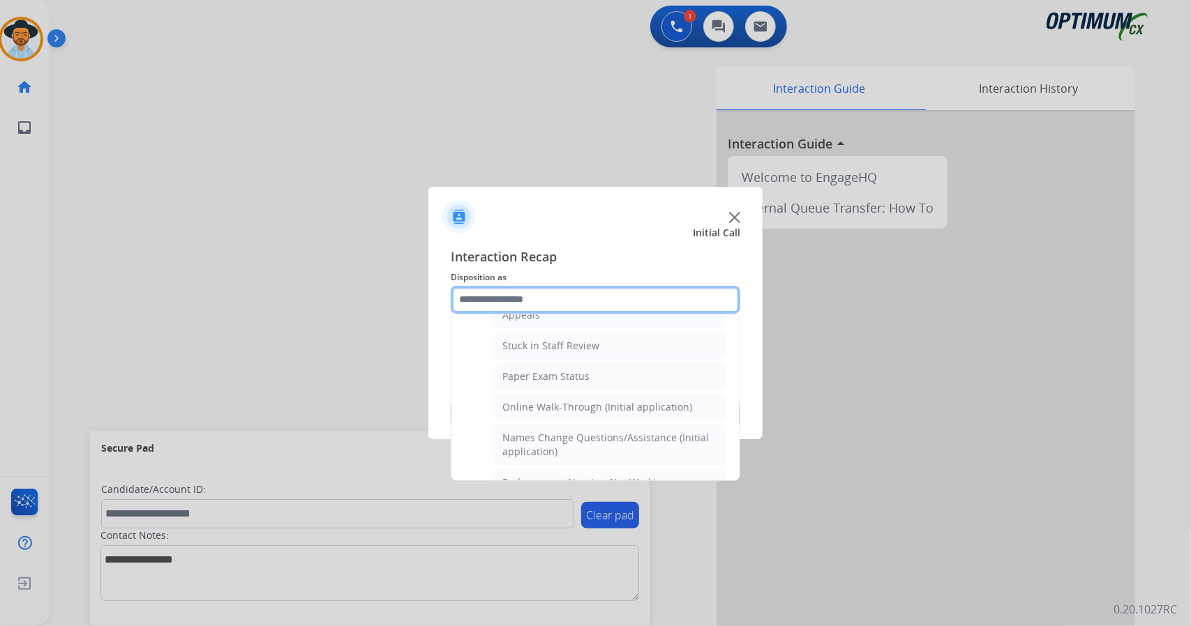
scroll to position [236, 0]
click at [604, 405] on div "Online Walk-Through (Initial application)" at bounding box center [597, 408] width 190 height 14
type input "**********"
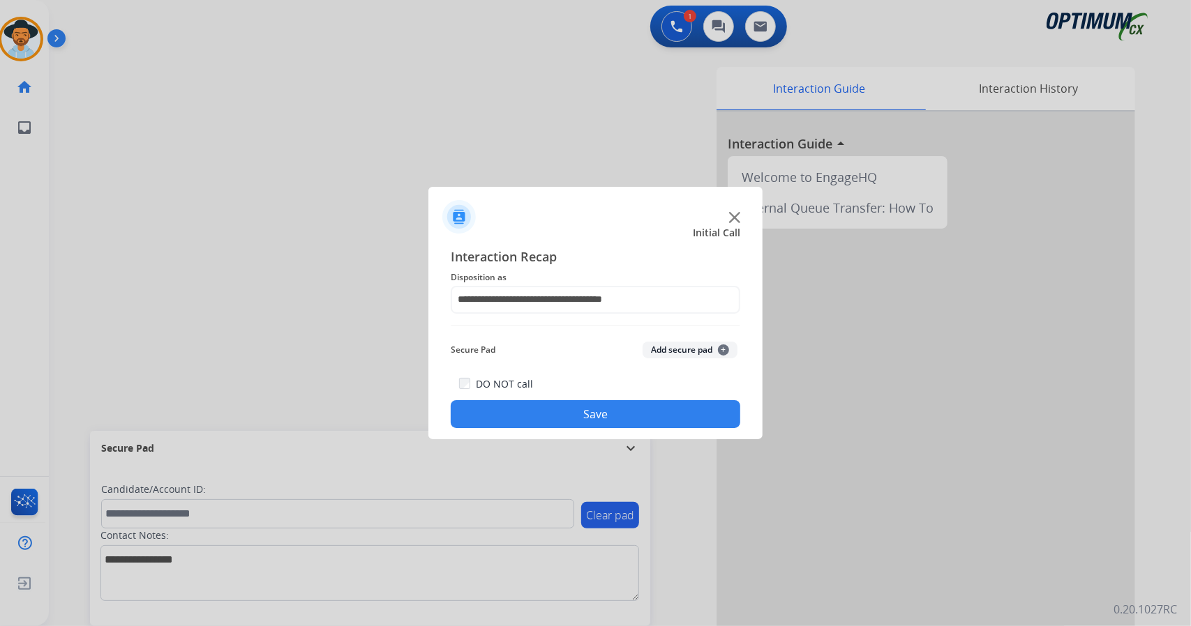
click at [604, 405] on button "Save" at bounding box center [596, 414] width 290 height 28
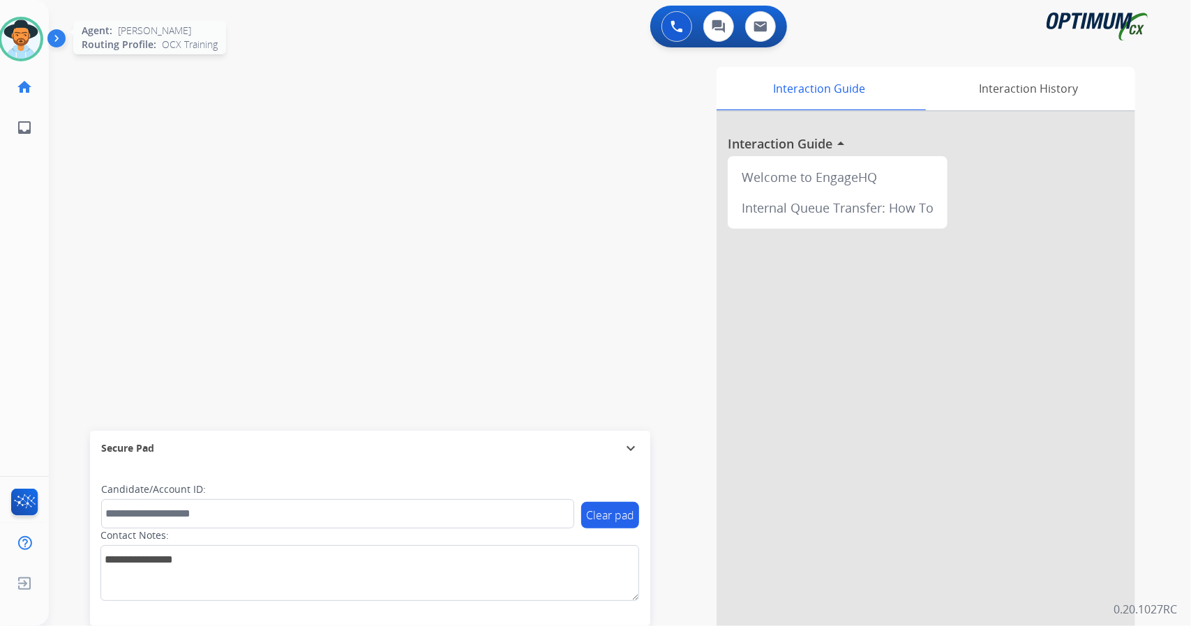
click at [25, 37] on img at bounding box center [20, 39] width 39 height 39
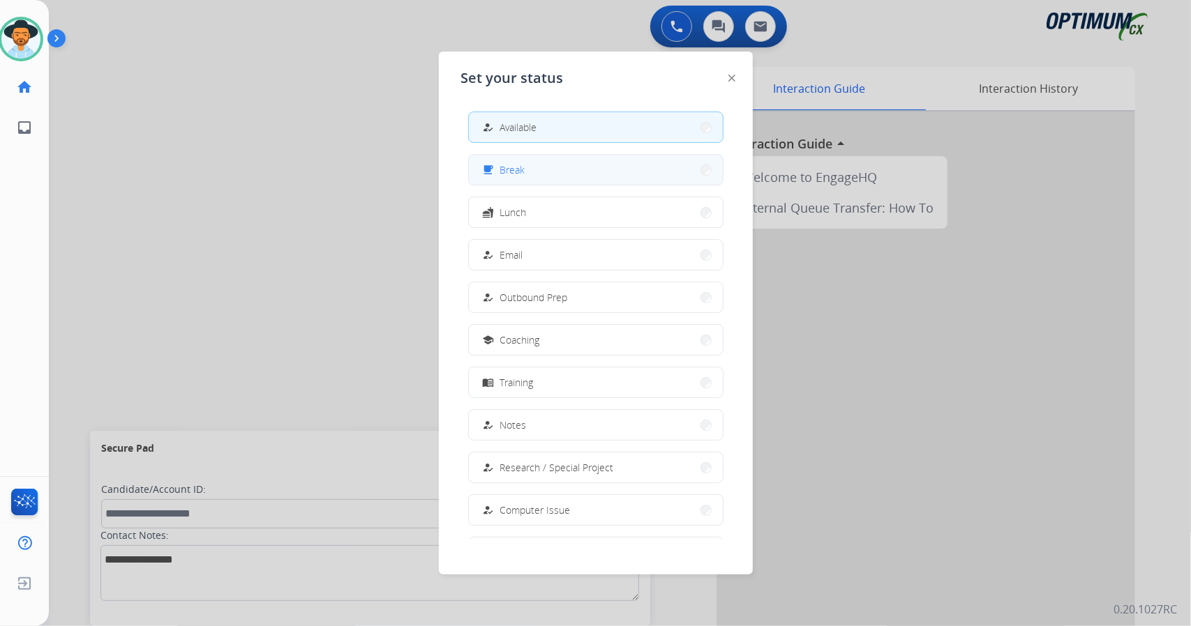
click at [534, 184] on div "free_breakfast Break" at bounding box center [595, 169] width 255 height 31
click at [589, 173] on button "free_breakfast Break" at bounding box center [596, 170] width 254 height 30
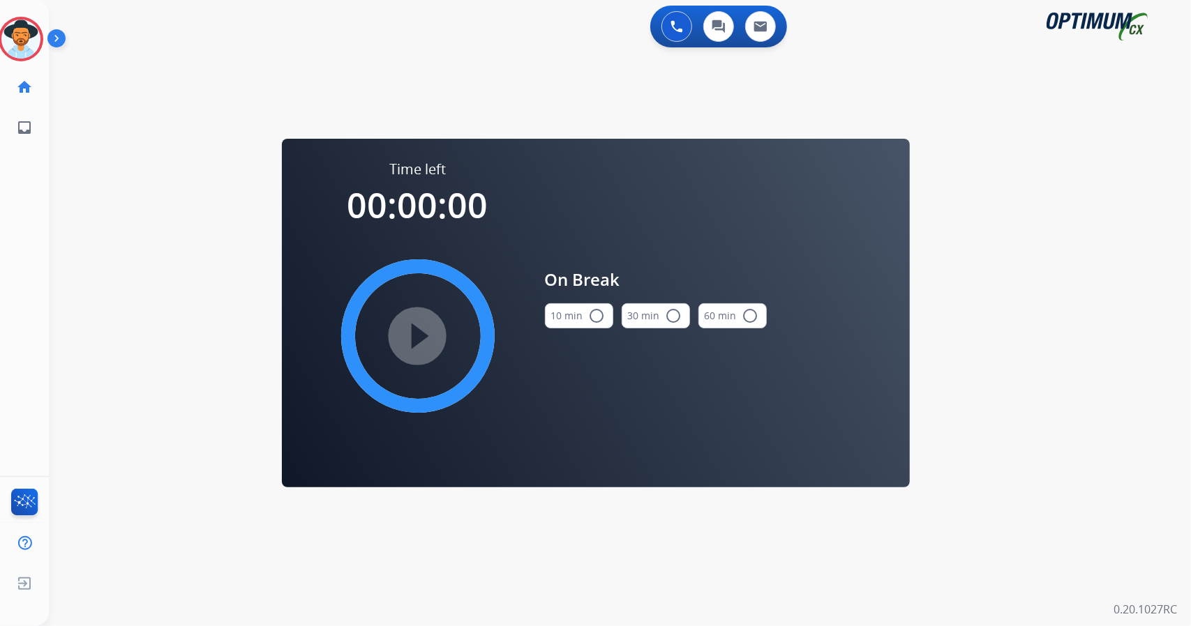
click at [1015, 324] on div "0 Voice Interactions 0 Chat Interactions 0 Email Interactions swap_horiz Break …" at bounding box center [620, 313] width 1142 height 626
click at [571, 310] on button "10 min radio_button_unchecked" at bounding box center [579, 315] width 68 height 25
click at [426, 331] on mat-icon "play_circle_filled" at bounding box center [417, 336] width 17 height 17
click at [26, 29] on icon at bounding box center [21, 39] width 45 height 45
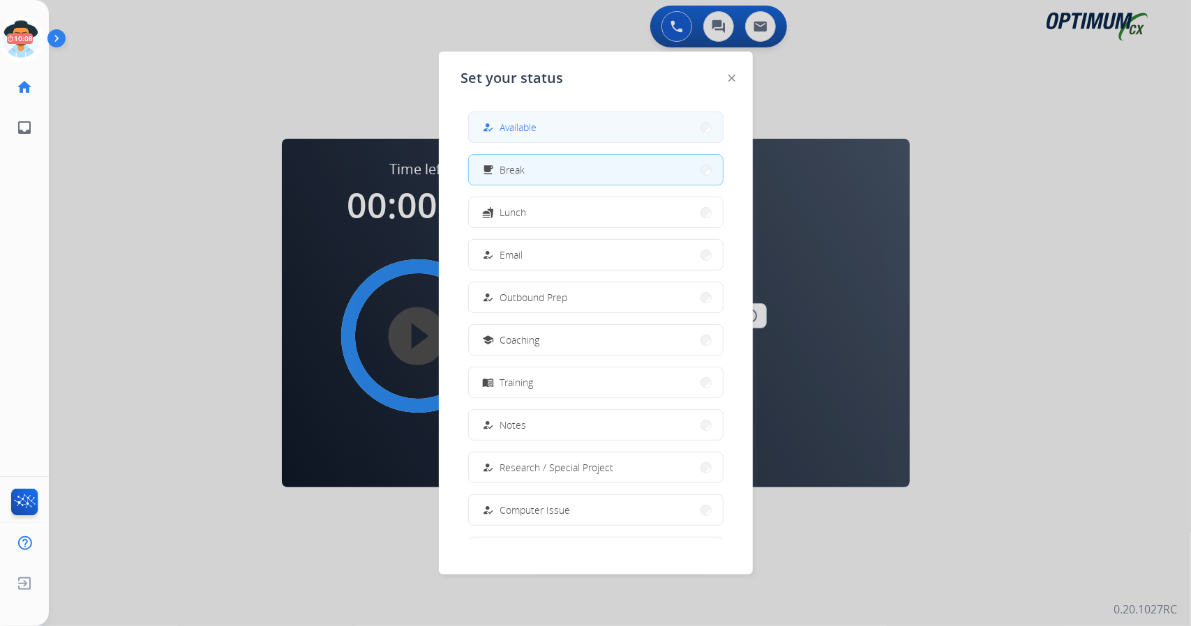
click at [508, 134] on span "Available" at bounding box center [518, 127] width 37 height 15
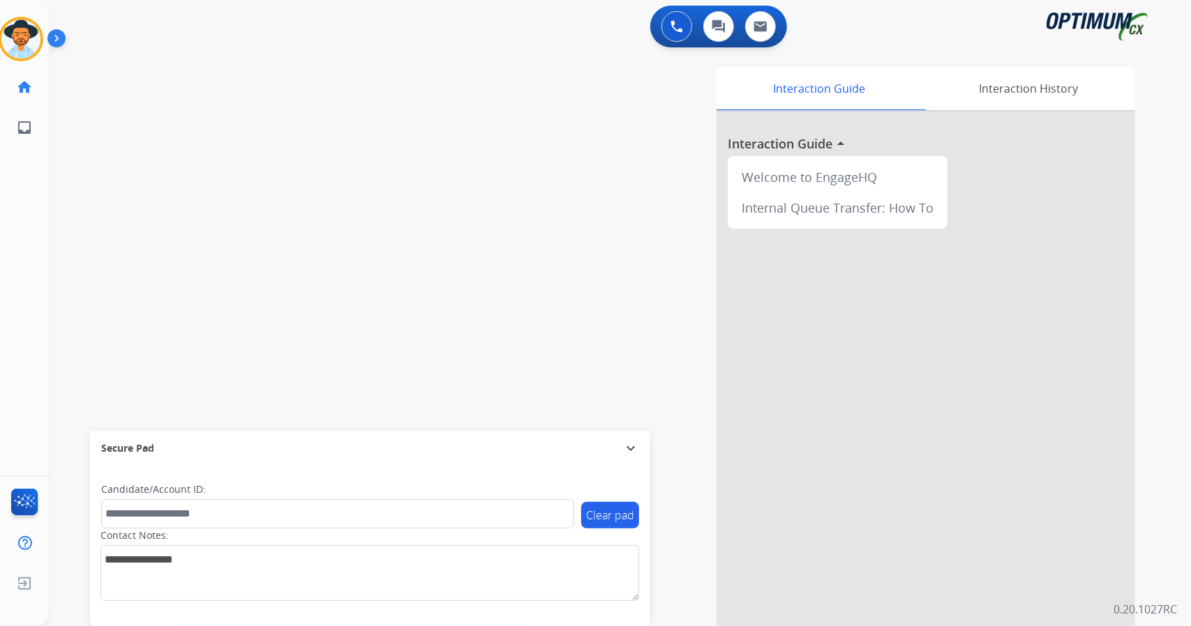
click at [249, 12] on div "0 Voice Interactions 0 Chat Interactions 0 Email Interactions" at bounding box center [612, 28] width 1092 height 45
click at [1190, 135] on div "0 Voice Interactions 0 Chat Interactions 0 Email Interactions swap_horiz Break …" at bounding box center [620, 313] width 1142 height 626
click at [10, 50] on img at bounding box center [20, 39] width 39 height 39
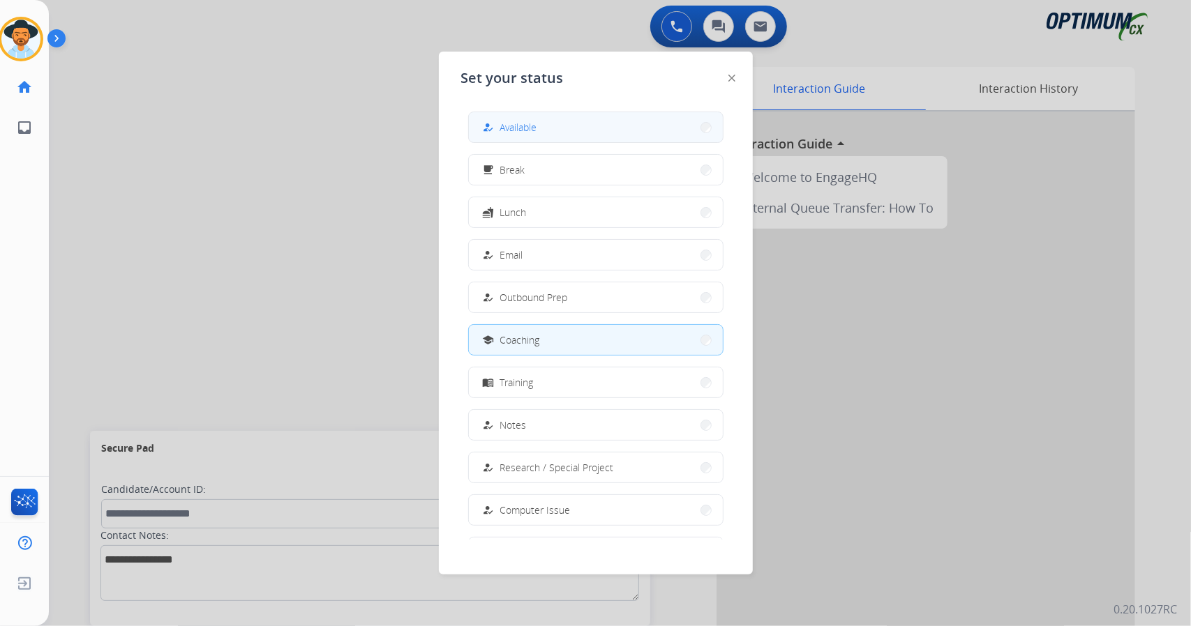
click at [525, 123] on span "Available" at bounding box center [518, 127] width 37 height 15
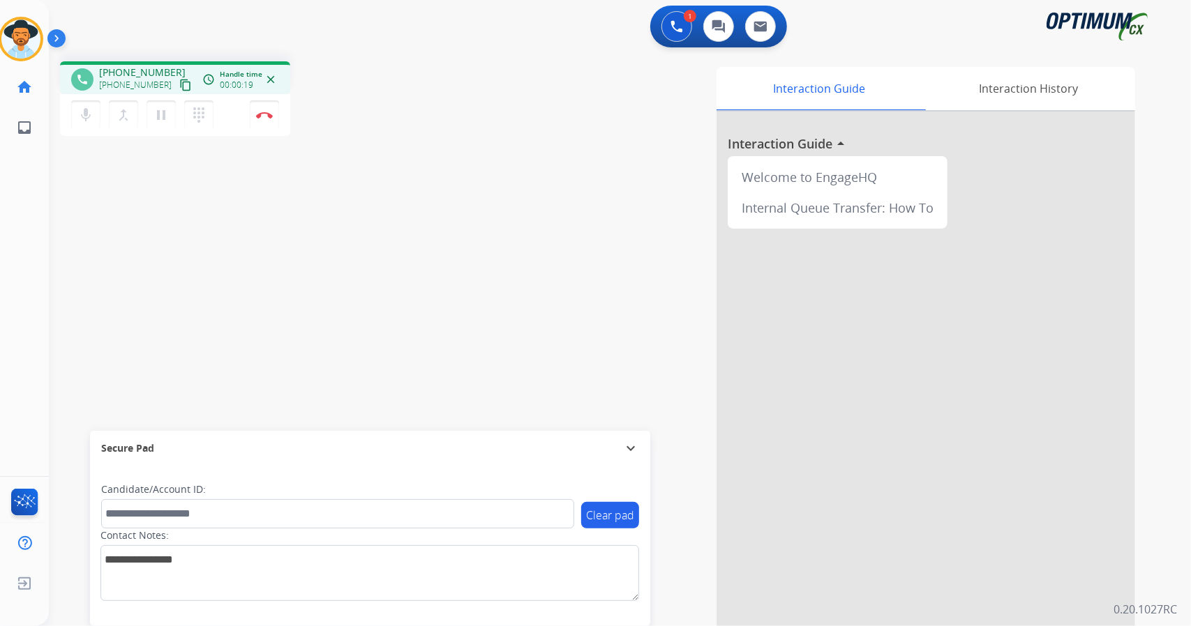
click at [346, 13] on div "1 Voice Interactions 0 Chat Interactions 0 Email Interactions" at bounding box center [612, 28] width 1092 height 45
click at [272, 112] on img at bounding box center [264, 115] width 17 height 7
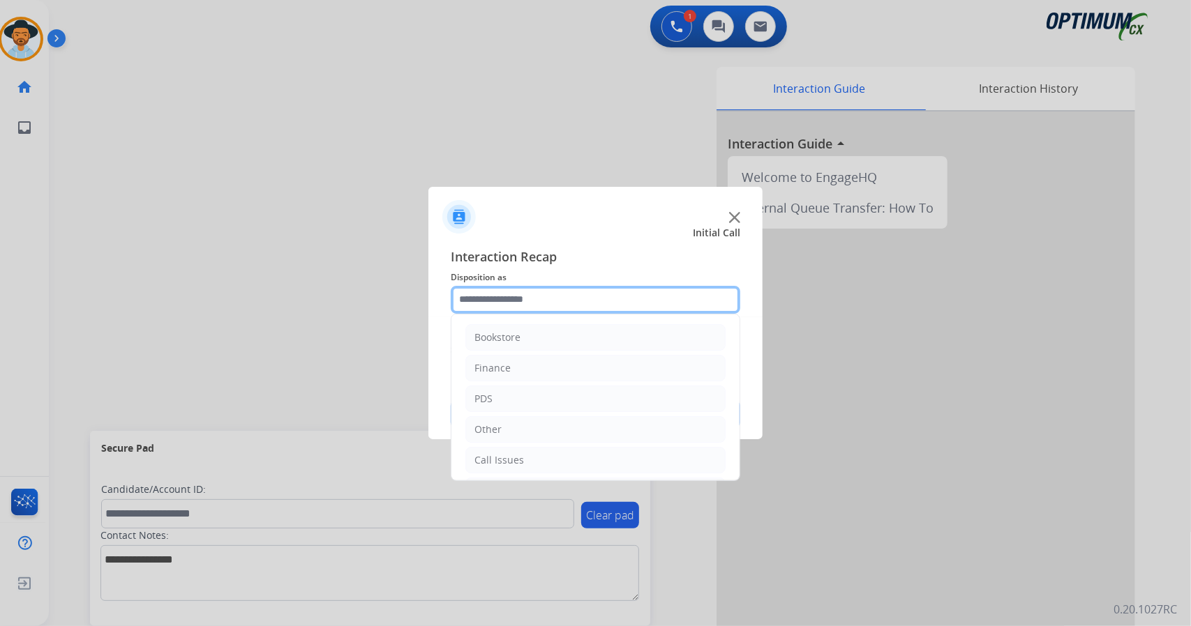
click at [509, 310] on input "text" at bounding box center [596, 300] width 290 height 28
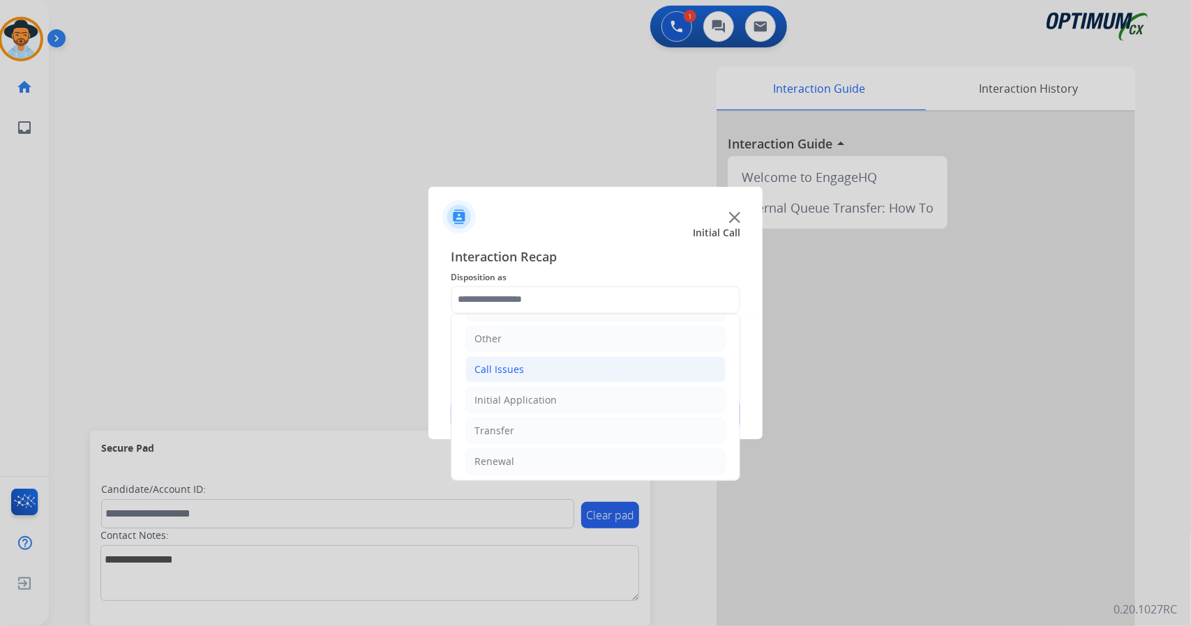
click at [555, 375] on li "Call Issues" at bounding box center [595, 369] width 260 height 27
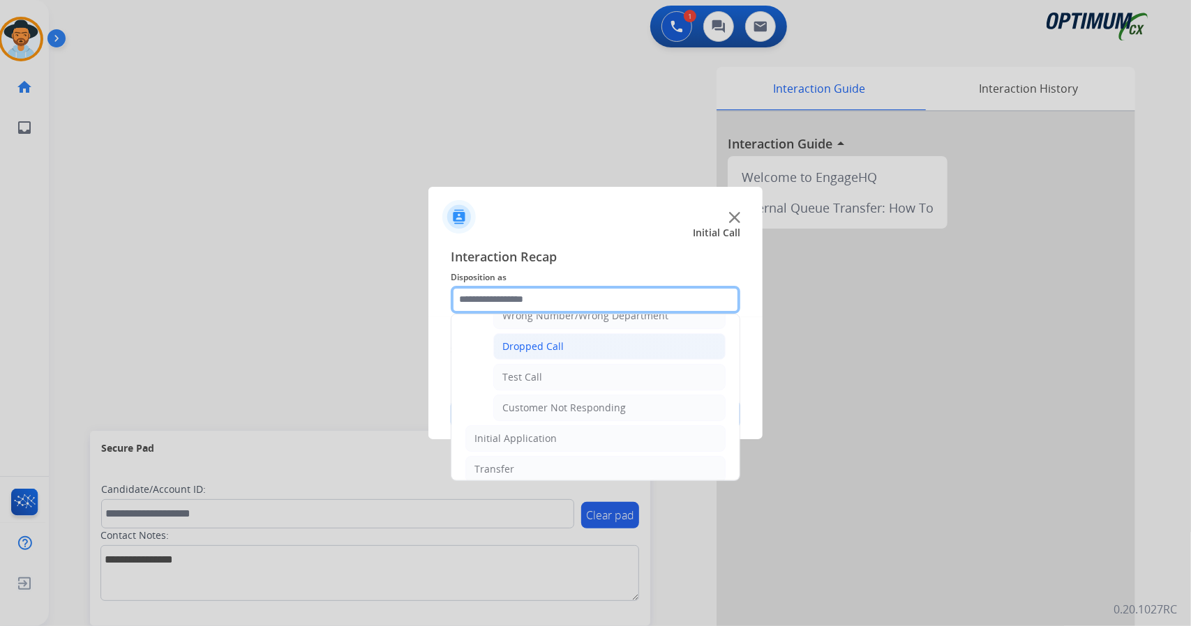
scroll to position [209, 0]
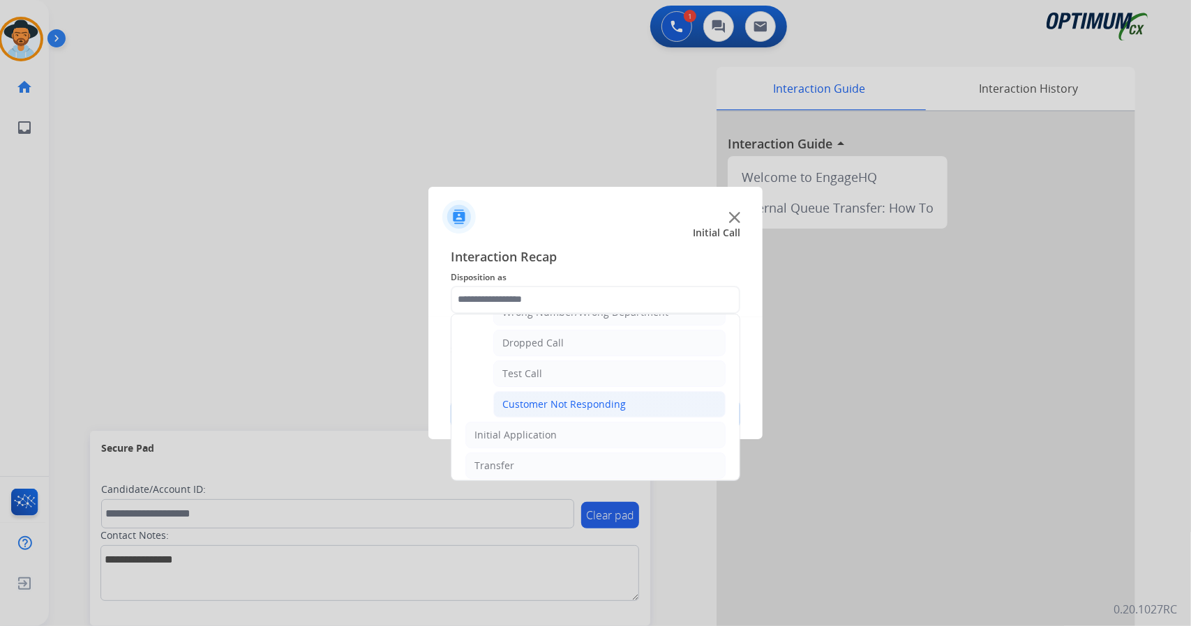
click at [566, 398] on div "Customer Not Responding" at bounding box center [563, 405] width 123 height 14
type input "**********"
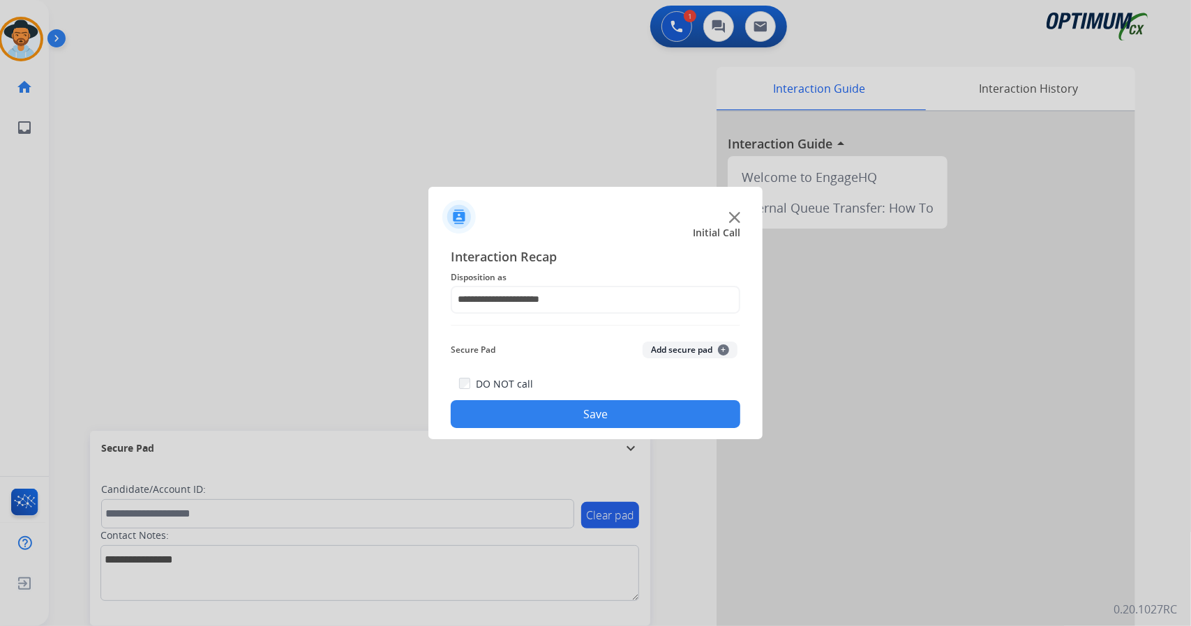
click at [569, 414] on button "Save" at bounding box center [596, 414] width 290 height 28
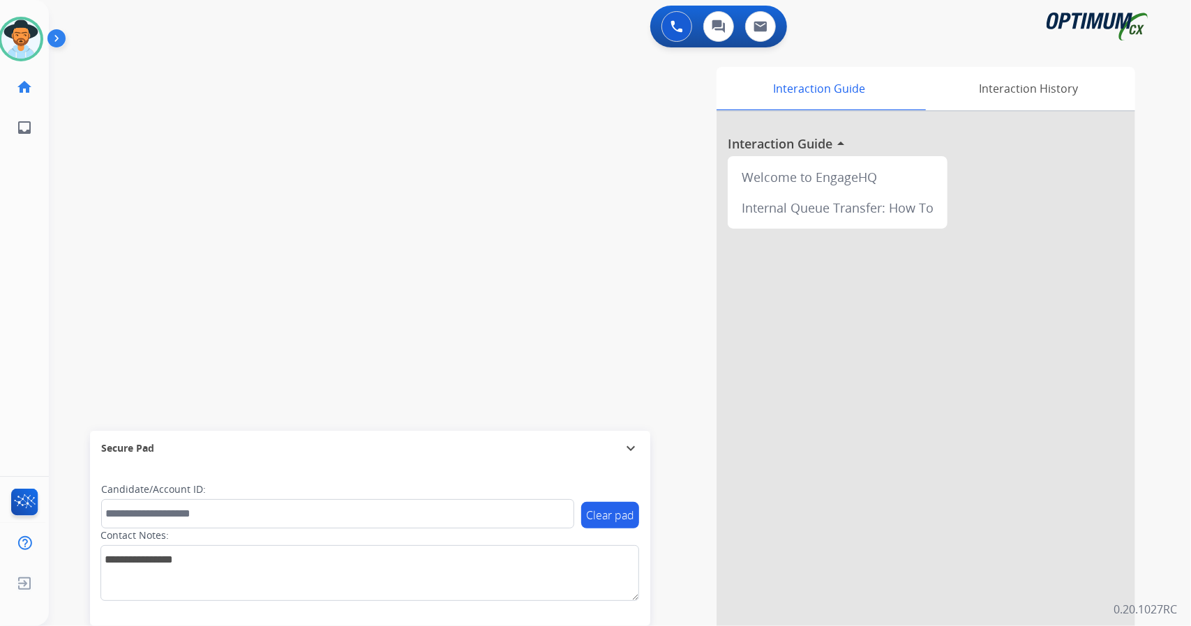
click at [319, 164] on div "swap_horiz Break voice bridge close_fullscreen Connect 3-Way Call merge_type Se…" at bounding box center [603, 341] width 1108 height 582
click at [1190, 296] on div "0 Voice Interactions 0 Chat Interactions 0 Email Interactions swap_horiz Break …" at bounding box center [620, 313] width 1142 height 626
click at [1175, 313] on div "0 Voice Interactions 0 Chat Interactions 0 Email Interactions swap_horiz Break …" at bounding box center [620, 313] width 1142 height 626
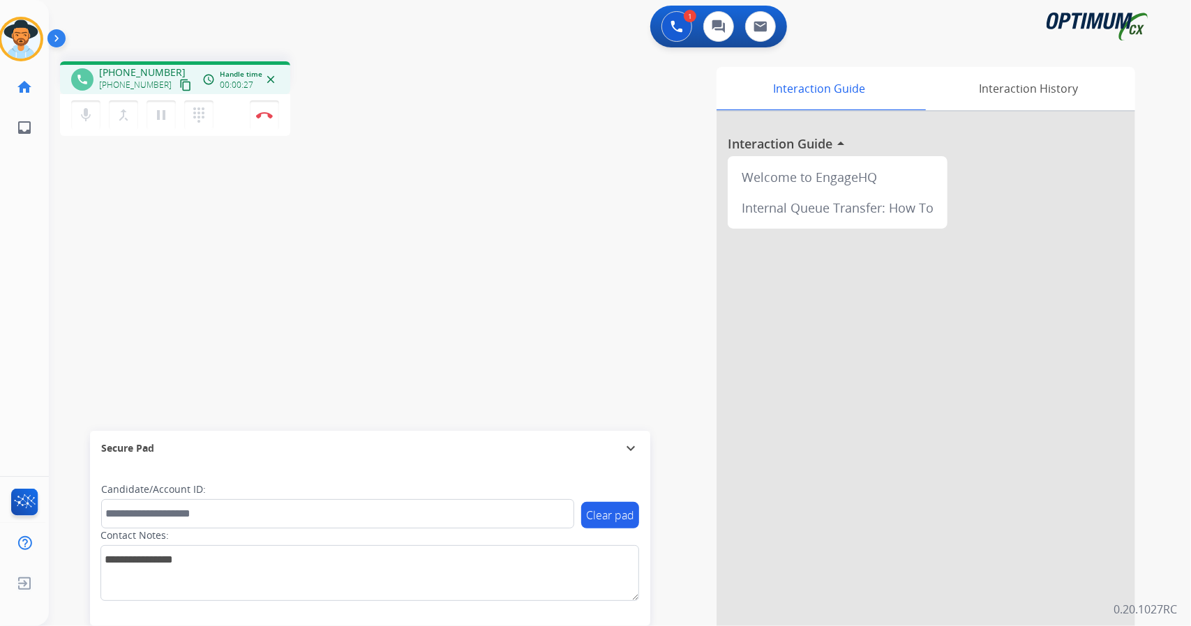
drag, startPoint x: 377, startPoint y: 186, endPoint x: 358, endPoint y: 139, distance: 51.0
click at [377, 186] on div "phone [PHONE_NUMBER] [PHONE_NUMBER] content_copy access_time Call metrics Queue…" at bounding box center [603, 341] width 1108 height 582
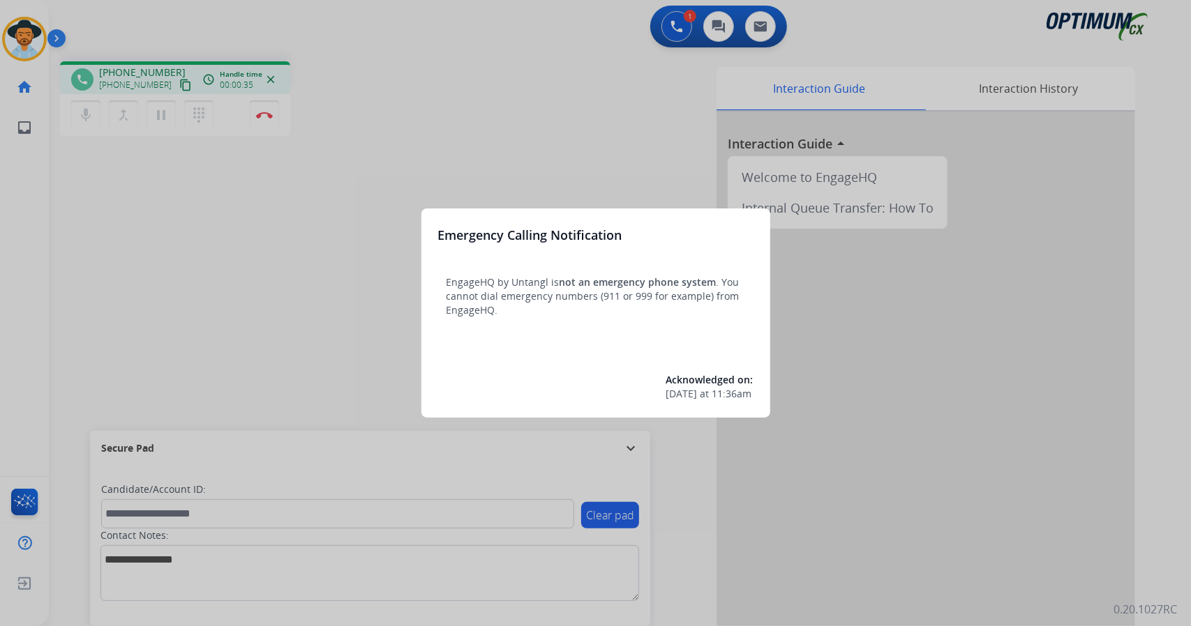
click at [285, 200] on div at bounding box center [595, 313] width 1191 height 626
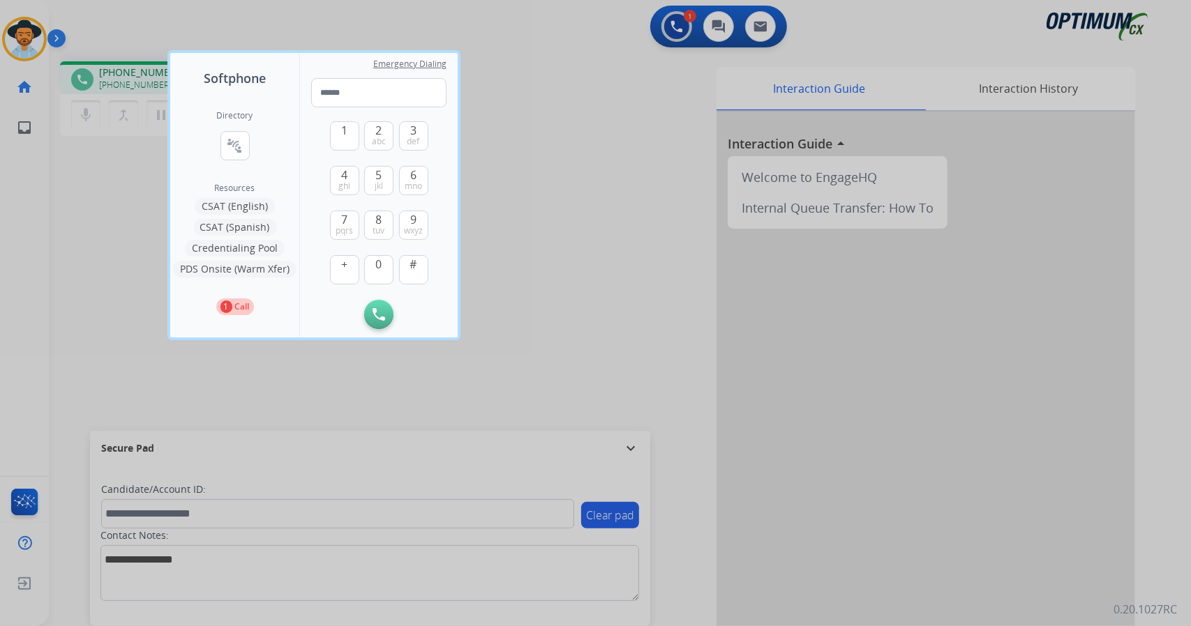
click at [126, 230] on div at bounding box center [595, 313] width 1191 height 626
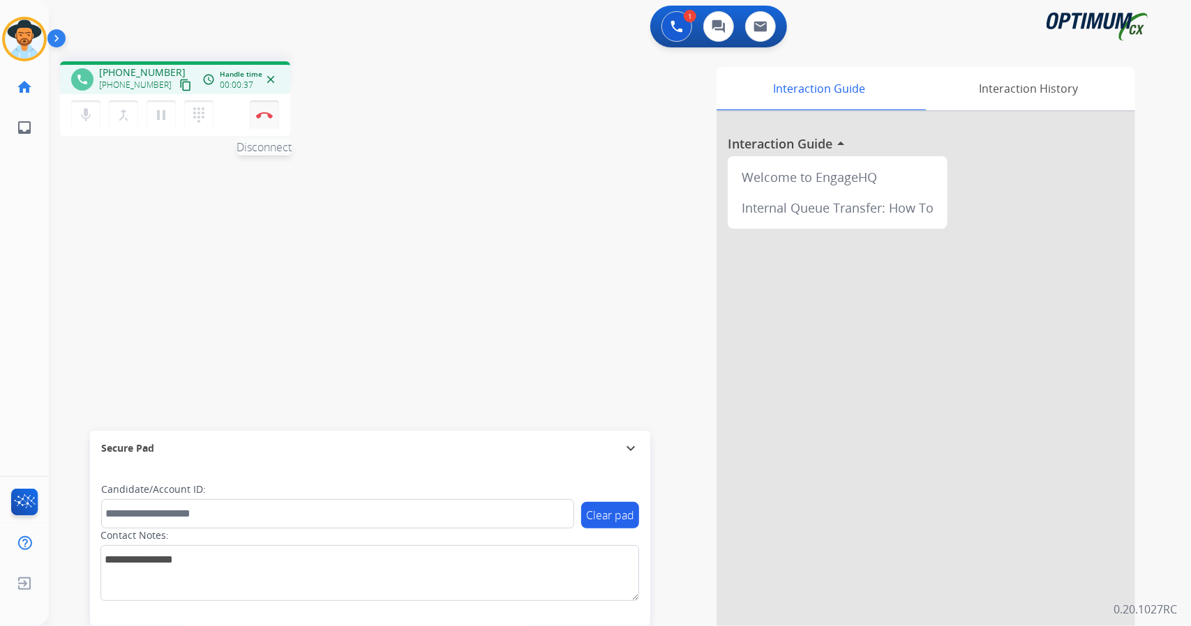
click at [253, 118] on button "Disconnect" at bounding box center [264, 114] width 29 height 29
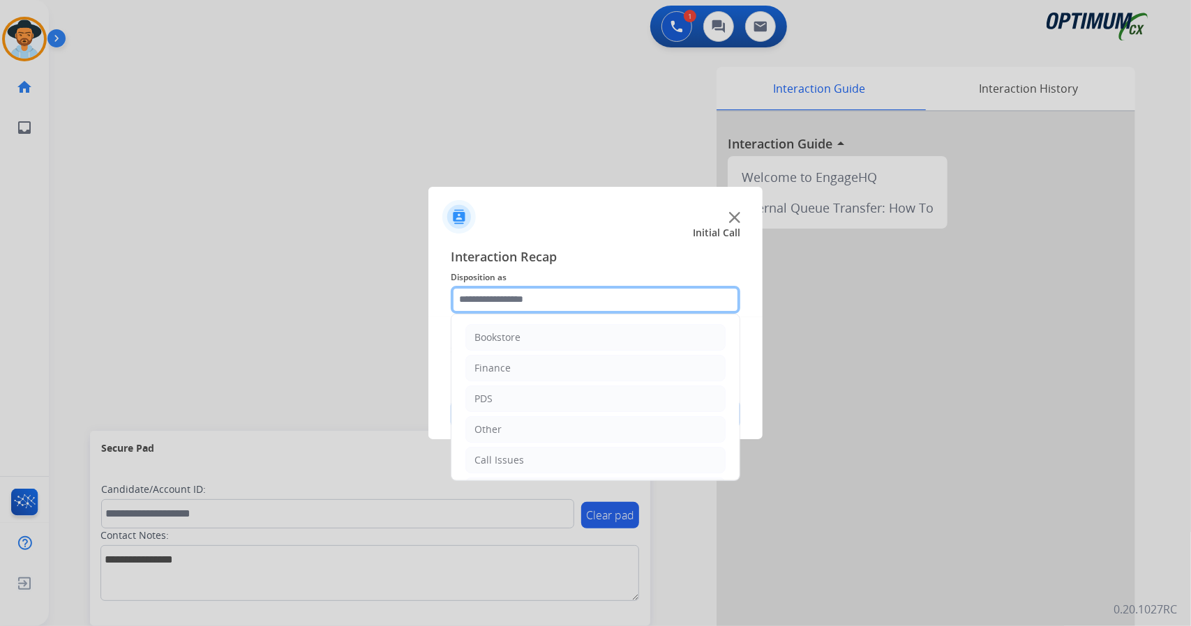
click at [551, 298] on input "text" at bounding box center [596, 300] width 290 height 28
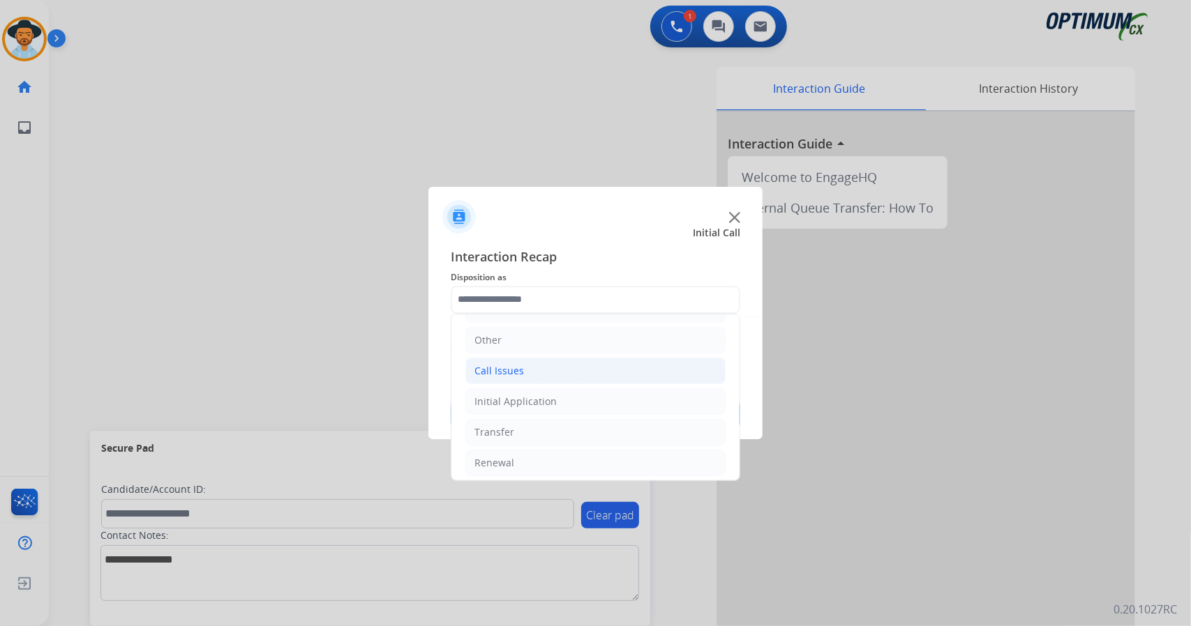
click at [561, 359] on li "Call Issues" at bounding box center [595, 371] width 260 height 27
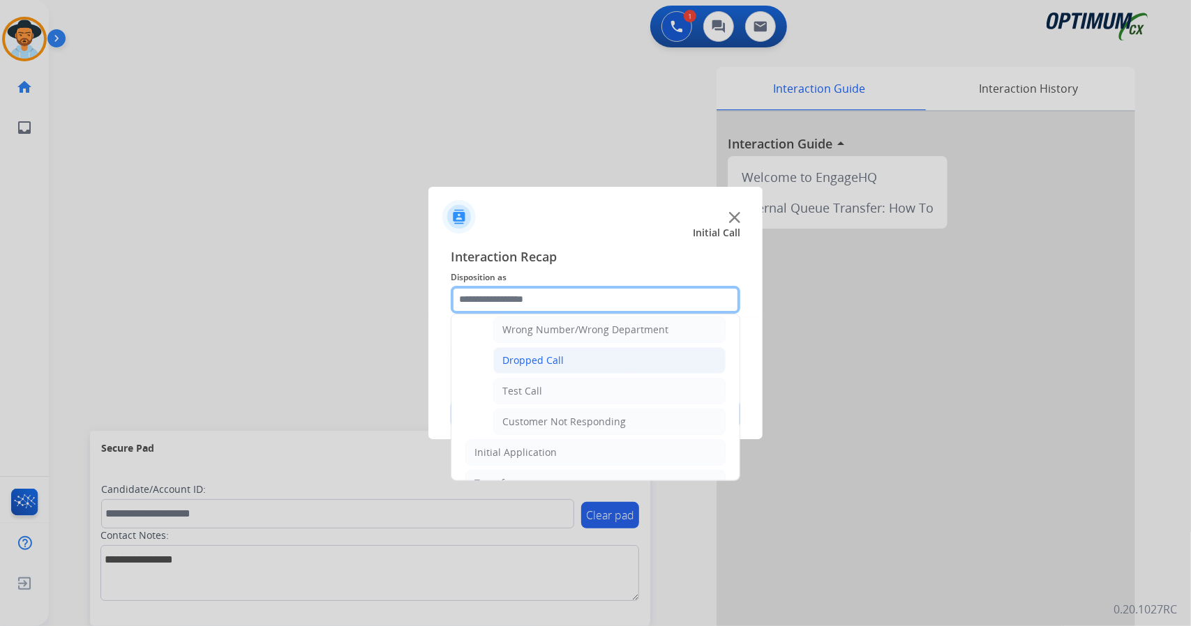
scroll to position [197, 0]
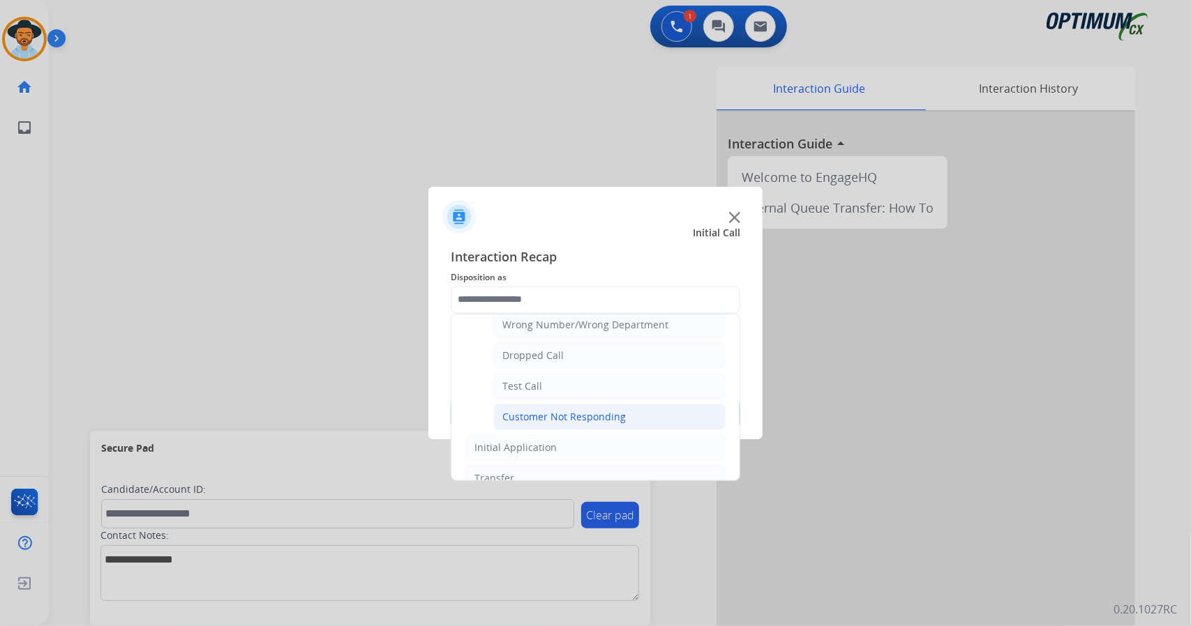
click at [603, 410] on div "Customer Not Responding" at bounding box center [563, 417] width 123 height 14
type input "**********"
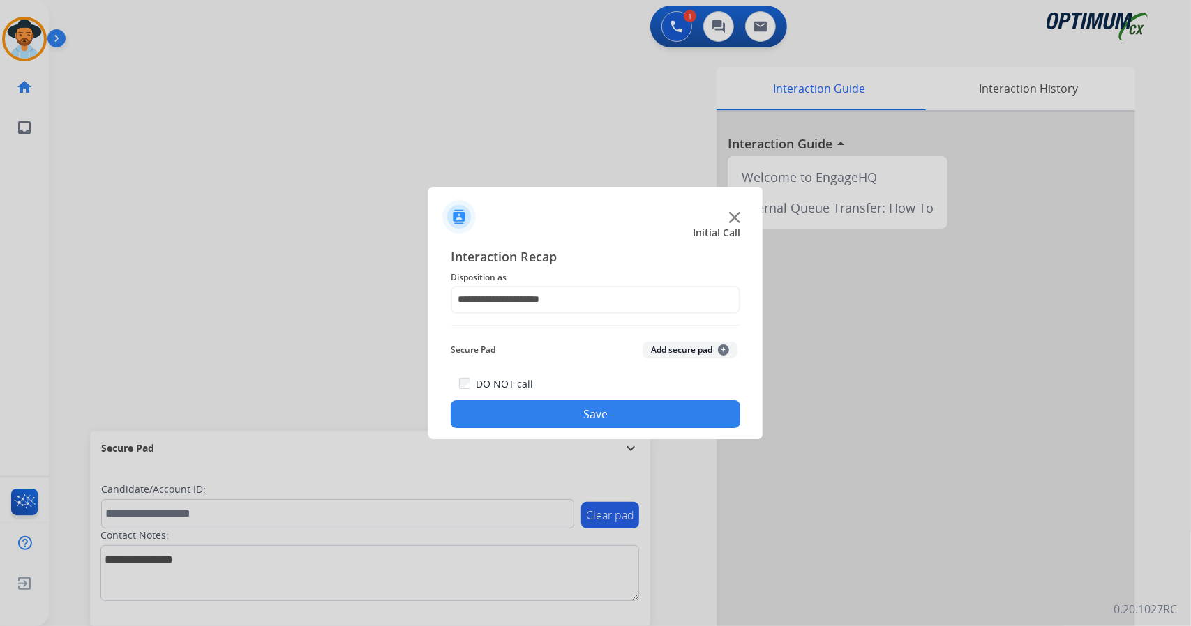
click at [602, 408] on button "Save" at bounding box center [596, 414] width 290 height 28
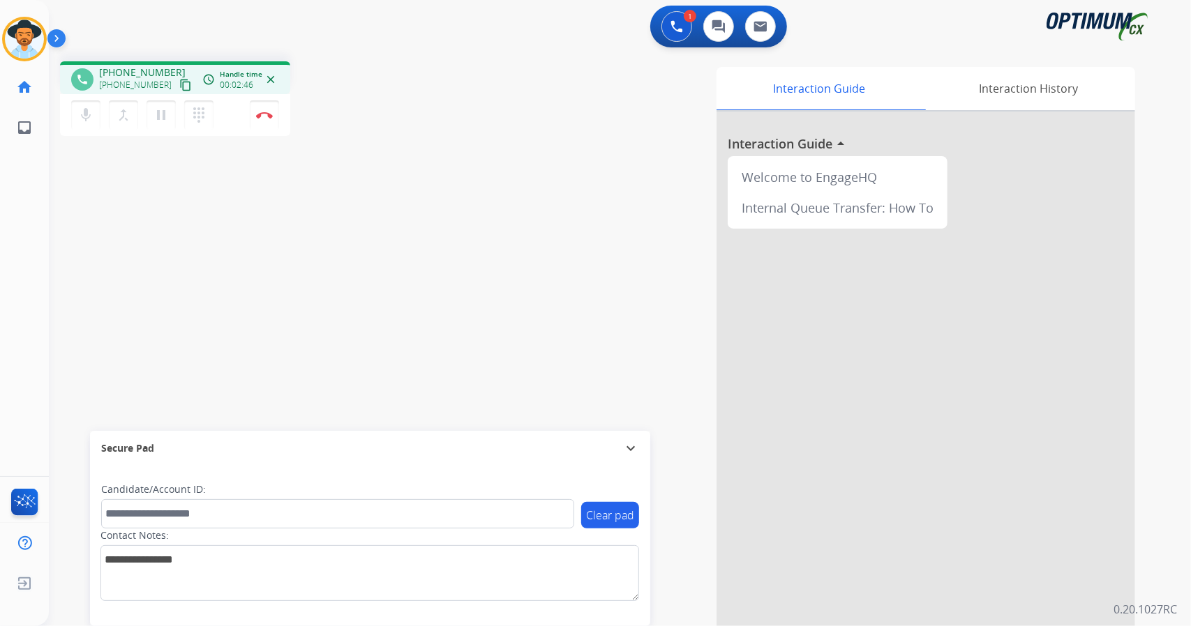
click at [431, 213] on div "phone +14012864335 +14012864335 content_copy access_time Call metrics Queue 00:…" at bounding box center [603, 341] width 1108 height 582
click at [272, 118] on img at bounding box center [264, 115] width 17 height 7
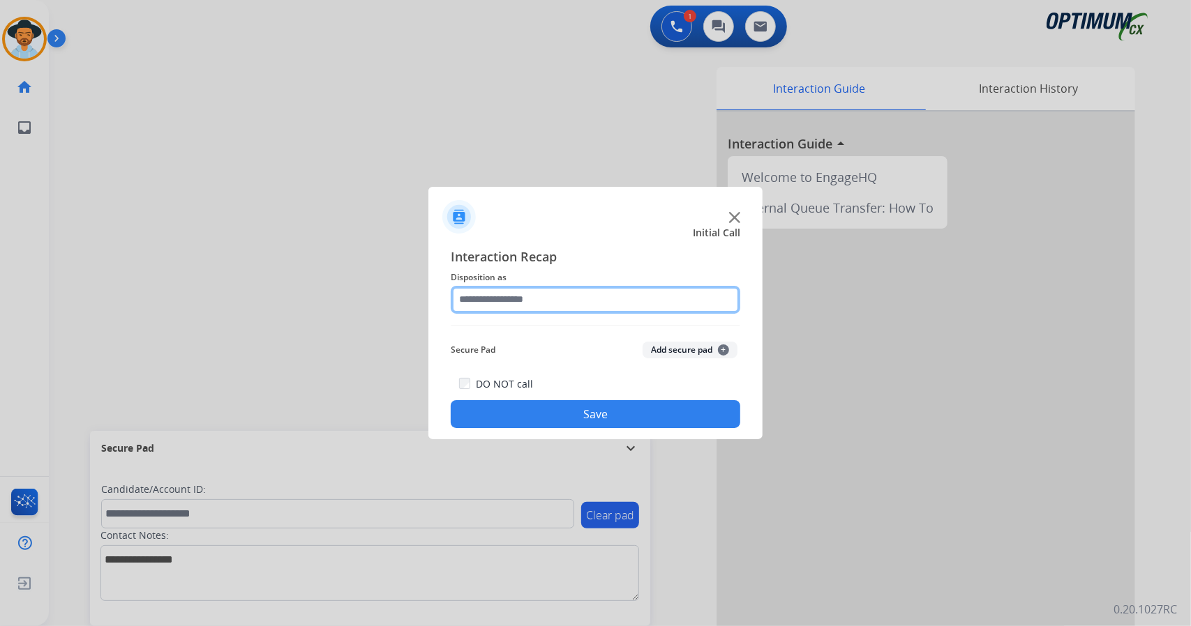
click at [548, 290] on input "text" at bounding box center [596, 300] width 290 height 28
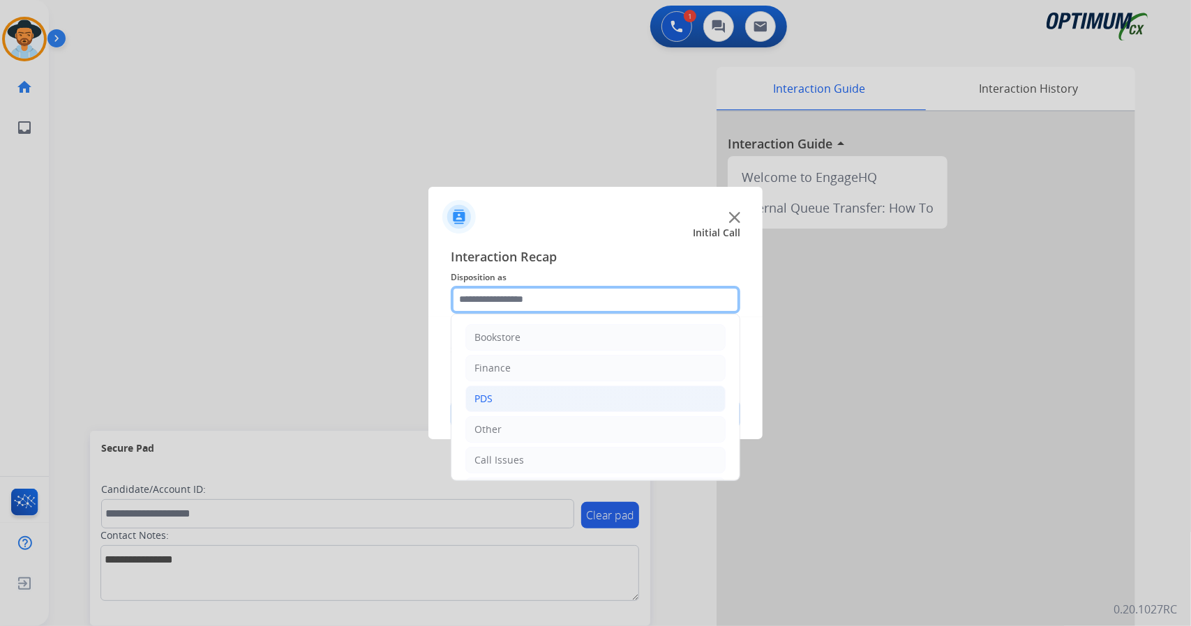
scroll to position [91, 0]
click at [596, 401] on li "Initial Application" at bounding box center [595, 400] width 260 height 27
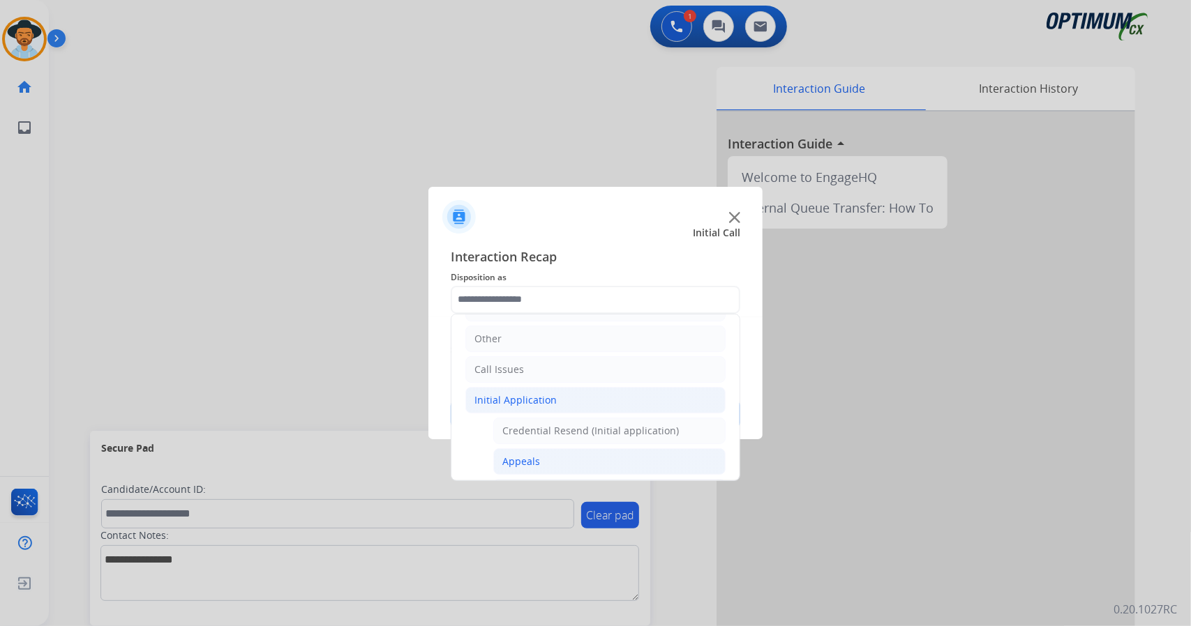
click at [555, 456] on li "Appeals" at bounding box center [609, 462] width 232 height 27
type input "*******"
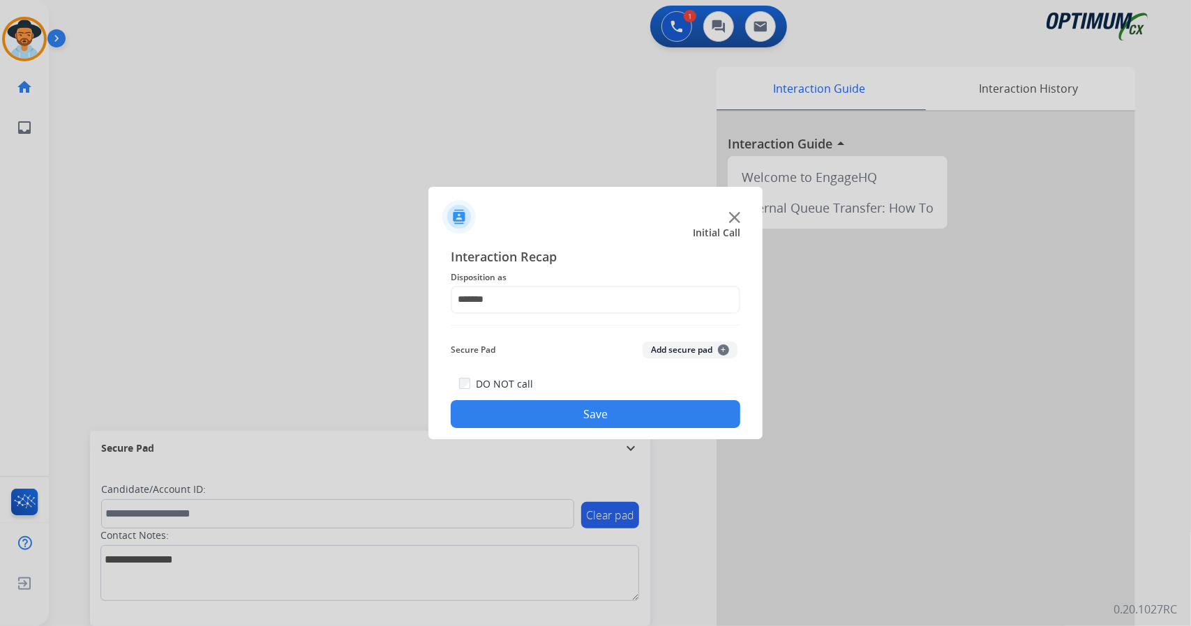
click at [557, 413] on button "Save" at bounding box center [596, 414] width 290 height 28
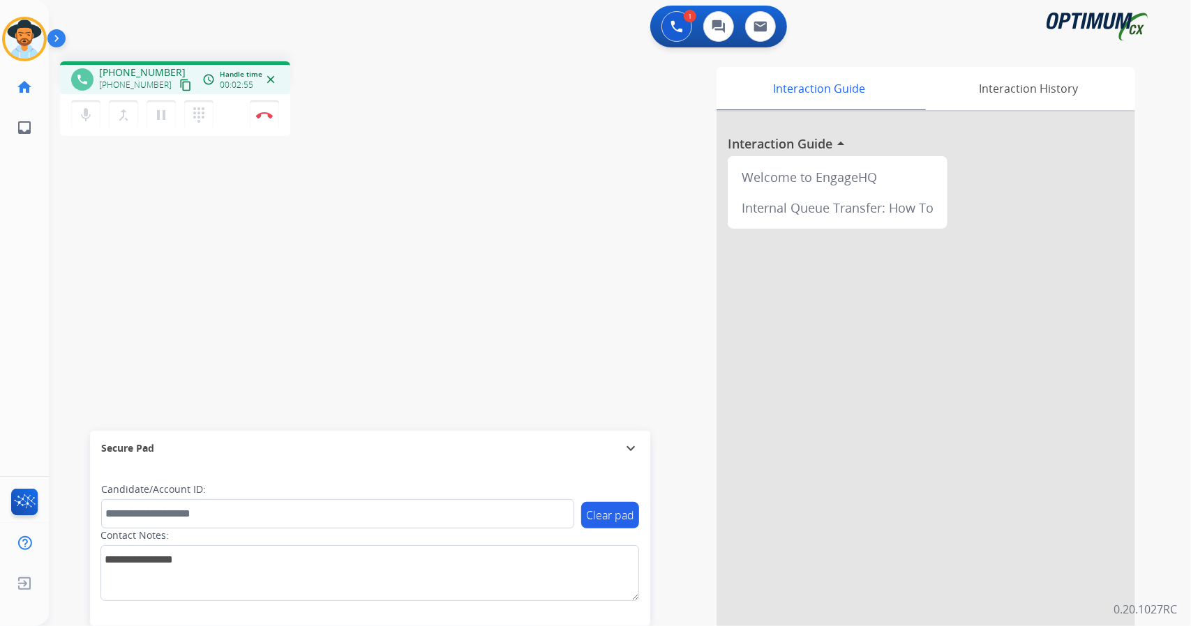
click at [455, 13] on div "1 Voice Interactions 0 Chat Interactions 0 Email Interactions" at bounding box center [612, 28] width 1092 height 45
click at [270, 123] on button "Disconnect" at bounding box center [264, 114] width 29 height 29
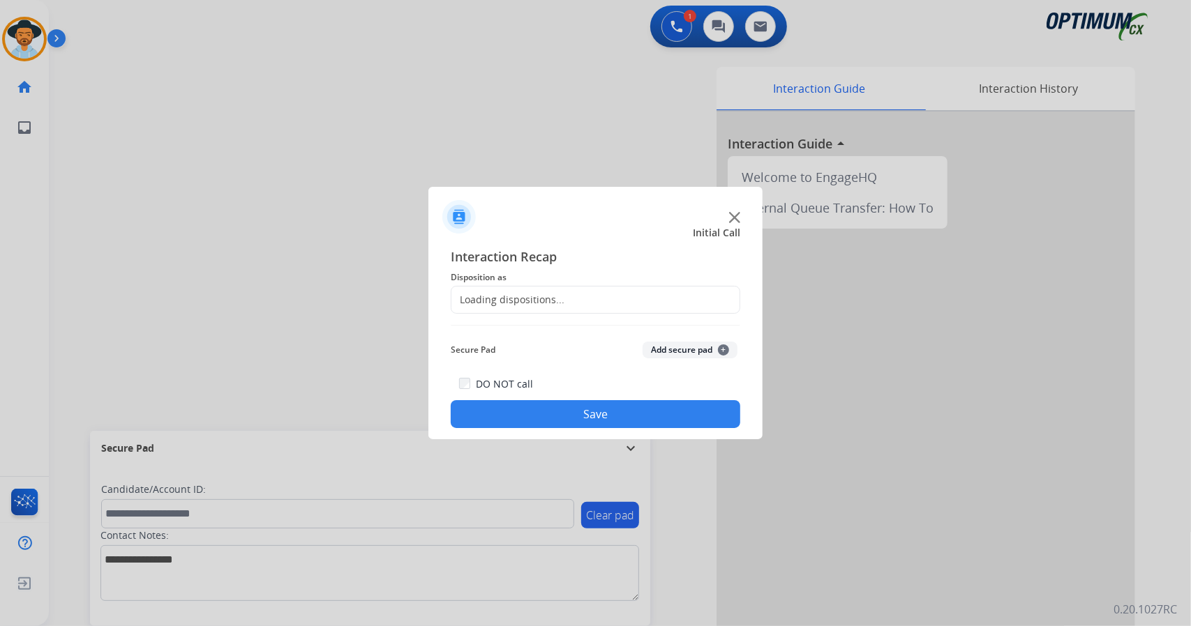
click at [557, 294] on div "Loading dispositions..." at bounding box center [507, 300] width 113 height 14
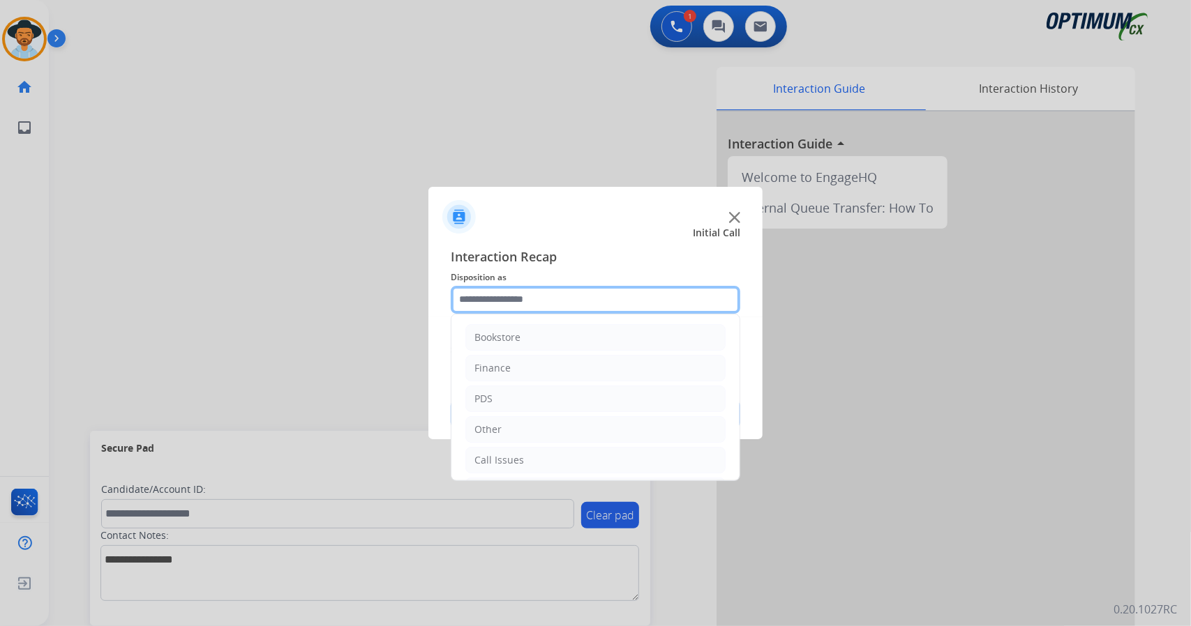
click at [557, 294] on input "text" at bounding box center [596, 300] width 290 height 28
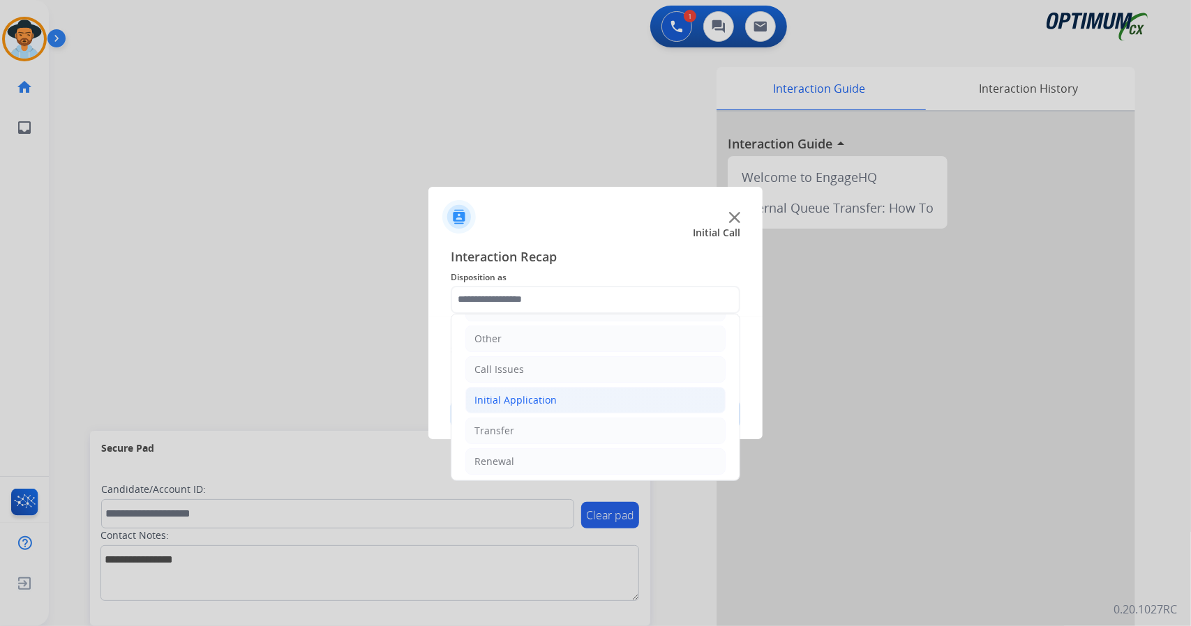
click at [562, 393] on li "Initial Application" at bounding box center [595, 400] width 260 height 27
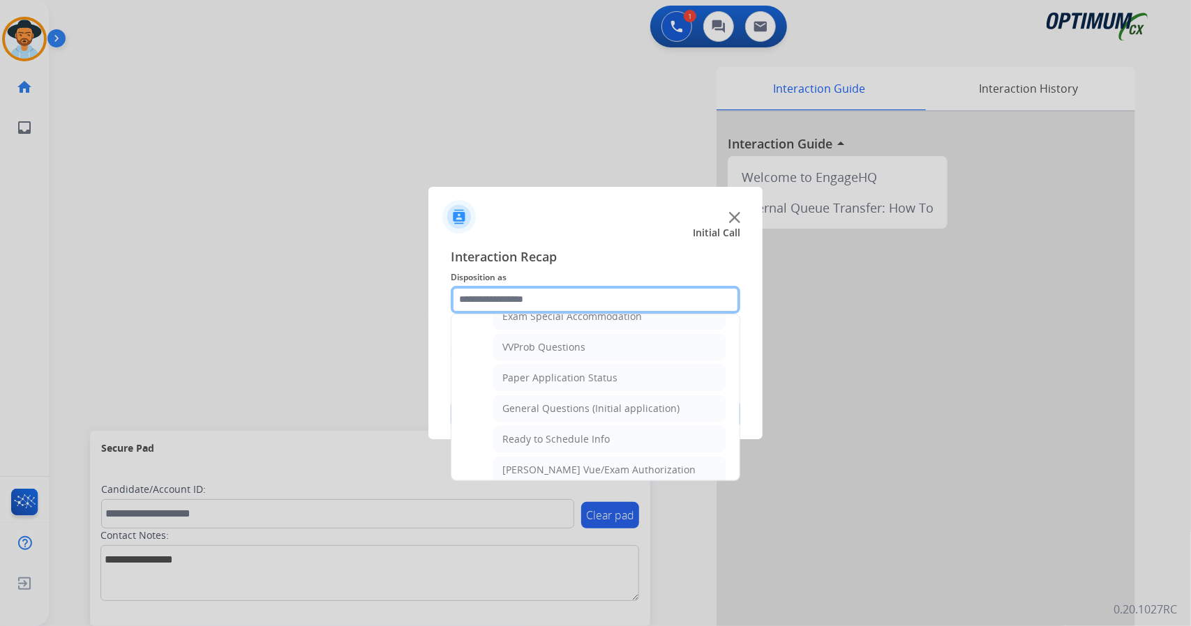
scroll to position [737, 0]
click at [562, 406] on div "General Questions (Initial application)" at bounding box center [590, 413] width 177 height 14
type input "**********"
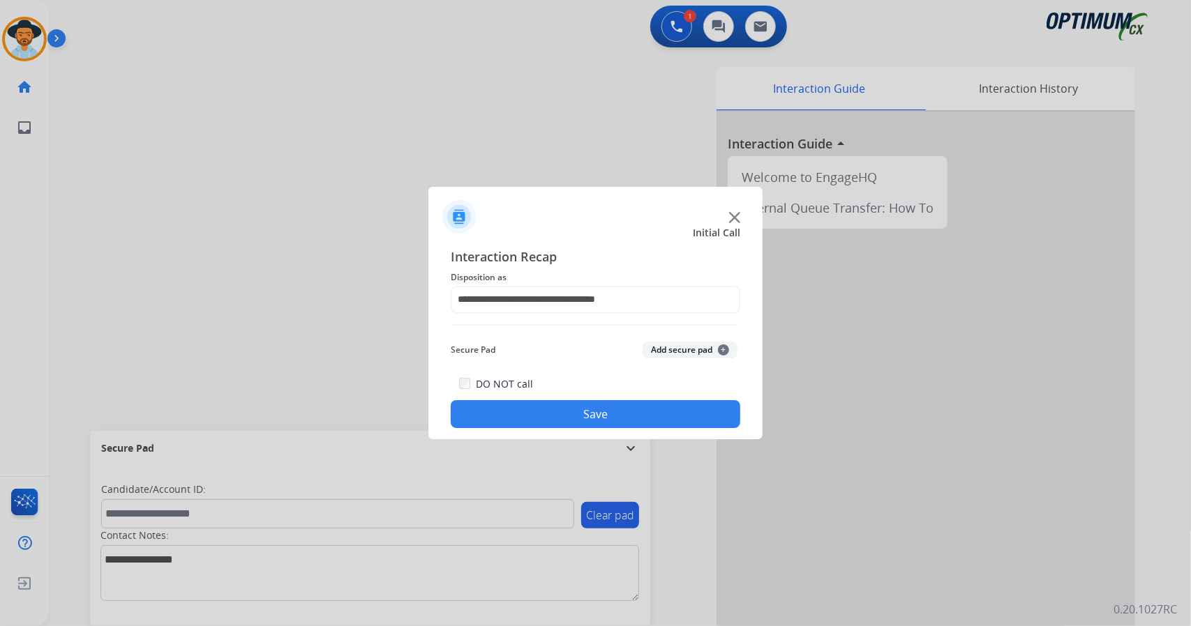
click at [578, 422] on button "Save" at bounding box center [596, 414] width 290 height 28
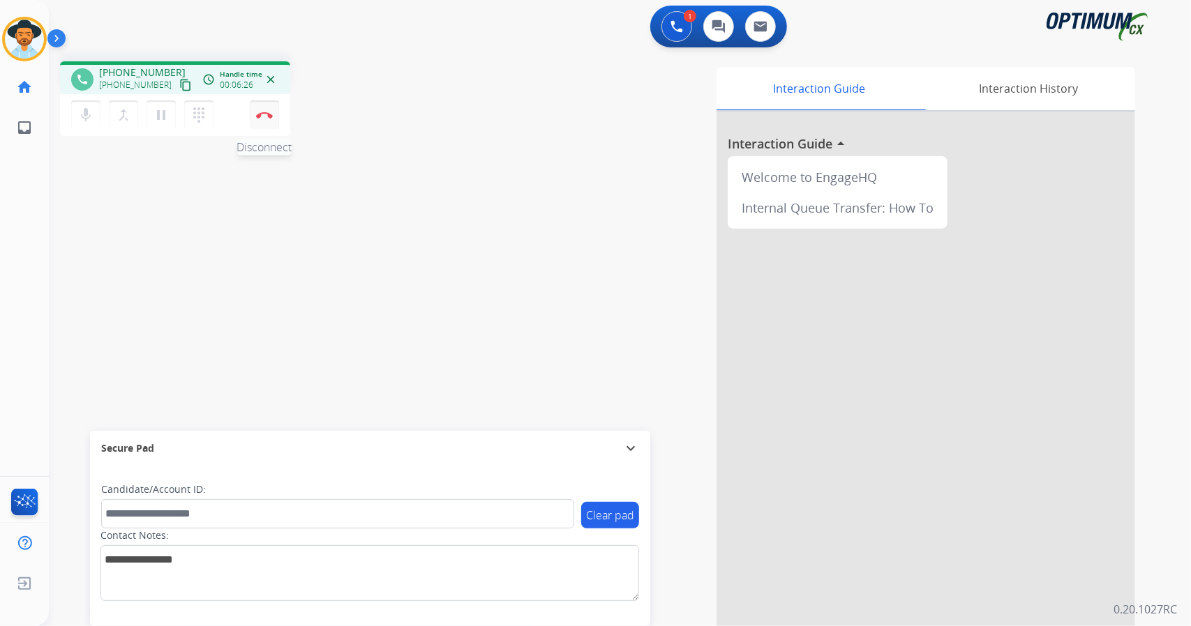
click at [266, 116] on img at bounding box center [264, 115] width 17 height 7
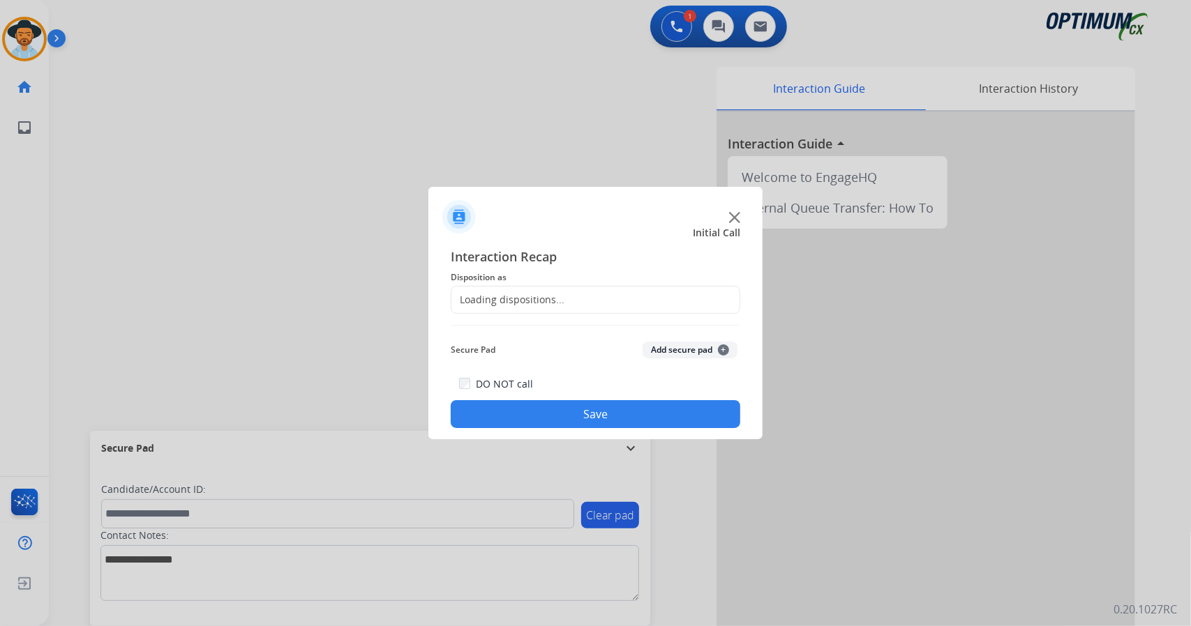
click at [511, 308] on div "Loading dispositions..." at bounding box center [596, 300] width 290 height 28
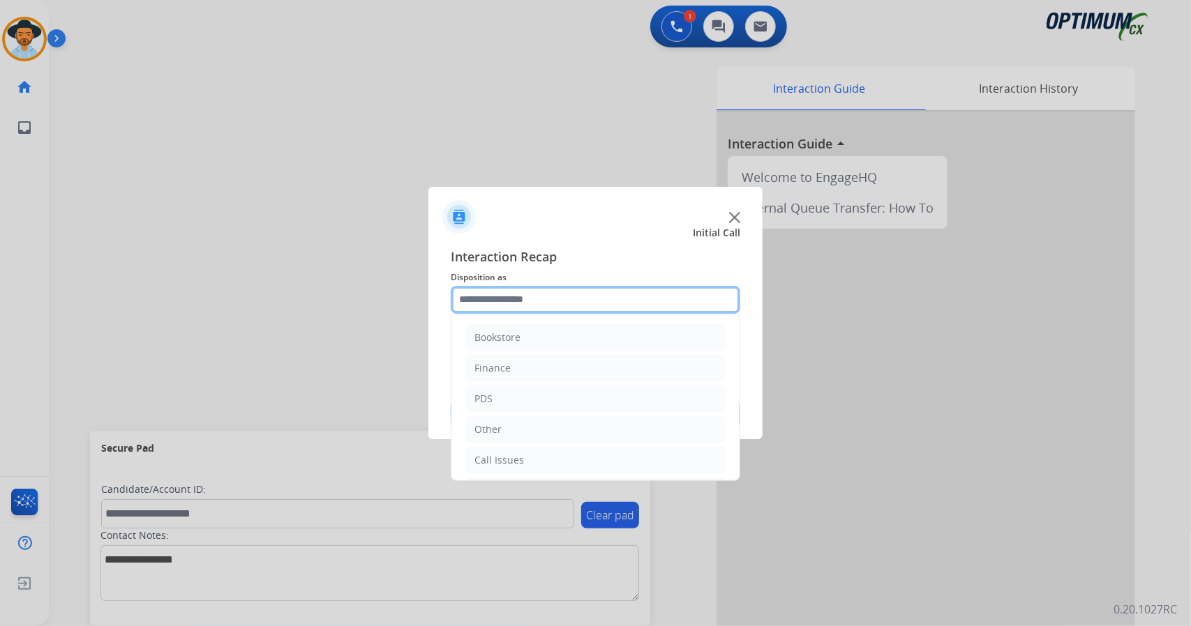
click at [536, 309] on input "text" at bounding box center [596, 300] width 290 height 28
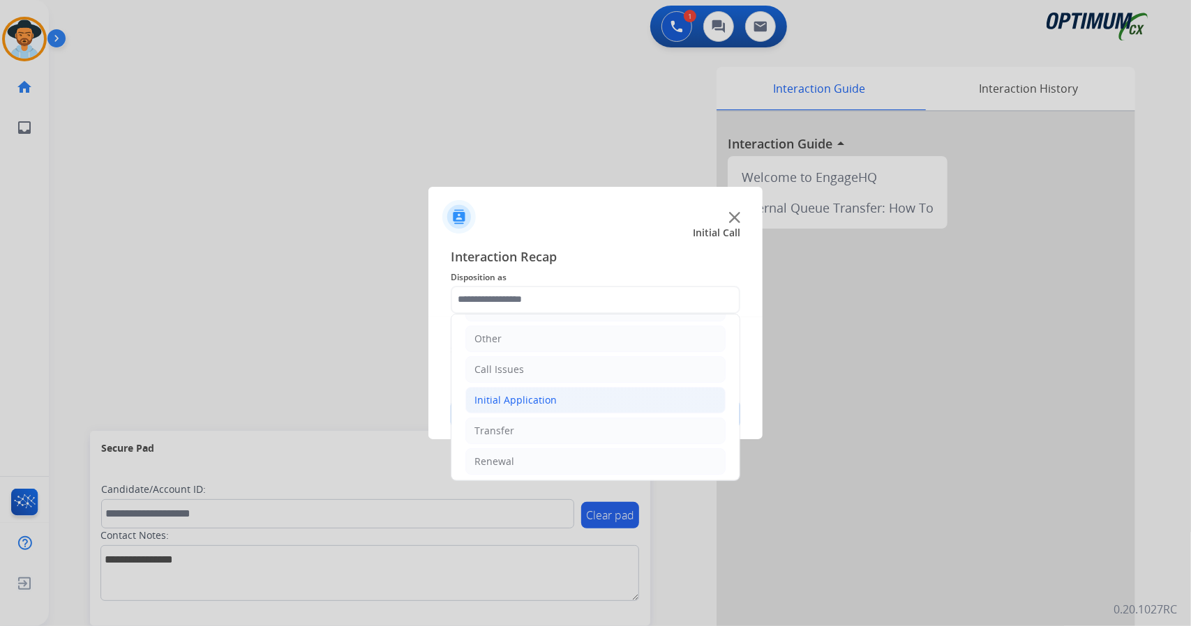
click at [552, 393] on li "Initial Application" at bounding box center [595, 400] width 260 height 27
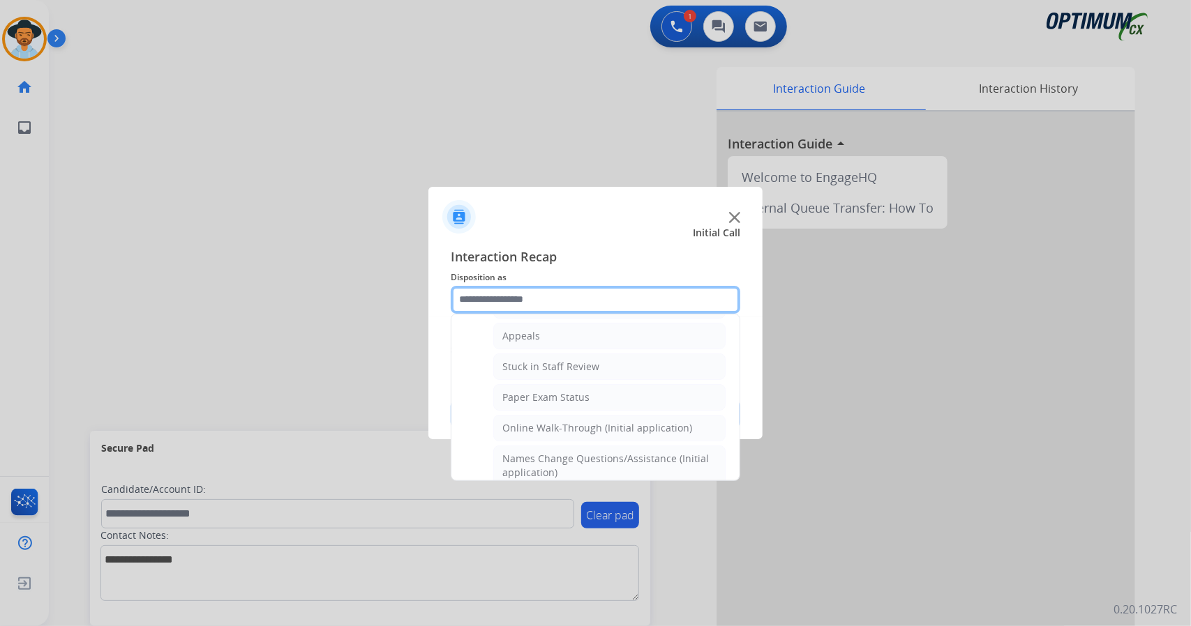
scroll to position [217, 0]
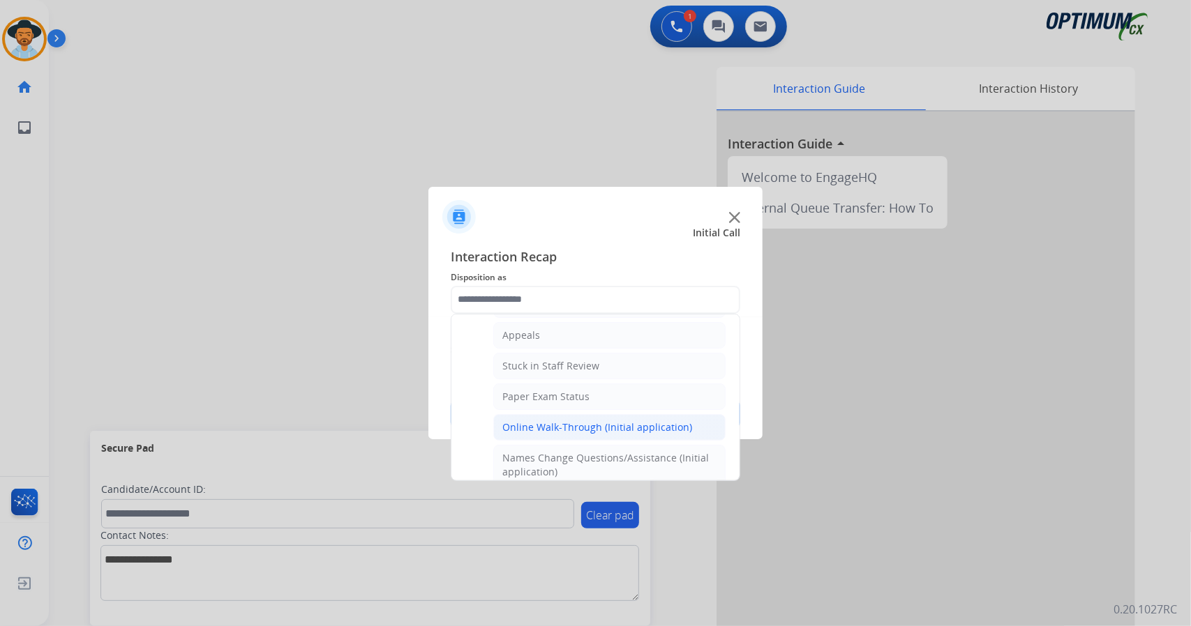
click at [551, 421] on div "Online Walk-Through (Initial application)" at bounding box center [597, 428] width 190 height 14
type input "**********"
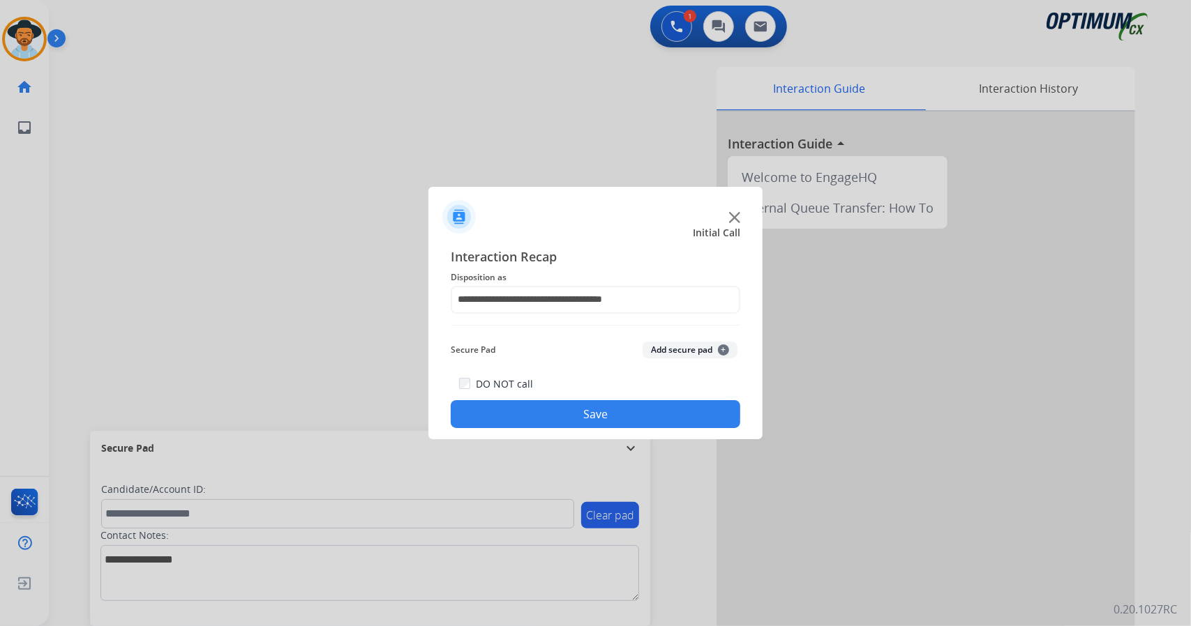
click at [551, 416] on button "Save" at bounding box center [596, 414] width 290 height 28
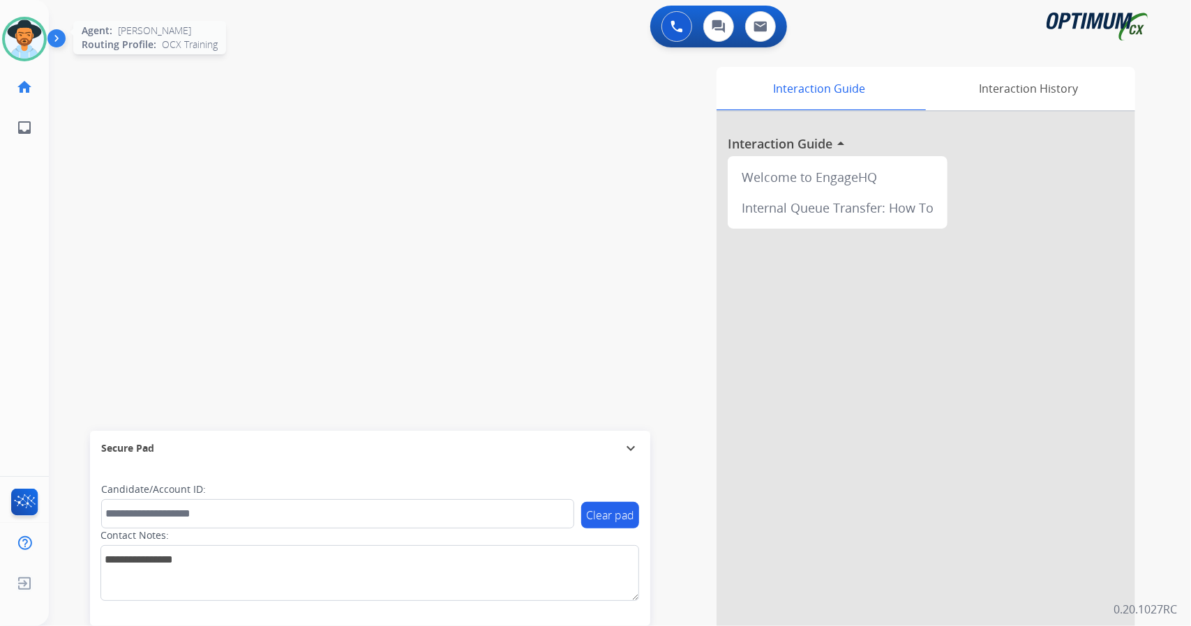
click at [24, 28] on img at bounding box center [24, 39] width 39 height 39
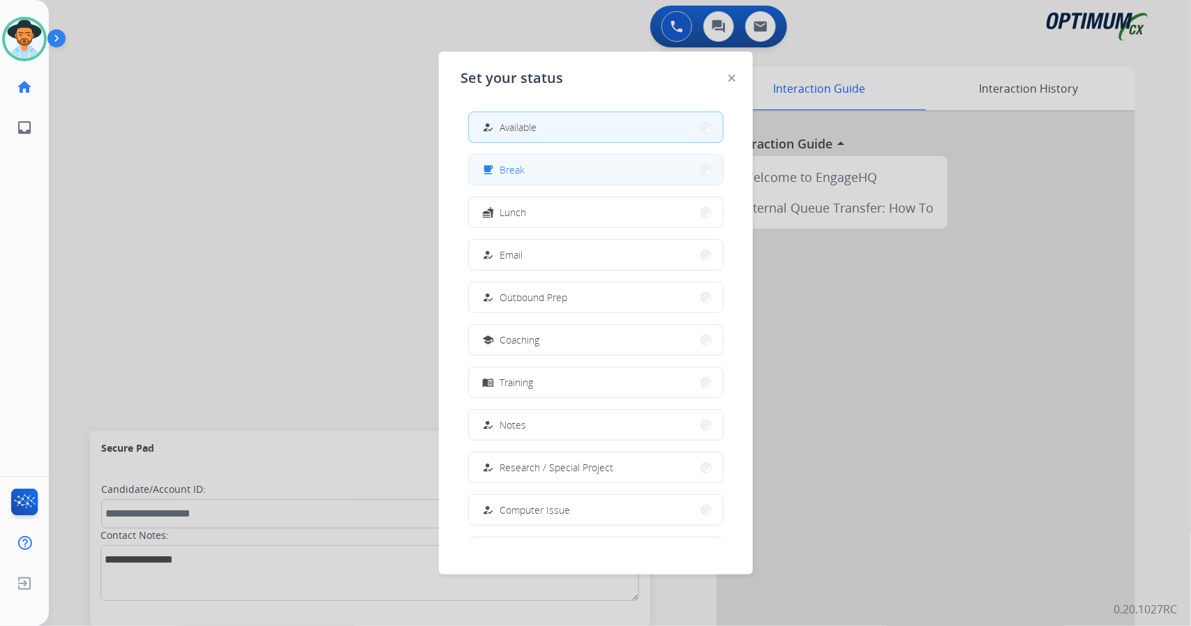
click at [522, 161] on button "free_breakfast Break" at bounding box center [596, 170] width 254 height 30
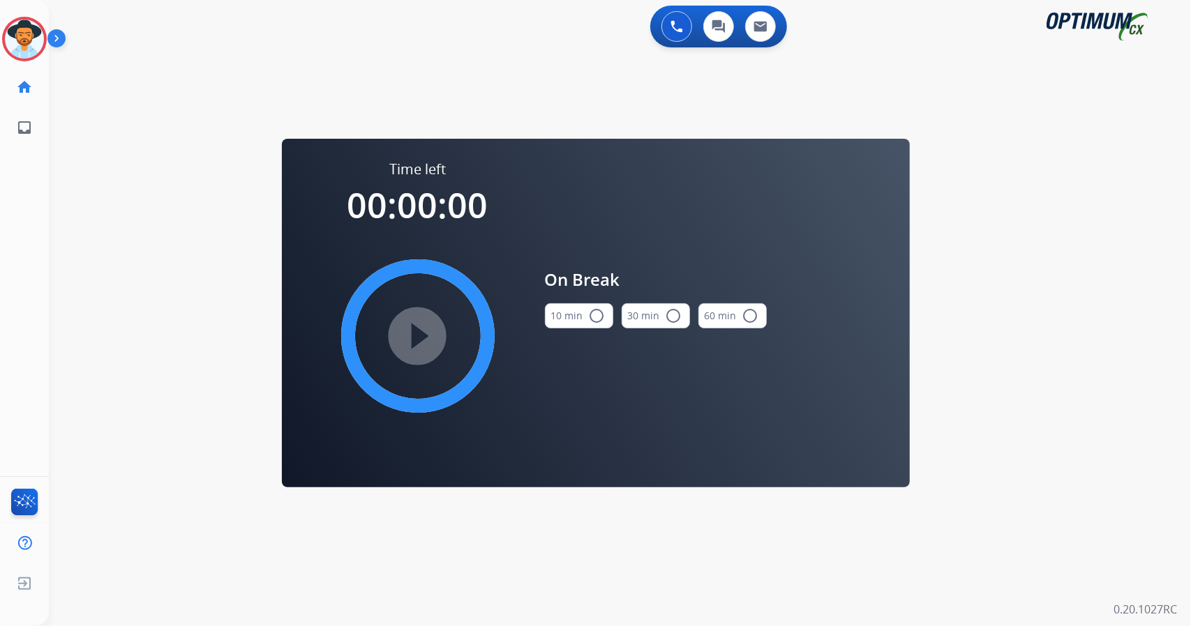
click at [1115, 405] on div "0 Voice Interactions 0 Chat Interactions 0 Email Interactions swap_horiz Break …" at bounding box center [620, 313] width 1142 height 626
click at [13, 49] on img at bounding box center [24, 39] width 39 height 39
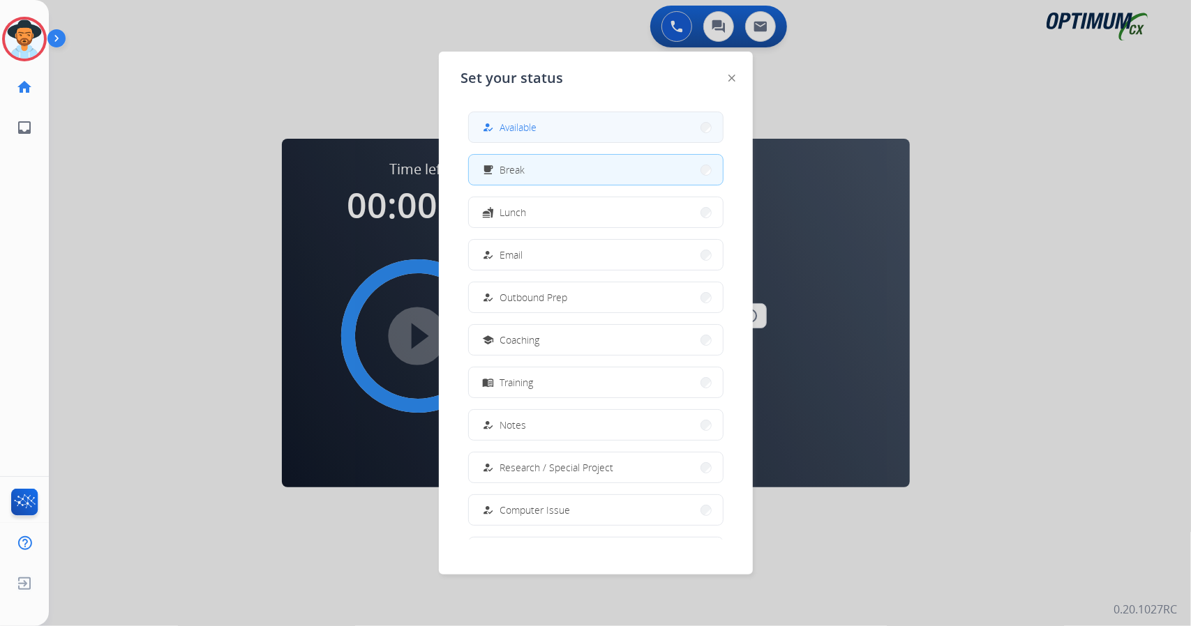
click at [578, 135] on button "how_to_reg Available" at bounding box center [596, 127] width 254 height 30
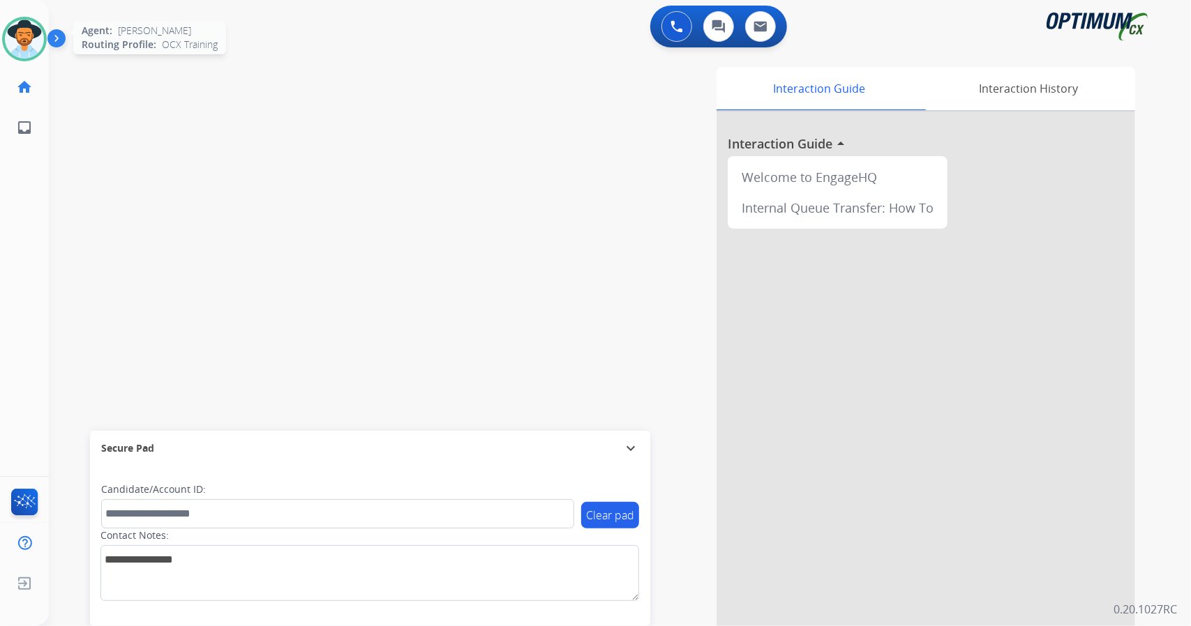
click at [27, 25] on img at bounding box center [24, 39] width 39 height 39
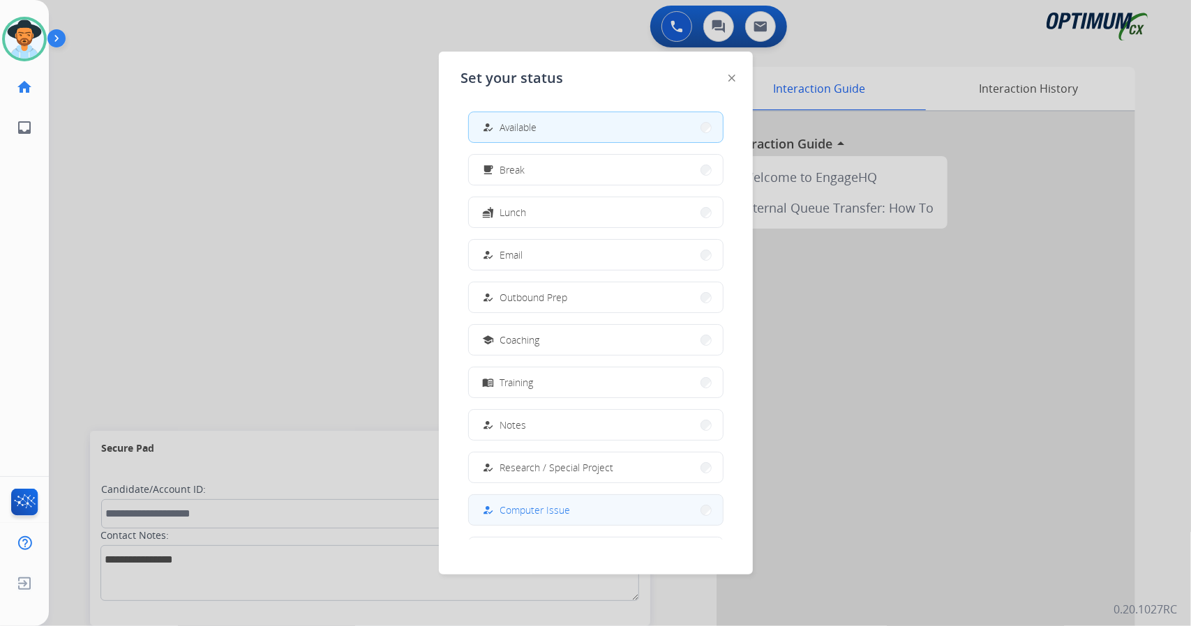
scroll to position [131, 0]
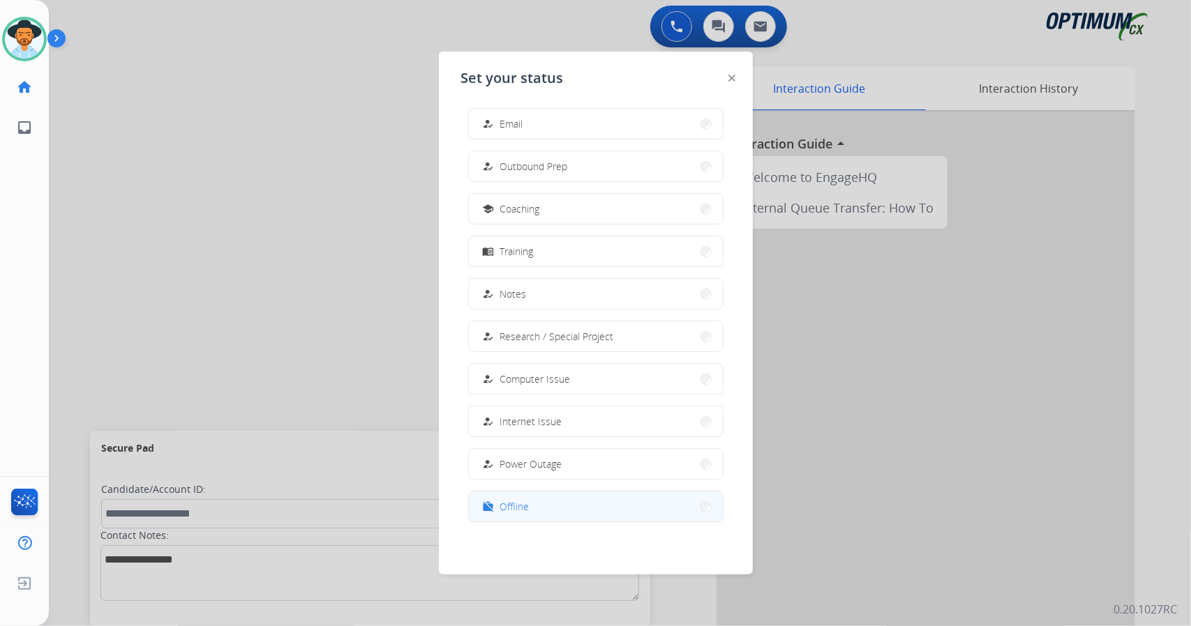
click at [608, 511] on button "work_off Offline" at bounding box center [596, 507] width 254 height 30
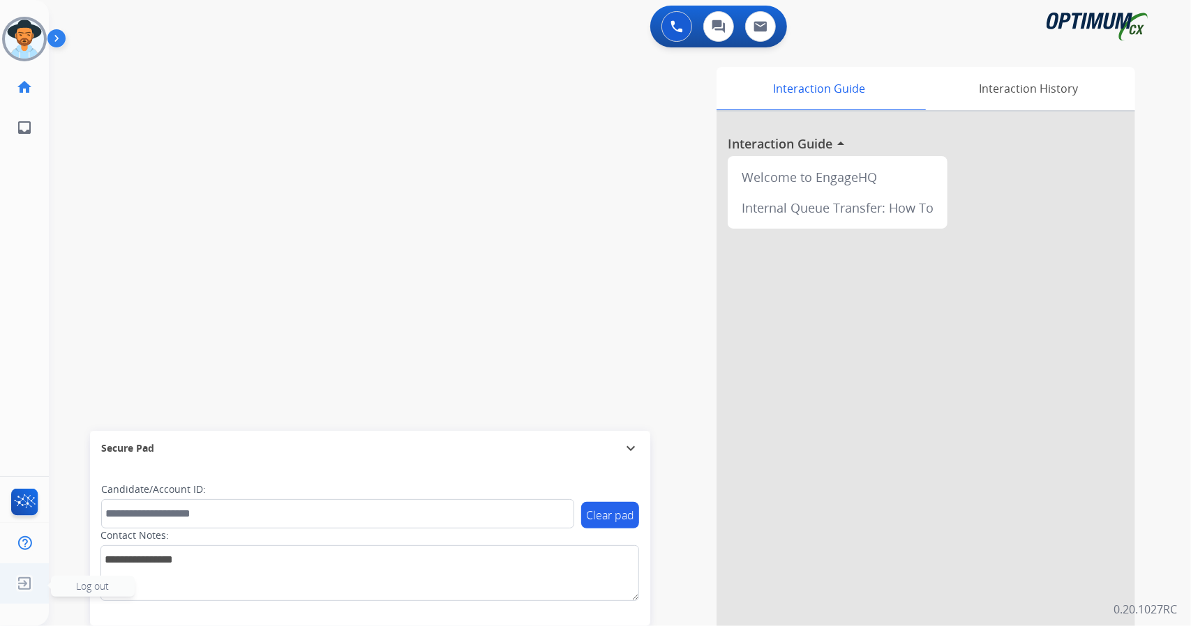
click at [20, 585] on img at bounding box center [24, 584] width 25 height 27
